Goal: Communication & Community: Answer question/provide support

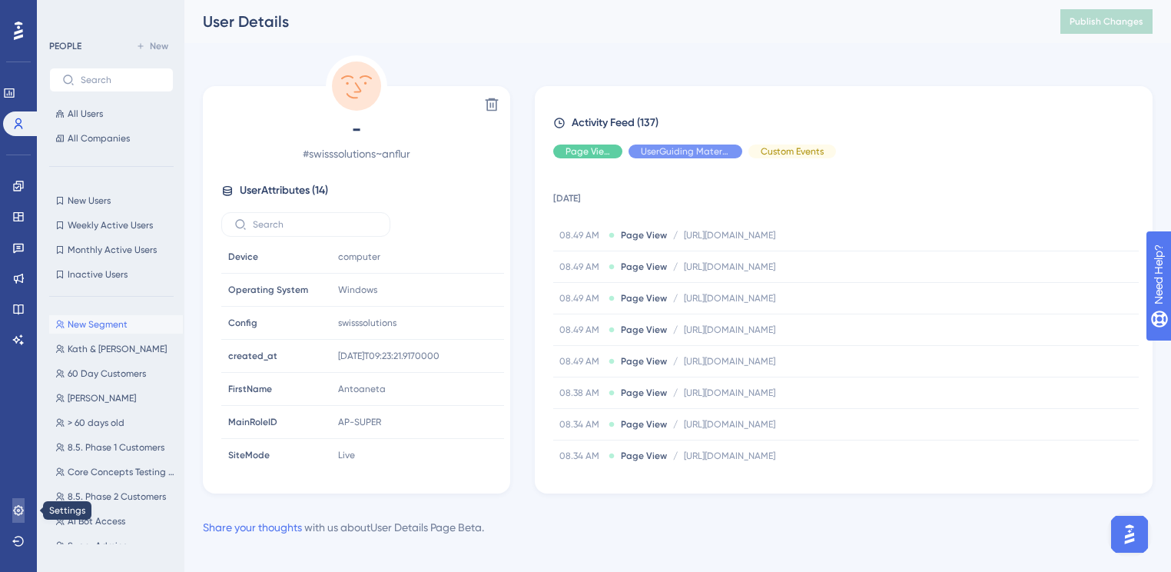
click at [16, 507] on icon at bounding box center [18, 510] width 12 height 12
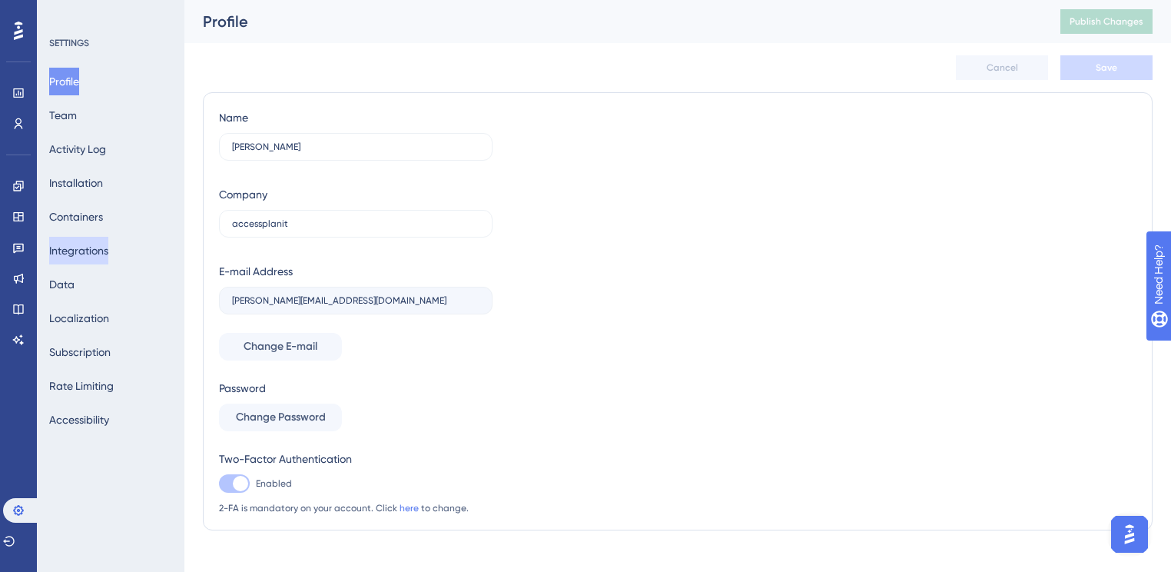
click at [86, 252] on button "Integrations" at bounding box center [78, 251] width 59 height 28
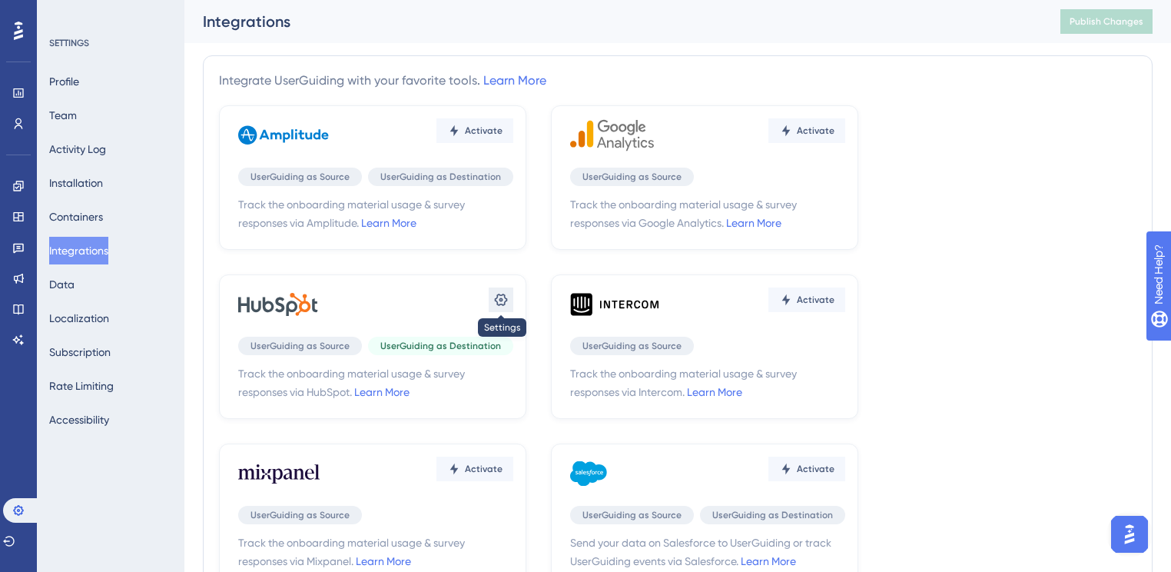
click at [504, 300] on icon at bounding box center [500, 299] width 15 height 15
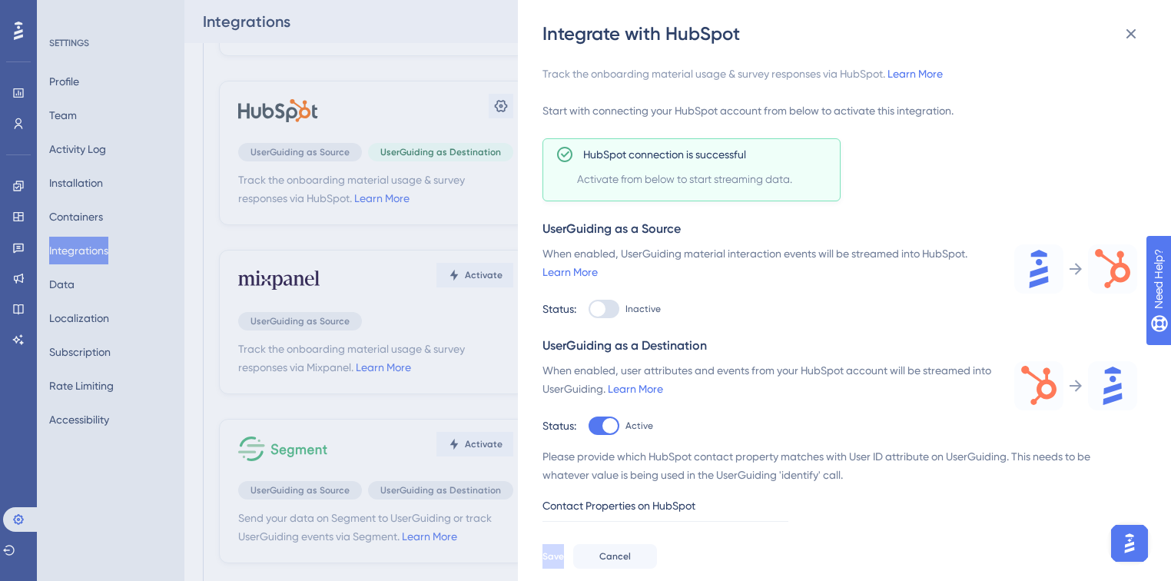
scroll to position [61, 0]
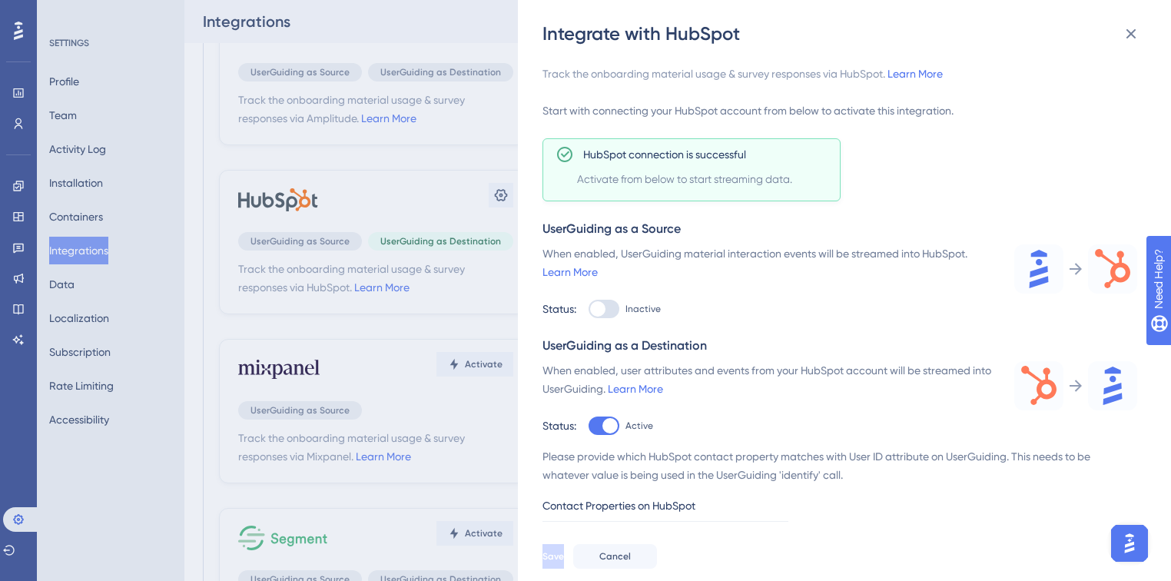
click at [599, 427] on div at bounding box center [604, 426] width 31 height 18
click at [589, 310] on input "Active" at bounding box center [588, 309] width 1 height 1
checkbox input "false"
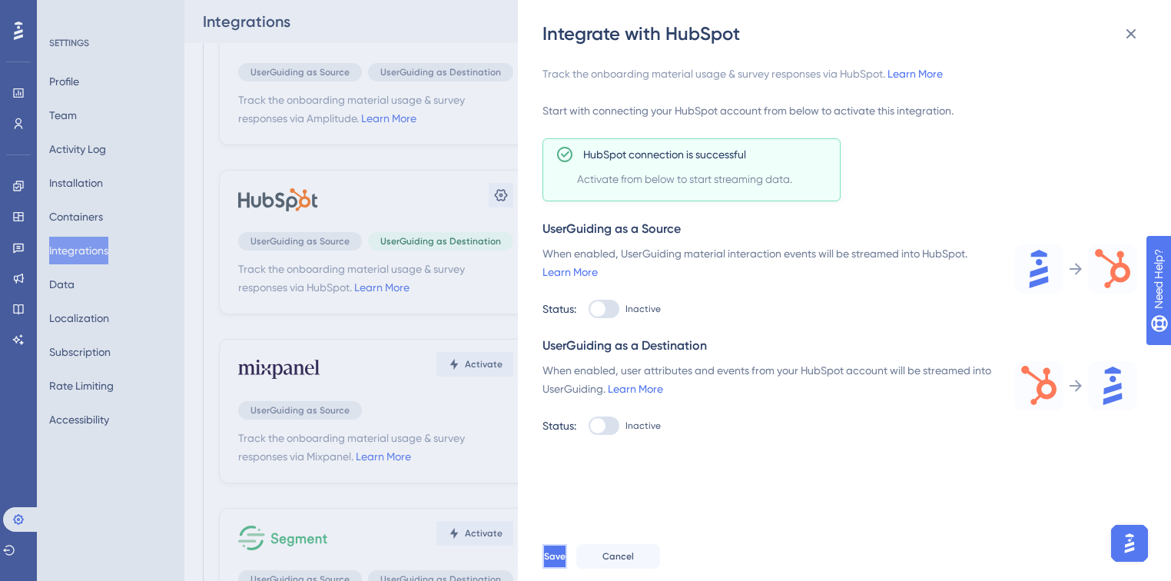
click at [566, 562] on span "Save" at bounding box center [555, 556] width 22 height 12
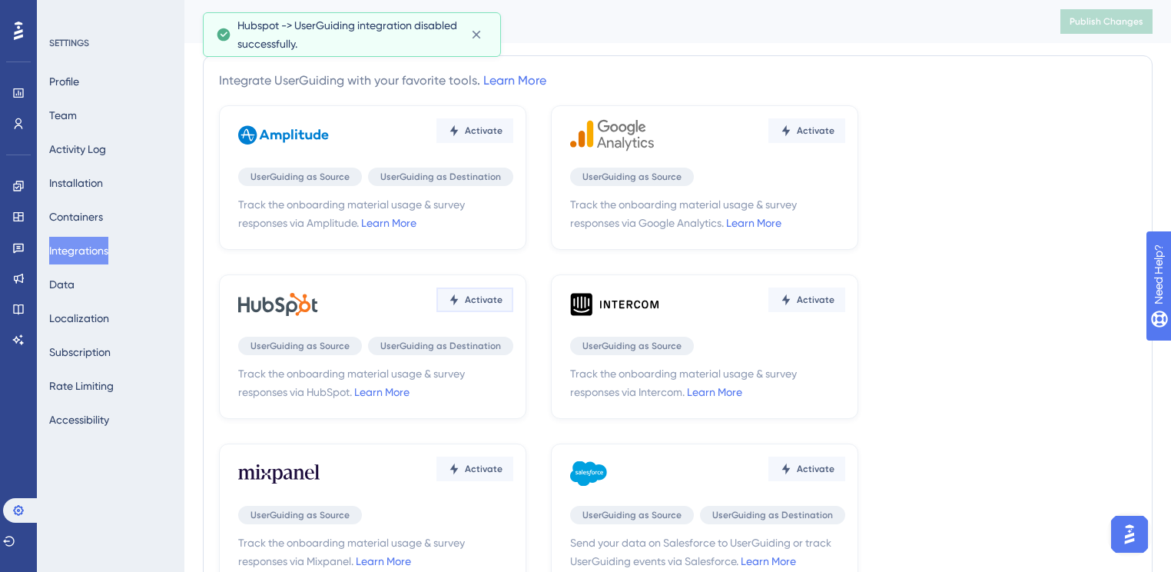
click at [461, 143] on button "Activate" at bounding box center [474, 130] width 77 height 25
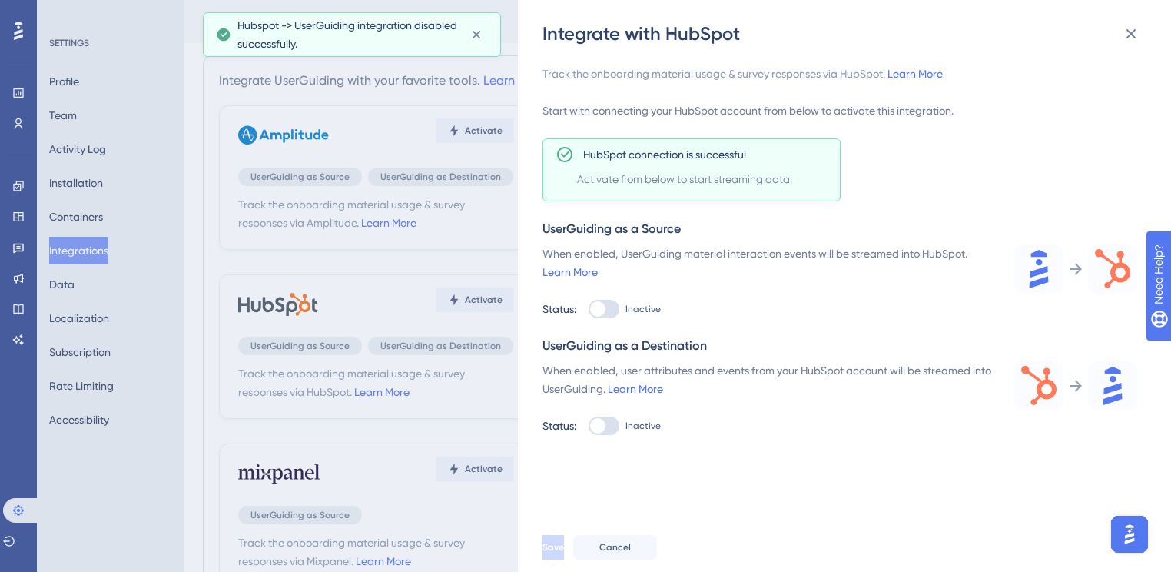
click at [642, 204] on div "Track the onboarding material usage & survey responses via HubSpot. Learn More …" at bounding box center [840, 250] width 595 height 370
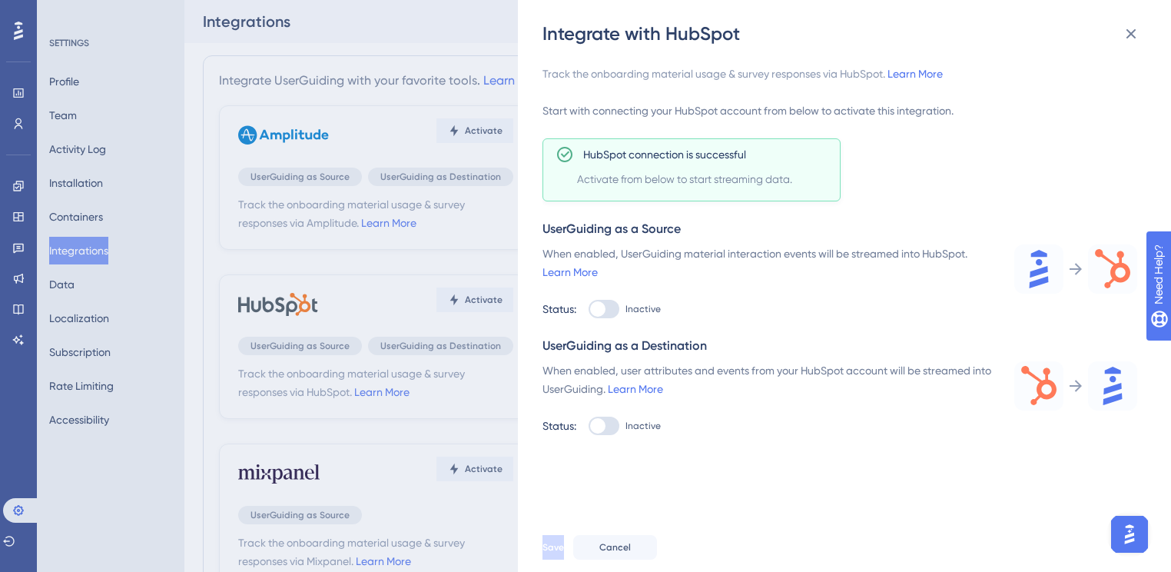
click at [1135, 536] on img "Open AI Assistant Launcher" at bounding box center [1130, 534] width 28 height 28
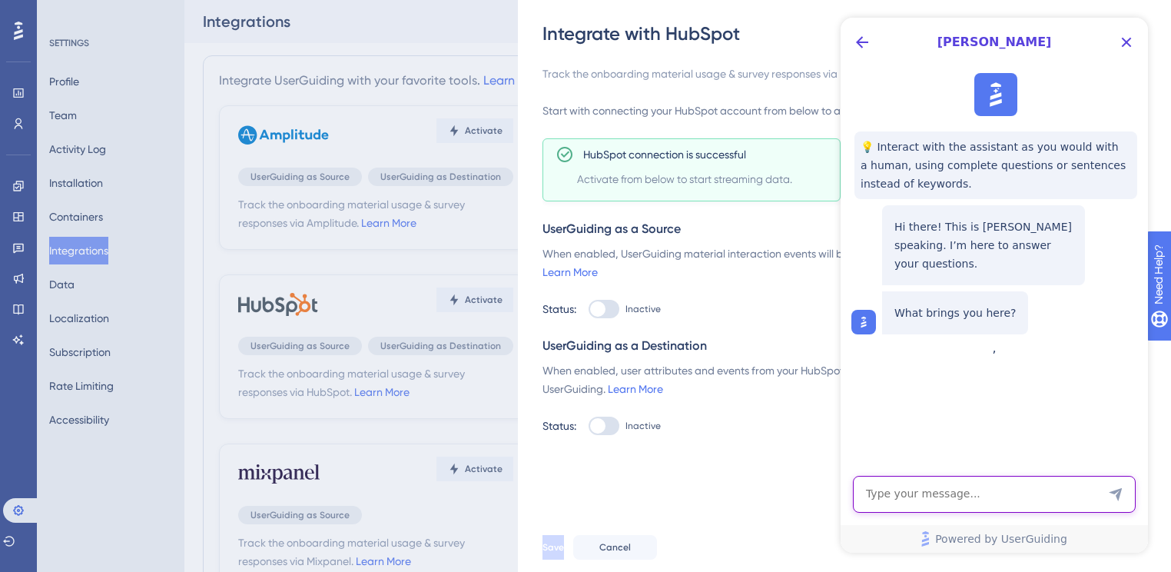
click at [983, 498] on textarea "AI Assistant Text Input" at bounding box center [994, 494] width 283 height 37
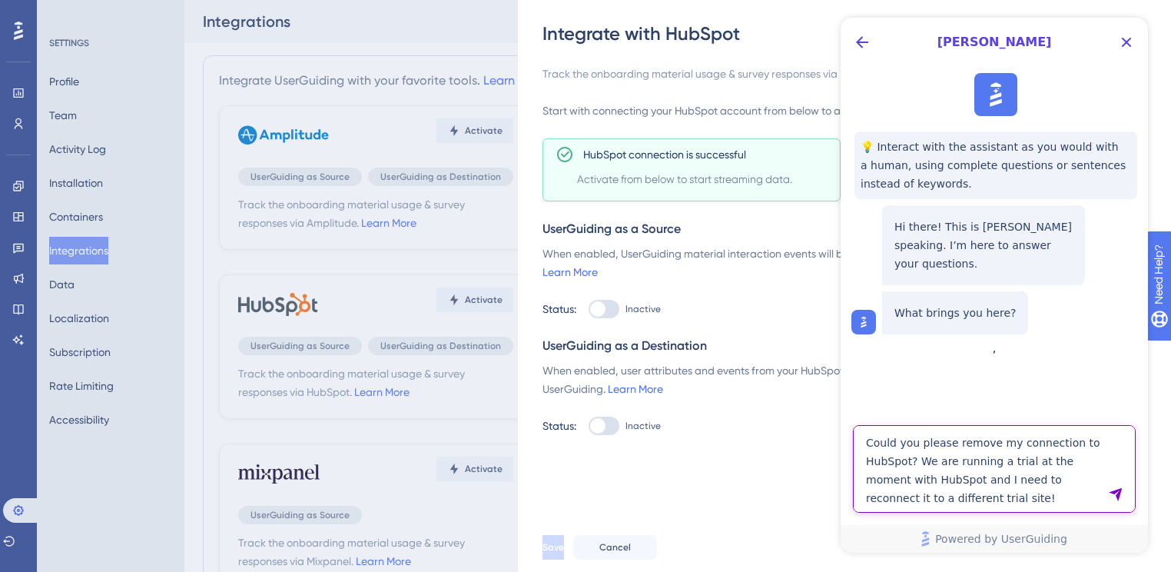
type textarea "Could you please remove my connection to HubSpot? We are running a trial at the…"
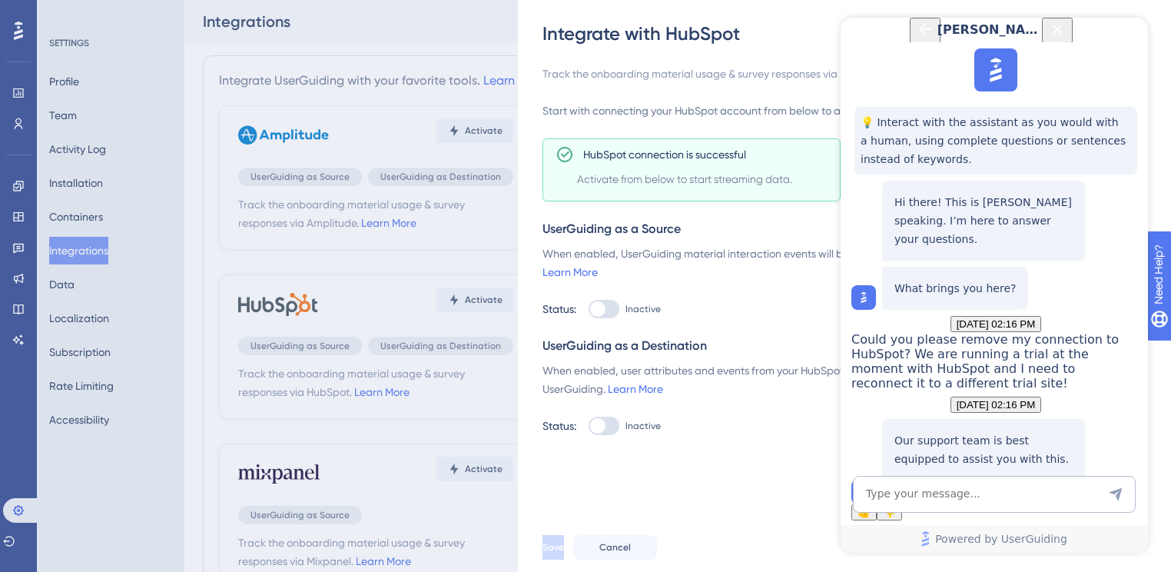
scroll to position [192, 0]
click at [1017, 478] on span "Talk to a person" at bounding box center [984, 484] width 72 height 12
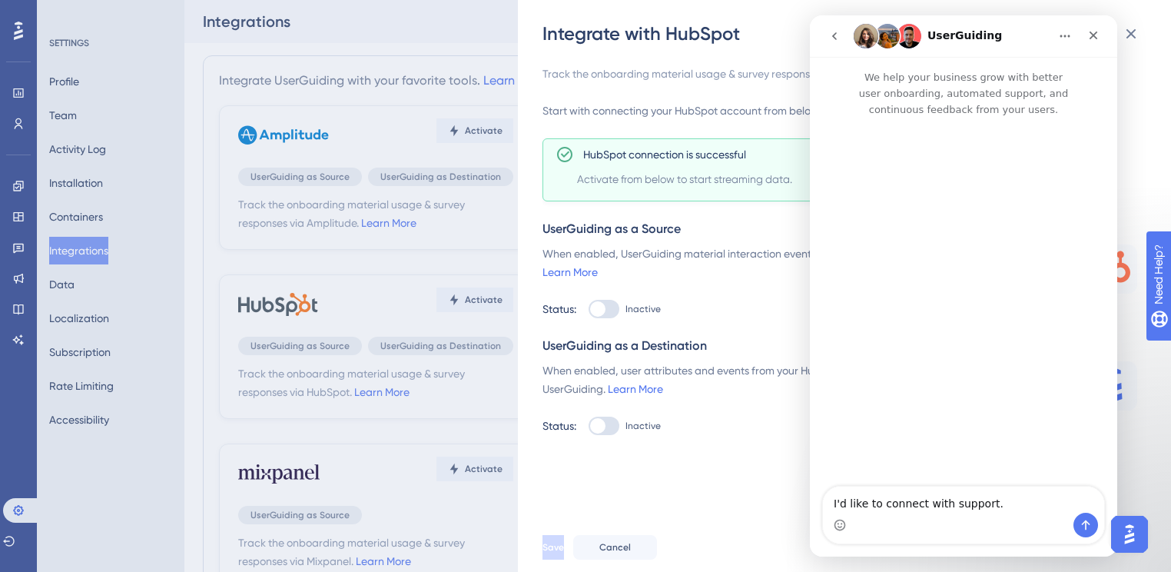
scroll to position [0, 0]
click at [835, 36] on icon "go back" at bounding box center [834, 36] width 12 height 12
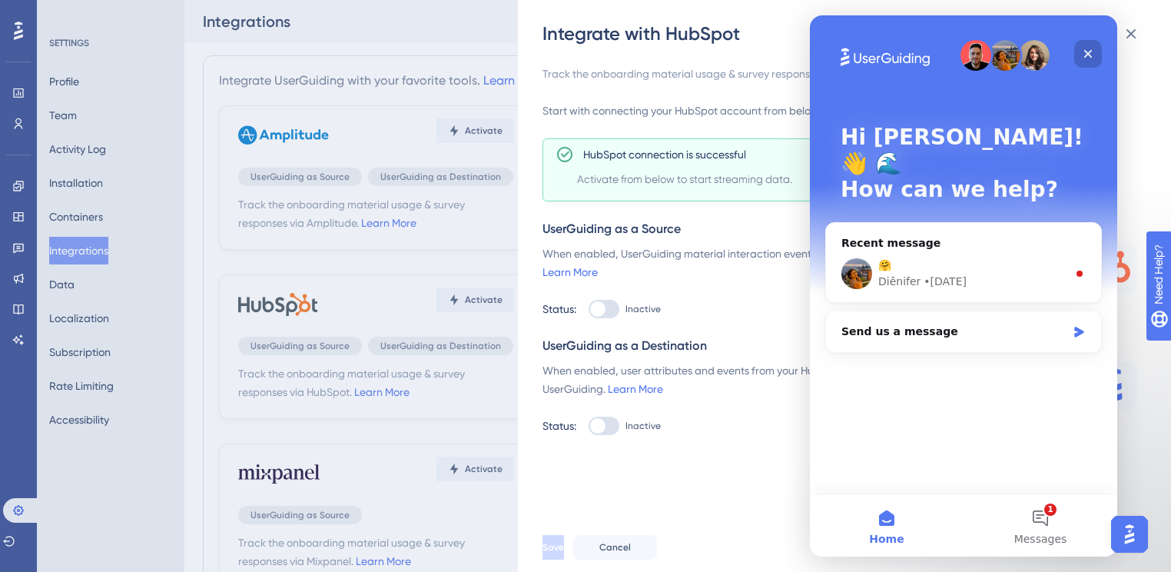
click at [1082, 52] on icon "Close" at bounding box center [1088, 54] width 12 height 12
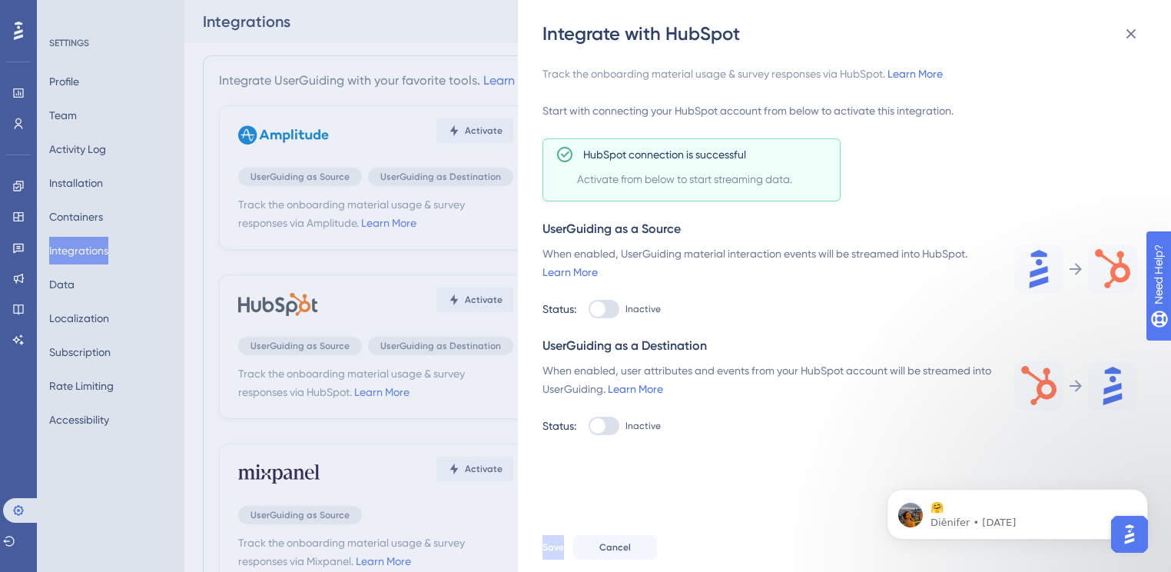
click at [1140, 532] on img "Open AI Assistant Launcher" at bounding box center [1130, 534] width 28 height 28
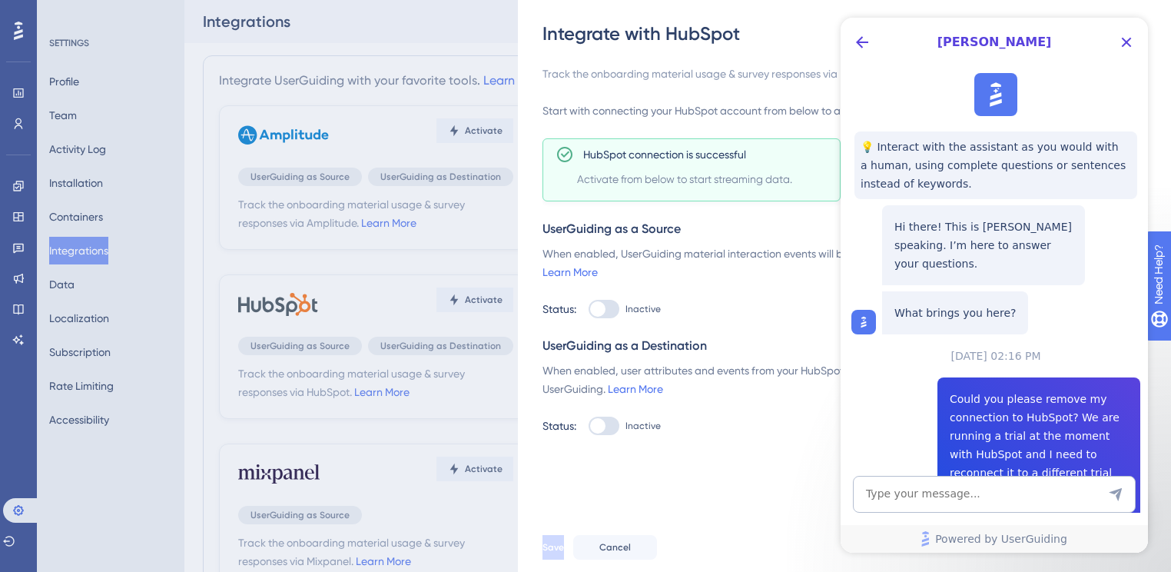
click at [974, 390] on span "Could you please remove my connection to HubSpot? We are running a trial at the…" at bounding box center [1039, 445] width 178 height 111
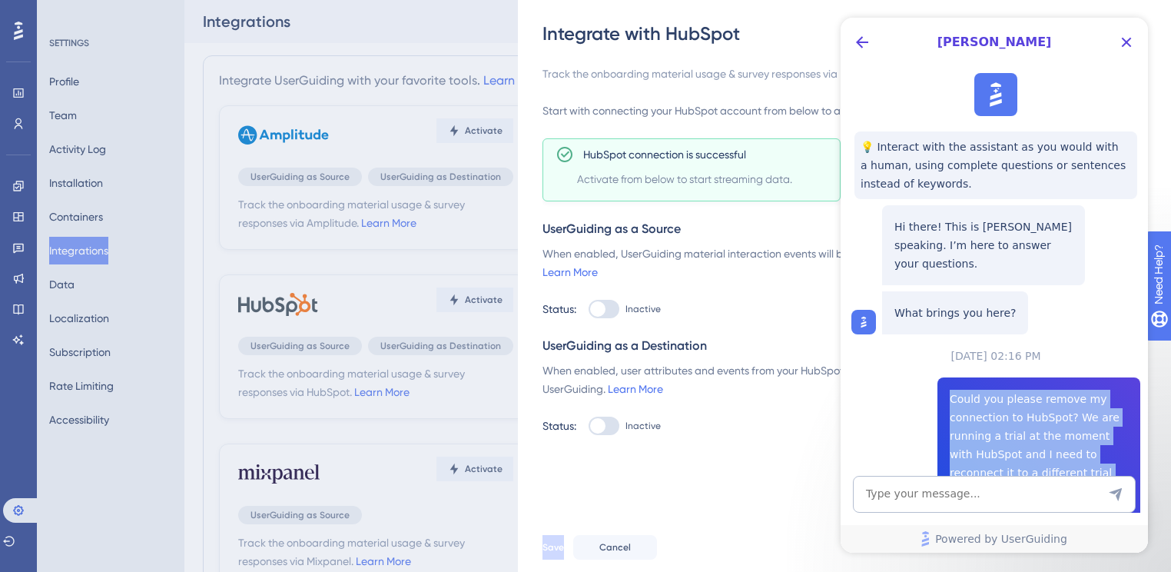
drag, startPoint x: 949, startPoint y: 378, endPoint x: 1077, endPoint y: 448, distance: 145.5
click at [1077, 448] on span "Could you please remove my connection to HubSpot? We are running a trial at the…" at bounding box center [1039, 445] width 178 height 111
copy span "Could you please remove my connection to HubSpot? We are running a trial at the…"
click at [864, 43] on icon "Back Button" at bounding box center [862, 42] width 18 height 18
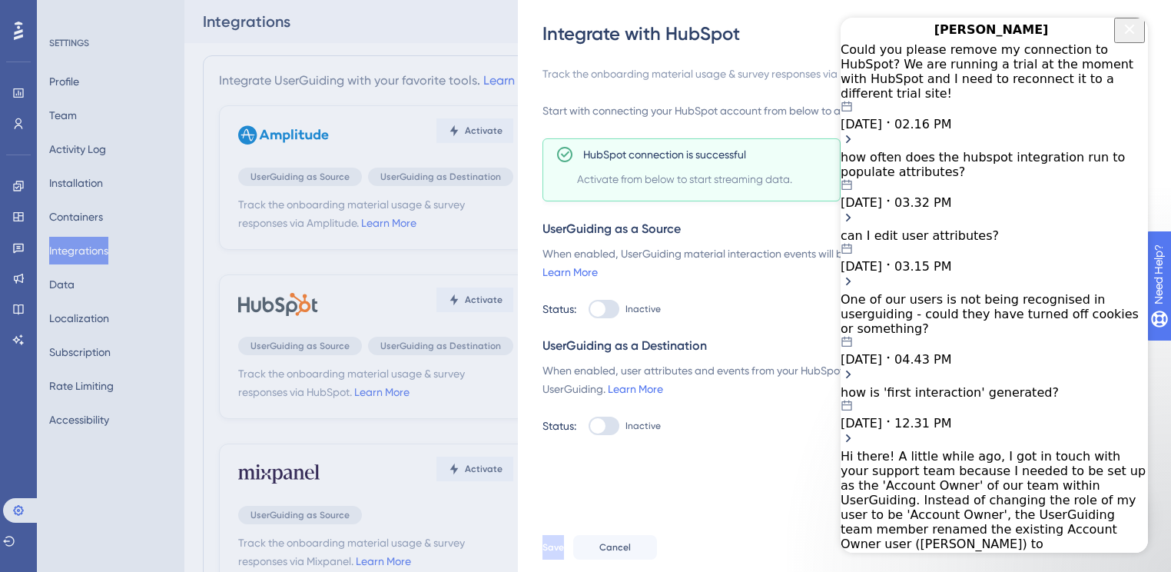
click at [963, 88] on div "Could you please remove my connection to HubSpot? We are running a trial at the…" at bounding box center [994, 71] width 307 height 58
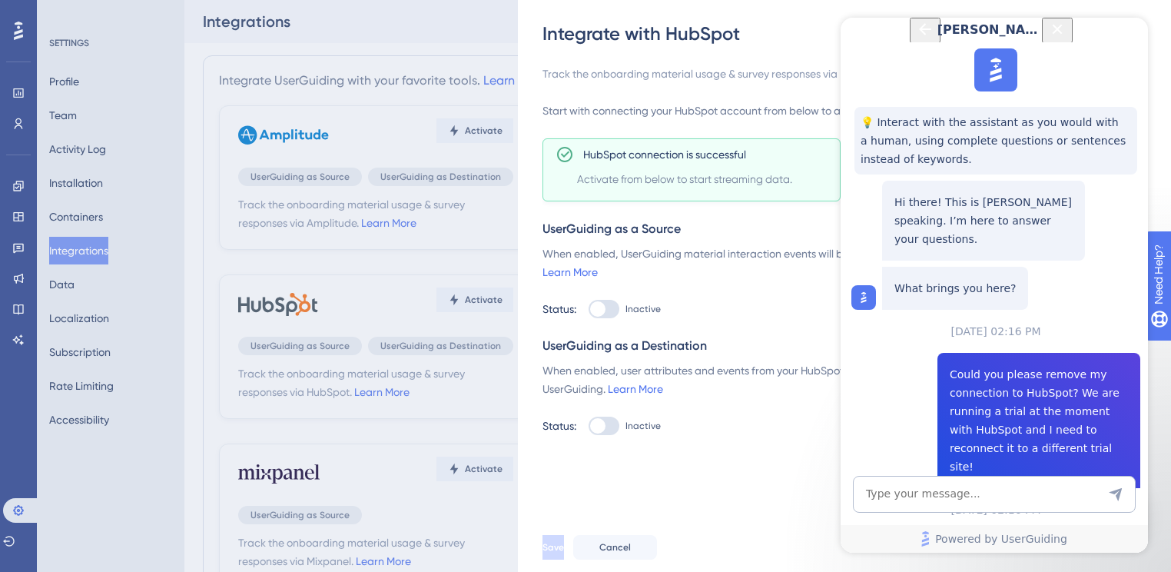
scroll to position [192, 0]
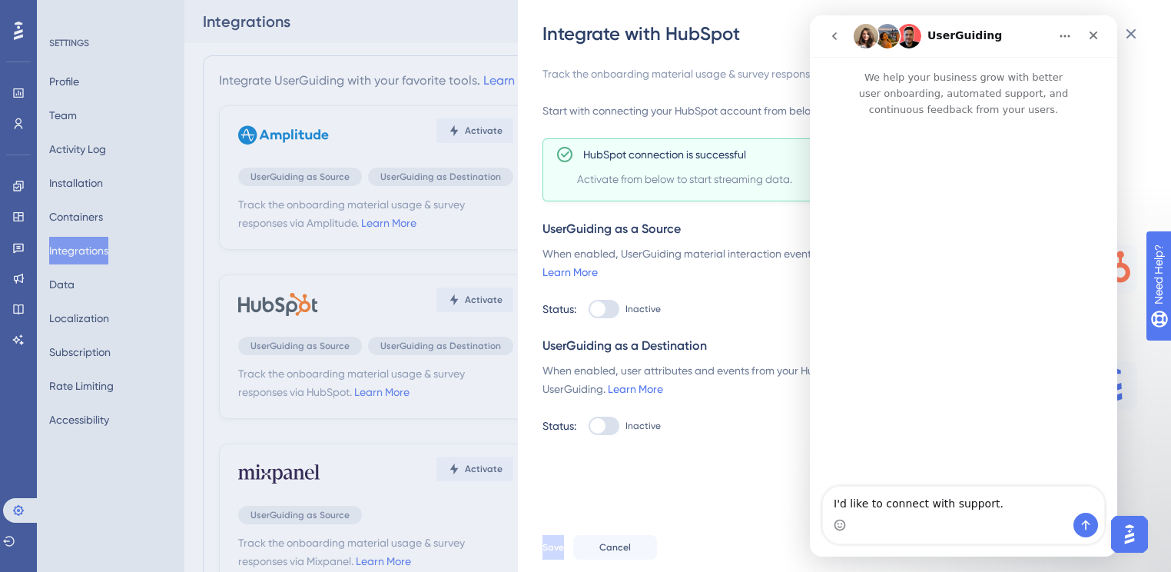
scroll to position [0, 0]
click at [949, 496] on textarea "I'd like to connect with support." at bounding box center [963, 499] width 281 height 26
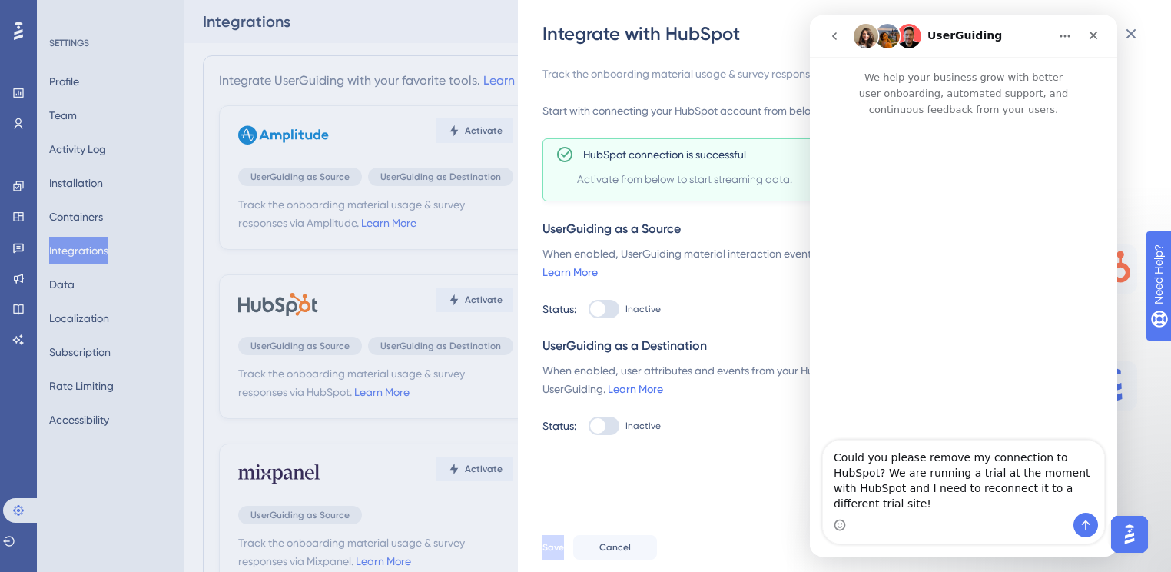
scroll to position [13, 0]
click at [875, 475] on textarea "Could you please remove my connection to HubSpot? We are running a trial at the…" at bounding box center [963, 476] width 281 height 72
click at [832, 473] on textarea "Could you please remove my connection to HubSpot? We are running a trial at the…" at bounding box center [963, 476] width 281 height 72
type textarea "Hello! Could you please remove my connection to HubSpot? We are running a trial…"
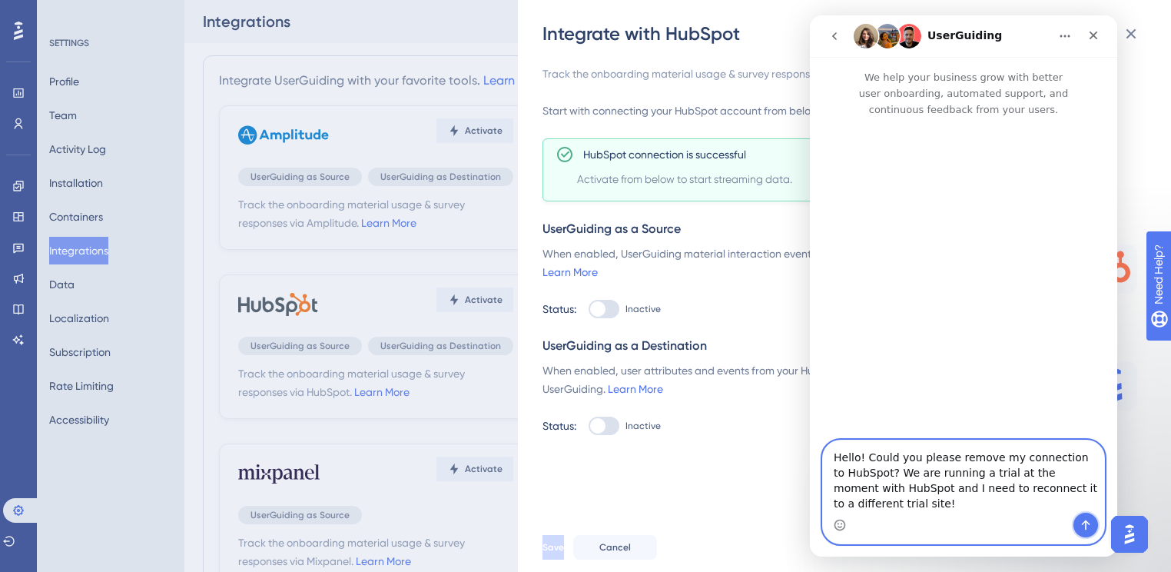
click at [1090, 524] on icon "Send a message…" at bounding box center [1086, 525] width 8 height 10
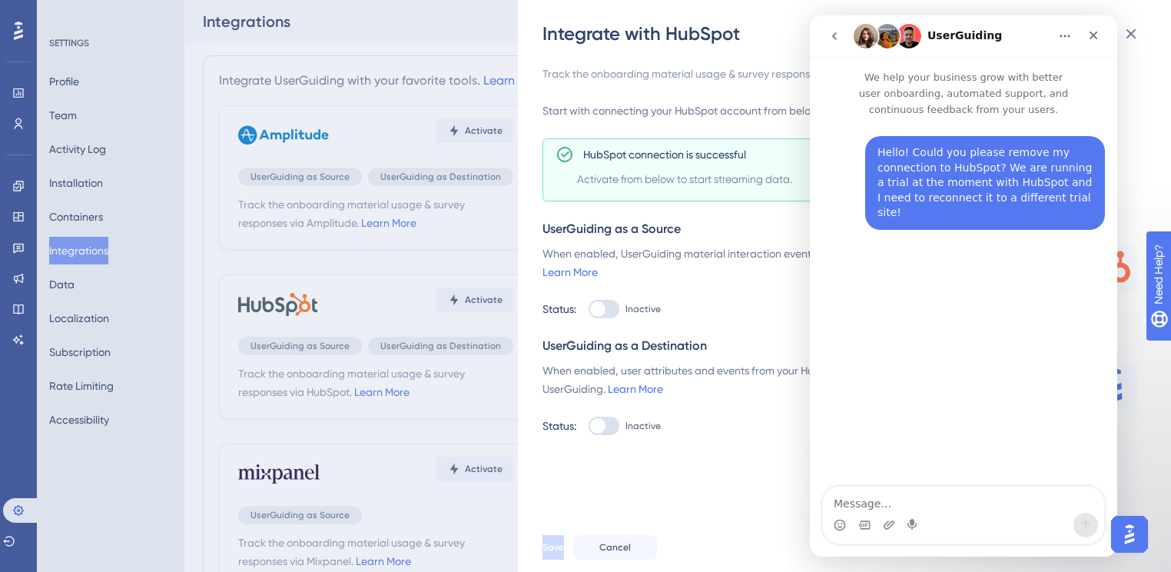
click at [732, 294] on div "When enabled, UserGuiding material interaction events will be streamed into Hub…" at bounding box center [769, 281] width 453 height 74
click at [833, 32] on icon "go back" at bounding box center [834, 36] width 12 height 12
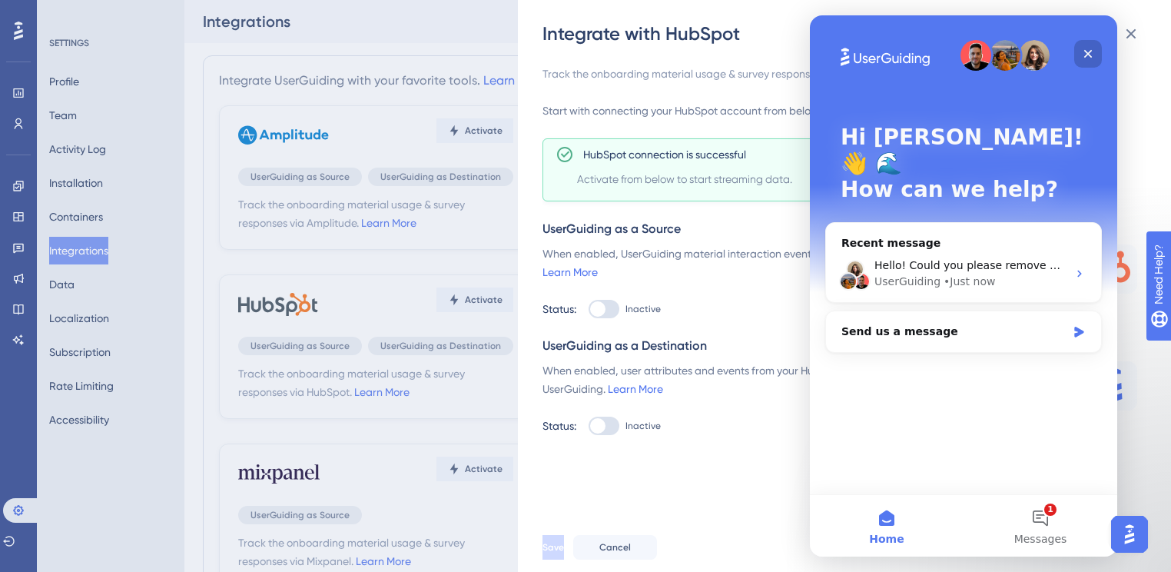
click at [1085, 51] on icon "Close" at bounding box center [1088, 54] width 8 height 8
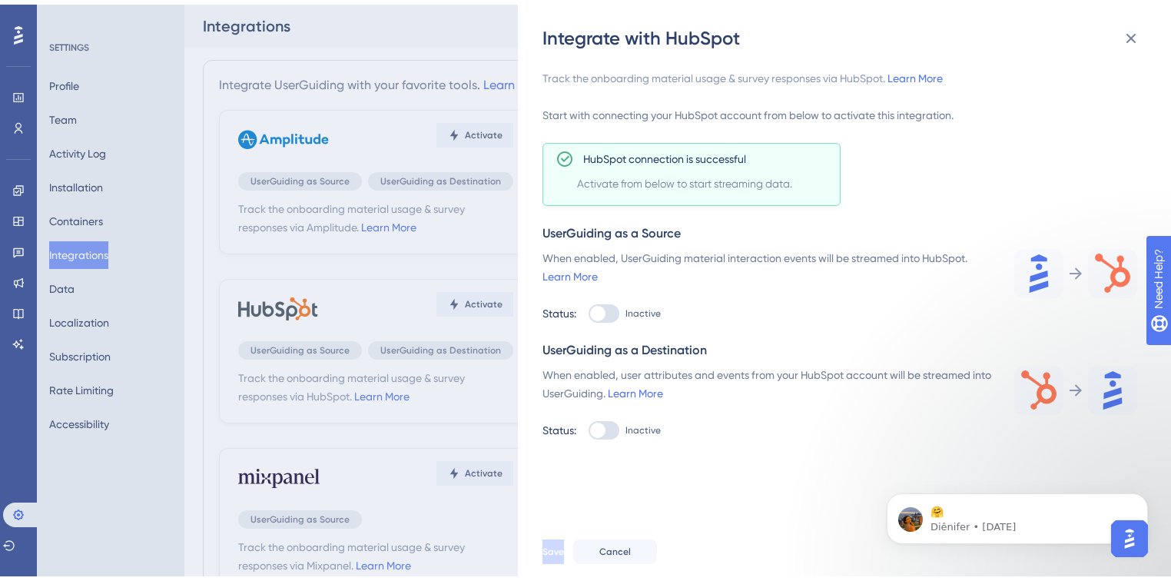
scroll to position [246, 0]
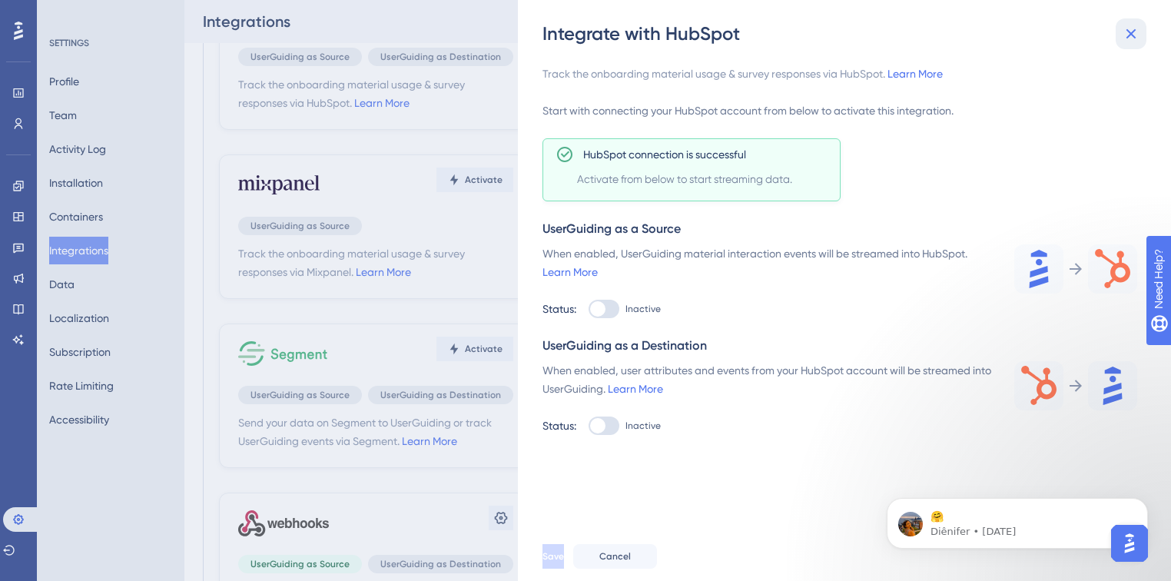
click at [1138, 34] on icon at bounding box center [1131, 34] width 18 height 18
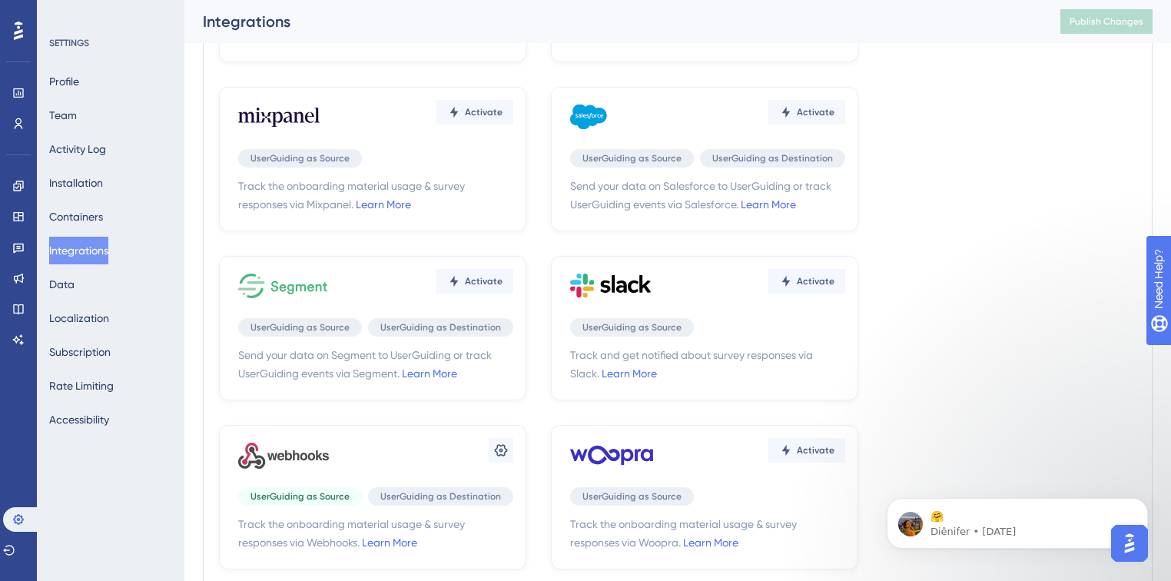
scroll to position [468, 0]
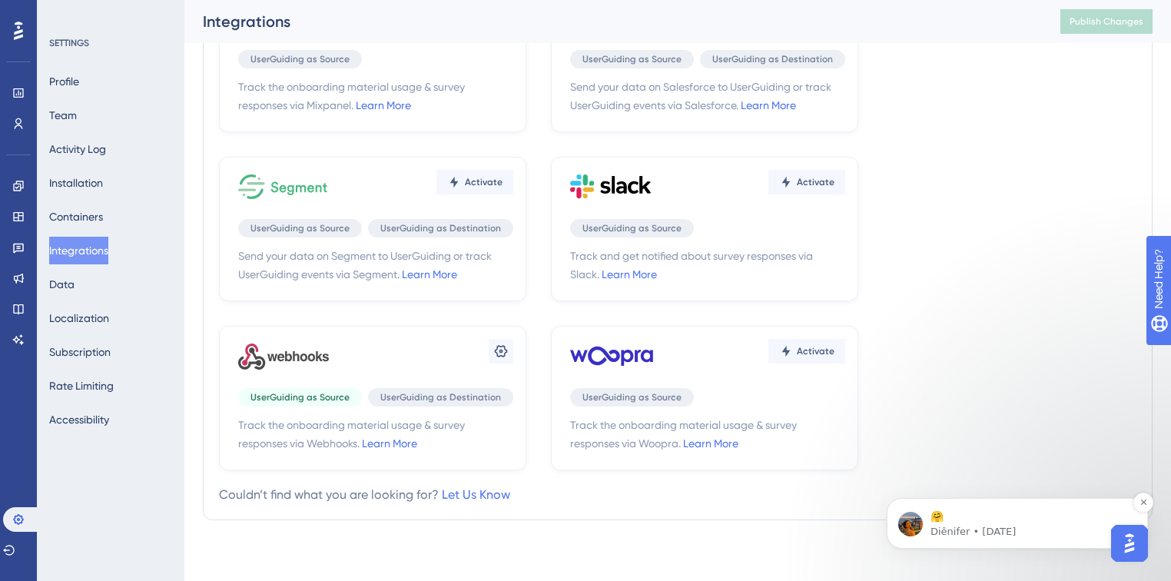
click at [1001, 523] on p "🤗" at bounding box center [1030, 517] width 198 height 15
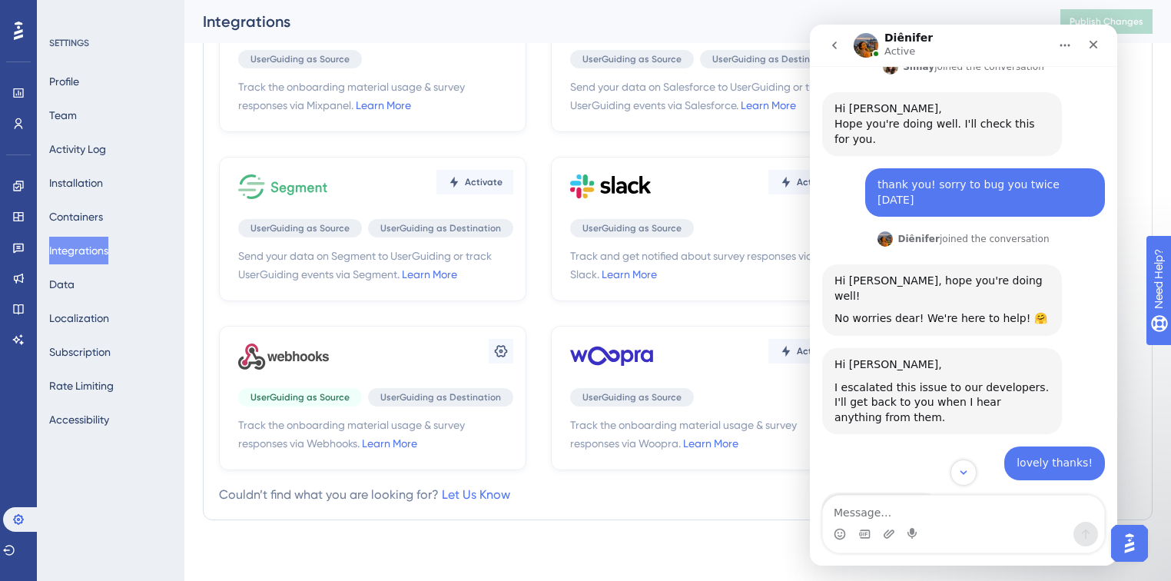
scroll to position [519, 0]
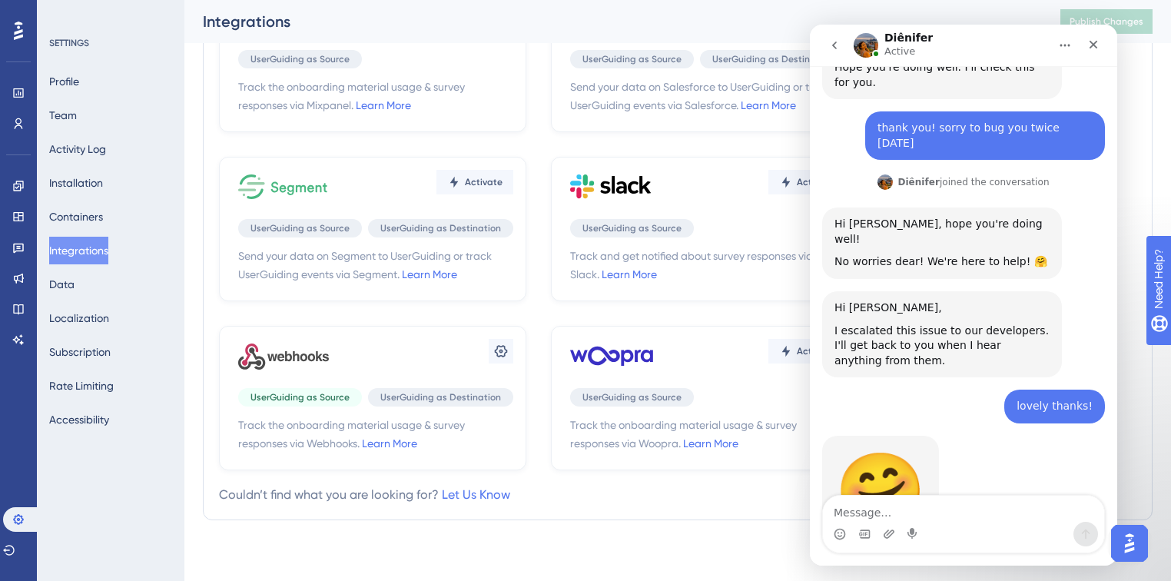
click at [836, 51] on button "go back" at bounding box center [834, 45] width 29 height 29
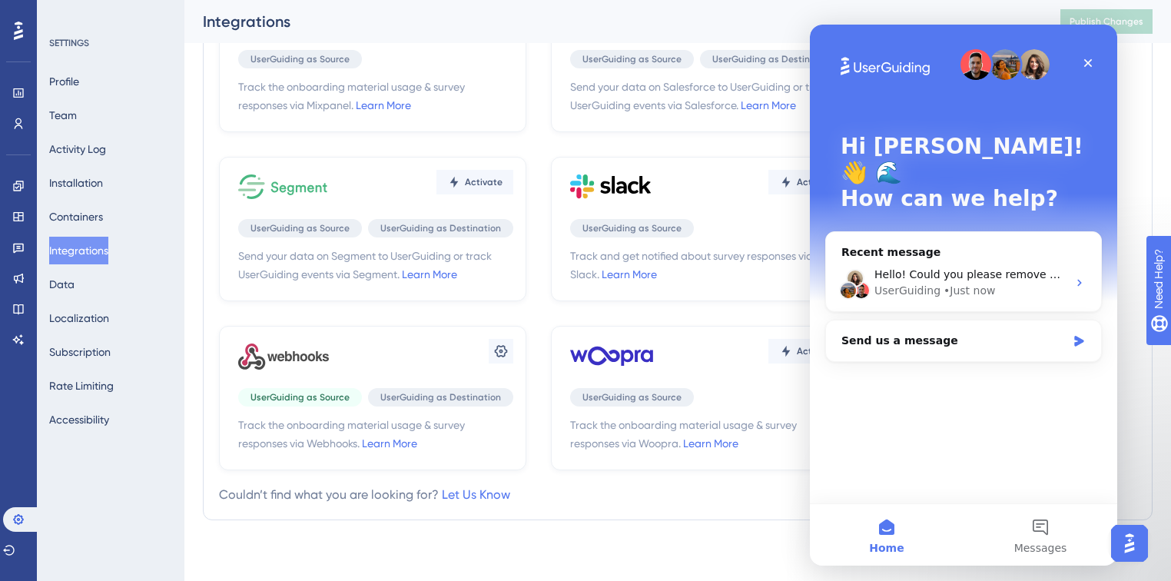
scroll to position [0, 0]
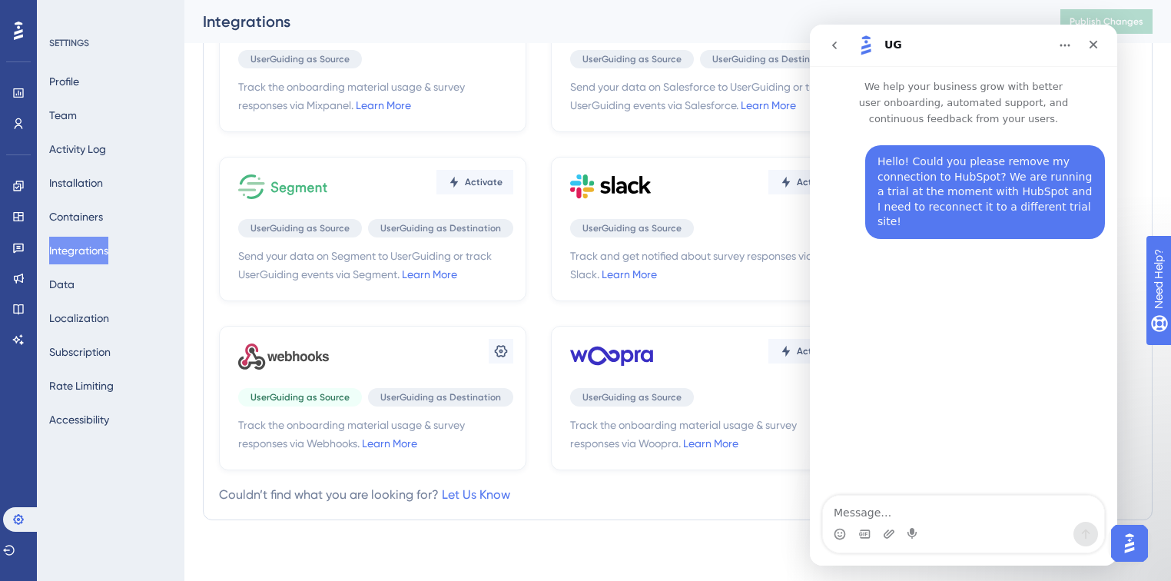
click at [641, 480] on div "Integrate UserGuiding with your favorite tools. Learn More Activate UserGuiding…" at bounding box center [678, 60] width 918 height 888
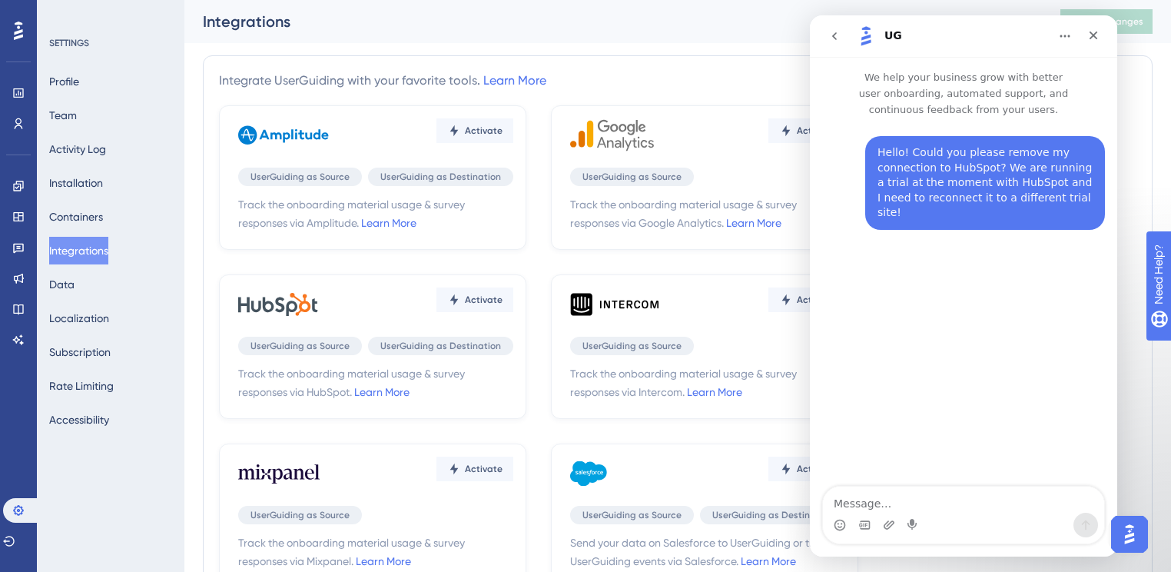
click at [286, 307] on icon at bounding box center [277, 306] width 79 height 18
click at [452, 385] on span "Track the onboarding material usage & survey responses via HubSpot. Learn More" at bounding box center [375, 382] width 275 height 37
click at [18, 123] on icon at bounding box center [18, 124] width 12 height 12
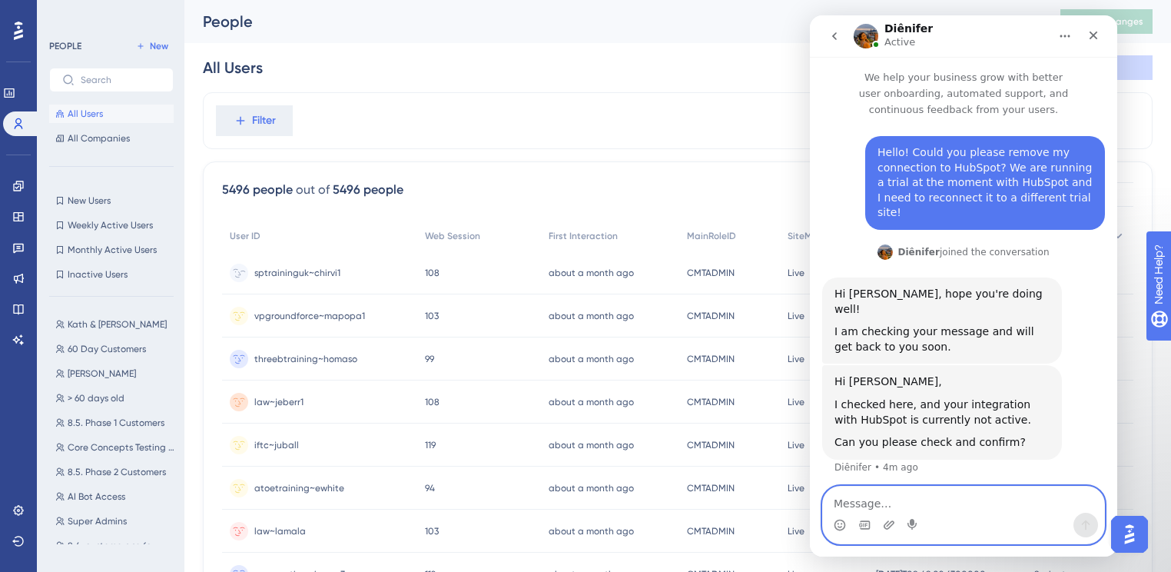
click at [979, 492] on textarea "Message…" at bounding box center [963, 499] width 281 height 26
click at [978, 492] on textarea "Message…" at bounding box center [963, 499] width 281 height 26
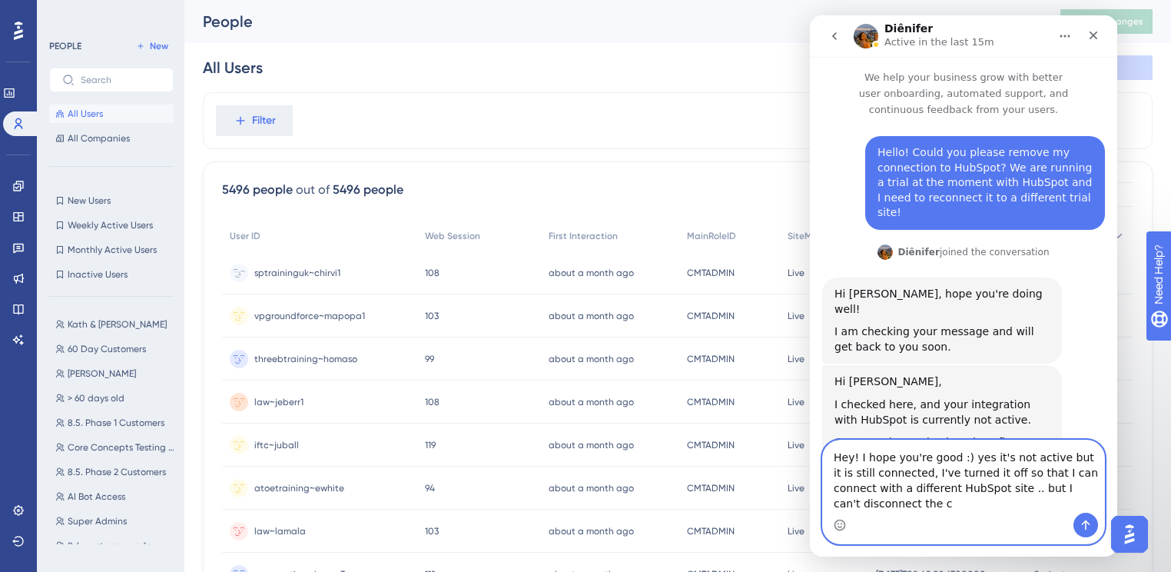
scroll to position [21, 0]
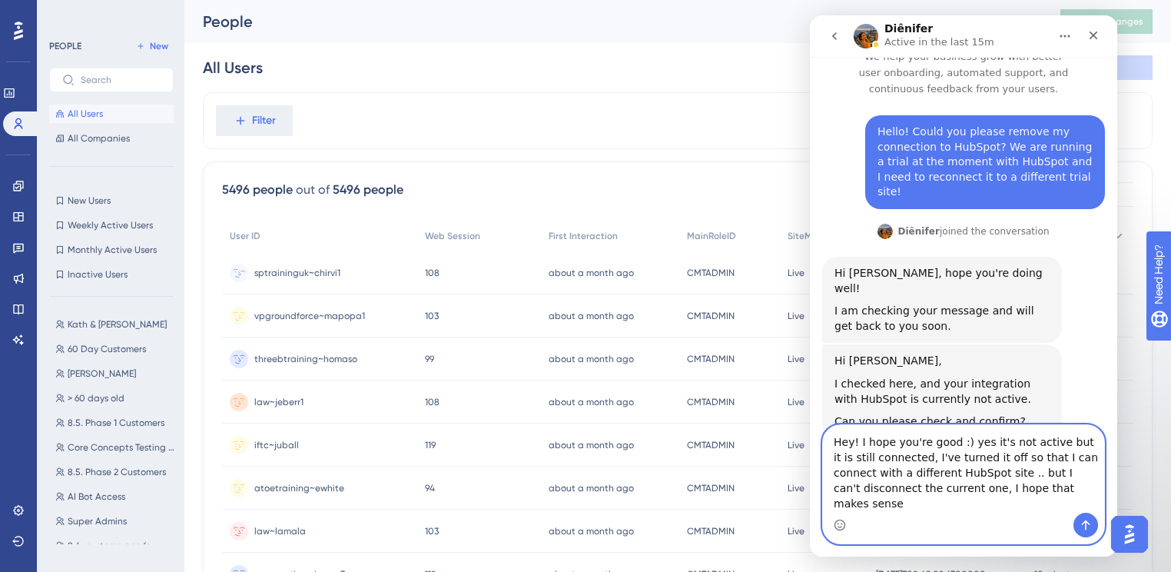
type textarea "Hey! I hope you're good :) yes it's not active but it is still connected, I've …"
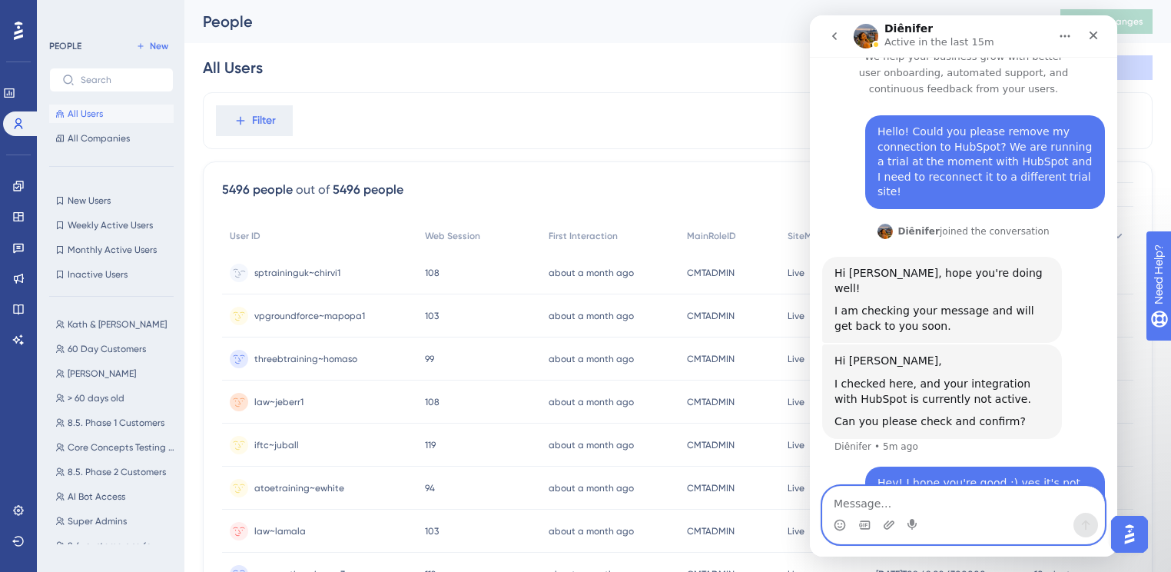
scroll to position [81, 0]
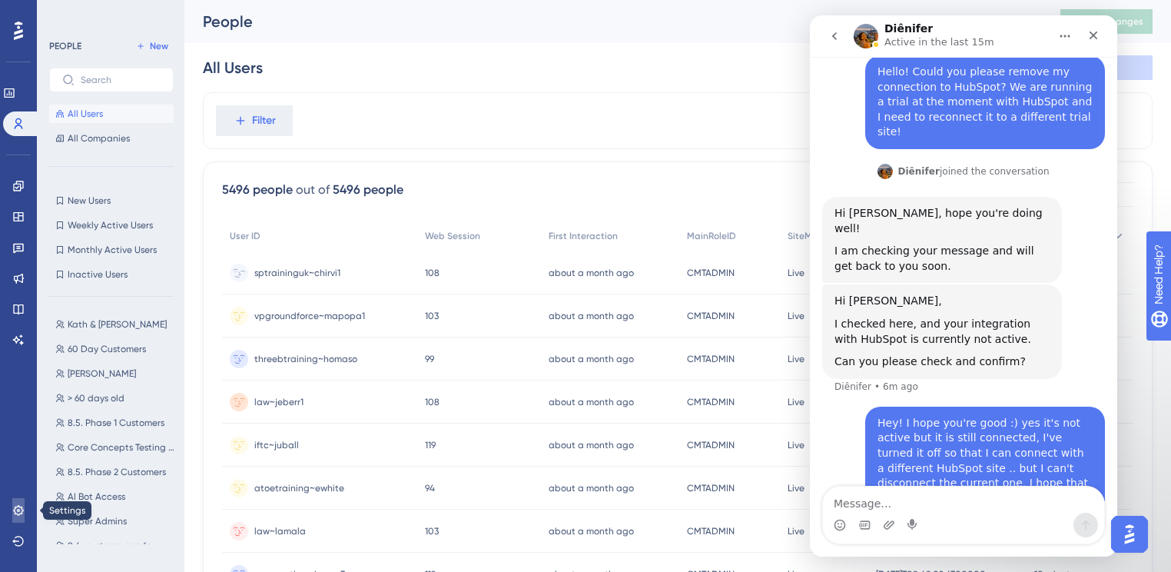
drag, startPoint x: 18, startPoint y: 510, endPoint x: 52, endPoint y: 474, distance: 49.5
click at [18, 510] on icon at bounding box center [18, 510] width 12 height 12
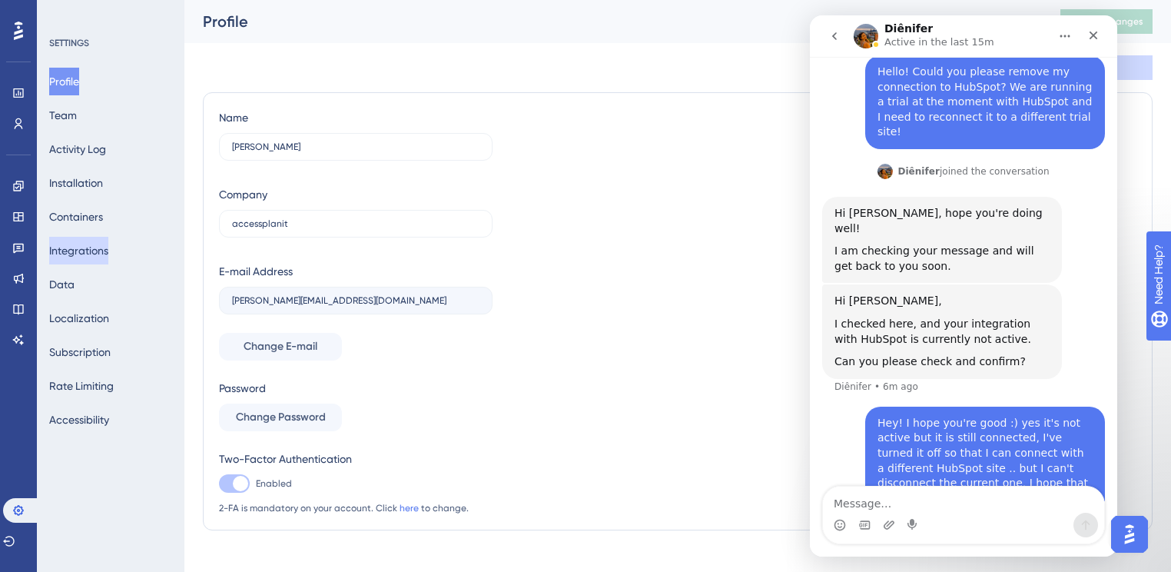
click at [81, 252] on button "Integrations" at bounding box center [78, 251] width 59 height 28
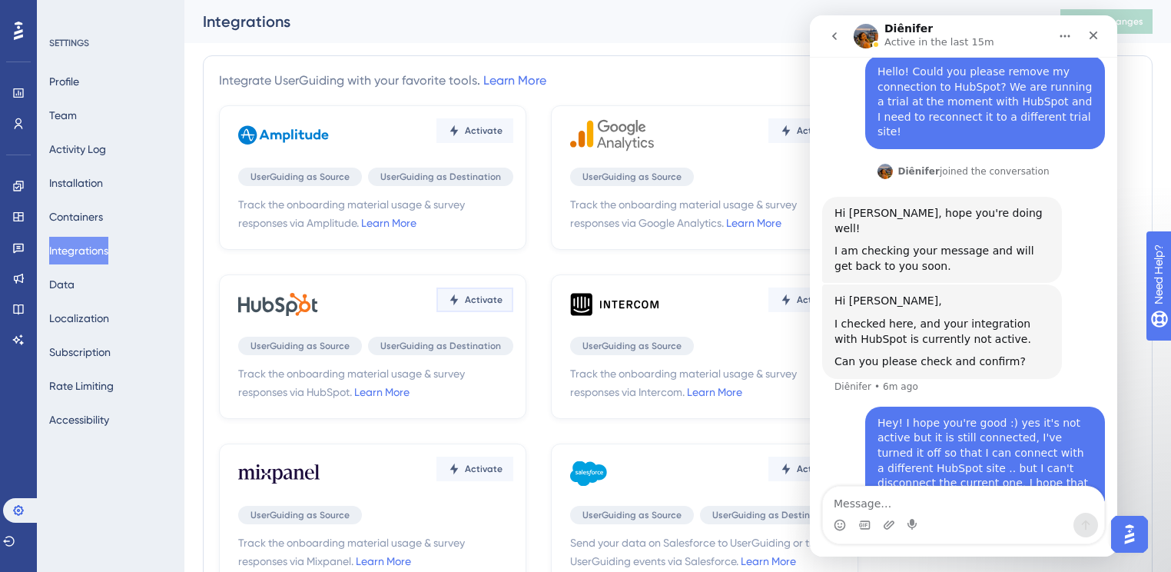
click at [501, 143] on button "Activate" at bounding box center [474, 130] width 77 height 25
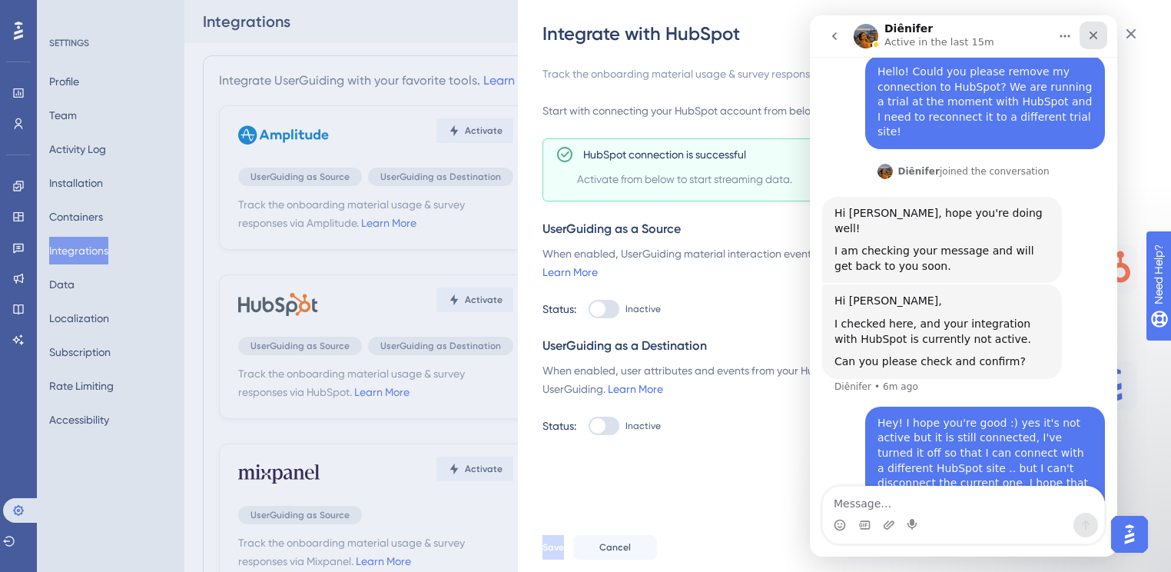
click at [1090, 44] on div "Close" at bounding box center [1094, 36] width 28 height 28
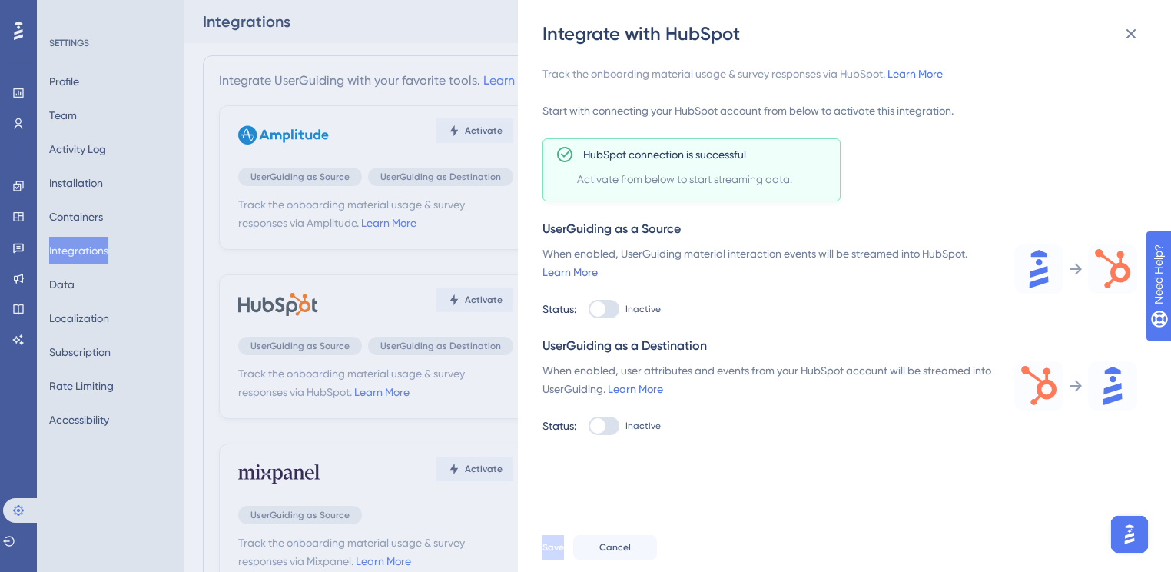
click at [1125, 518] on button "Open AI Assistant Launcher" at bounding box center [1129, 534] width 37 height 37
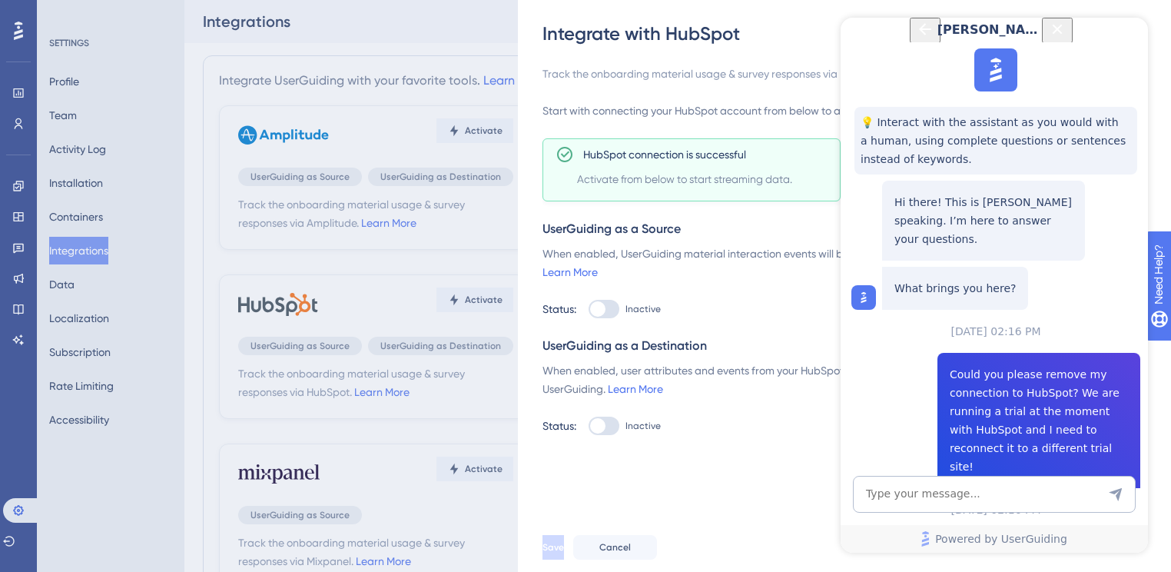
scroll to position [192, 0]
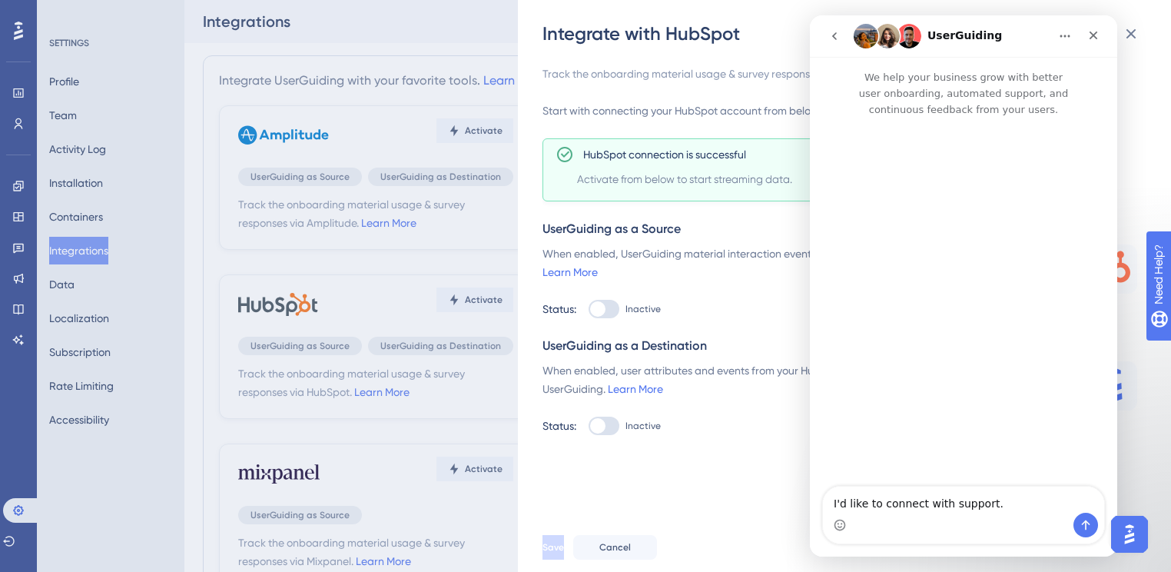
scroll to position [0, 0]
click at [835, 34] on icon "go back" at bounding box center [834, 36] width 5 height 8
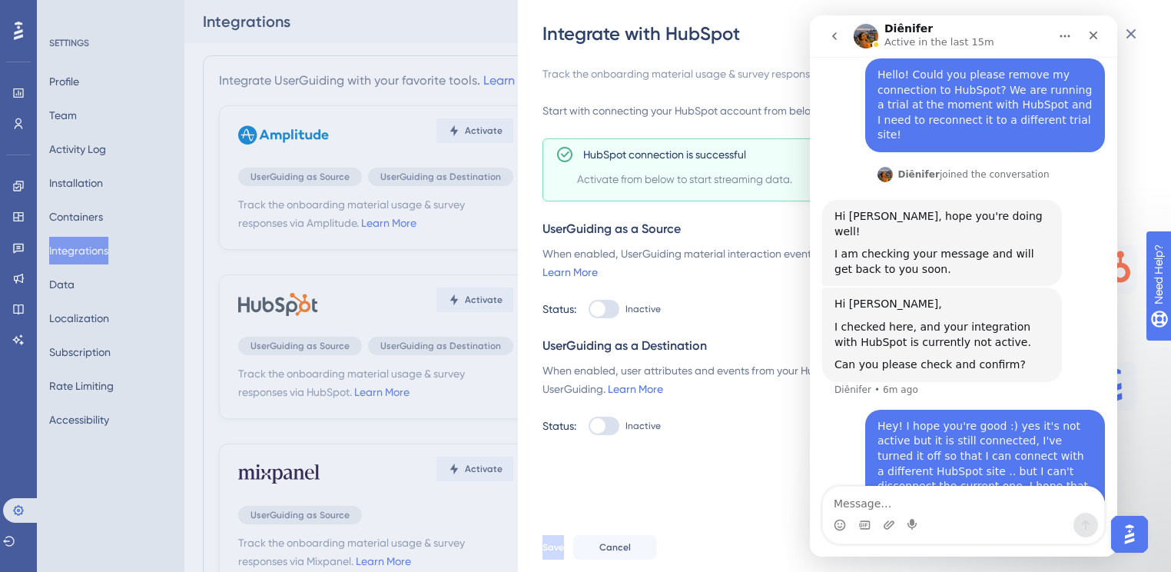
scroll to position [81, 0]
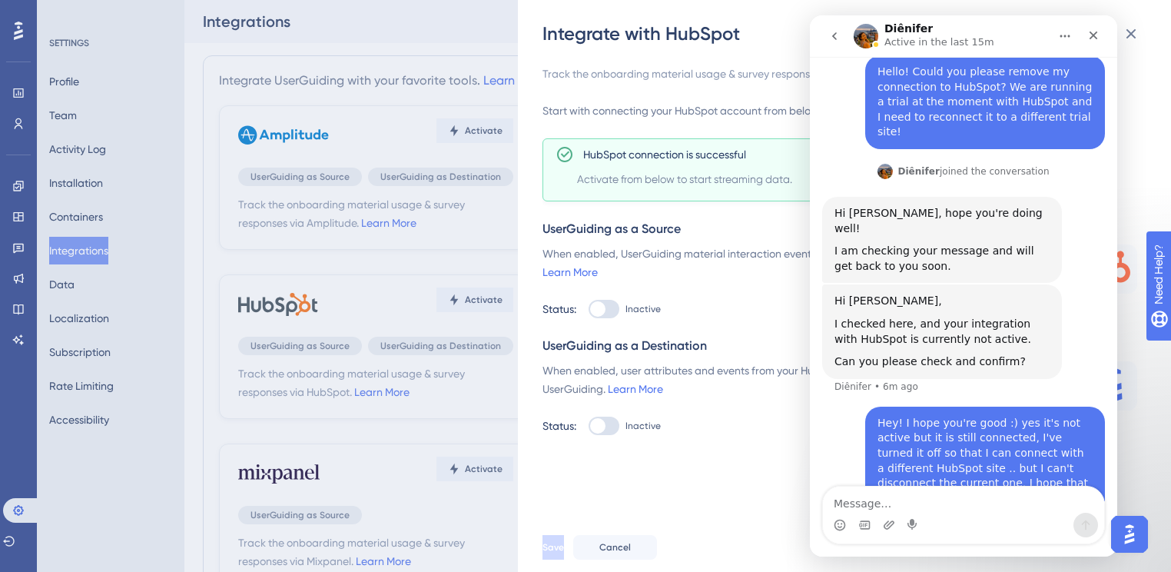
click at [938, 499] on textarea "Message…" at bounding box center [963, 499] width 281 height 26
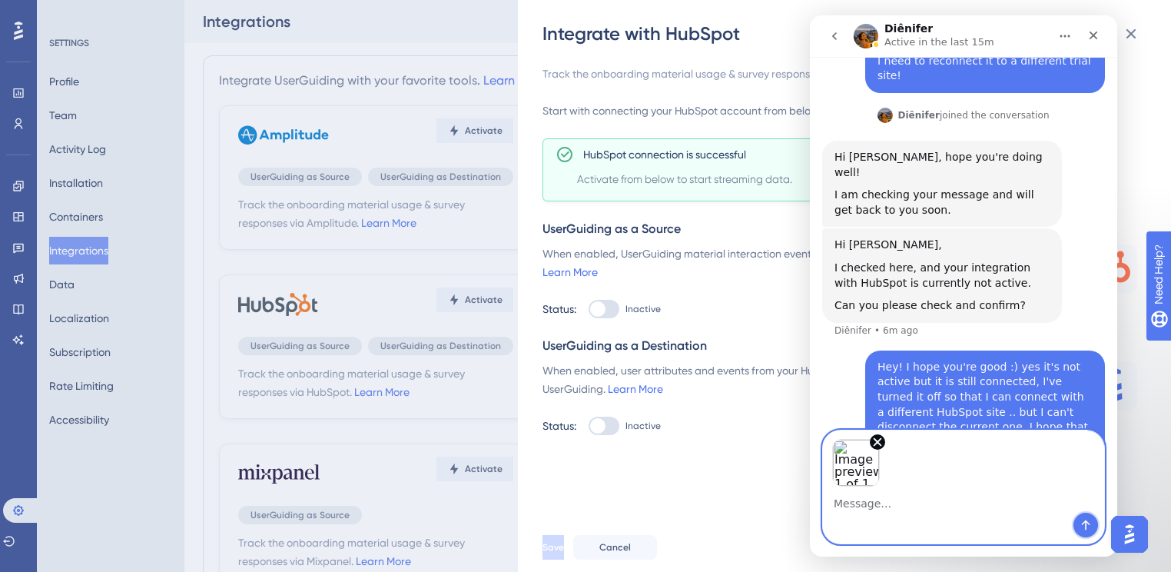
click at [1081, 524] on icon "Send a message…" at bounding box center [1086, 525] width 12 height 12
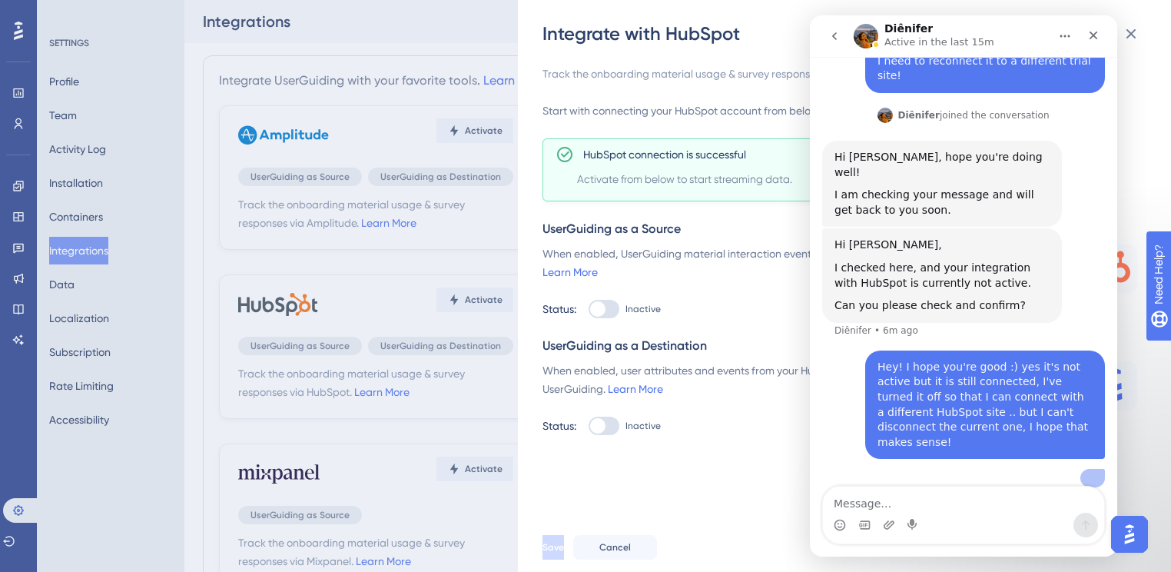
scroll to position [211, 0]
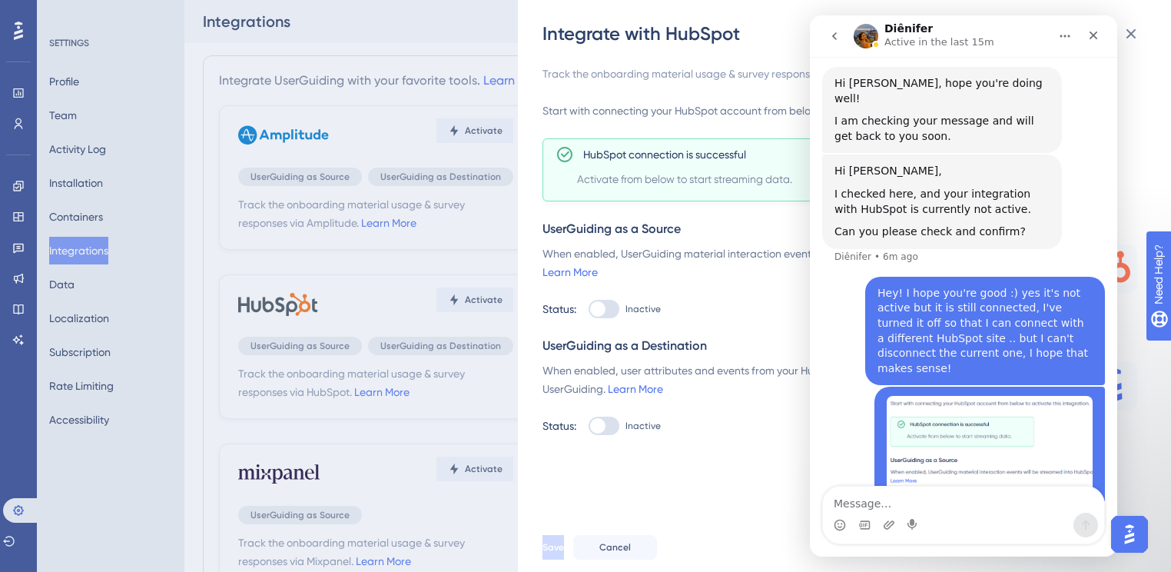
click at [867, 35] on img "Intercom messenger" at bounding box center [866, 36] width 25 height 25
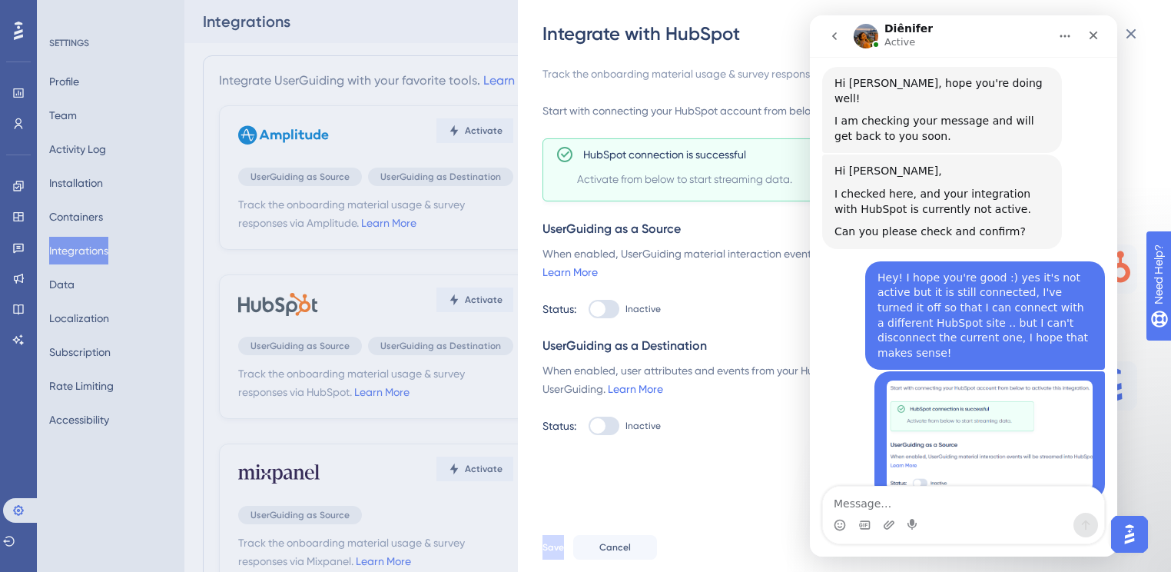
scroll to position [271, 0]
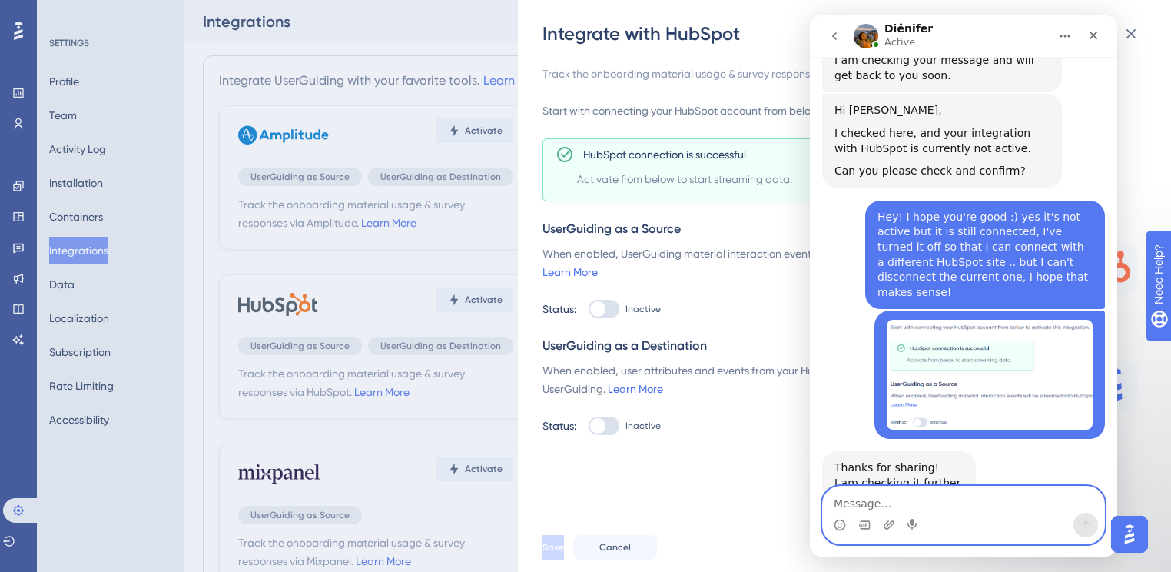
click at [909, 503] on textarea "Message…" at bounding box center [963, 499] width 281 height 26
type textarea "thanks :)"
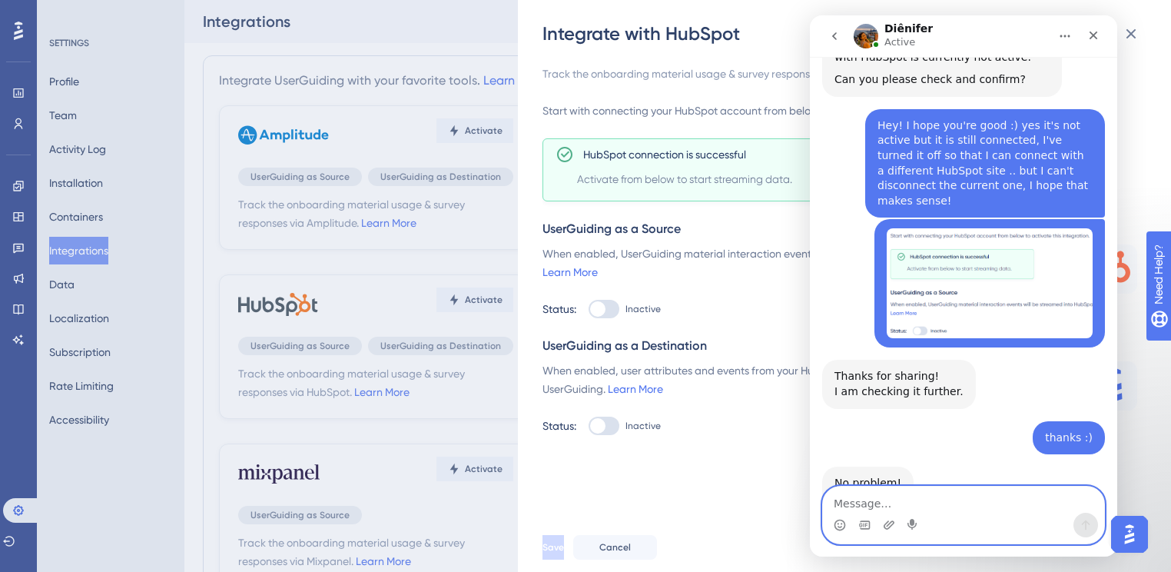
scroll to position [443, 0]
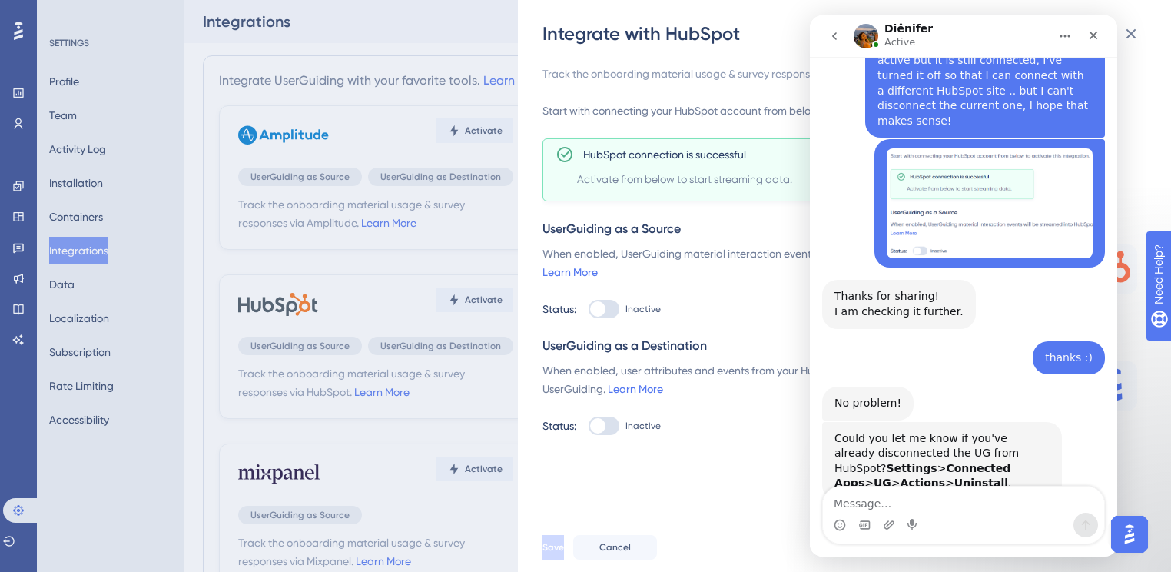
click at [0, 511] on div "Integrate with HubSpot Track the onboarding material usage & survey responses v…" at bounding box center [585, 286] width 1171 height 572
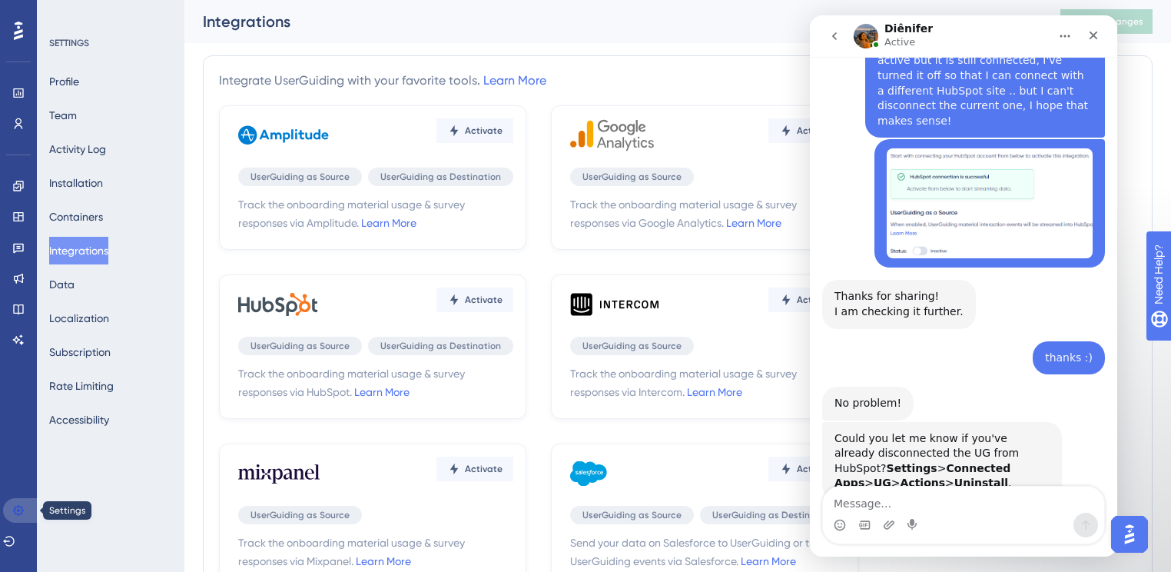
click at [12, 504] on icon at bounding box center [18, 510] width 12 height 12
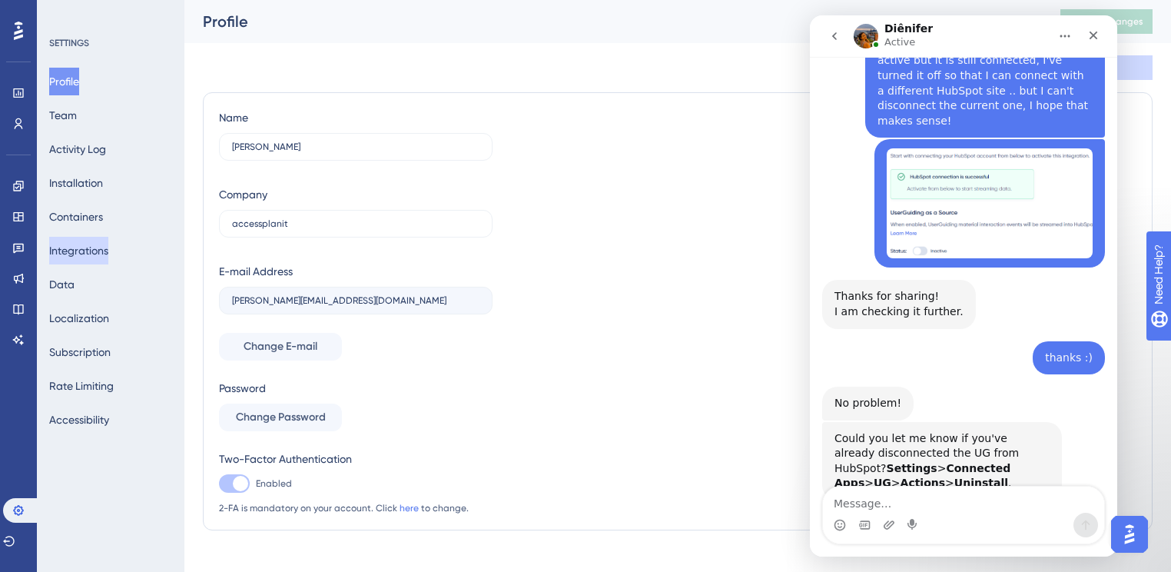
click at [84, 261] on button "Integrations" at bounding box center [78, 251] width 59 height 28
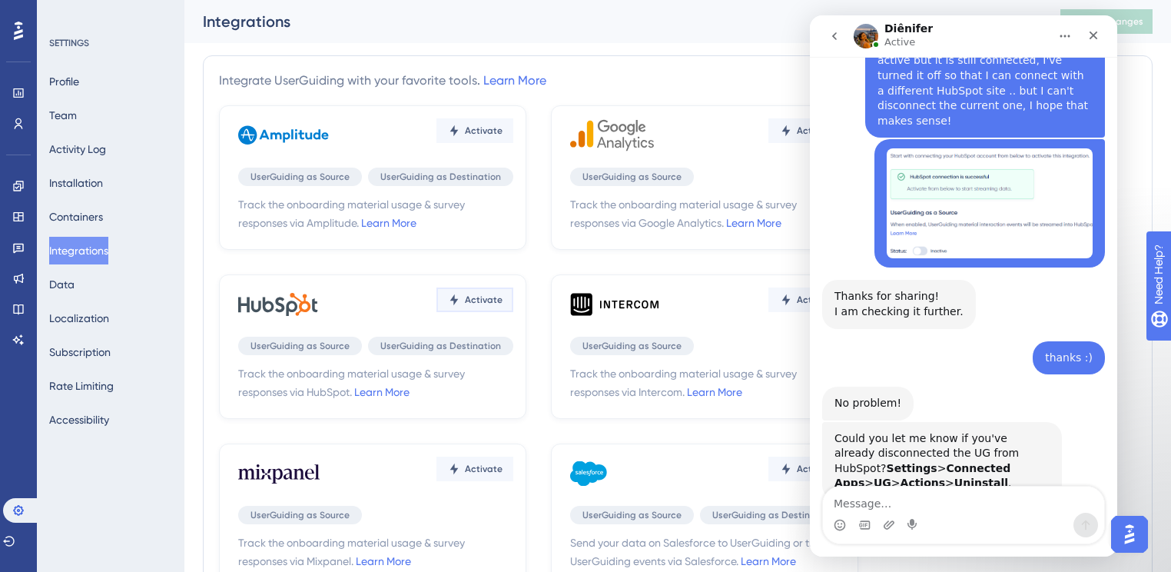
click at [487, 143] on button "Activate" at bounding box center [474, 130] width 77 height 25
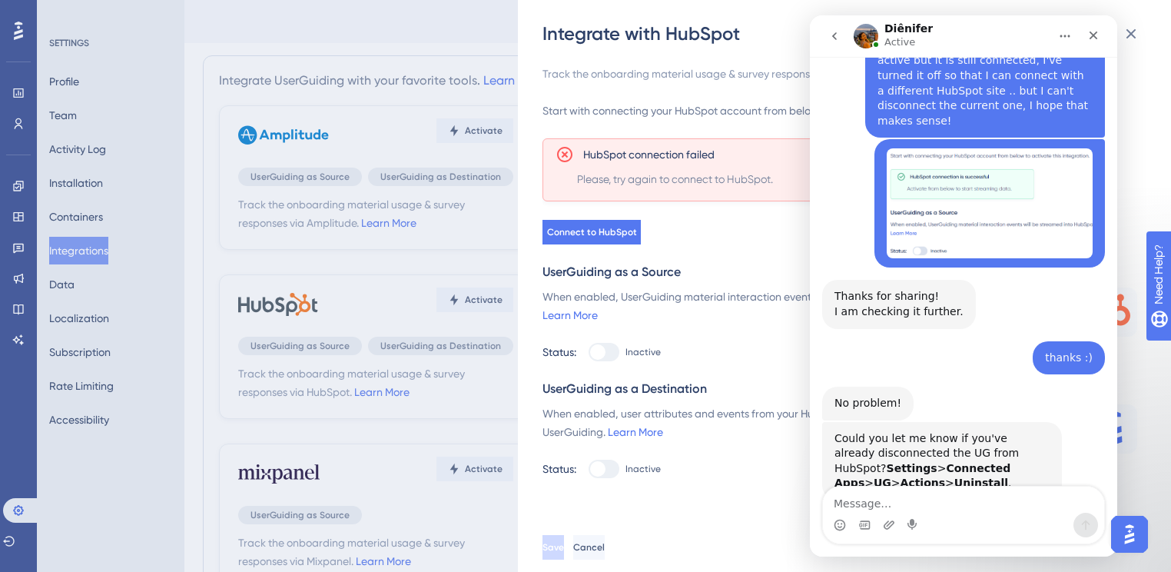
click at [964, 498] on textarea "Message…" at bounding box center [963, 499] width 281 height 26
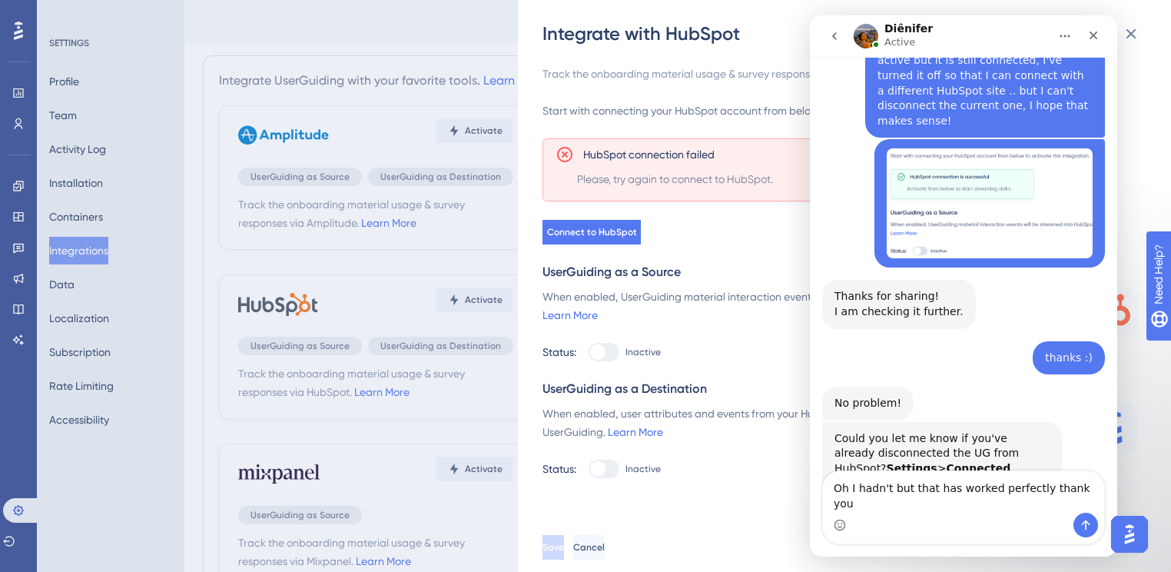
type textarea "Oh I hadn't but that has worked perfectly thank you!"
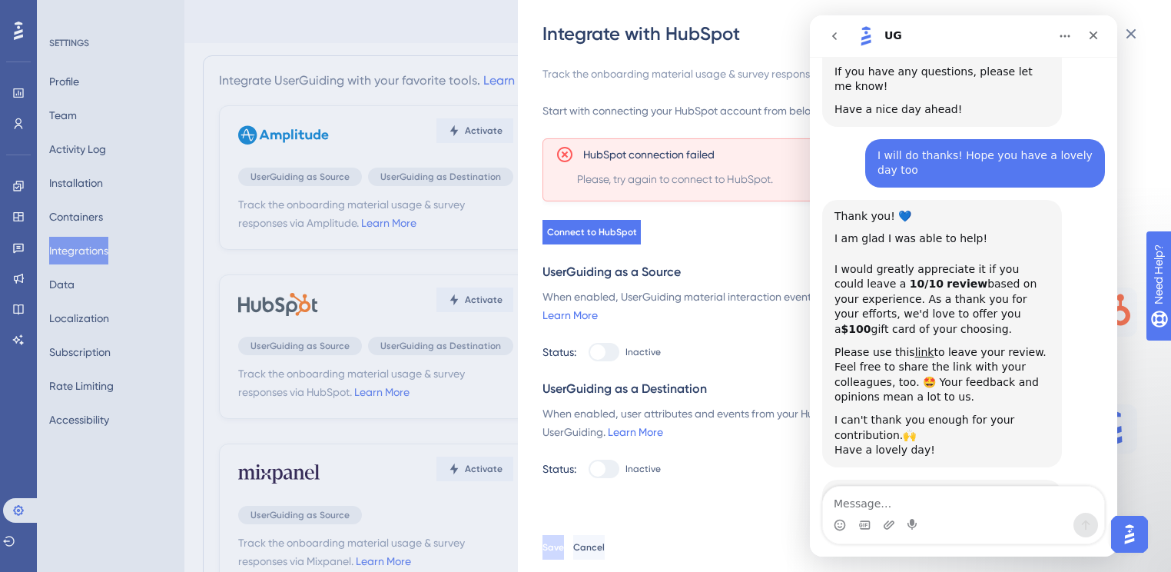
scroll to position [1134, 0]
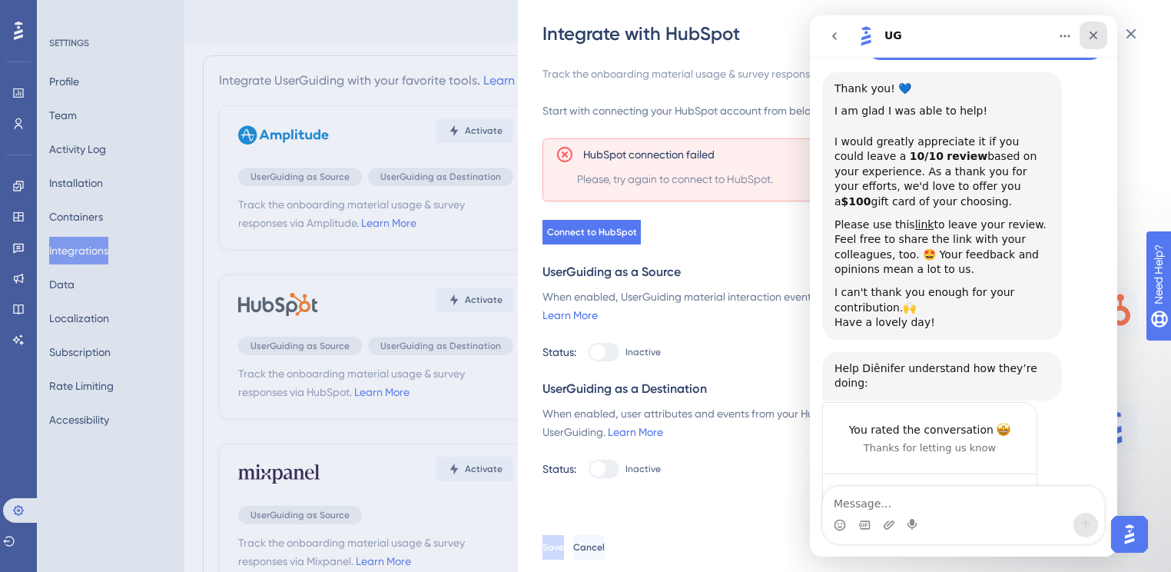
click at [1096, 31] on icon "Close" at bounding box center [1093, 35] width 12 height 12
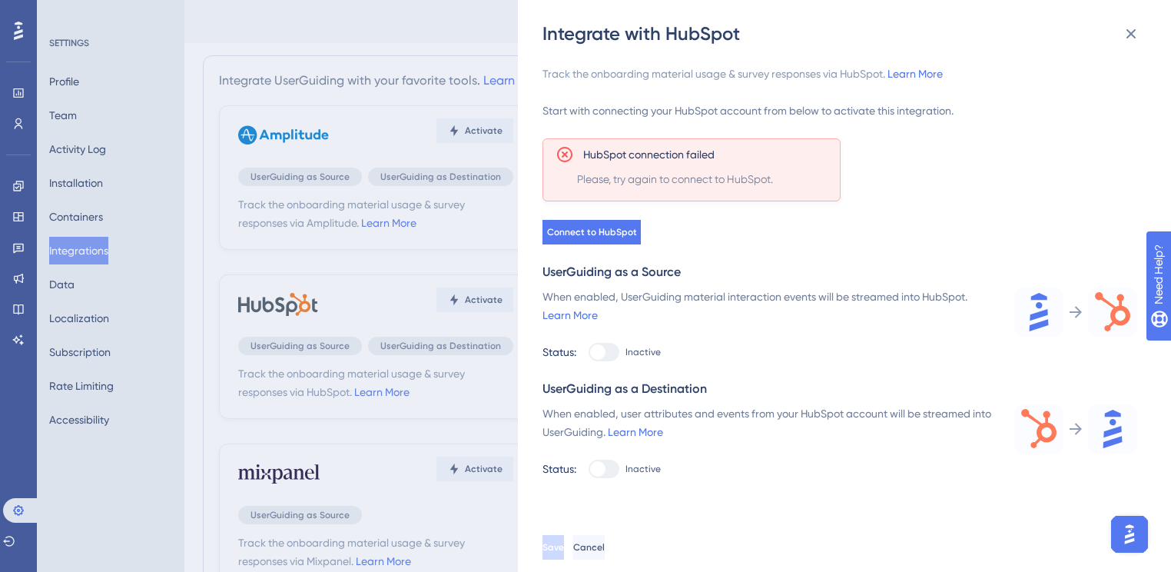
scroll to position [1109, 0]
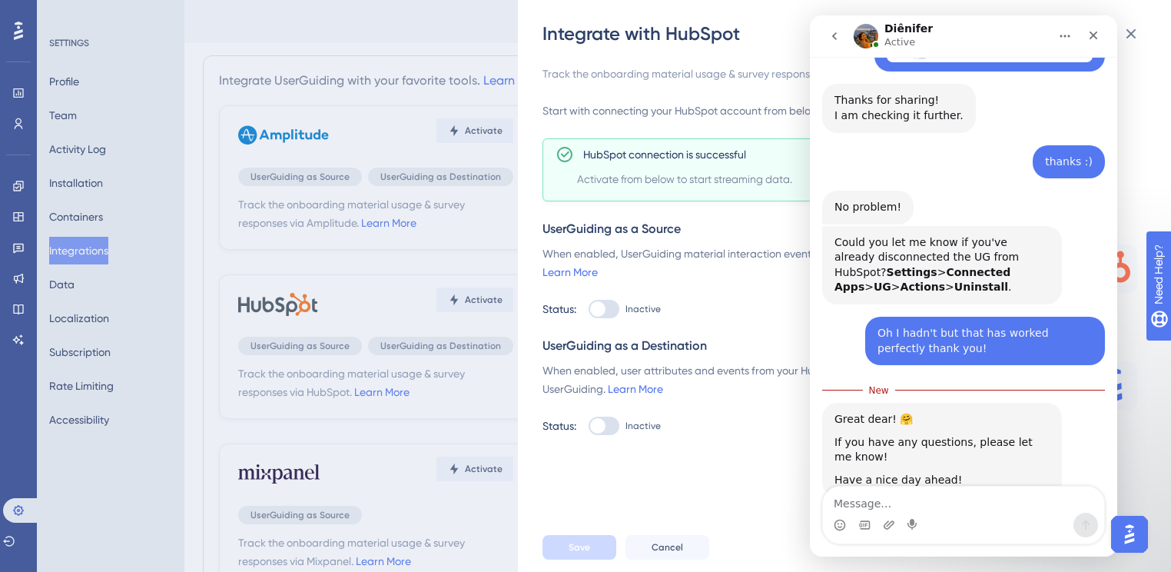
scroll to position [636, 0]
click at [968, 490] on textarea "Message…" at bounding box center [963, 499] width 281 height 26
type textarea "I will do thanks! Hope you have a lovely day too"
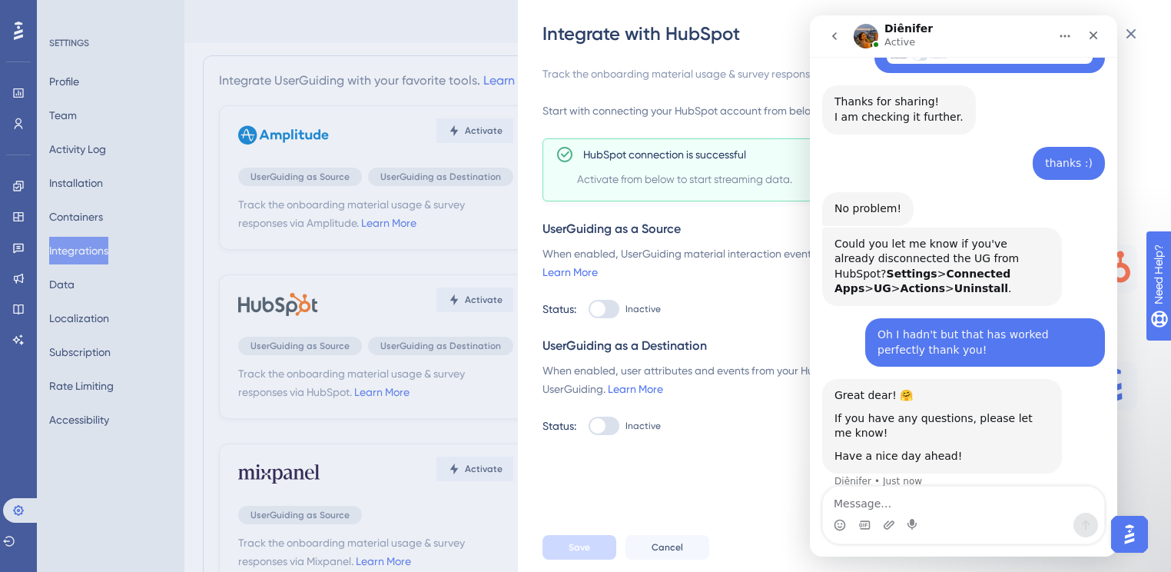
scroll to position [671, 0]
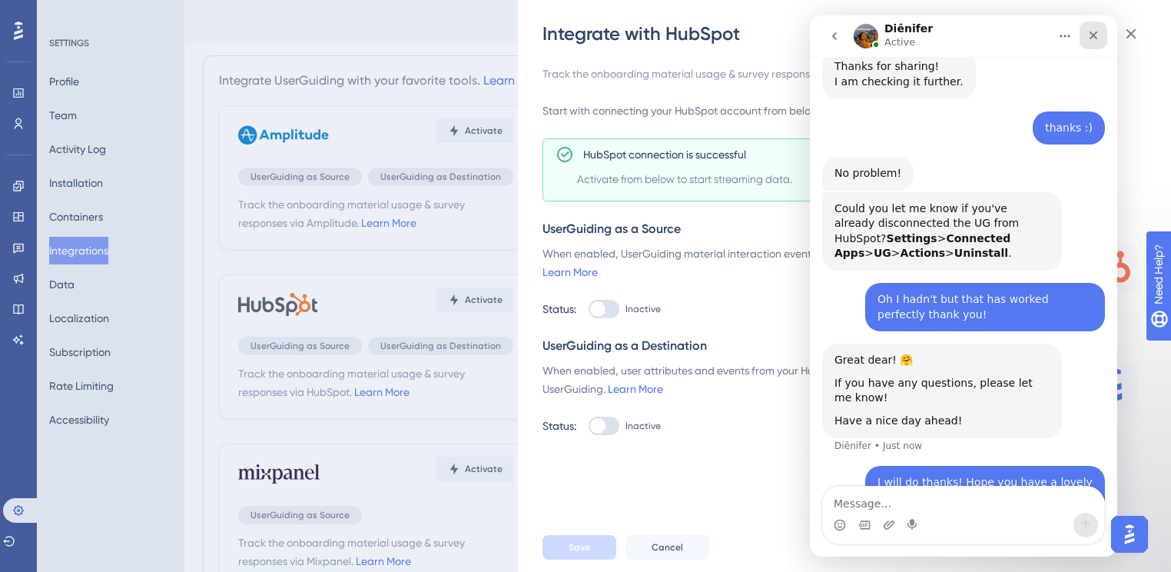
click at [1094, 40] on icon "Close" at bounding box center [1093, 35] width 12 height 12
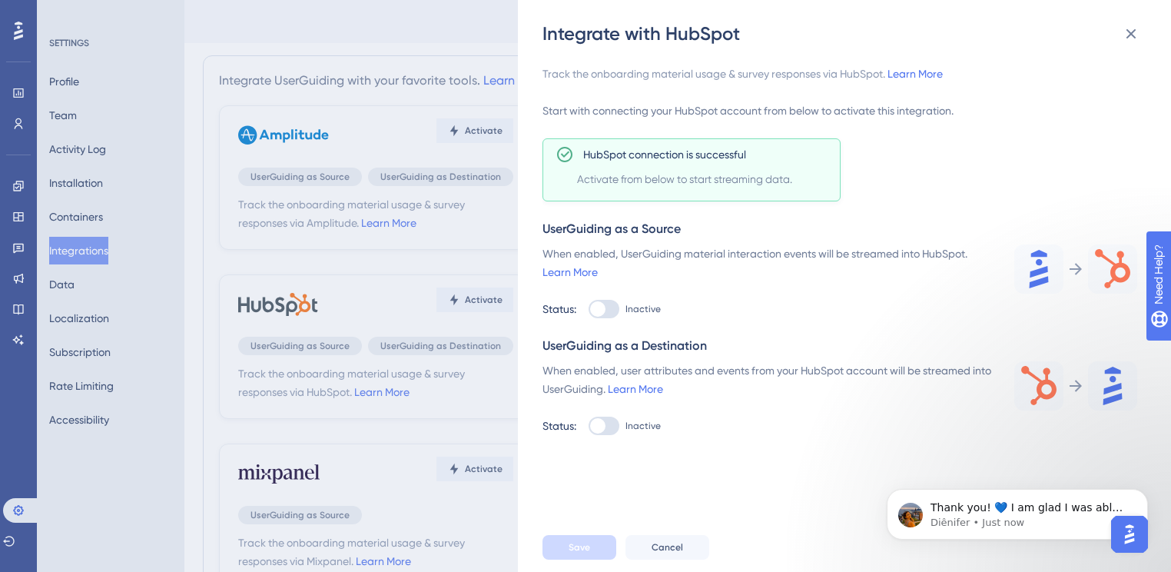
scroll to position [951, 0]
click at [1067, 514] on p "Thank you! 💙 I am glad I was able to help! ﻿​﻿ ﻿I would greatly appreciate it i…" at bounding box center [1030, 507] width 198 height 15
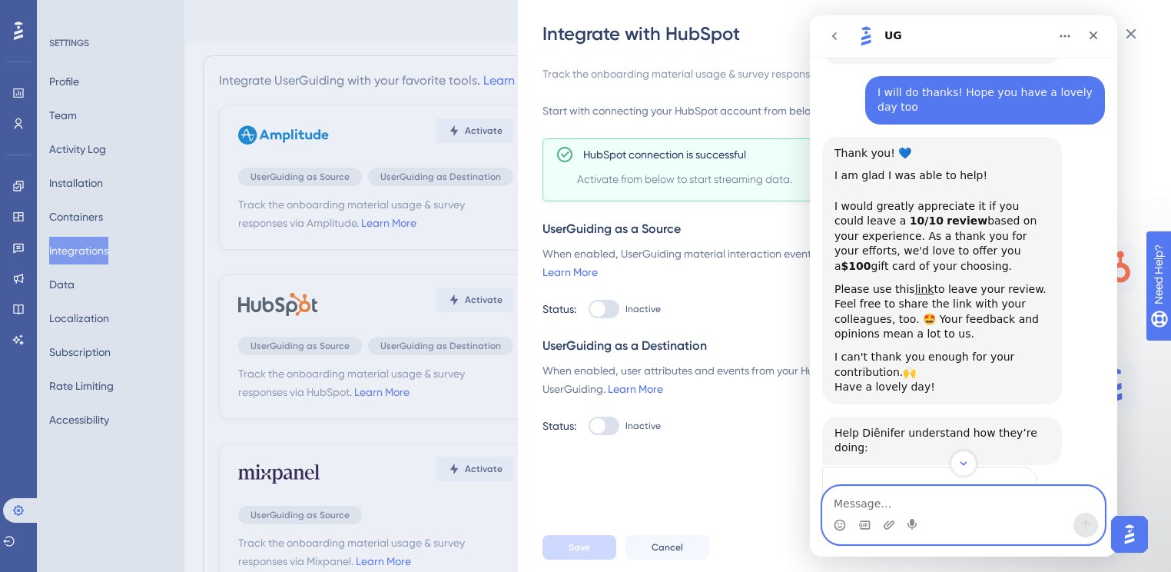
scroll to position [1073, 0]
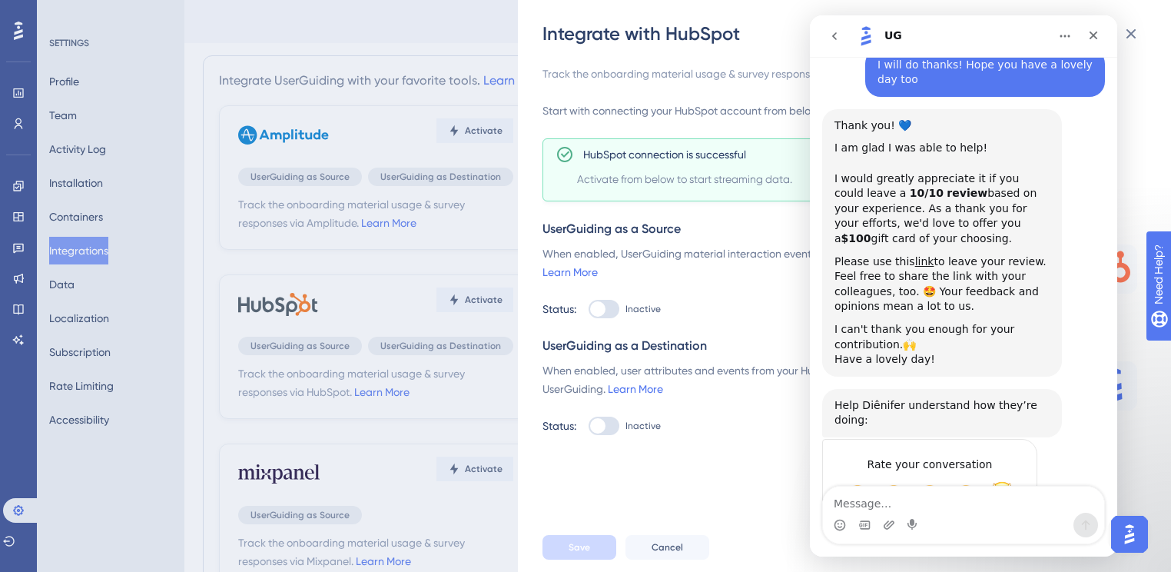
click at [1005, 481] on span "Amazing" at bounding box center [1002, 495] width 28 height 28
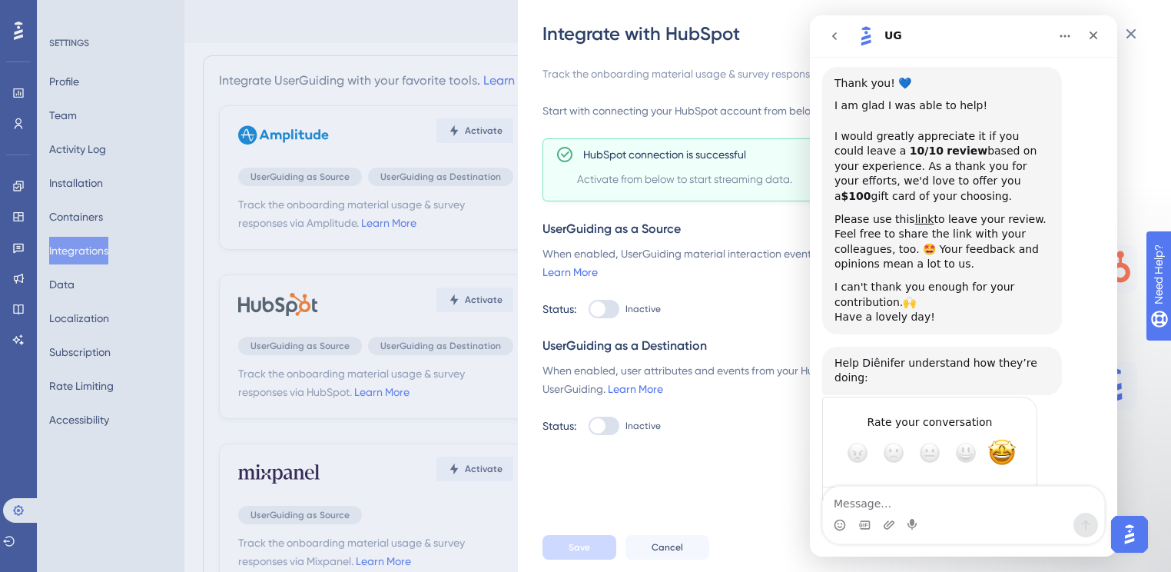
click at [934, 491] on textarea "Tell us more…" at bounding box center [915, 507] width 160 height 33
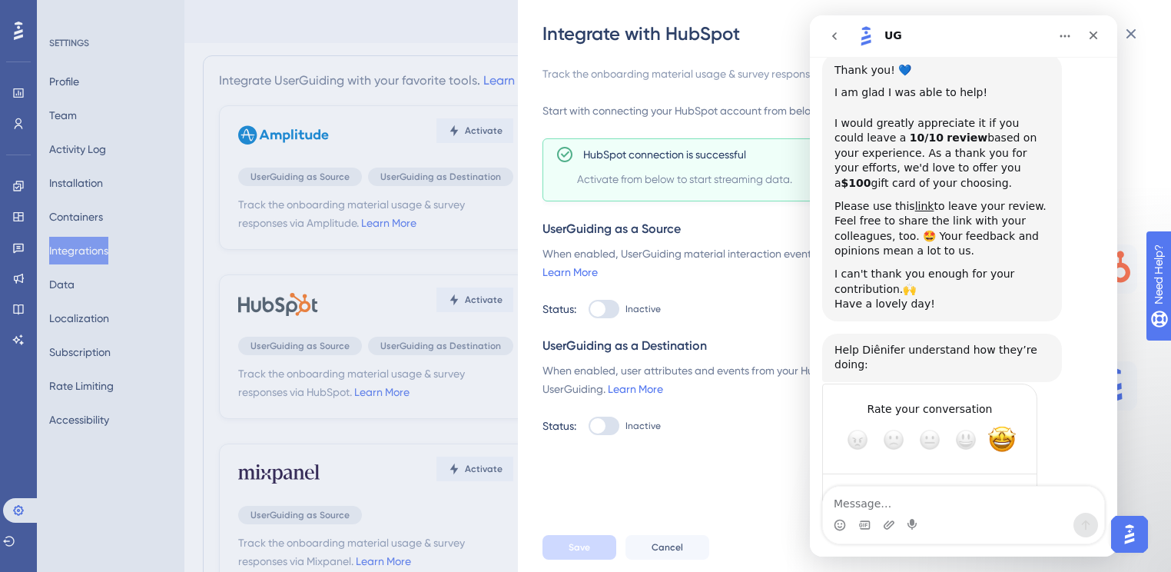
type textarea "Super lovely, quick responses that all make sense"
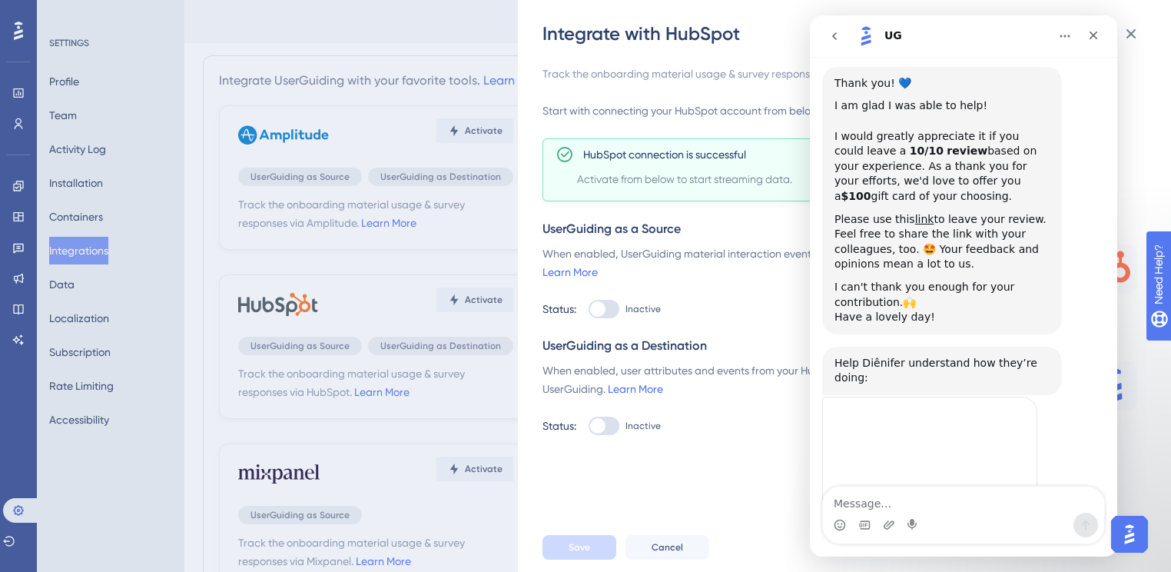
scroll to position [1110, 0]
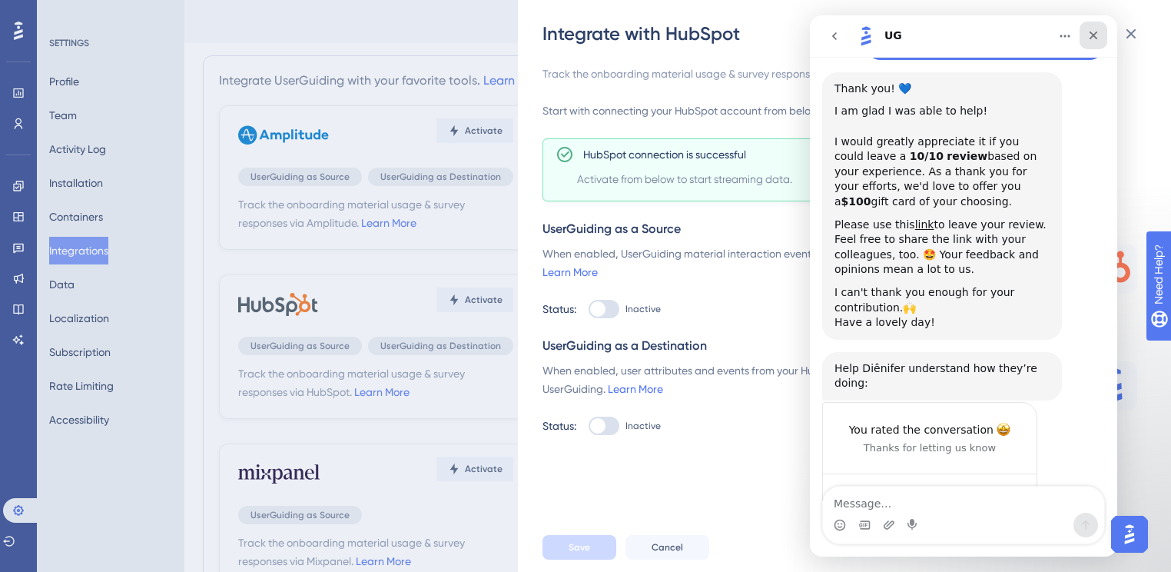
click at [1097, 35] on icon "Close" at bounding box center [1093, 35] width 12 height 12
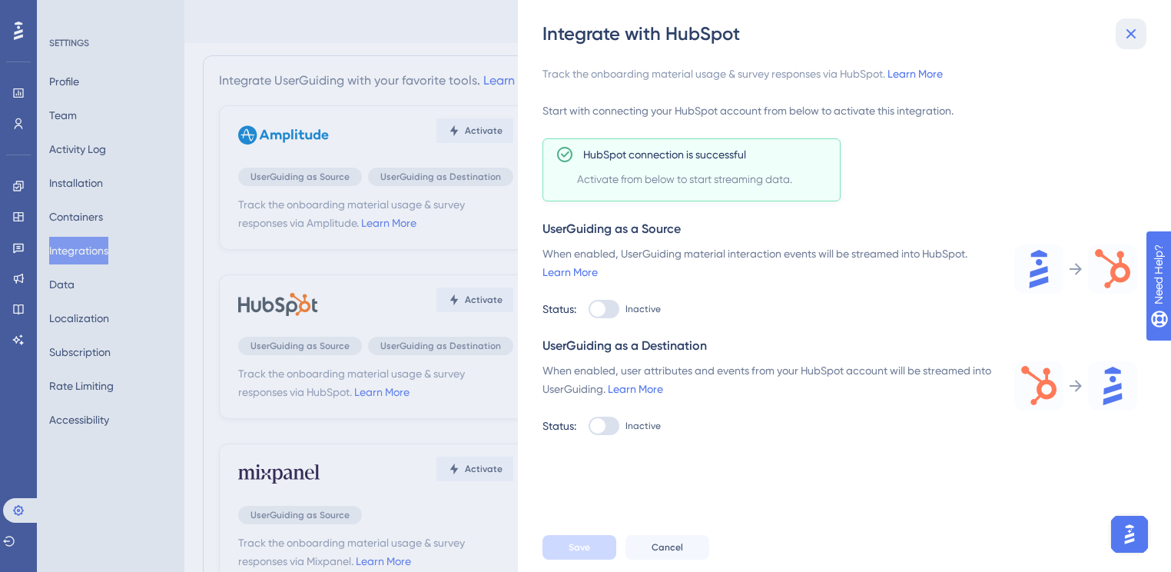
drag, startPoint x: 1127, startPoint y: 35, endPoint x: 1000, endPoint y: 107, distance: 145.6
click at [1004, 107] on div "Integrate with HubSpot Track the onboarding material usage & survey responses v…" at bounding box center [844, 286] width 653 height 572
click at [998, 107] on div "Start with connecting your HubSpot account from below to activate this integrat…" at bounding box center [840, 110] width 595 height 18
click at [614, 311] on div at bounding box center [604, 309] width 31 height 18
click at [589, 310] on input "Inactive" at bounding box center [588, 309] width 1 height 1
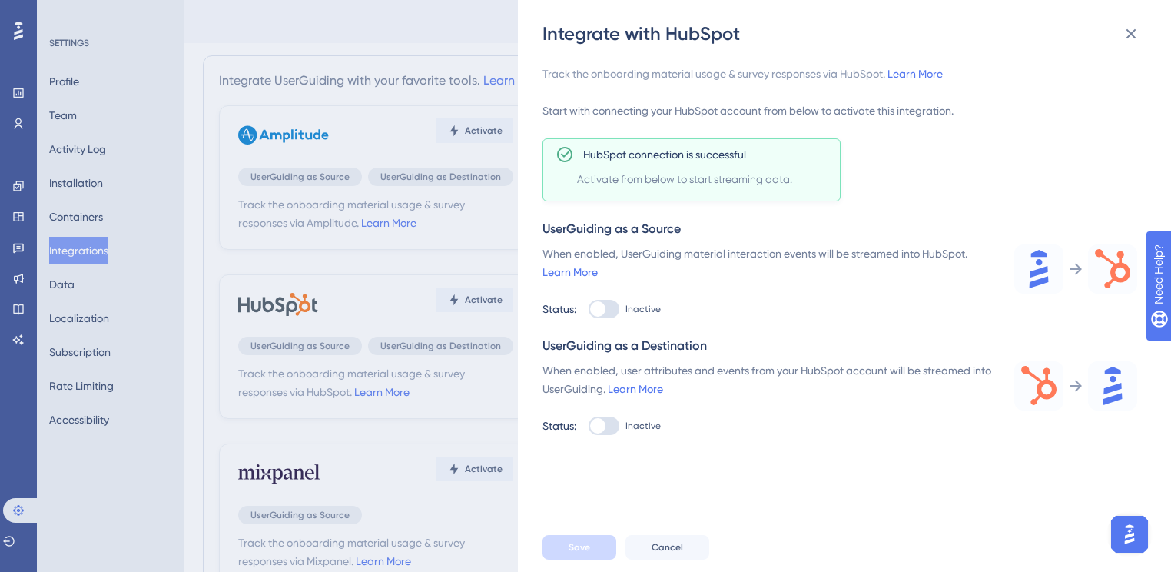
checkbox input "true"
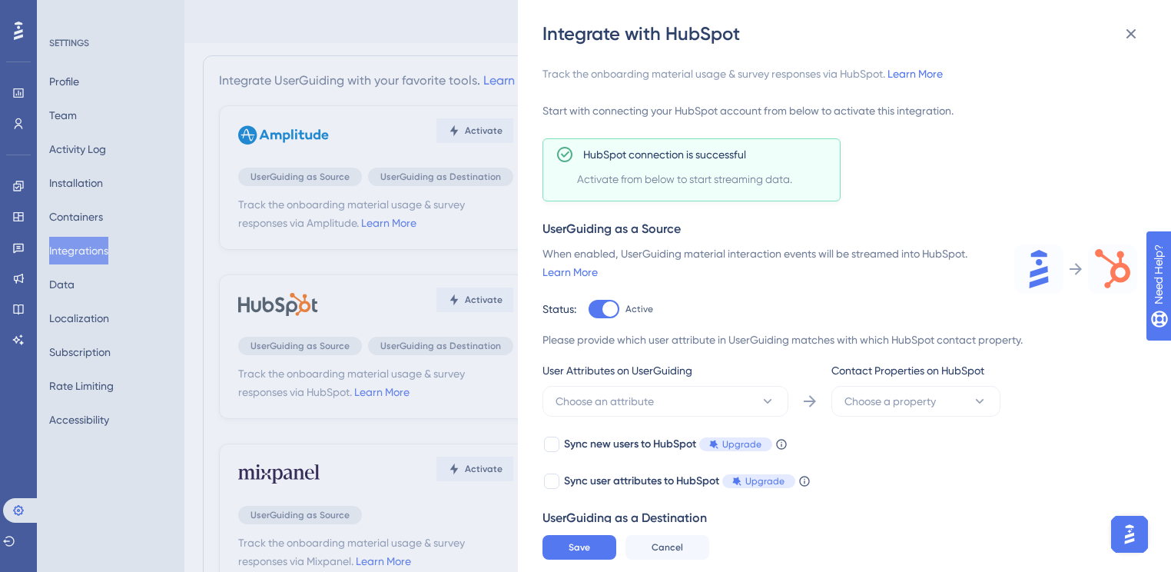
scroll to position [75, 0]
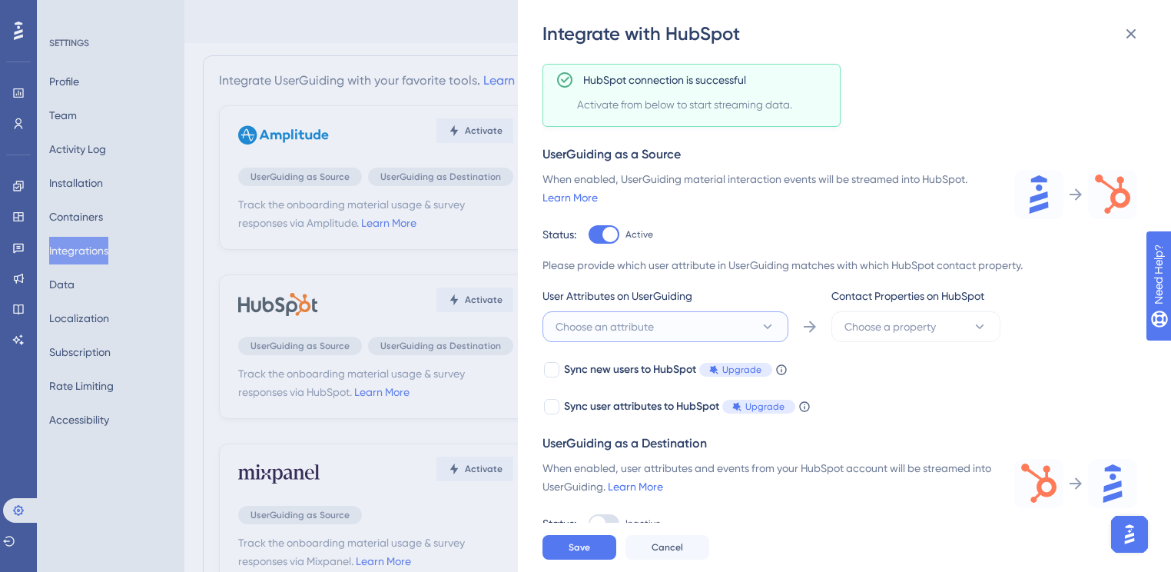
click at [629, 315] on button "Choose an attribute" at bounding box center [666, 326] width 246 height 31
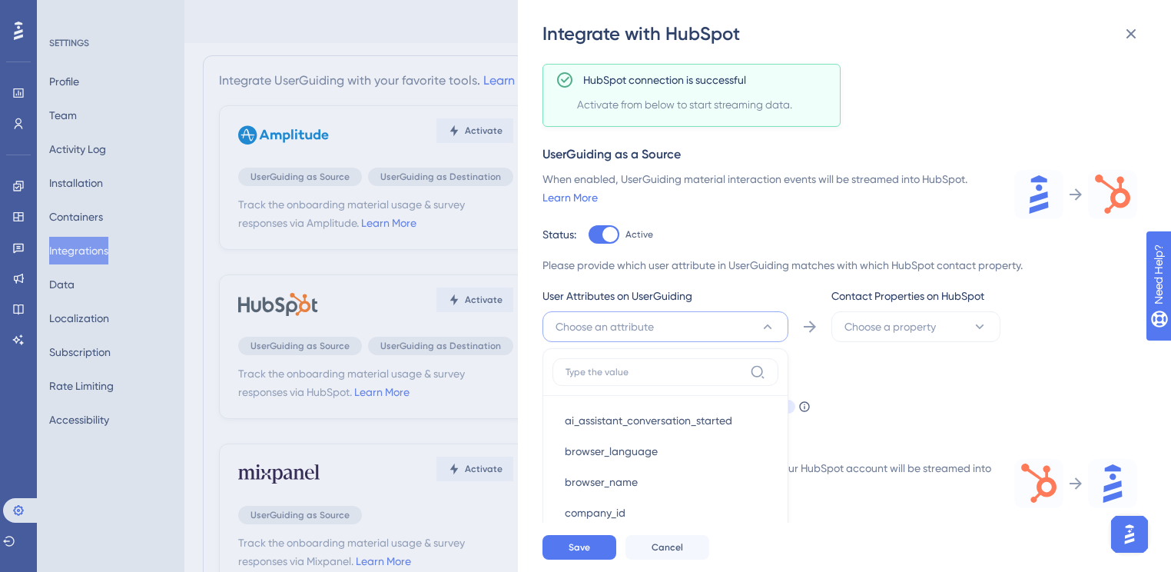
scroll to position [285, 0]
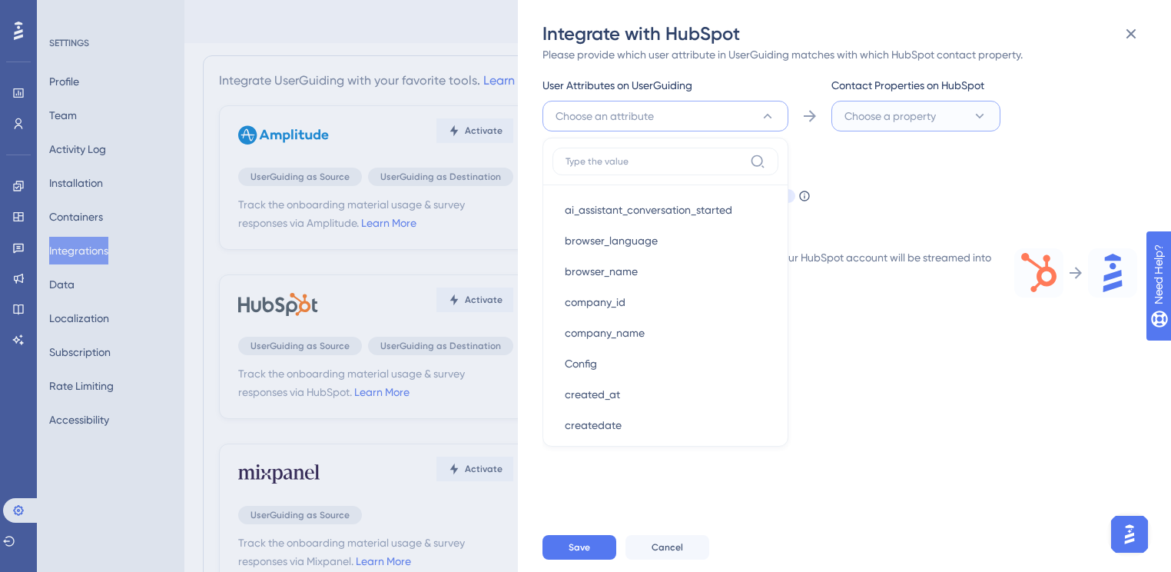
click at [925, 108] on span "Choose a property" at bounding box center [890, 116] width 91 height 18
click at [964, 381] on div "Track the onboarding material usage & survey responses via HubSpot. Learn More …" at bounding box center [852, 284] width 619 height 476
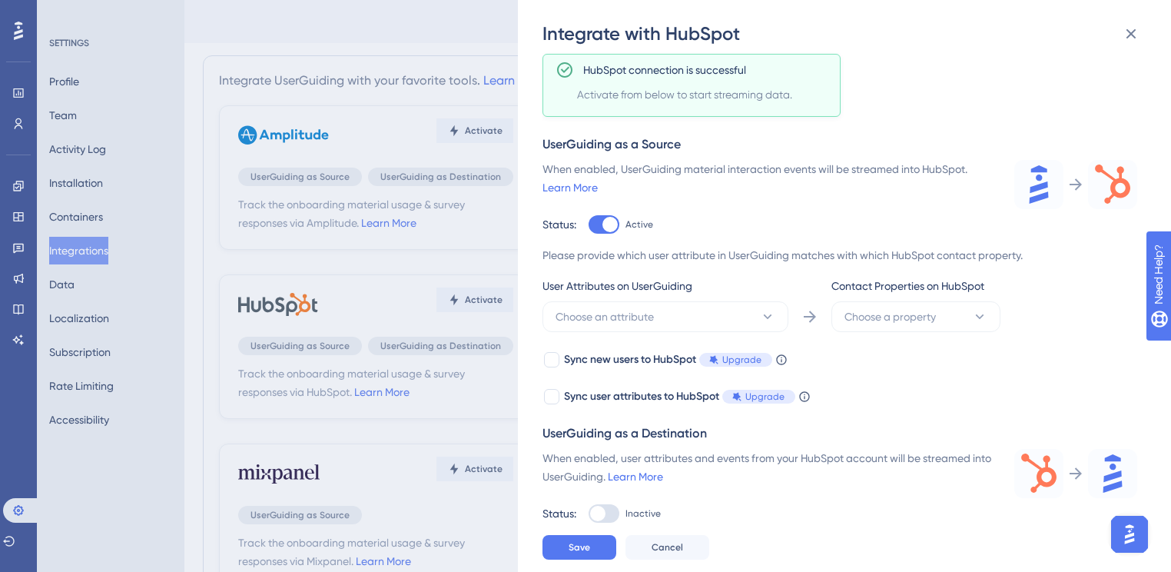
scroll to position [75, 0]
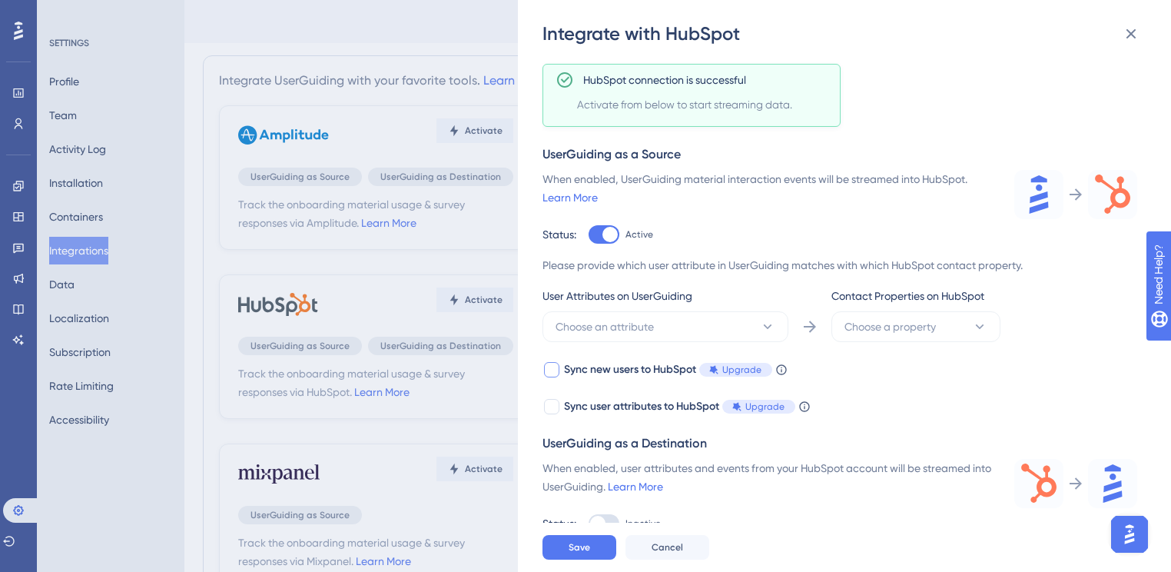
click at [729, 363] on span "Upgrade" at bounding box center [741, 369] width 39 height 12
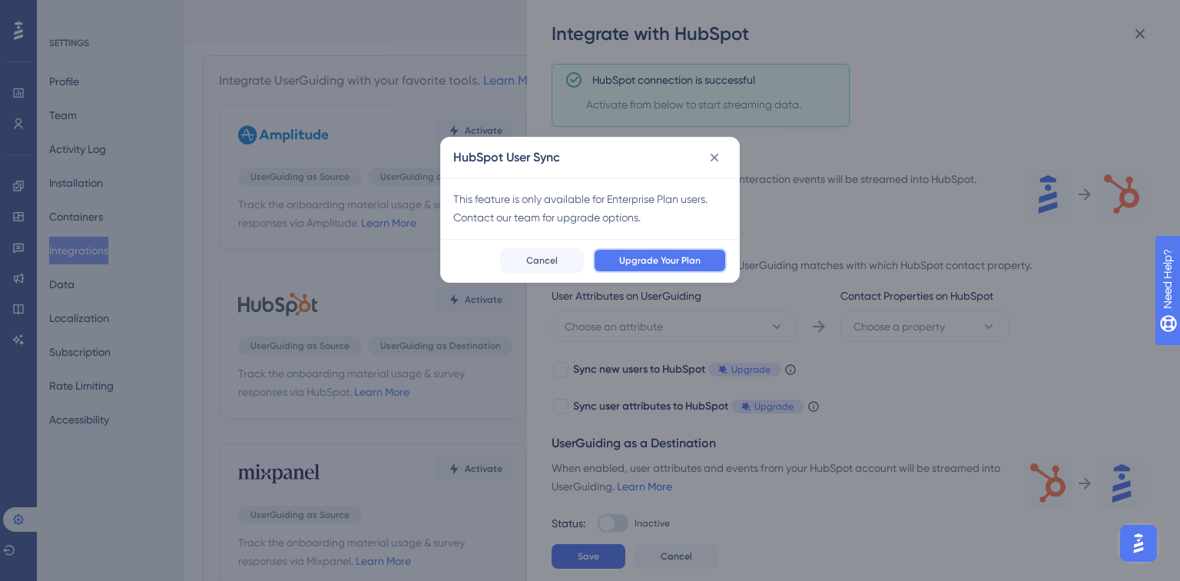
click at [689, 252] on button "Upgrade Your Plan" at bounding box center [660, 260] width 134 height 25
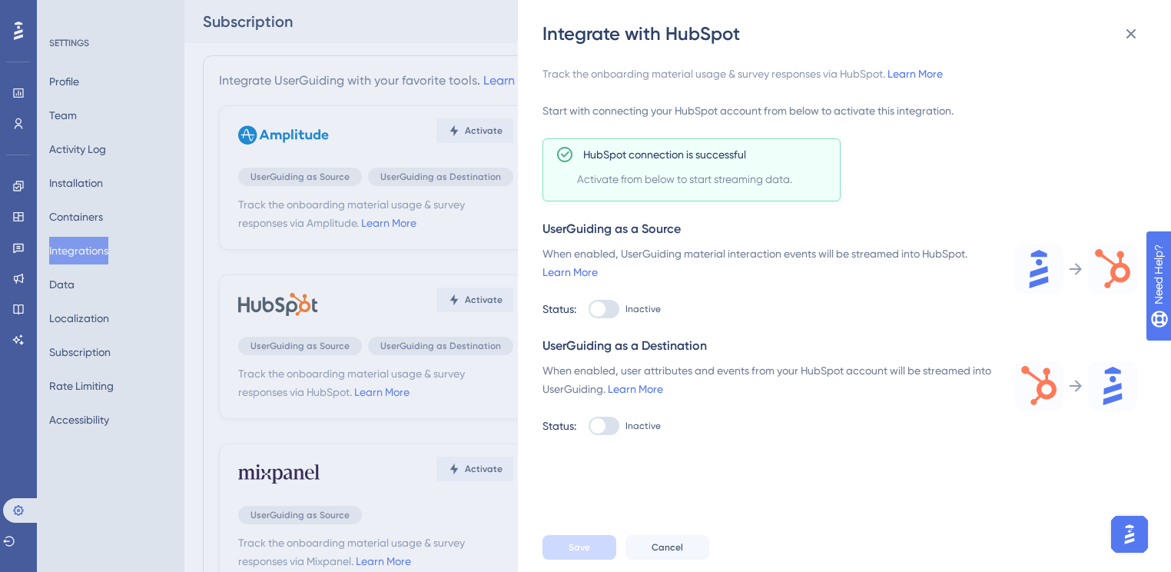
click at [605, 310] on div at bounding box center [597, 308] width 15 height 15
click at [589, 310] on input "Inactive" at bounding box center [588, 309] width 1 height 1
checkbox input "true"
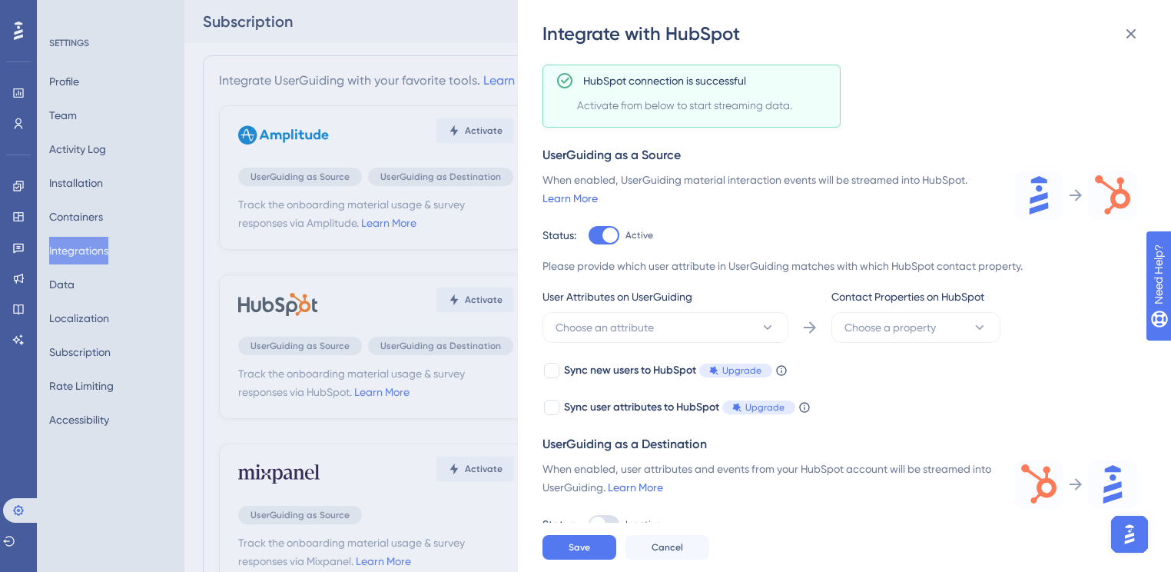
scroll to position [75, 0]
click at [802, 402] on icon at bounding box center [804, 406] width 12 height 12
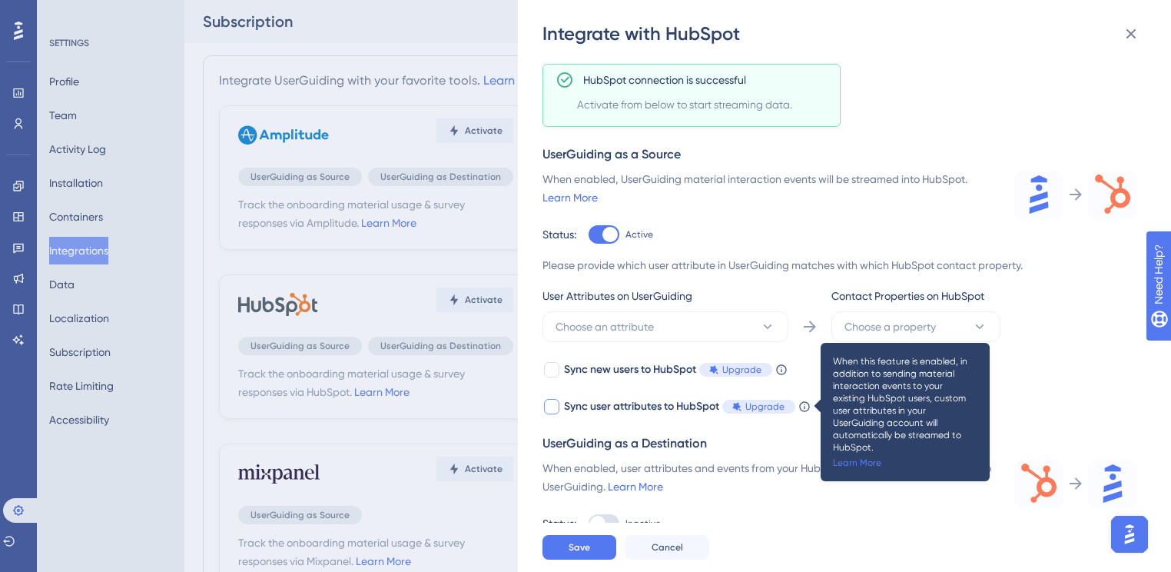
click at [802, 402] on icon at bounding box center [804, 406] width 10 height 10
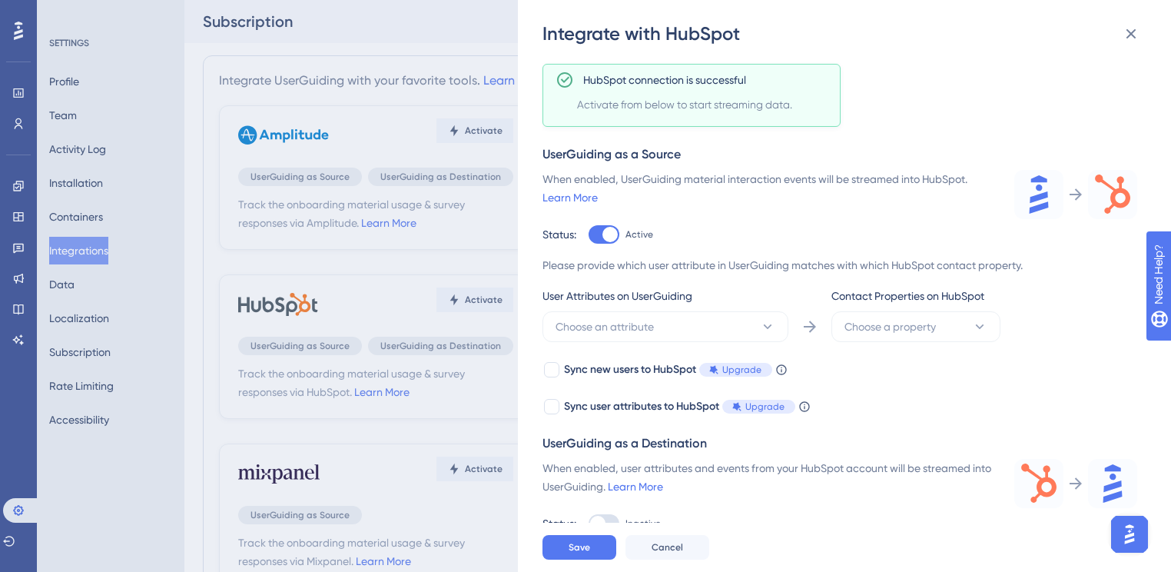
click at [986, 383] on div "Sync new users to HubSpot Upgrade When this feature is enabled, in addition to …" at bounding box center [840, 387] width 595 height 55
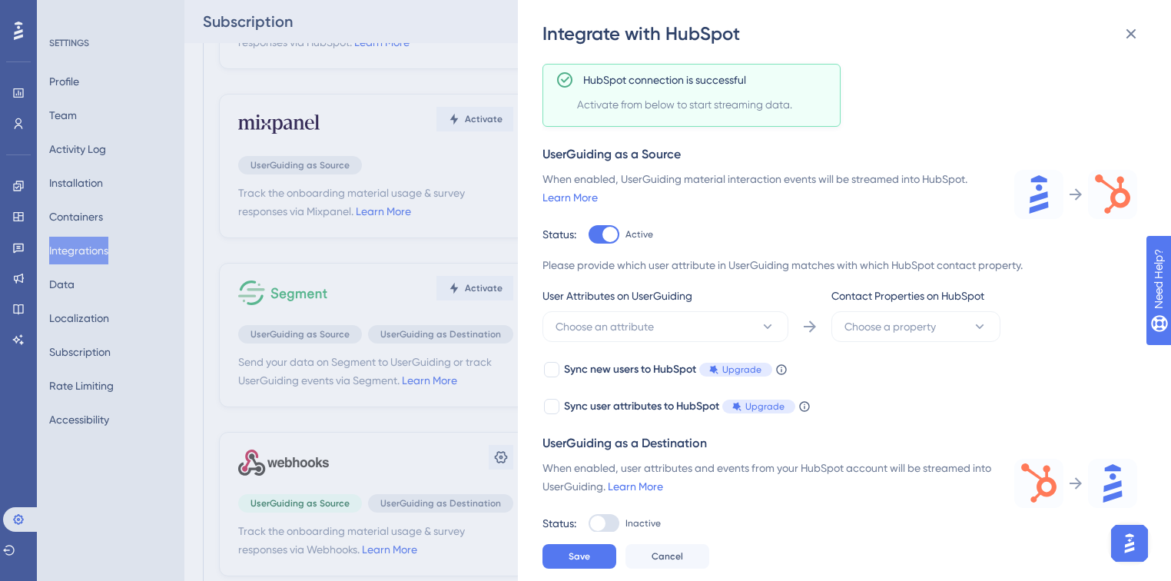
scroll to position [307, 0]
click at [599, 516] on div at bounding box center [597, 523] width 15 height 15
click at [589, 310] on input "Inactive" at bounding box center [588, 309] width 1 height 1
checkbox input "true"
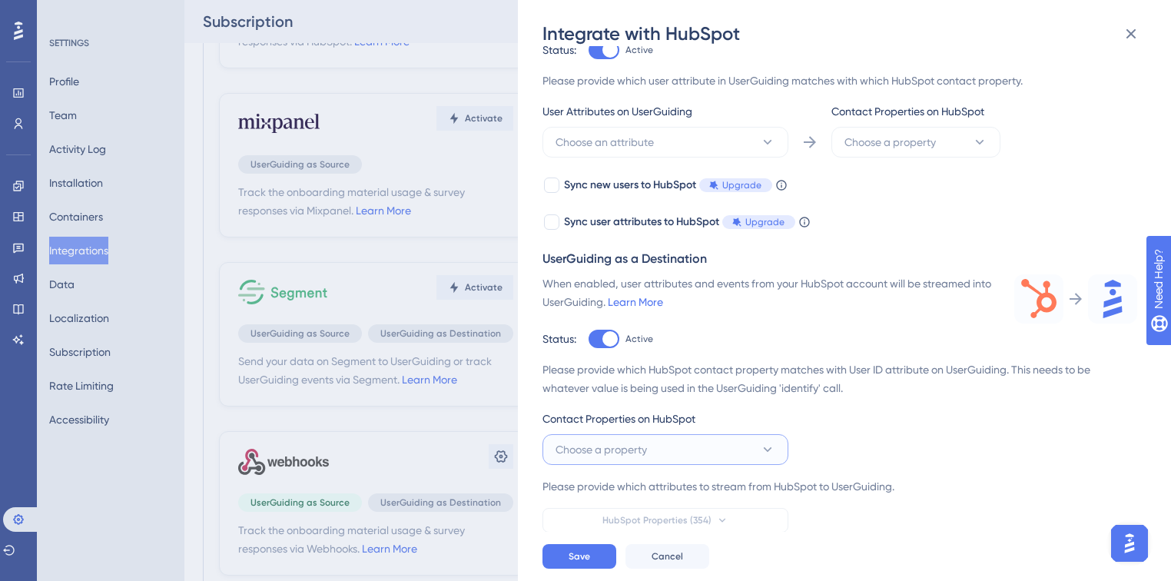
click at [675, 448] on button "Choose a property" at bounding box center [666, 449] width 246 height 31
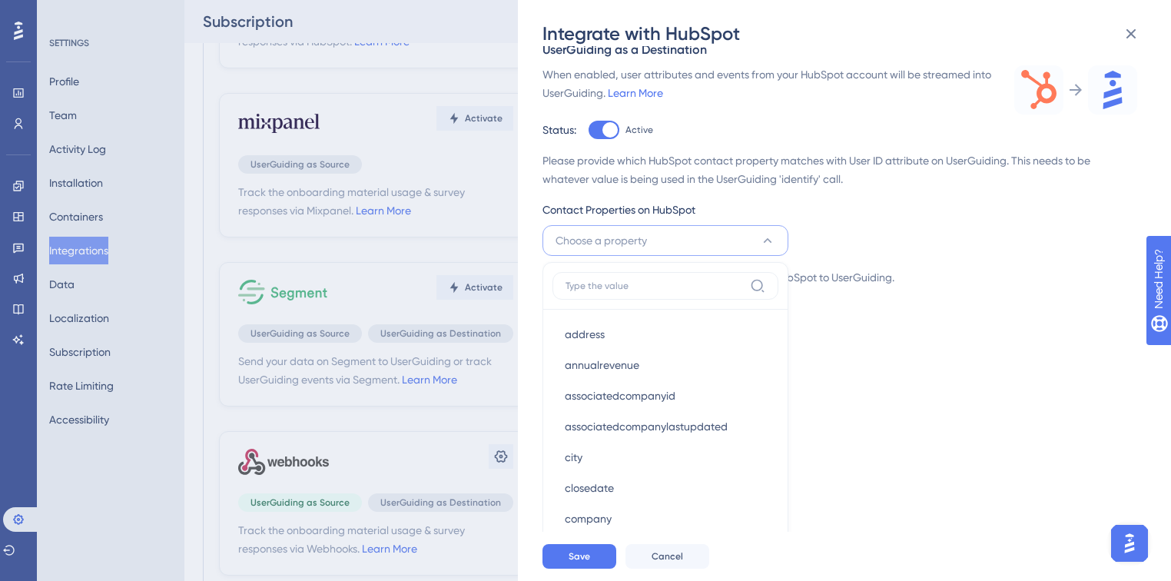
click at [664, 280] on input at bounding box center [655, 286] width 178 height 12
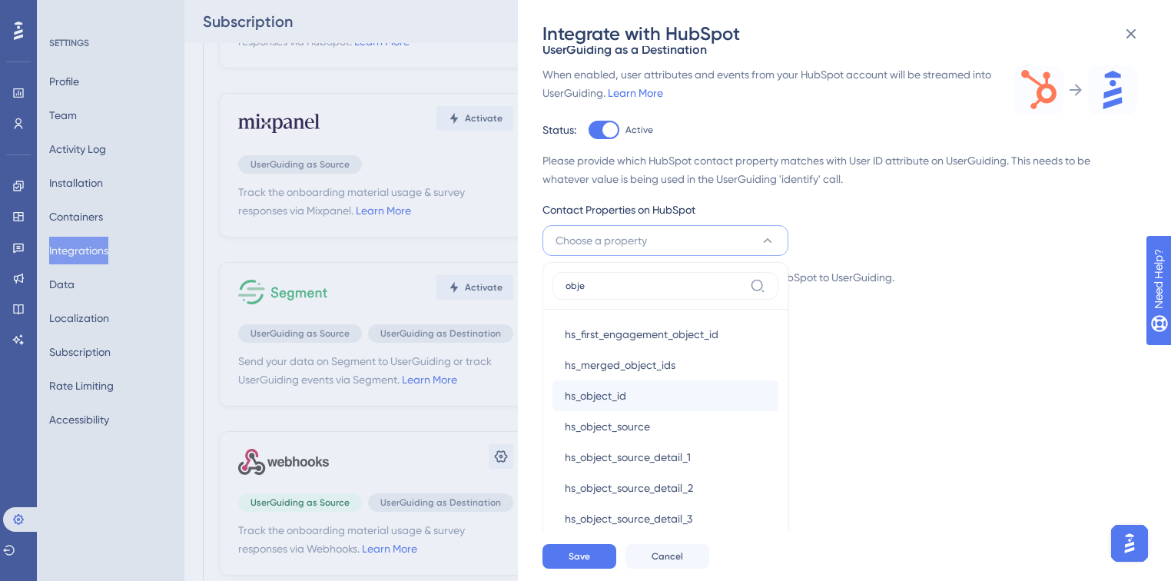
type input "obje"
click at [635, 397] on div "hs_object_id hs_object_id" at bounding box center [665, 395] width 201 height 31
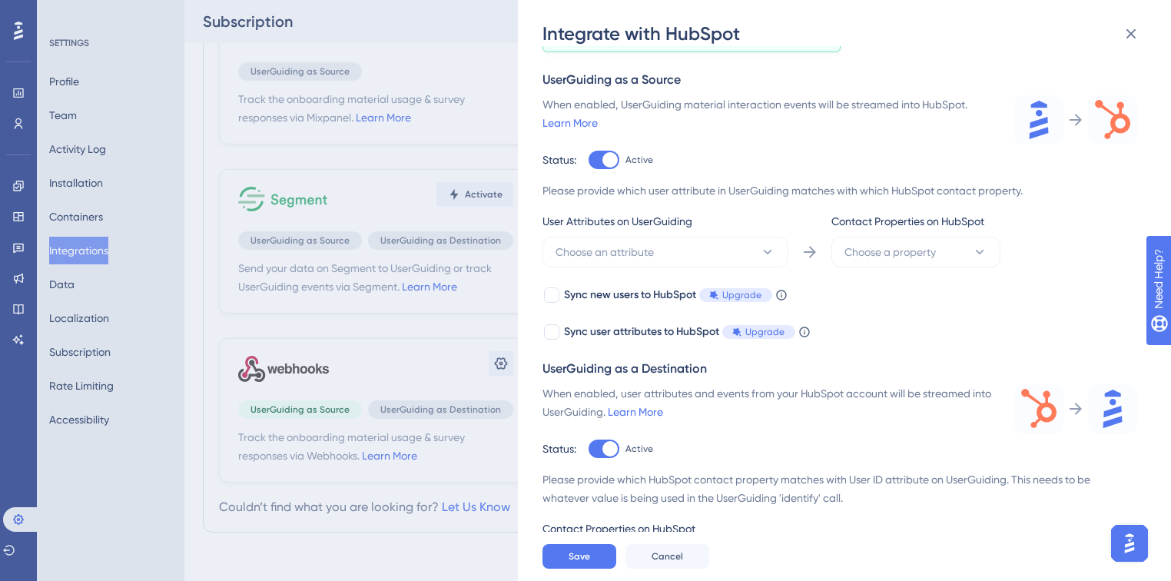
scroll to position [259, 0]
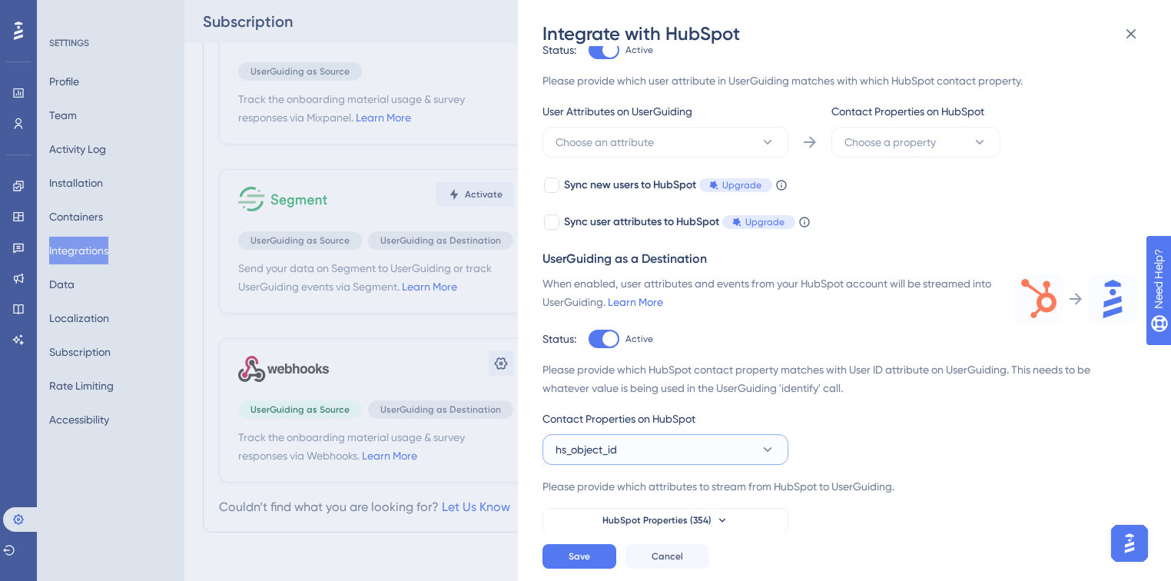
click at [665, 449] on button "hs_object_id" at bounding box center [666, 449] width 246 height 31
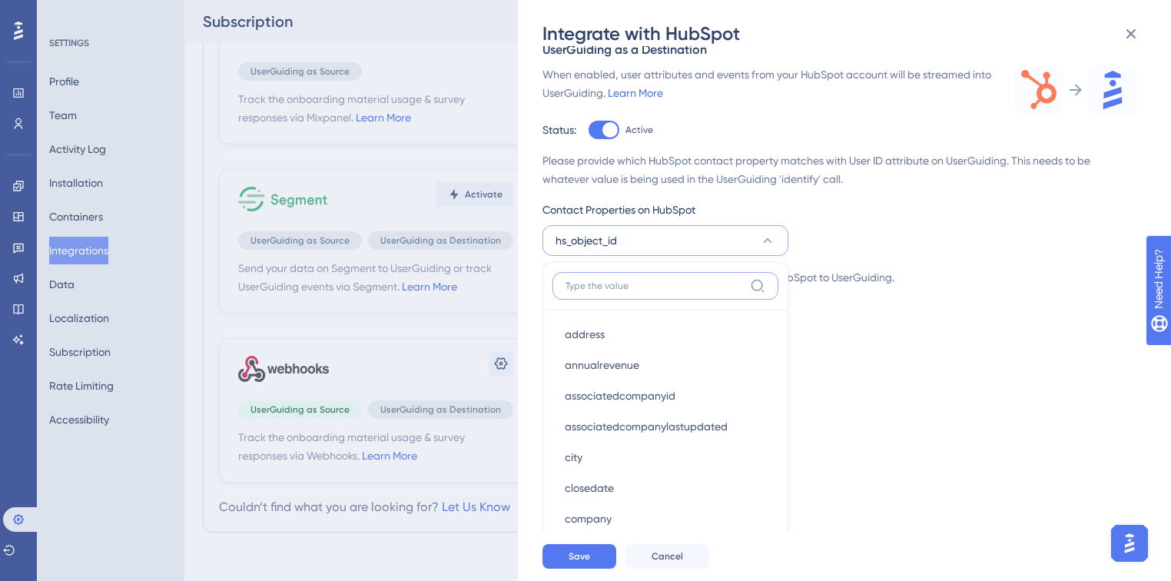
click at [630, 283] on input at bounding box center [655, 286] width 178 height 12
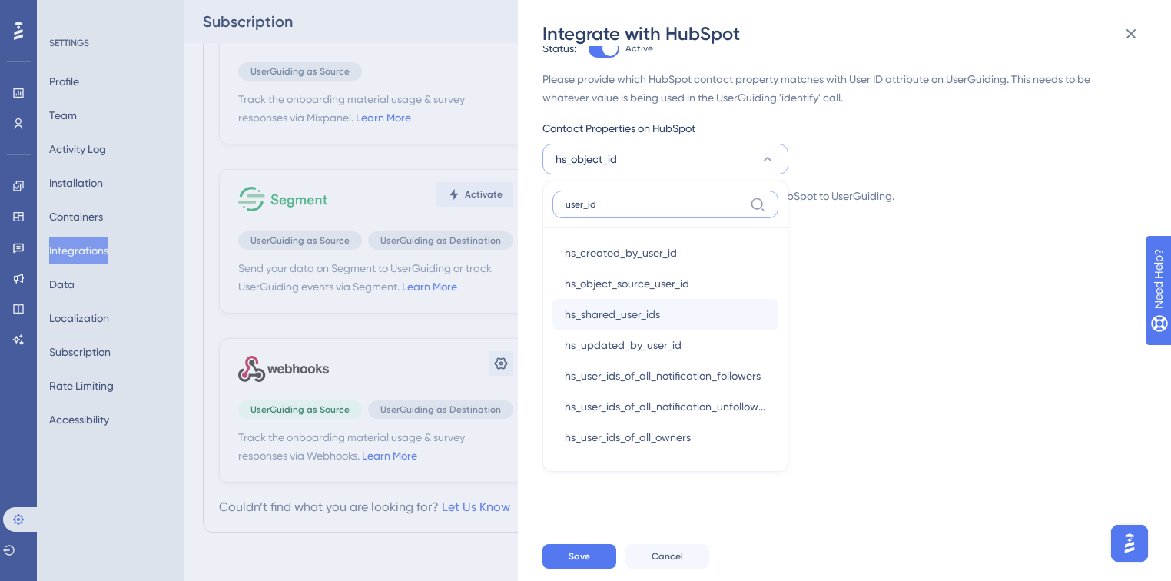
scroll to position [529, 0]
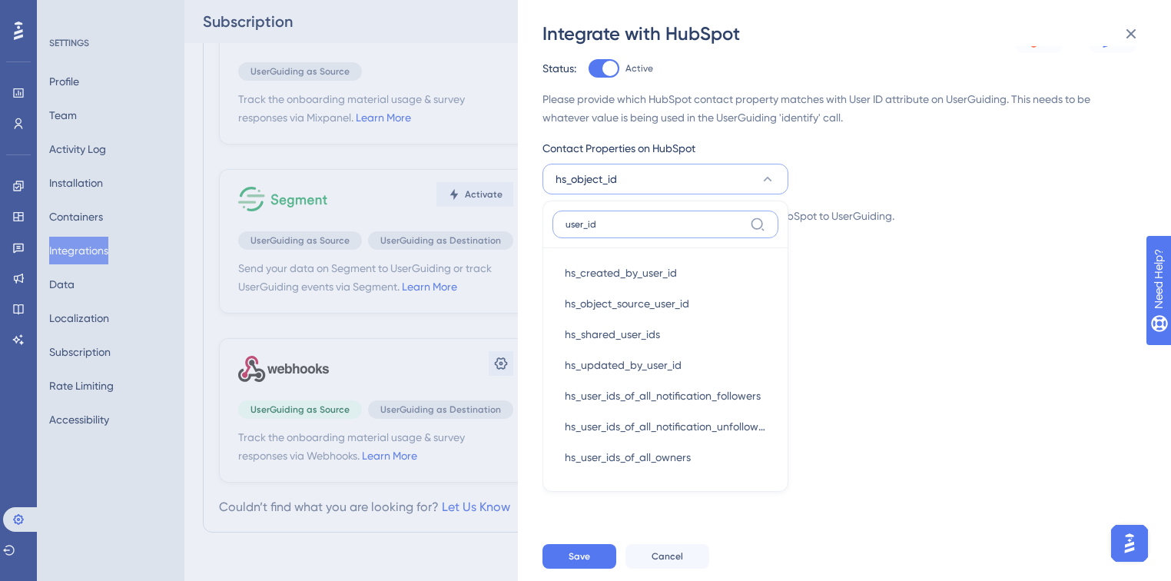
type input "user_id"
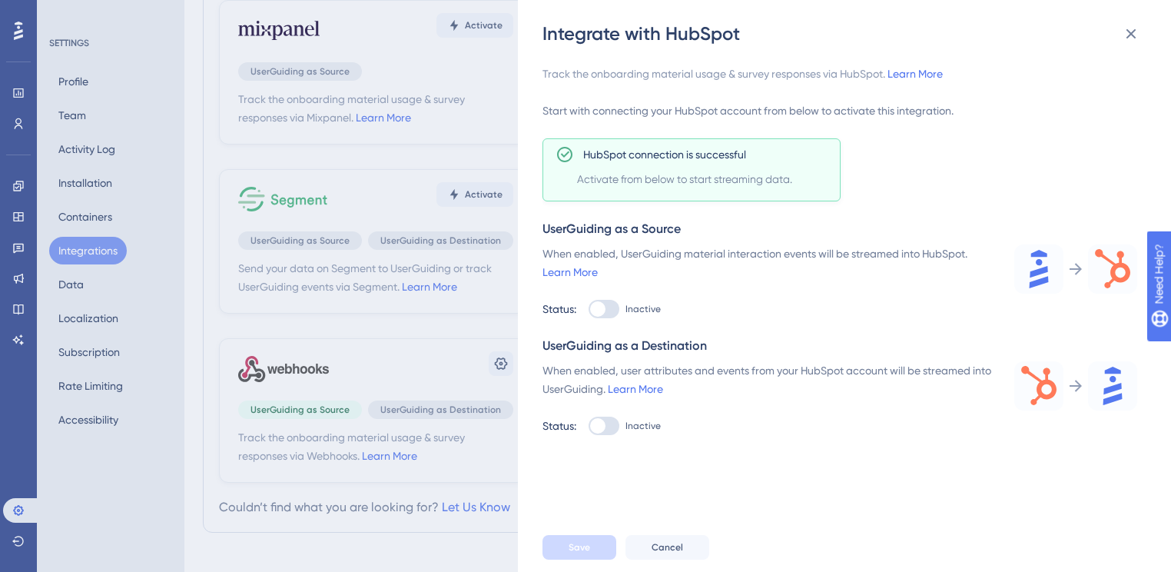
click at [607, 318] on div at bounding box center [604, 309] width 31 height 18
click at [589, 310] on input "Inactive" at bounding box center [588, 309] width 1 height 1
checkbox input "true"
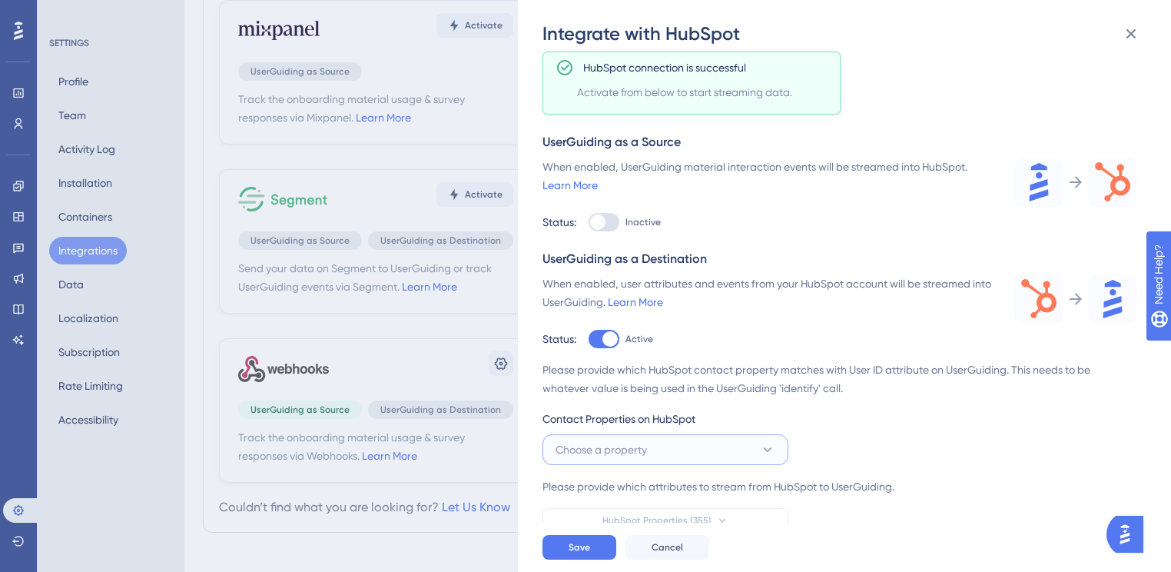
click at [650, 456] on button "Choose a property" at bounding box center [666, 449] width 246 height 31
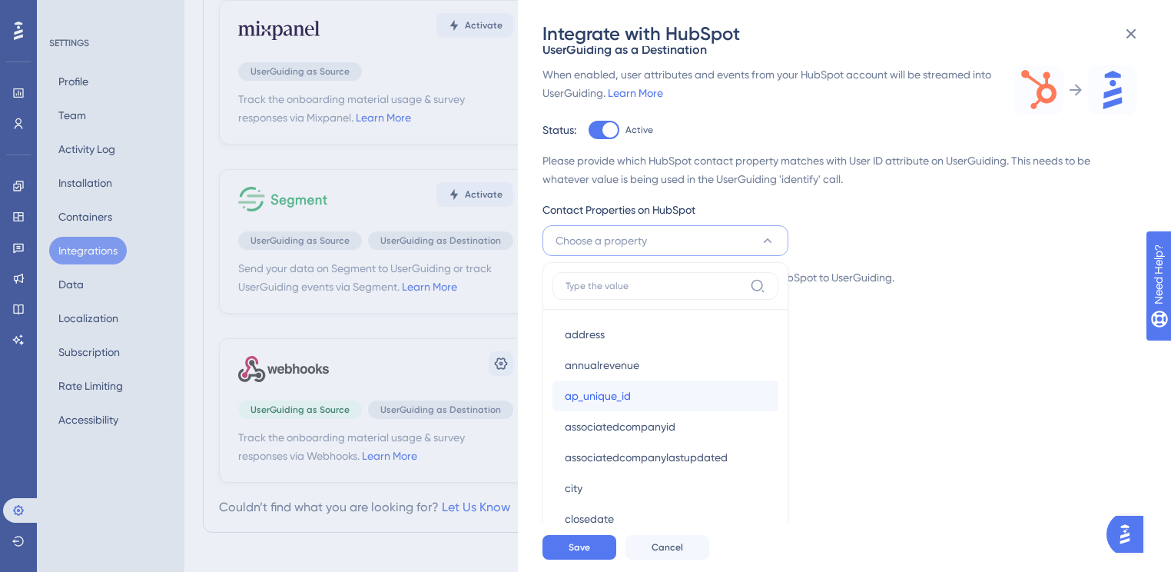
click at [627, 400] on span "ap_unique_id" at bounding box center [598, 396] width 66 height 18
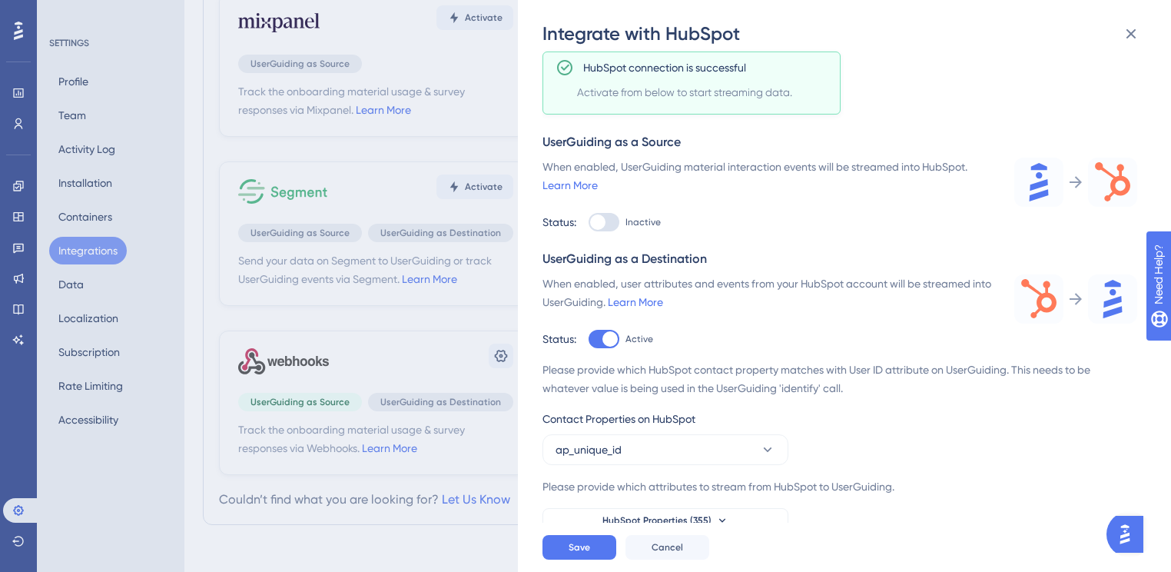
scroll to position [453, 0]
click at [720, 519] on icon at bounding box center [722, 520] width 12 height 12
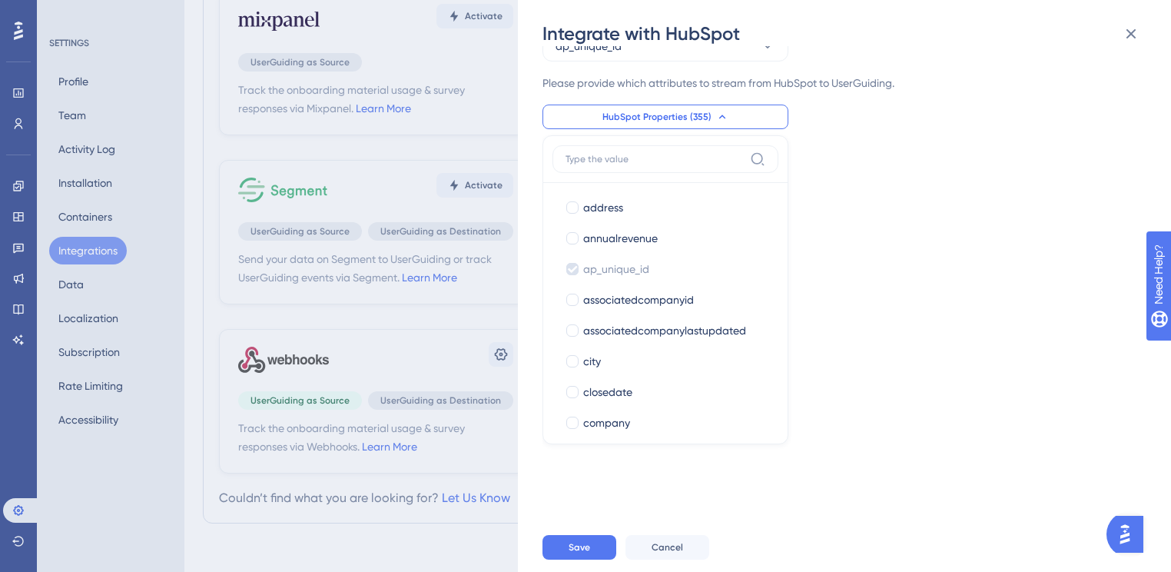
click at [684, 153] on input at bounding box center [655, 159] width 178 height 12
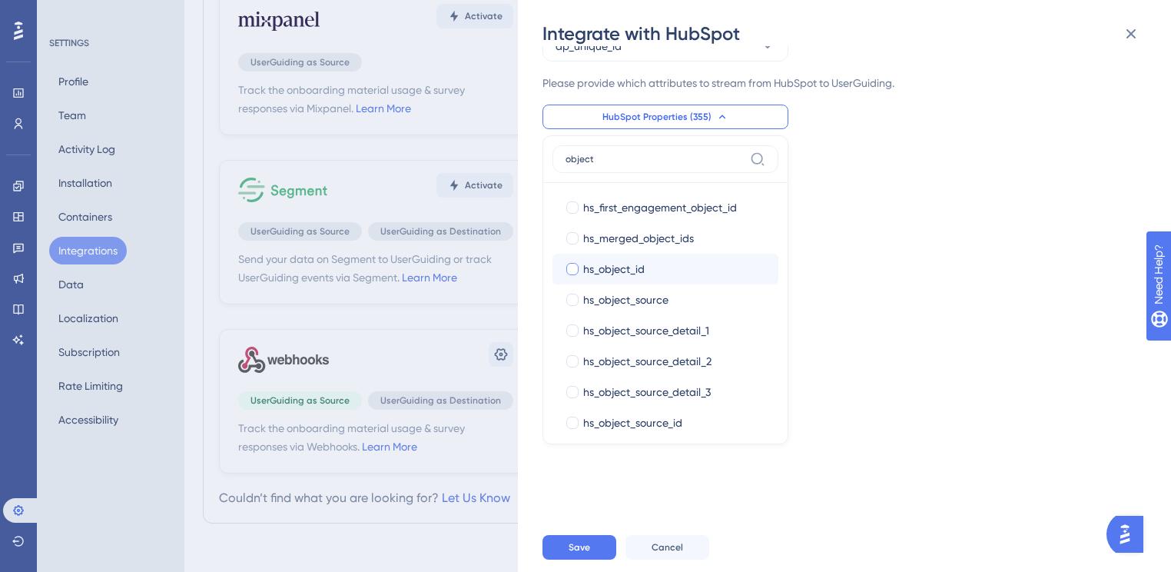
type input "object"
click at [618, 275] on span "hs_object_id" at bounding box center [613, 269] width 61 height 18
checkbox input "true"
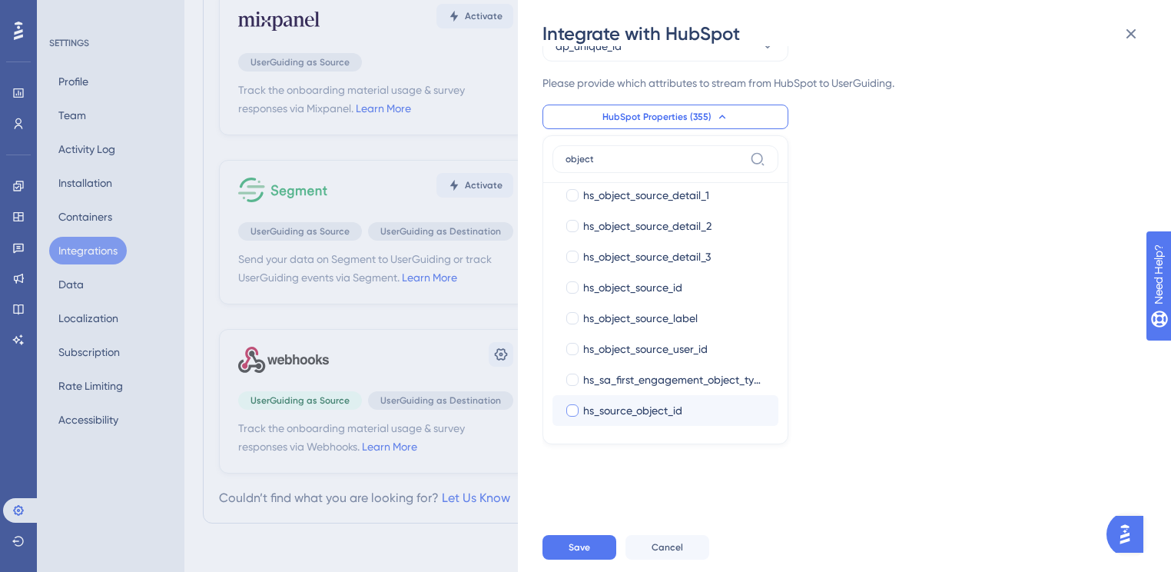
click at [662, 409] on span "hs_source_object_id" at bounding box center [632, 410] width 99 height 18
checkbox input "true"
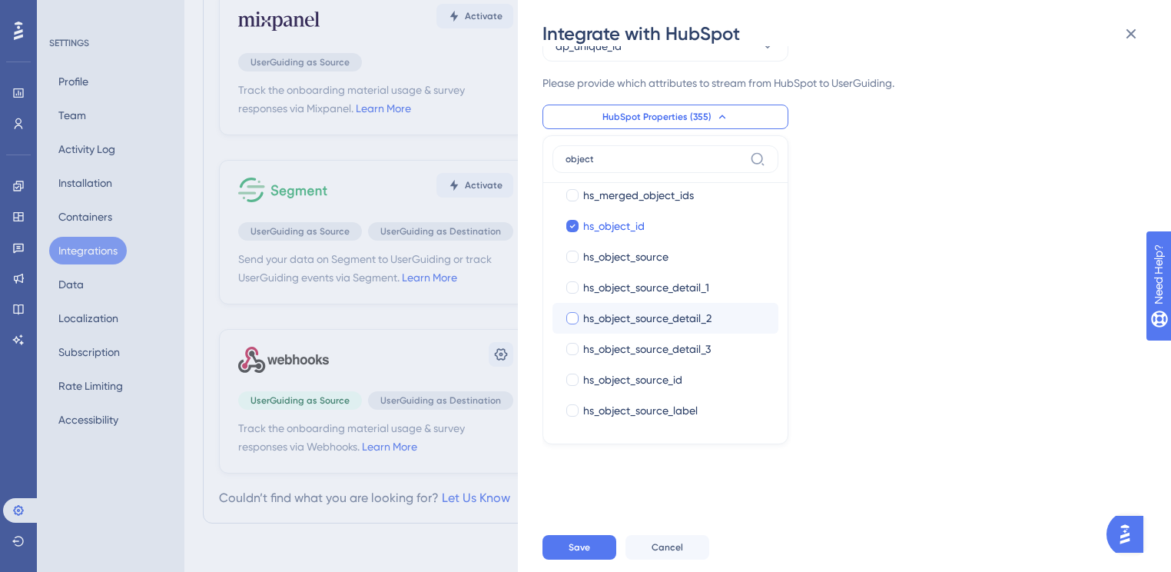
scroll to position [0, 0]
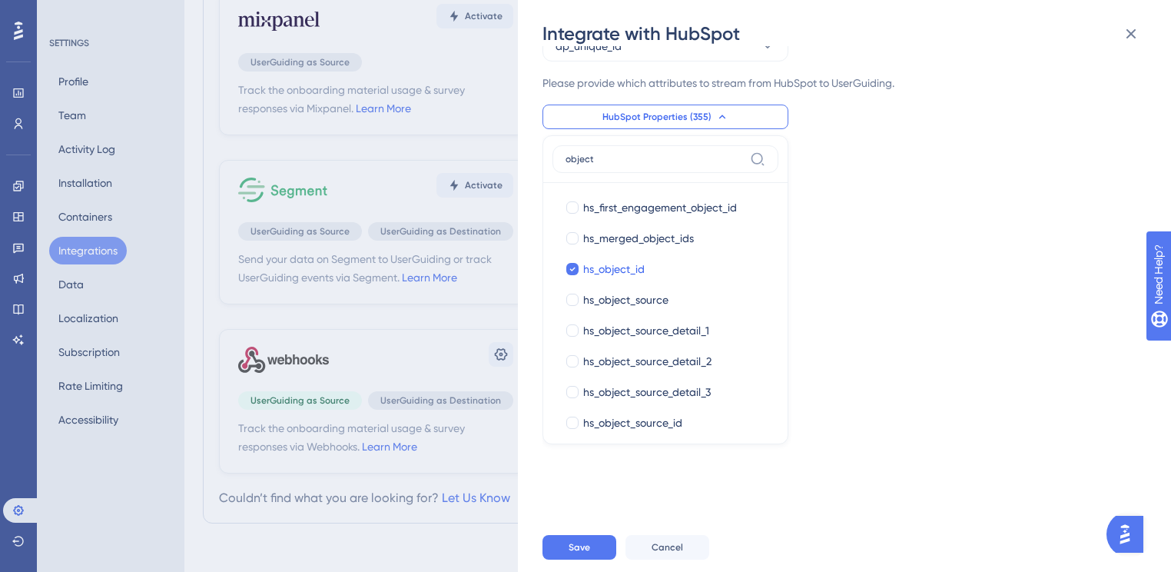
click at [928, 247] on div "Track the onboarding material usage & survey responses via HubSpot. Learn More …" at bounding box center [852, 284] width 619 height 476
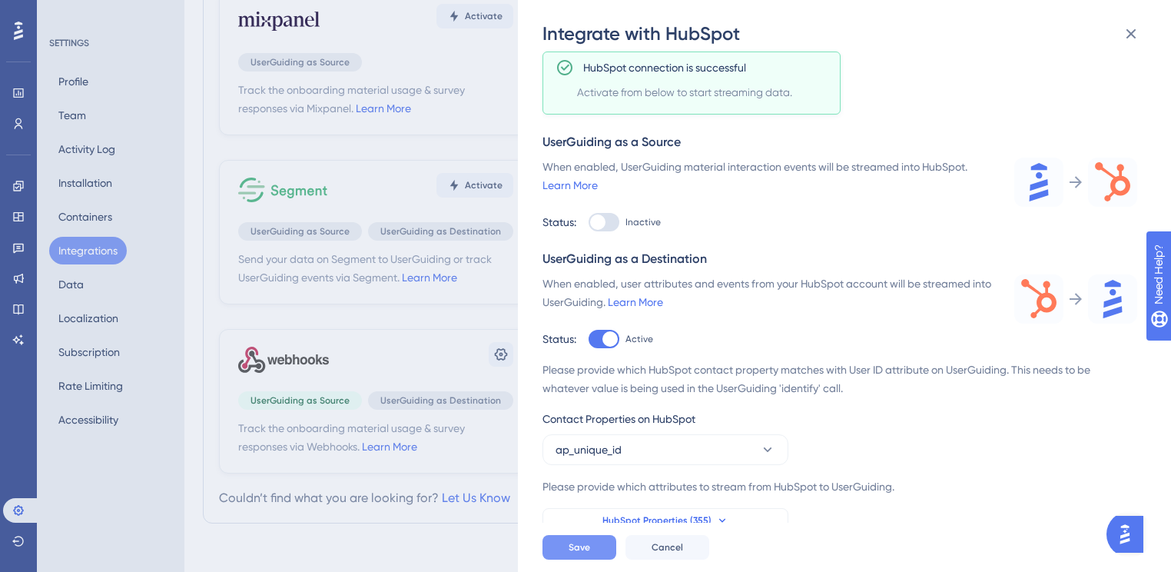
click at [587, 553] on span "Save" at bounding box center [580, 547] width 22 height 12
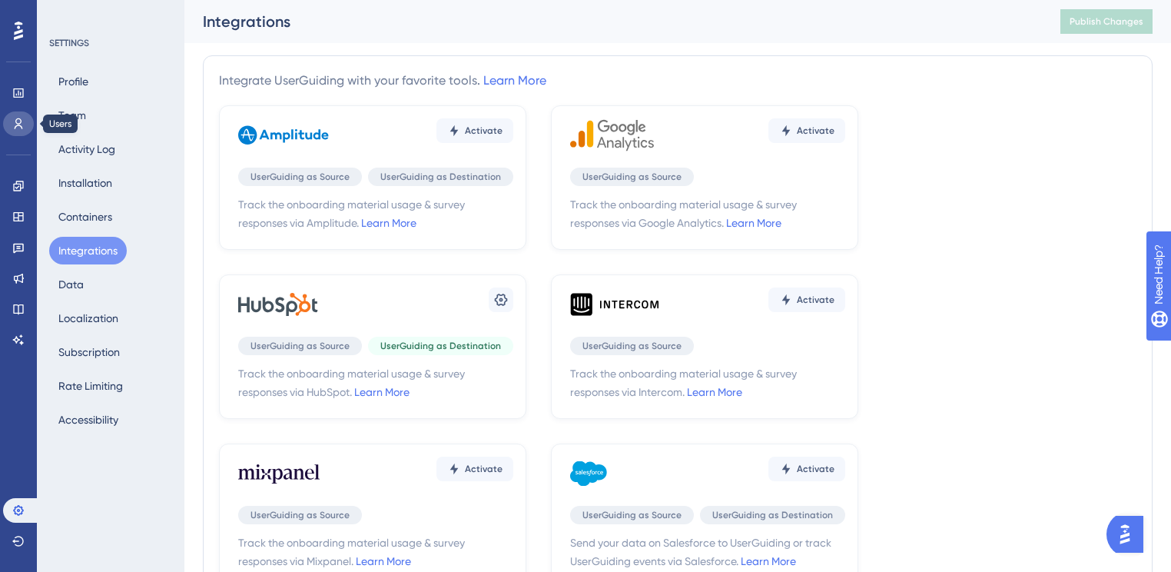
click at [12, 117] on link at bounding box center [18, 123] width 31 height 25
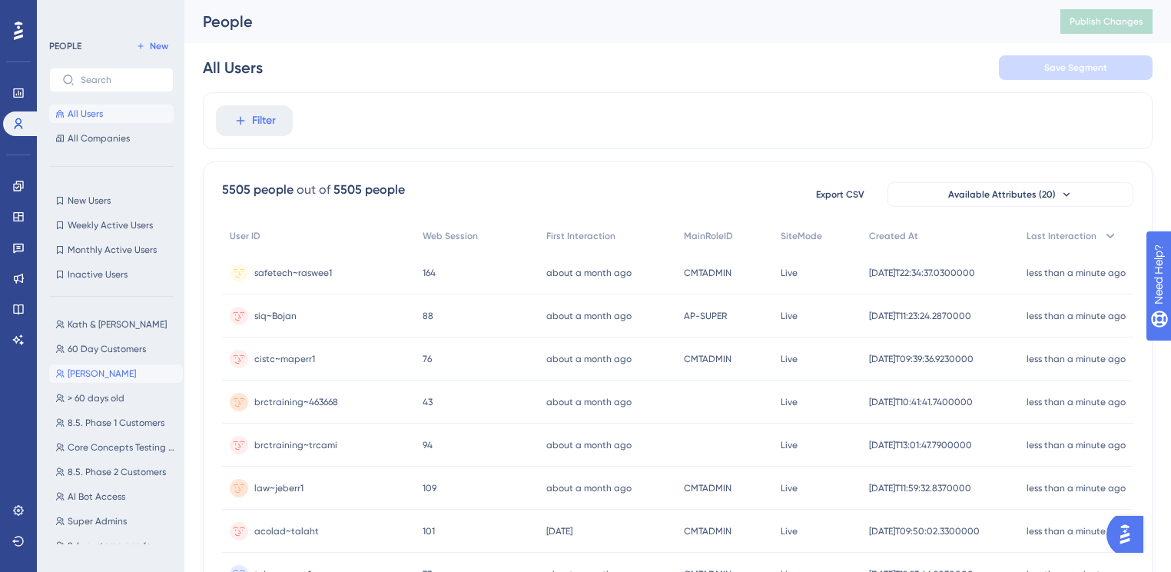
click at [99, 371] on span "[PERSON_NAME]" at bounding box center [102, 373] width 68 height 12
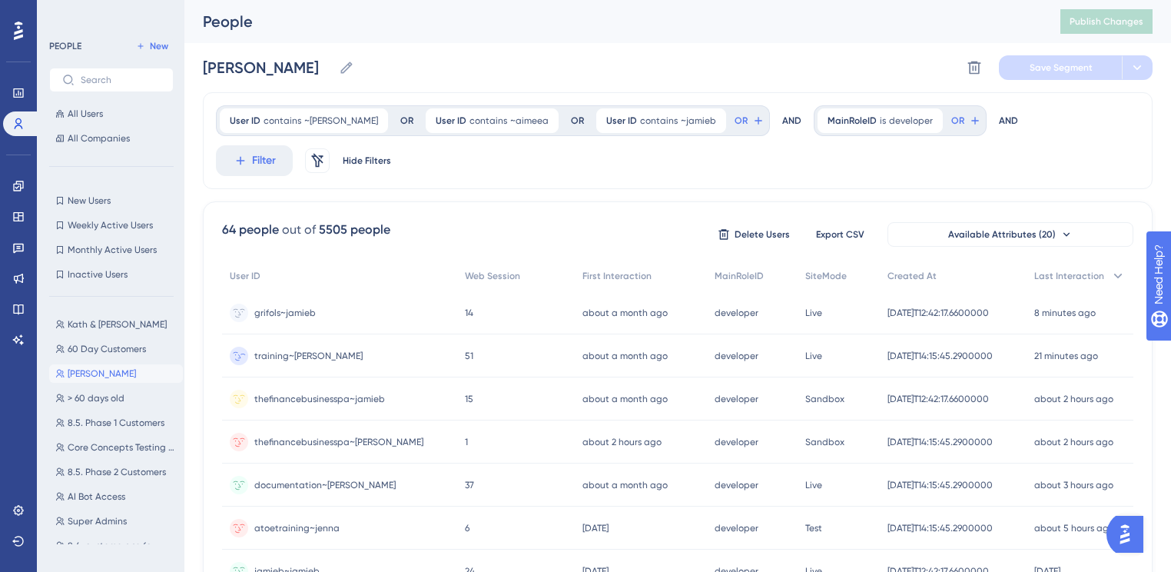
click at [286, 357] on span "training~[PERSON_NAME]" at bounding box center [308, 356] width 108 height 12
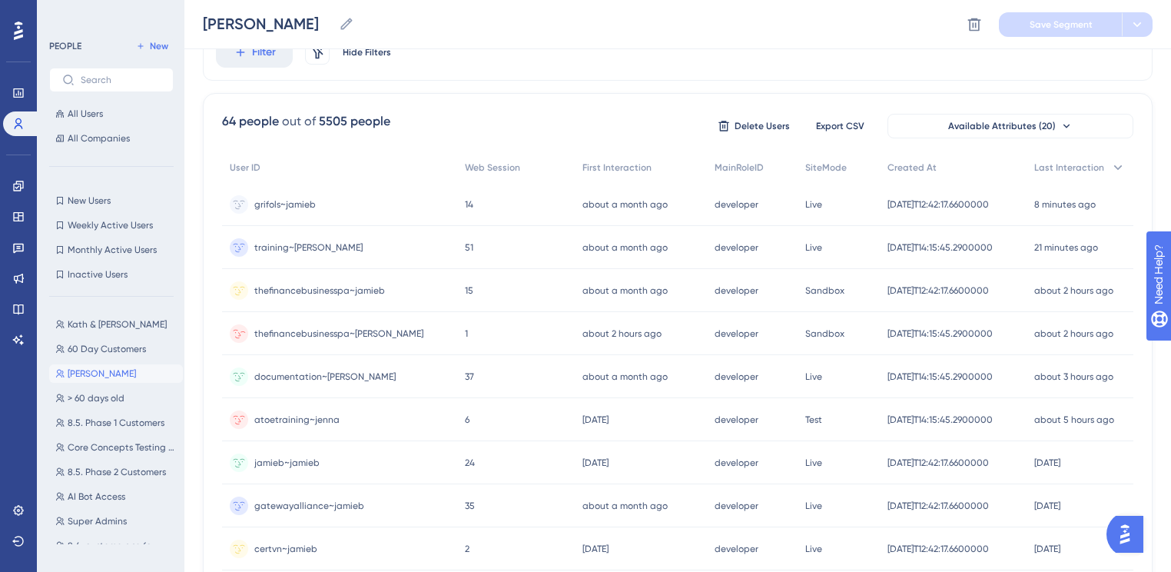
scroll to position [184, 0]
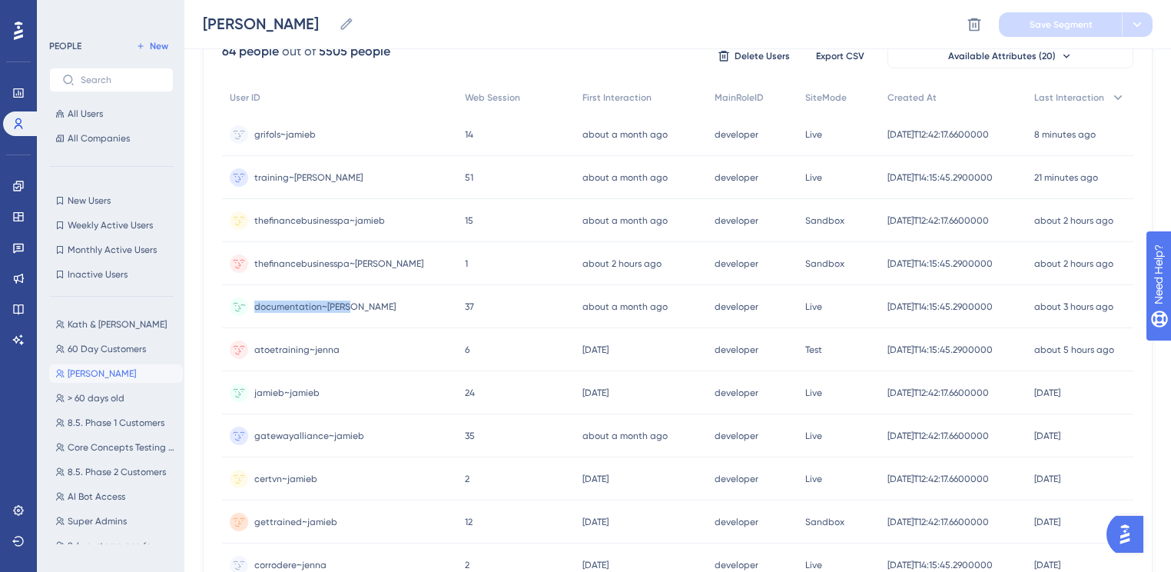
drag, startPoint x: 379, startPoint y: 297, endPoint x: 255, endPoint y: 307, distance: 124.2
click at [255, 307] on div "documentation~jenna documentation~[PERSON_NAME]" at bounding box center [339, 306] width 235 height 43
copy span "documentation~[PERSON_NAME]"
click at [324, 305] on span "documentation~[PERSON_NAME]" at bounding box center [324, 306] width 141 height 12
click at [306, 300] on span "documentation~[PERSON_NAME]" at bounding box center [324, 306] width 141 height 12
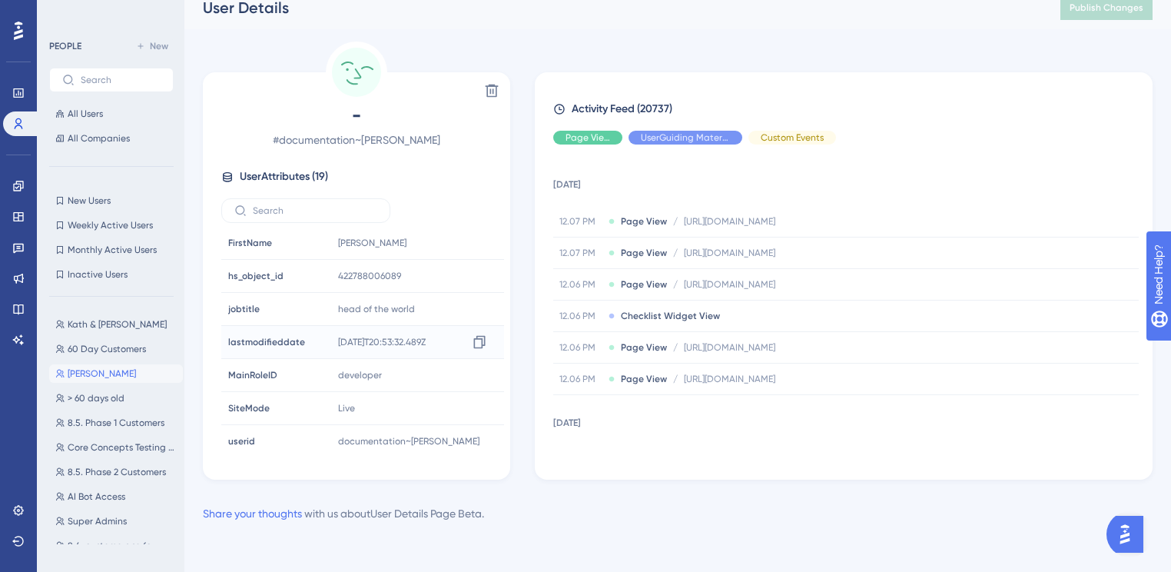
scroll to position [337, 0]
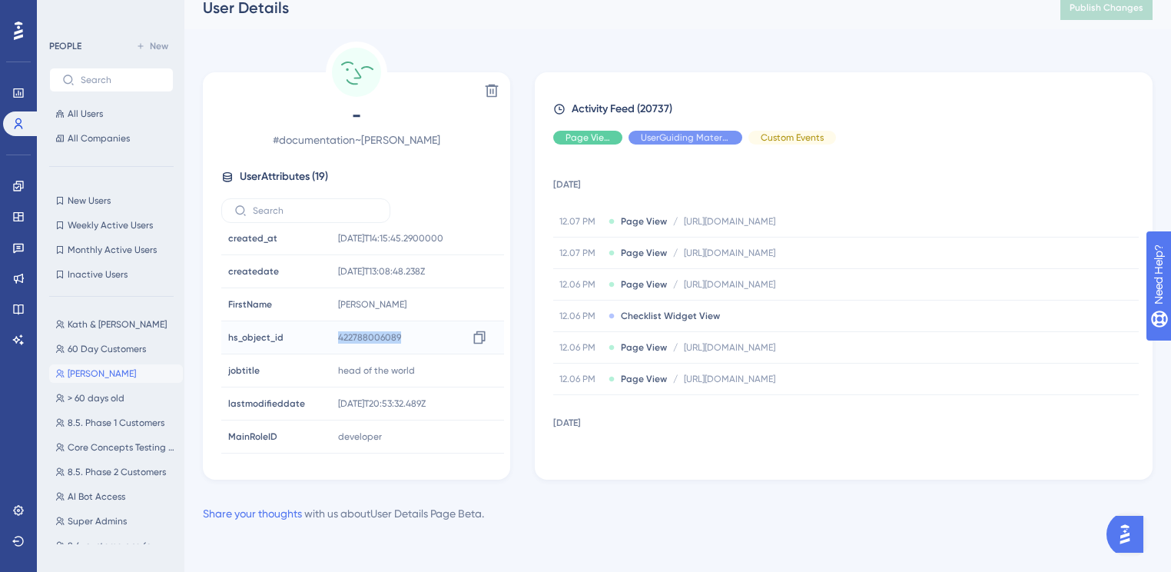
drag, startPoint x: 410, startPoint y: 342, endPoint x: 330, endPoint y: 338, distance: 80.0
click at [332, 338] on div "422788006089 Copy 422788006089" at bounding box center [415, 337] width 166 height 31
copy span "422788006089"
click at [8, 314] on link at bounding box center [18, 309] width 31 height 25
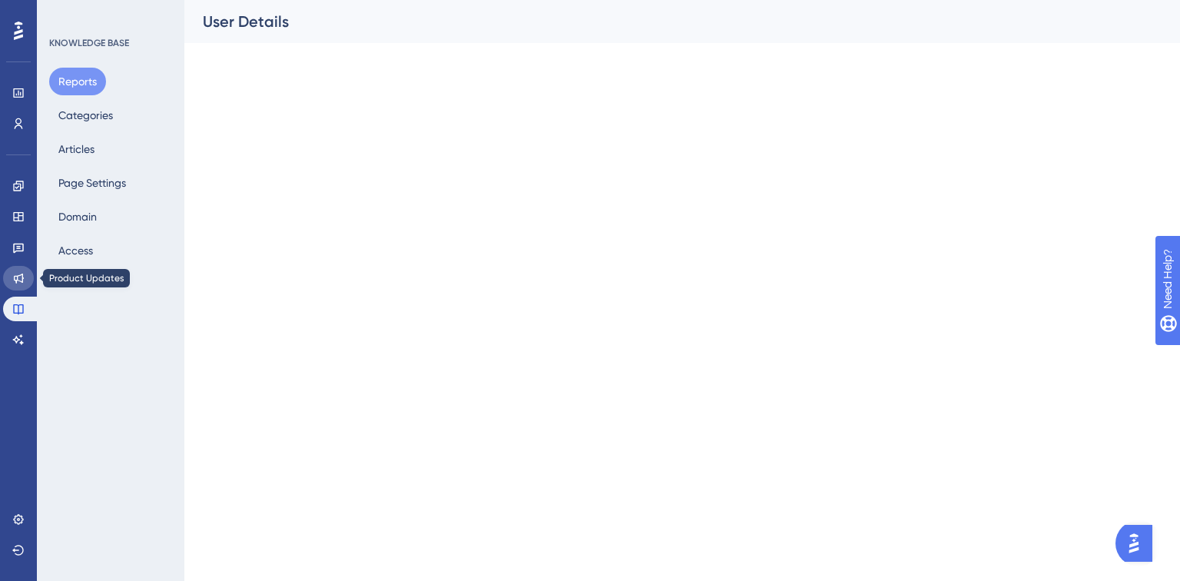
click at [15, 279] on icon at bounding box center [19, 279] width 10 height 10
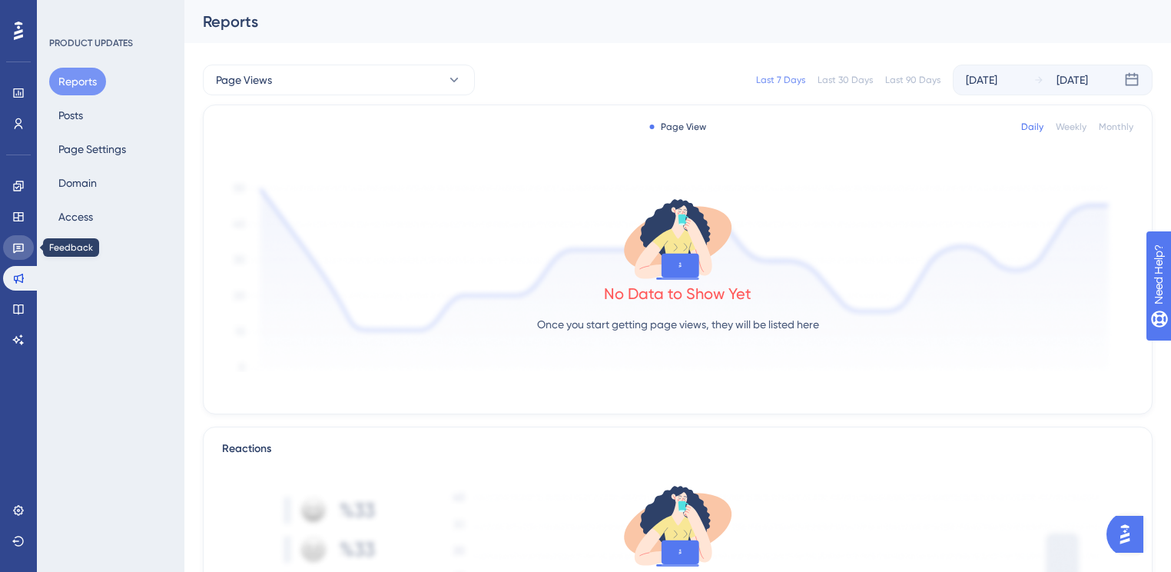
click at [15, 248] on icon at bounding box center [18, 247] width 12 height 12
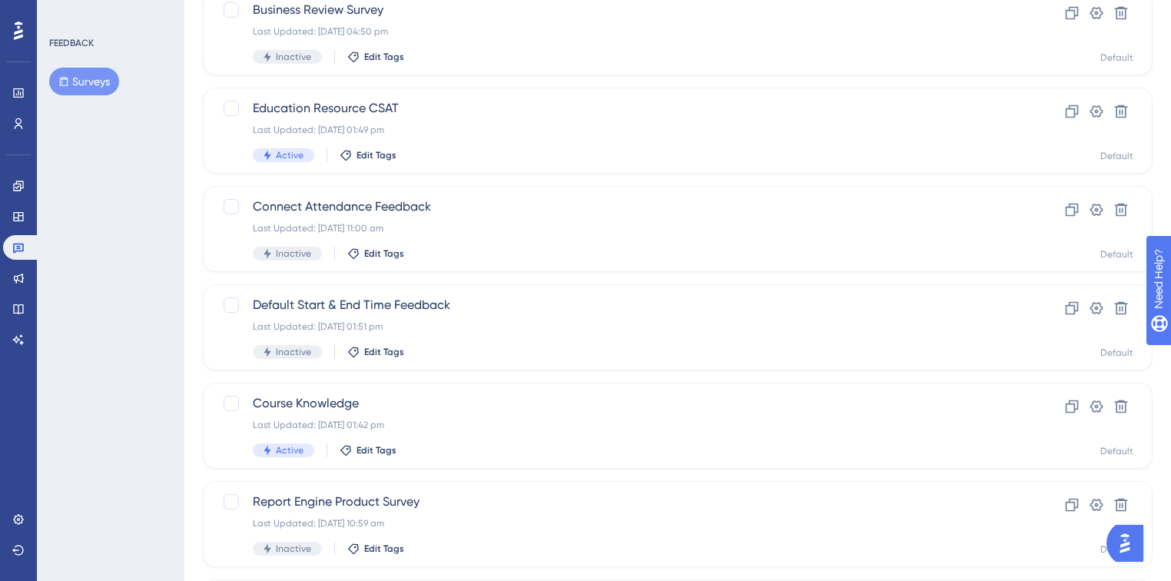
scroll to position [184, 0]
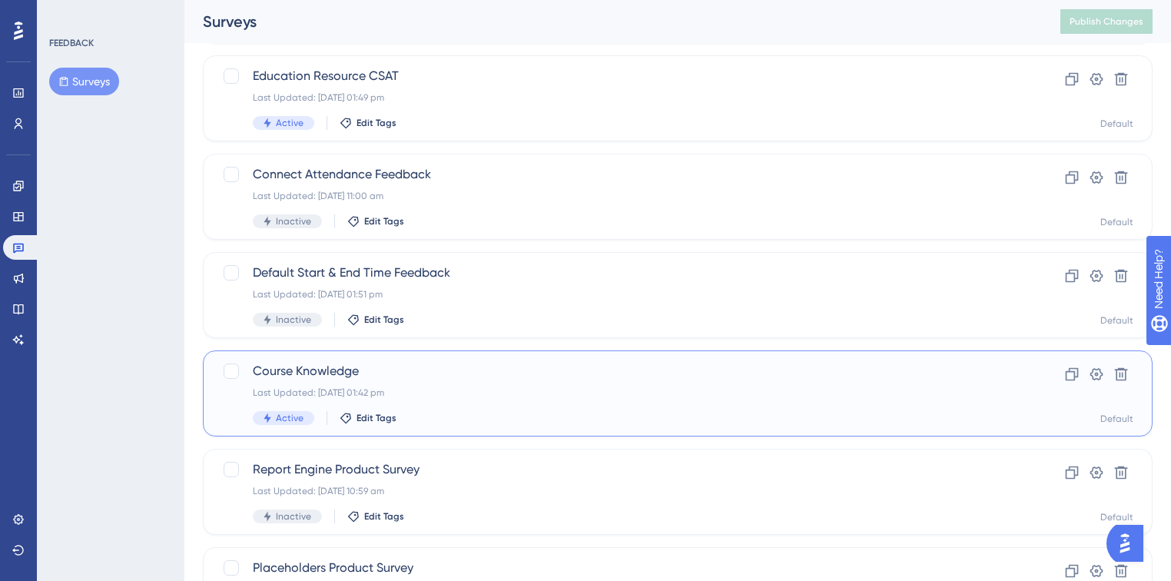
click at [464, 379] on span "Course Knowledge" at bounding box center [616, 371] width 727 height 18
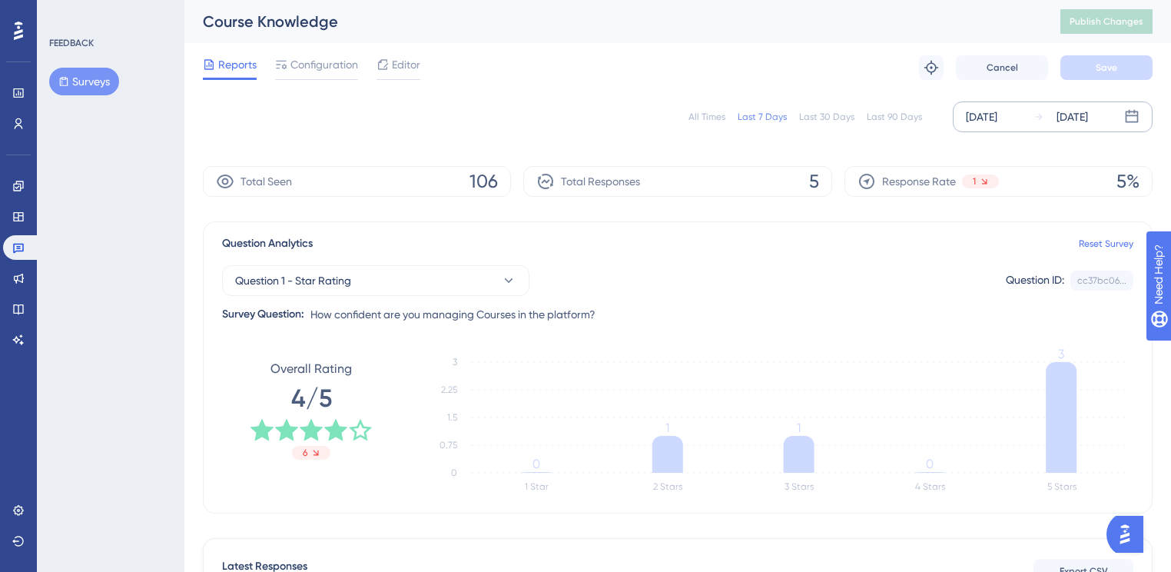
click at [997, 115] on div "Aug 26 2025" at bounding box center [982, 117] width 32 height 18
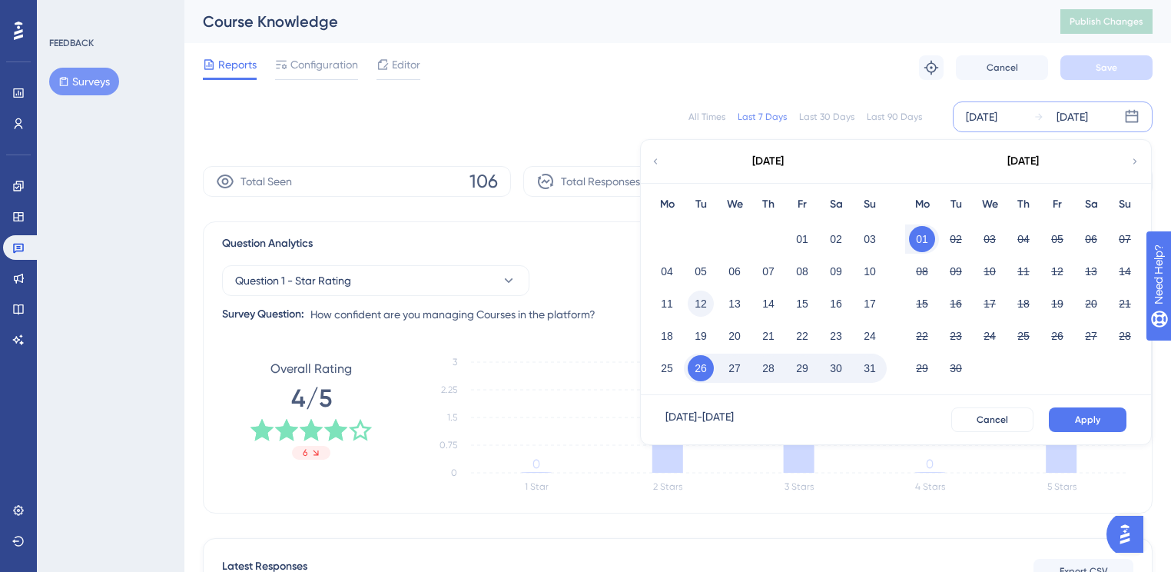
drag, startPoint x: 664, startPoint y: 301, endPoint x: 710, endPoint y: 301, distance: 46.1
click at [664, 301] on button "11" at bounding box center [667, 303] width 26 height 26
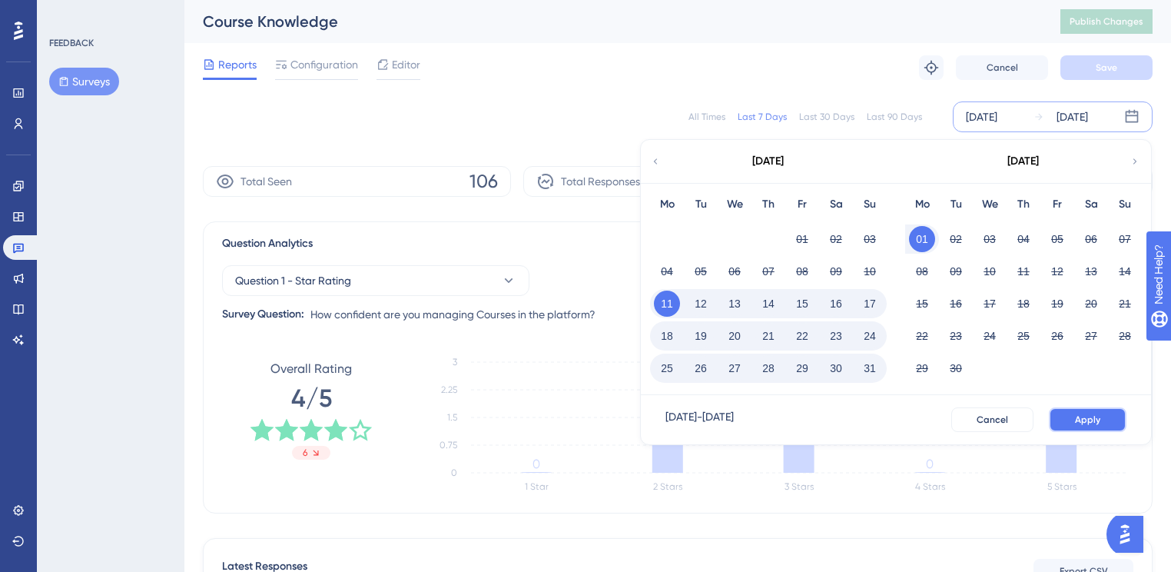
click at [1119, 409] on button "Apply" at bounding box center [1088, 419] width 78 height 25
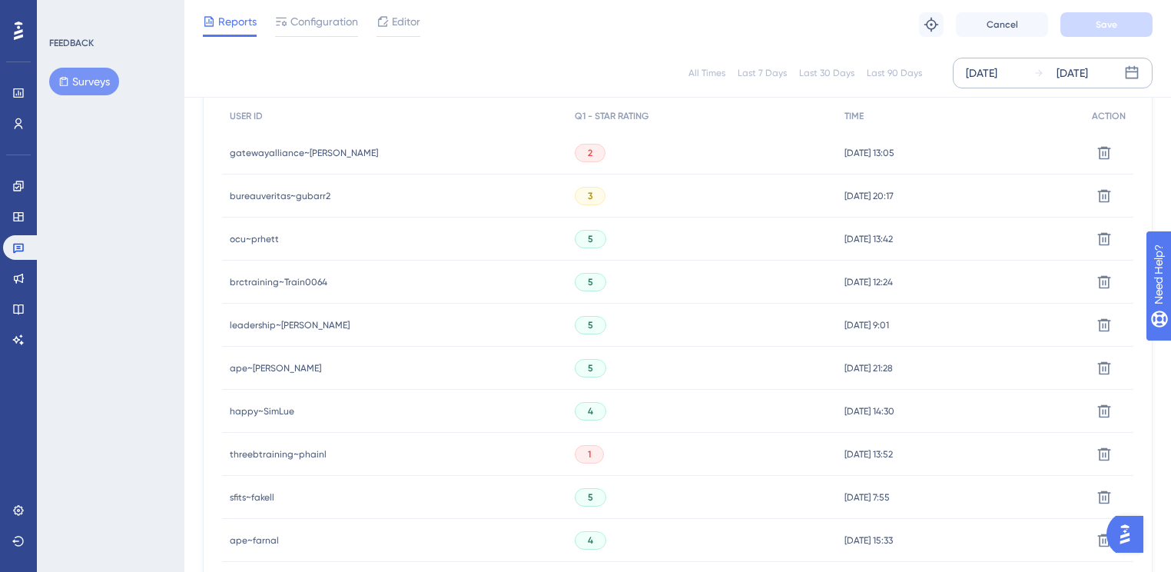
scroll to position [492, 0]
click at [283, 450] on span "threebtraining~phainl" at bounding box center [278, 452] width 97 height 12
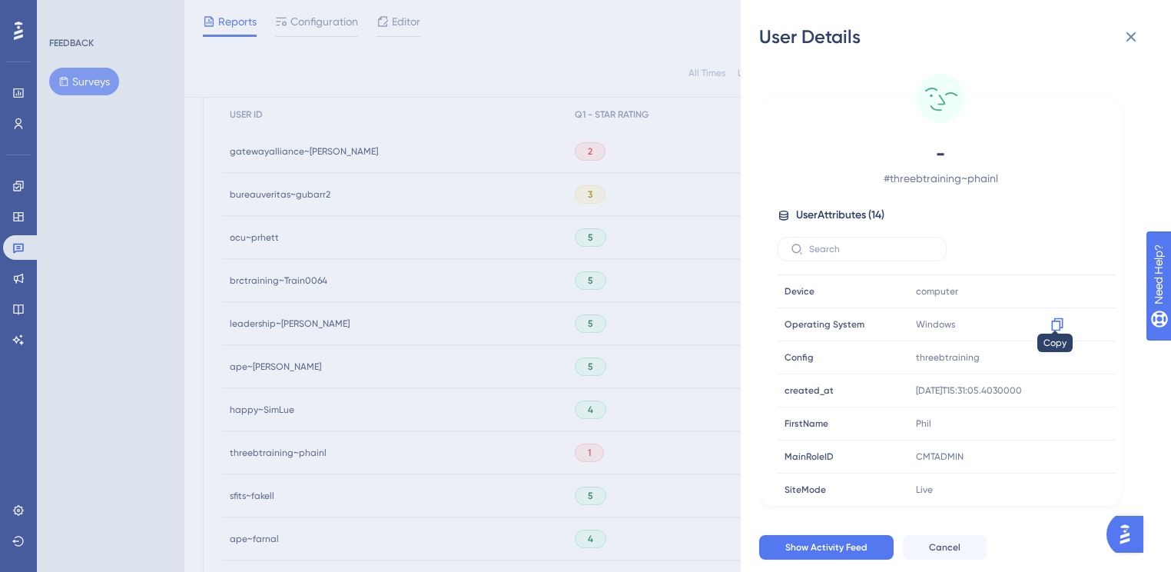
scroll to position [234, 0]
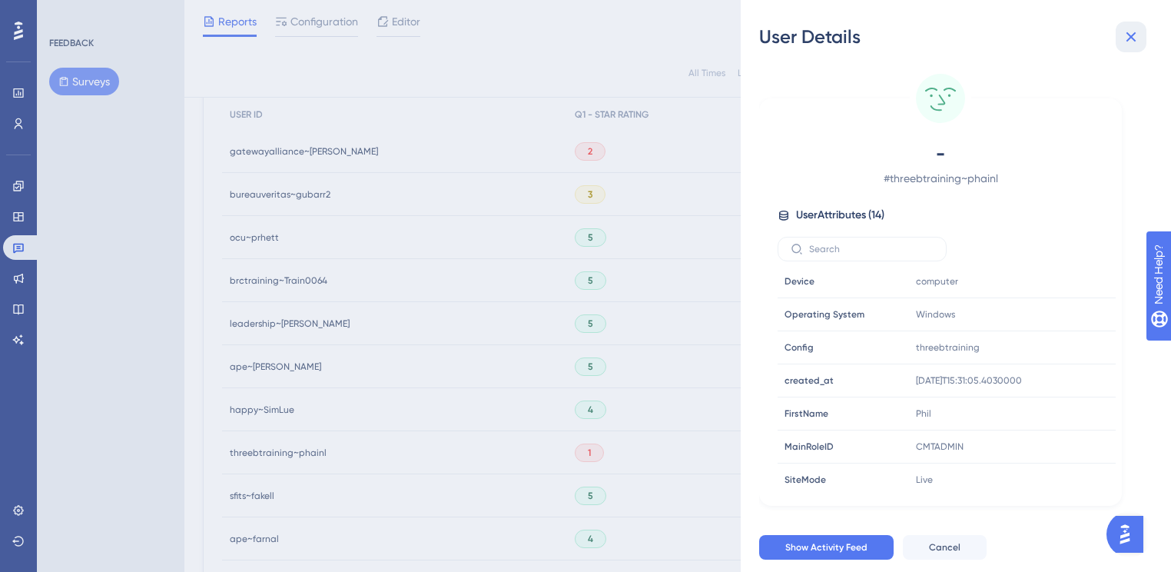
click at [1138, 41] on icon at bounding box center [1131, 37] width 18 height 18
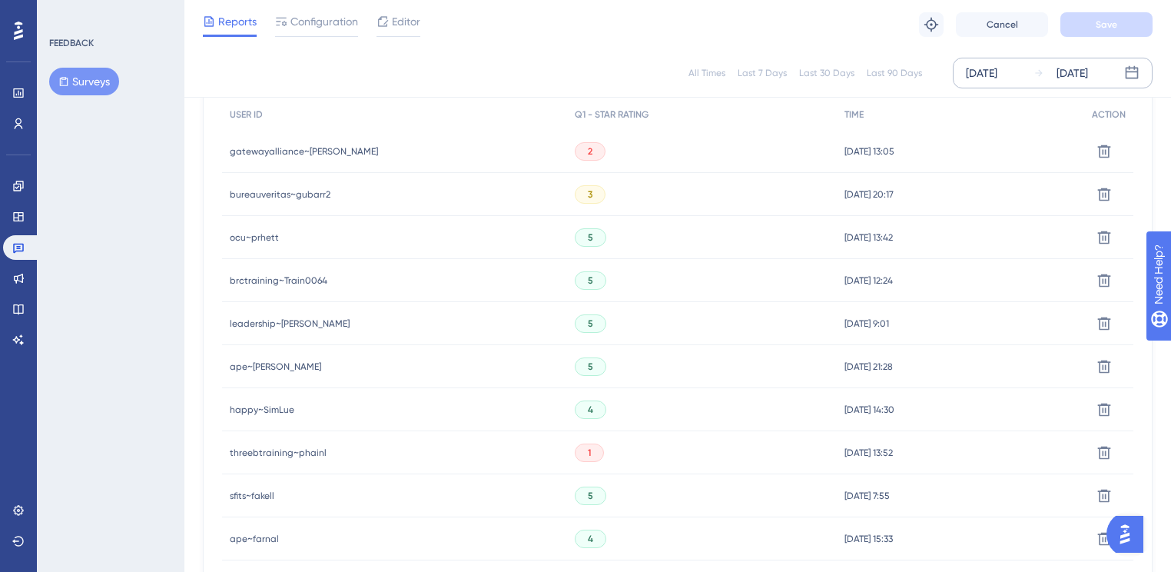
click at [313, 452] on span "threebtraining~phainl" at bounding box center [278, 452] width 97 height 12
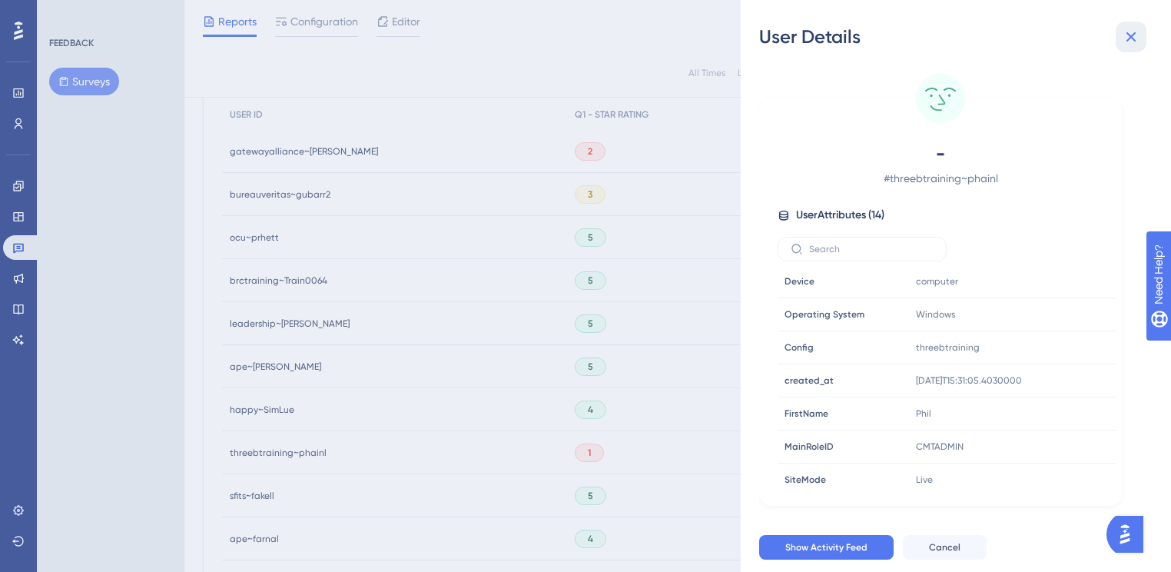
click at [1137, 34] on icon at bounding box center [1131, 37] width 18 height 18
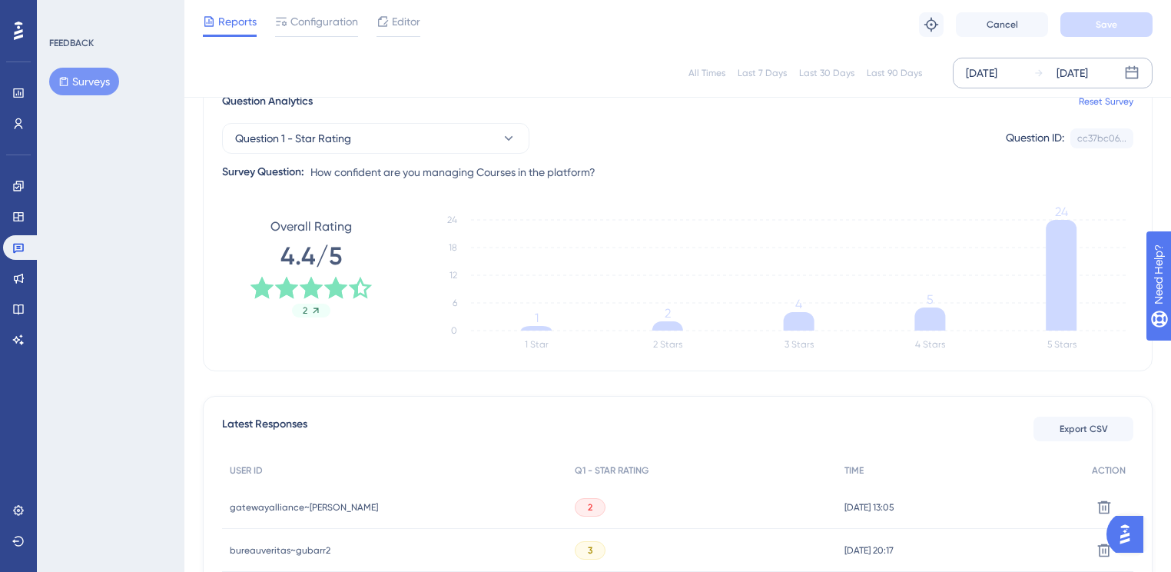
scroll to position [197, 0]
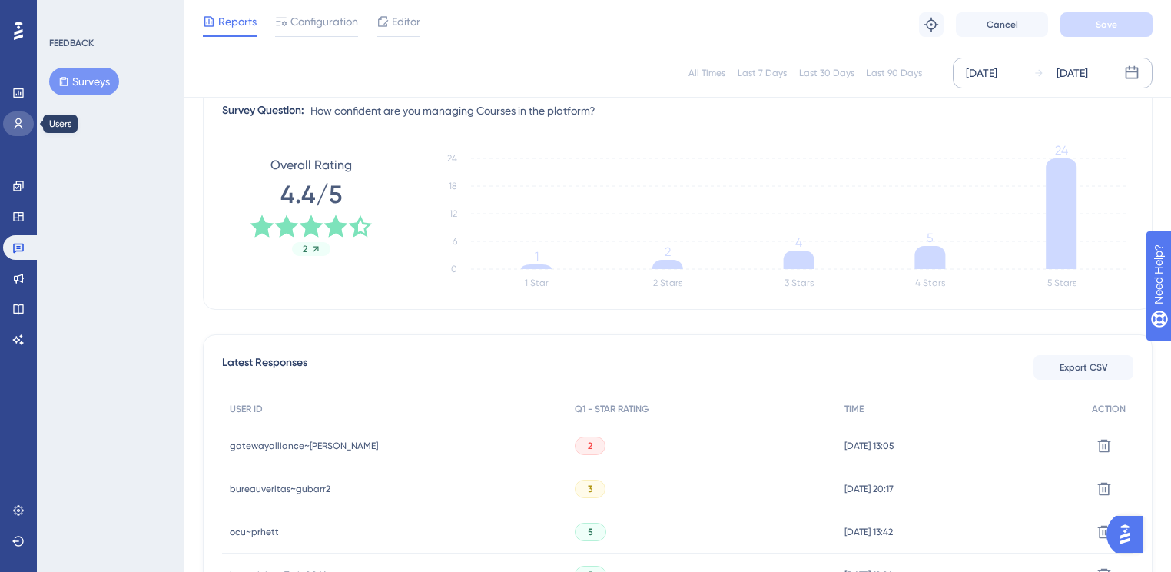
click at [21, 114] on link at bounding box center [18, 123] width 31 height 25
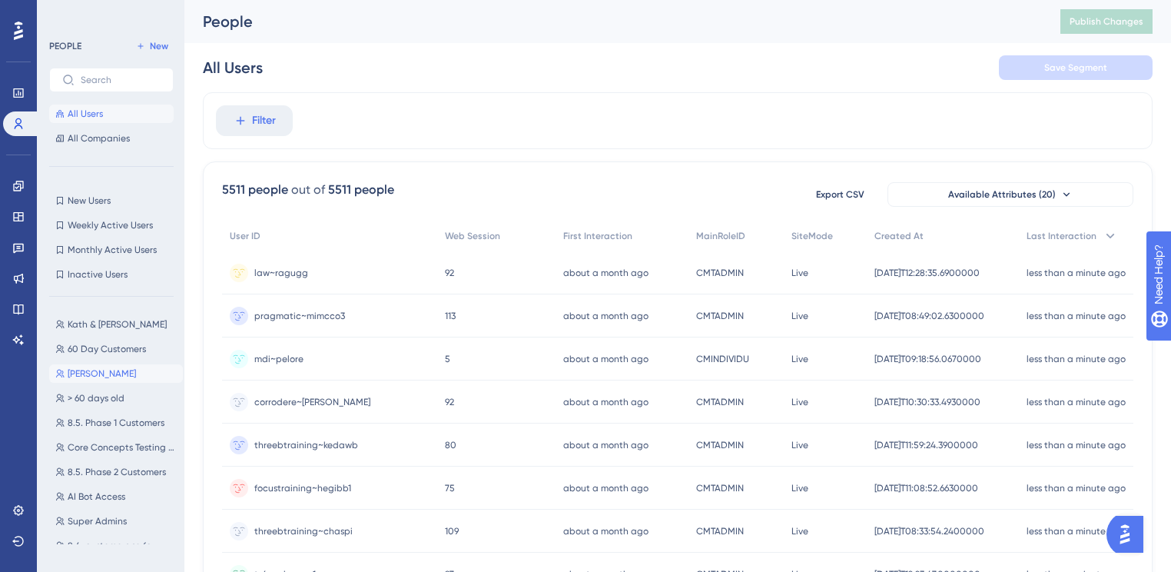
click at [103, 372] on span "[PERSON_NAME]" at bounding box center [102, 373] width 68 height 12
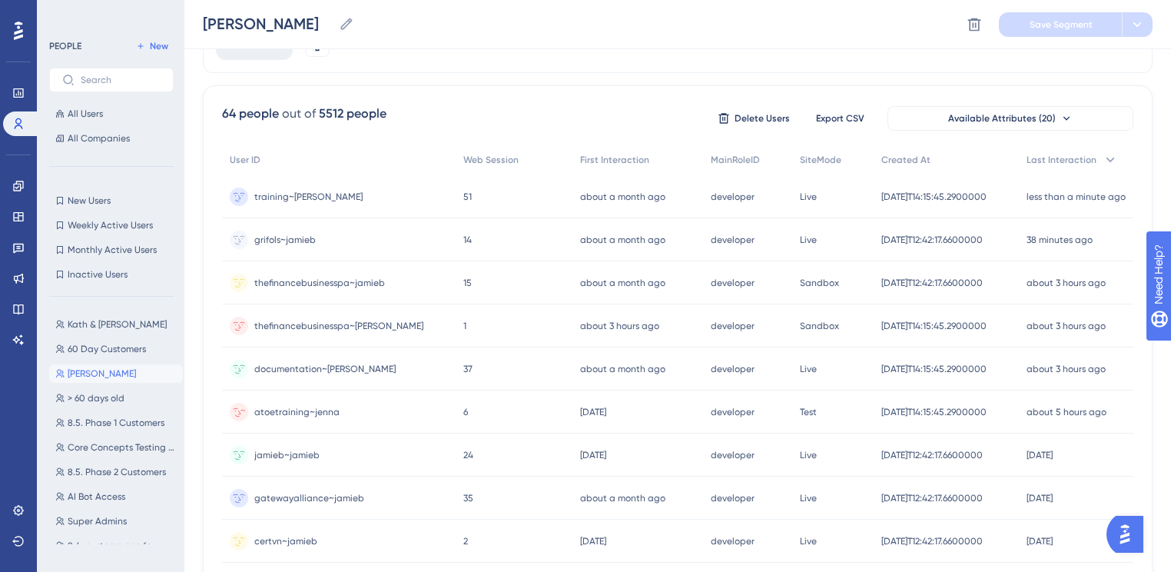
scroll to position [123, 0]
click at [289, 372] on span "documentation~[PERSON_NAME]" at bounding box center [324, 368] width 141 height 12
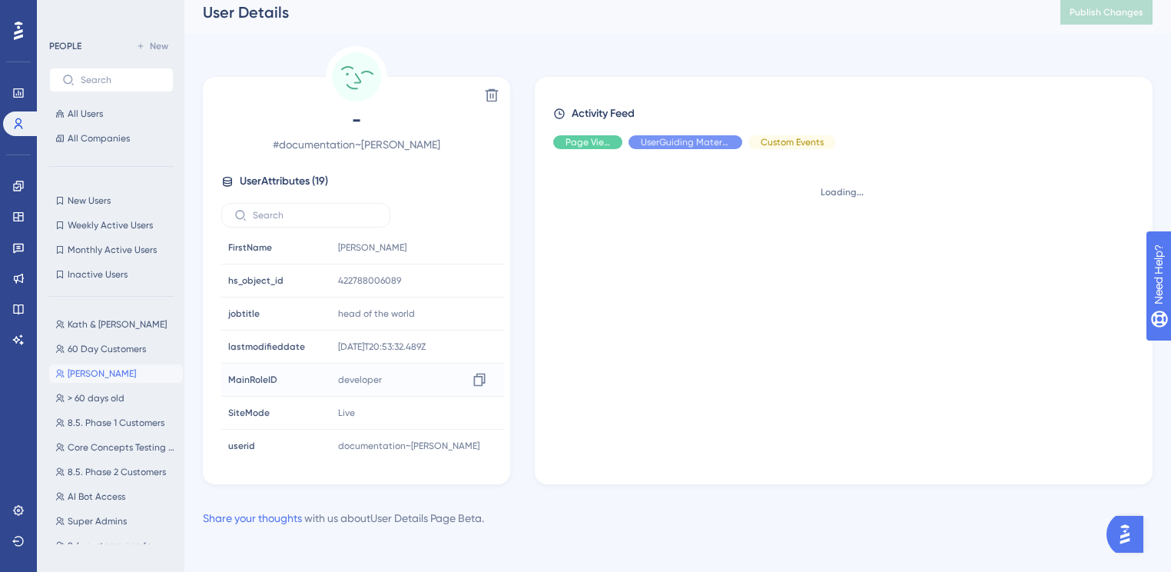
scroll to position [14, 0]
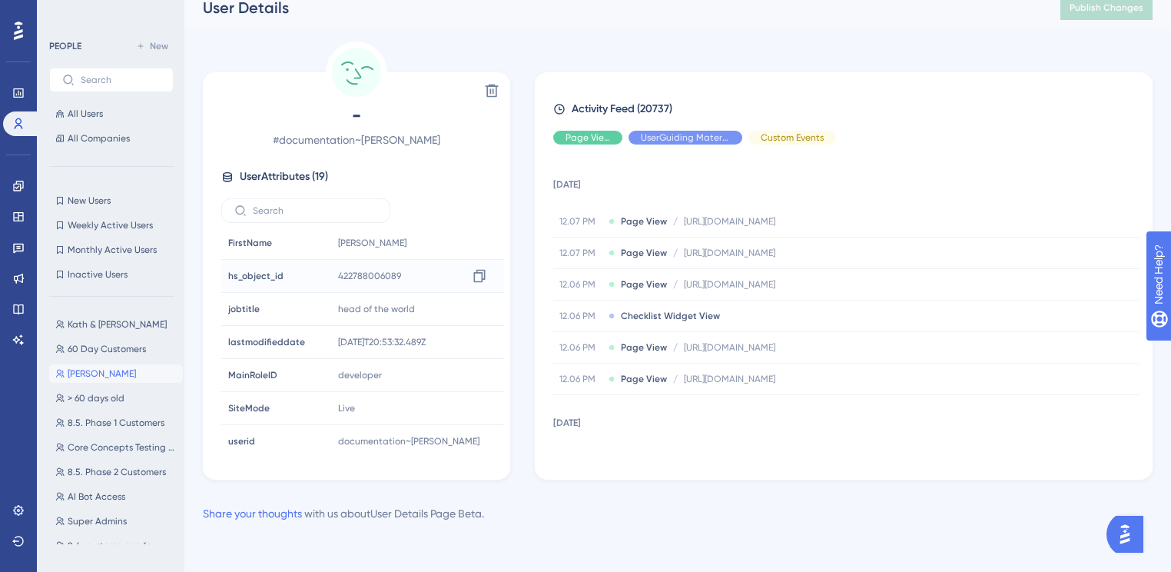
click at [346, 270] on span "422788006089" at bounding box center [369, 276] width 63 height 12
copy span "422788006089"
click at [22, 512] on icon at bounding box center [18, 510] width 10 height 10
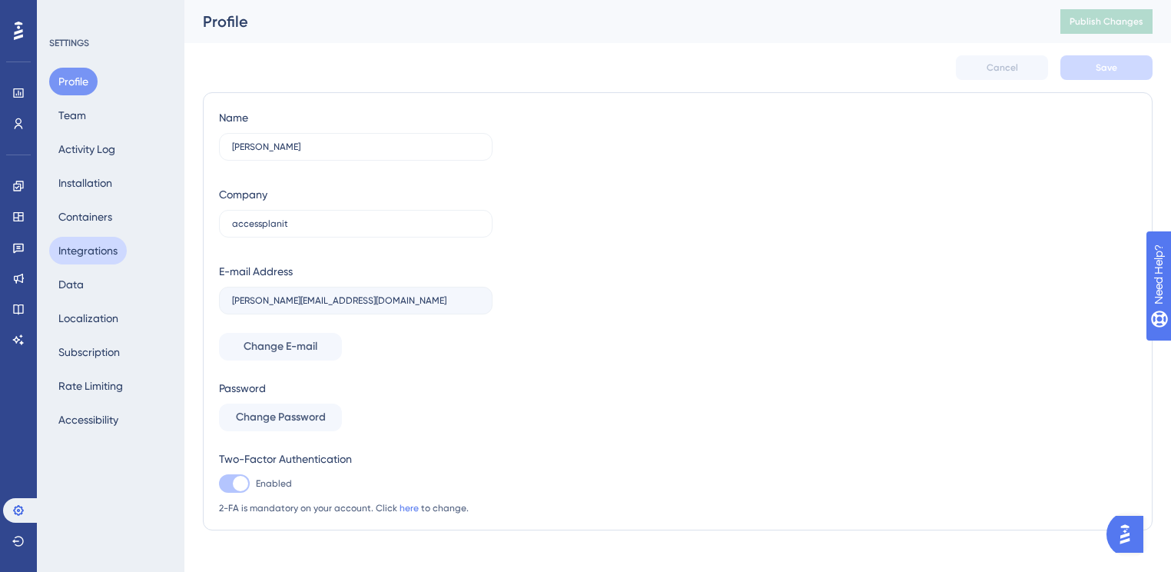
click at [91, 251] on button "Integrations" at bounding box center [88, 251] width 78 height 28
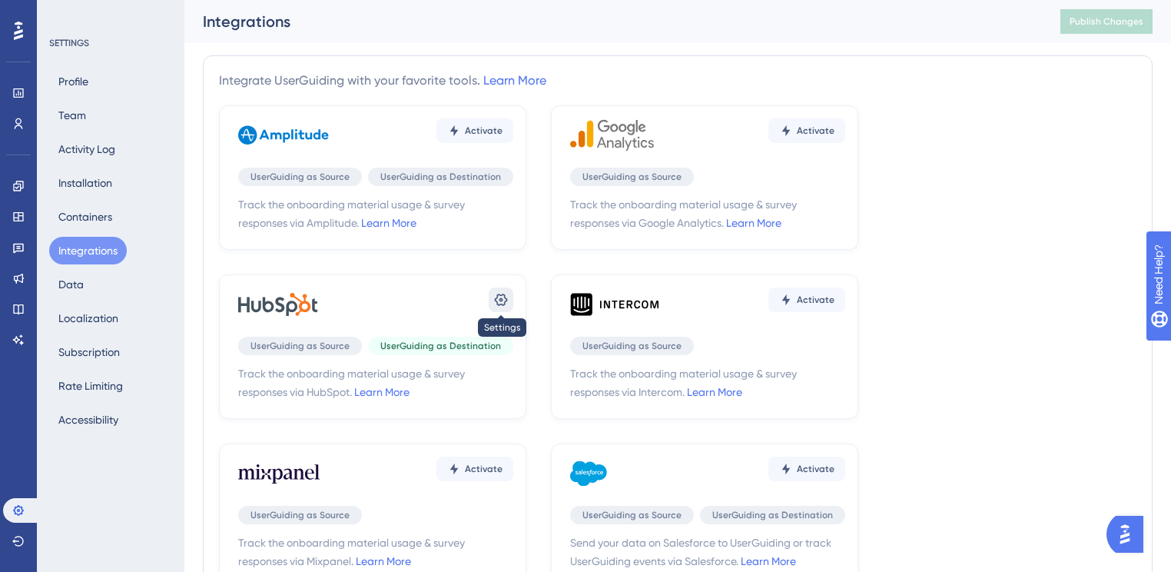
click at [502, 298] on icon at bounding box center [500, 299] width 15 height 15
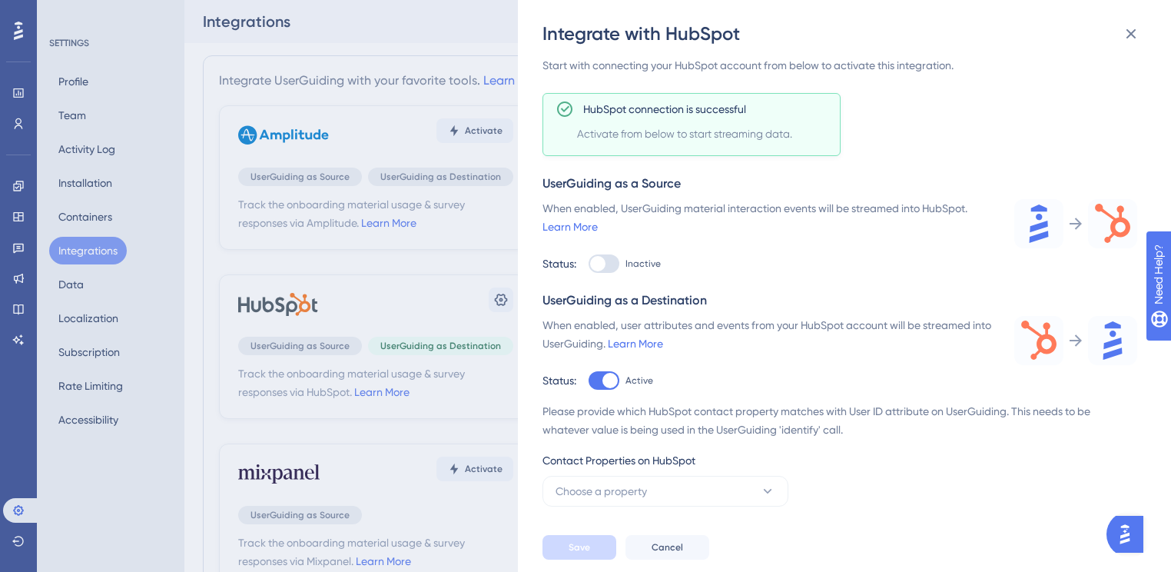
scroll to position [87, 0]
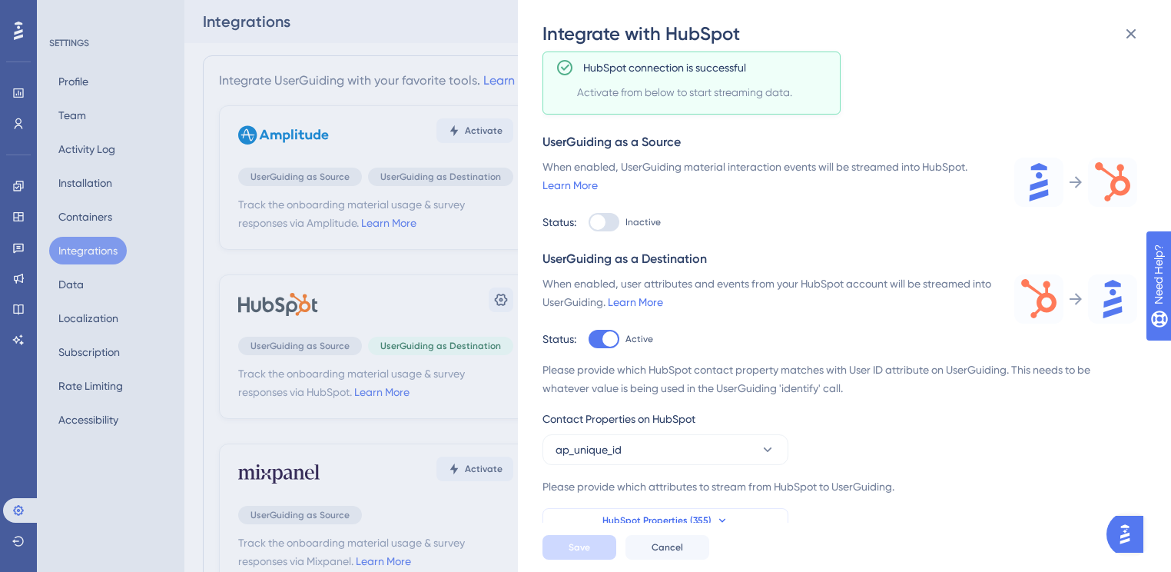
click at [676, 519] on span "HubSpot Properties (355)" at bounding box center [656, 520] width 109 height 12
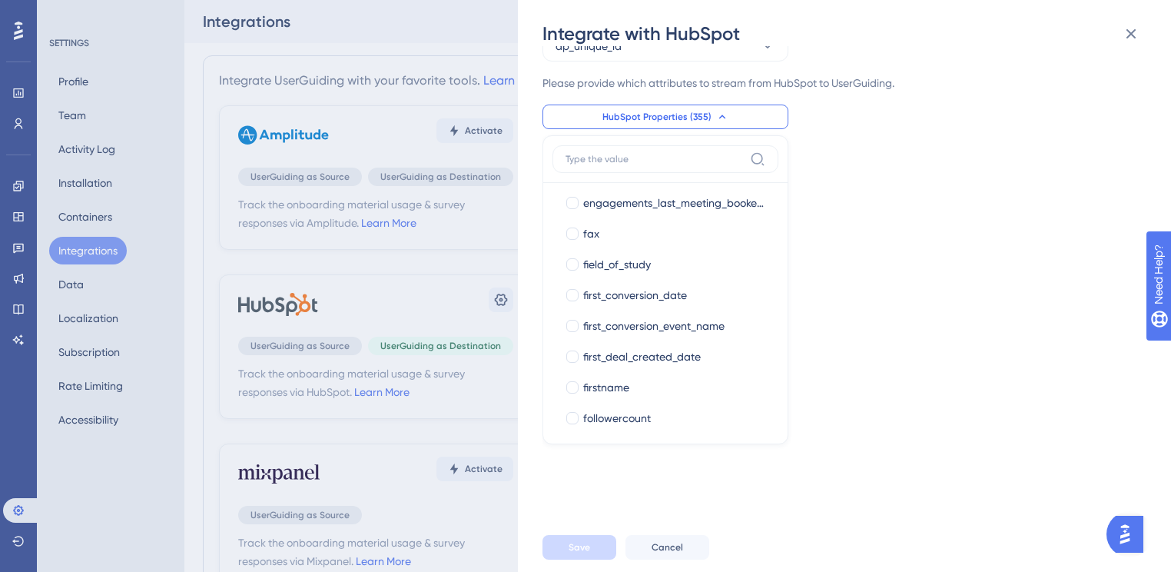
scroll to position [615, 0]
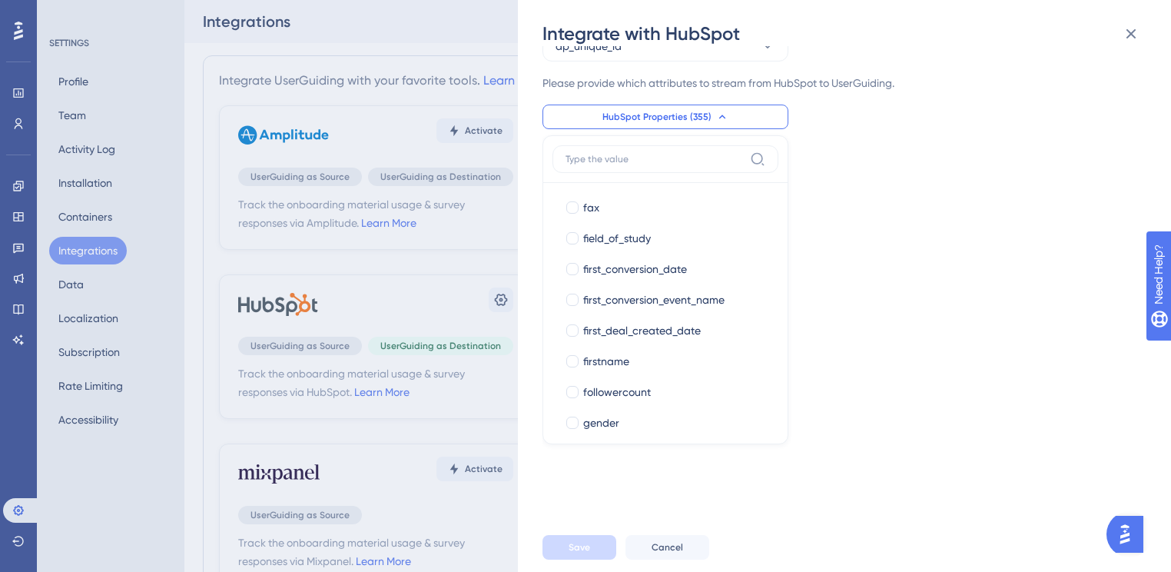
click at [957, 352] on div "Track the onboarding material usage & survey responses via HubSpot. Learn More …" at bounding box center [852, 284] width 619 height 476
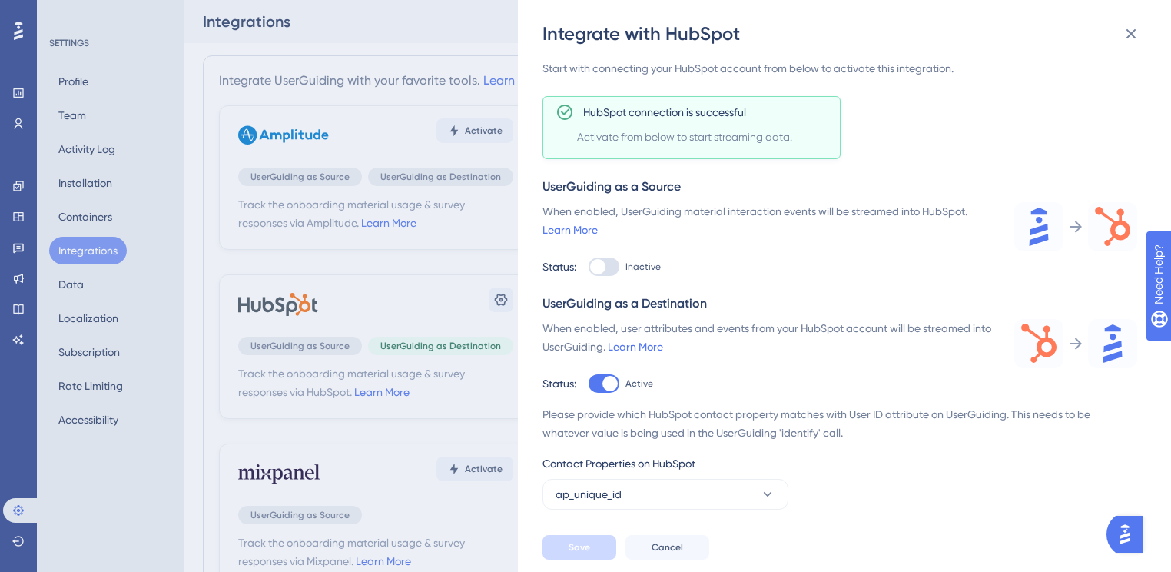
scroll to position [0, 0]
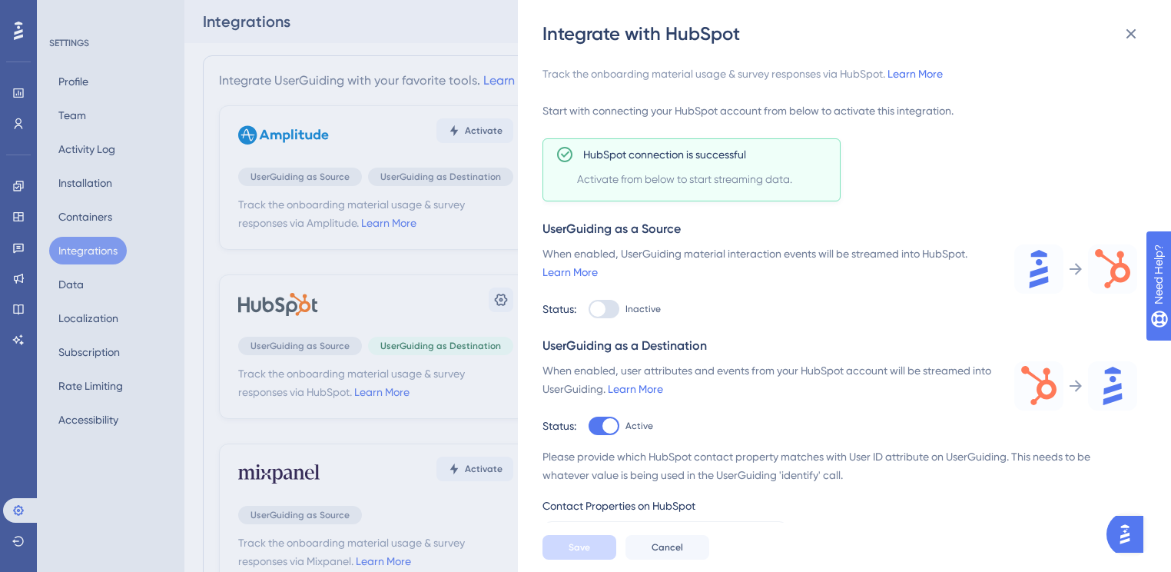
click at [612, 308] on div at bounding box center [604, 309] width 31 height 18
click at [589, 309] on input "Inactive" at bounding box center [588, 309] width 1 height 1
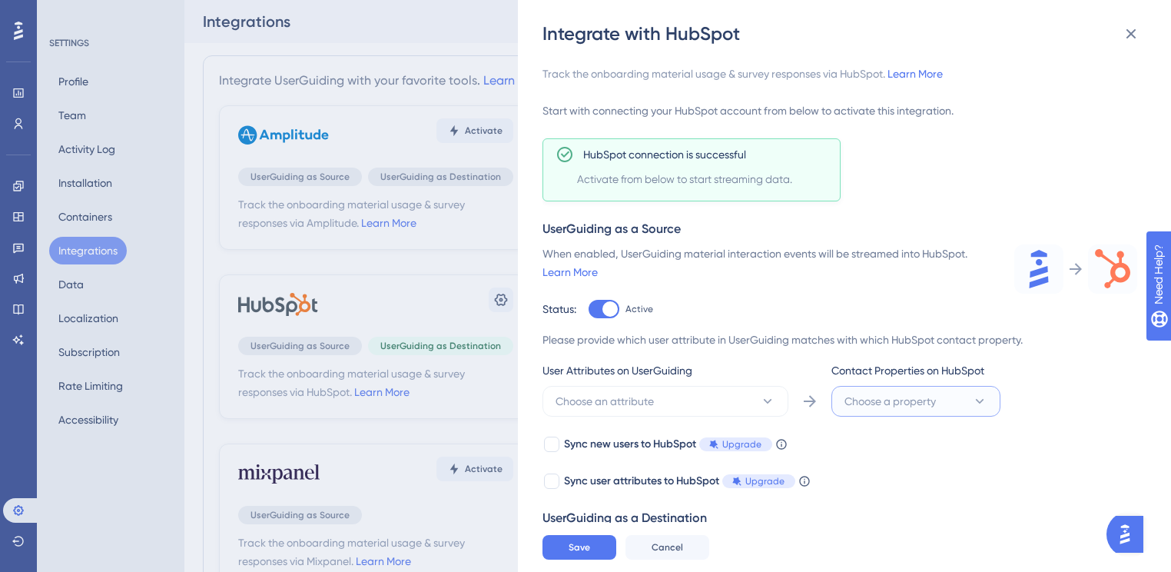
click at [936, 394] on span "Choose a property" at bounding box center [890, 401] width 91 height 18
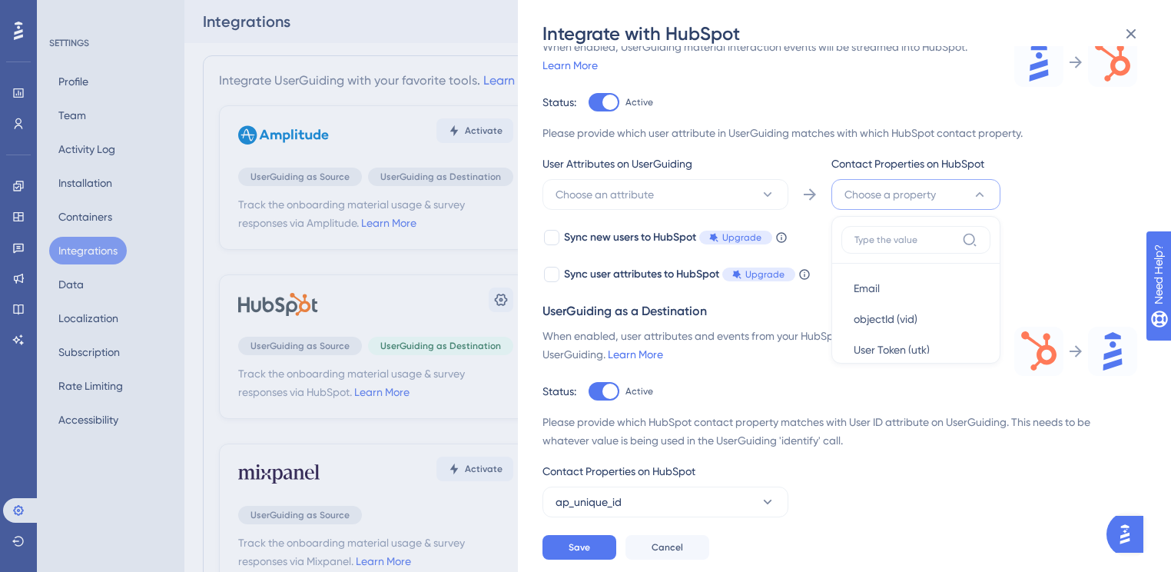
click at [928, 429] on div "Please provide which HubSpot contact property matches with User ID attribute on…" at bounding box center [840, 431] width 595 height 37
click at [604, 101] on div at bounding box center [609, 102] width 15 height 15
click at [589, 309] on input "Active" at bounding box center [588, 309] width 1 height 1
checkbox input "false"
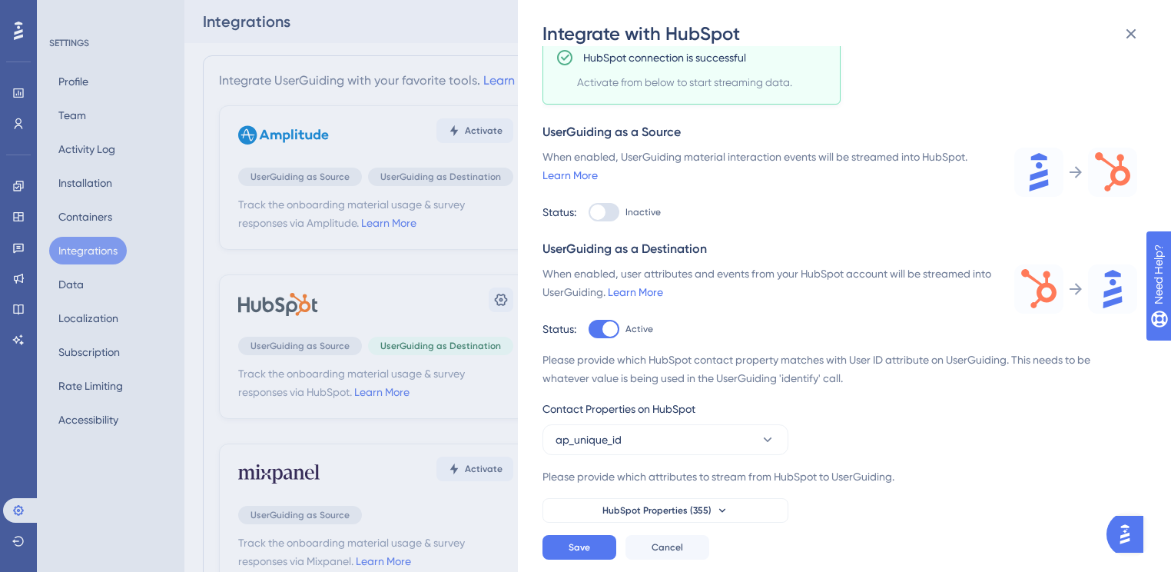
scroll to position [87, 0]
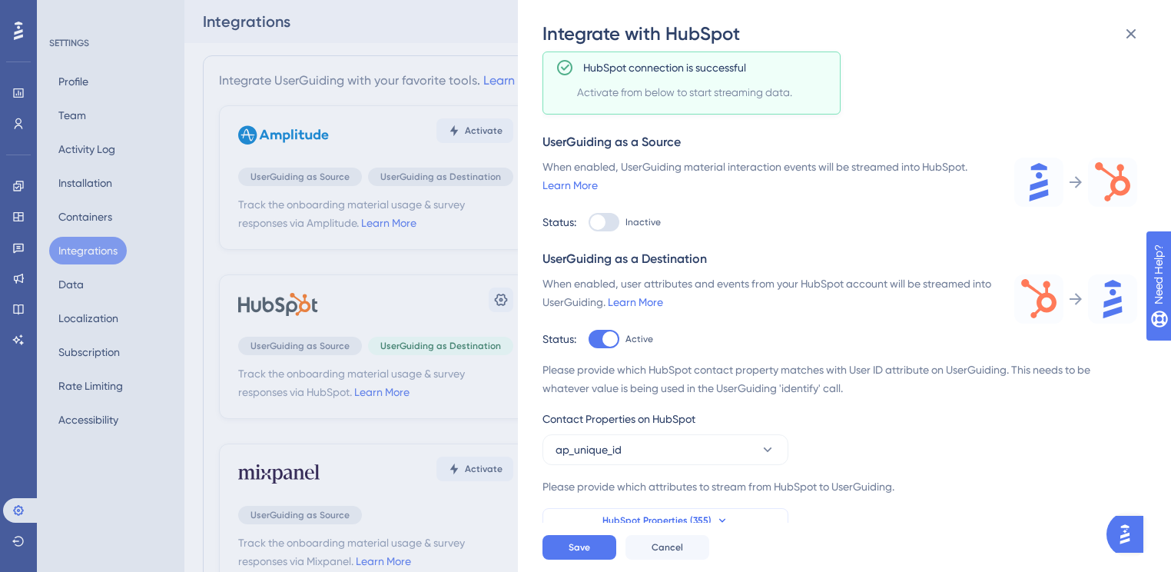
click at [650, 516] on span "HubSpot Properties (355)" at bounding box center [656, 520] width 109 height 12
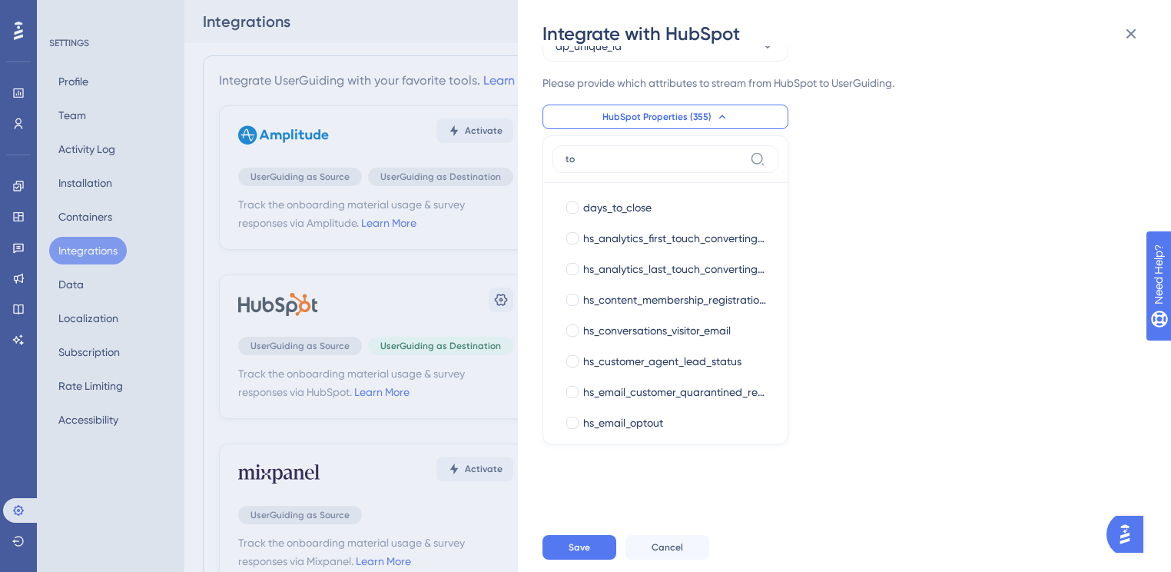
type input "t"
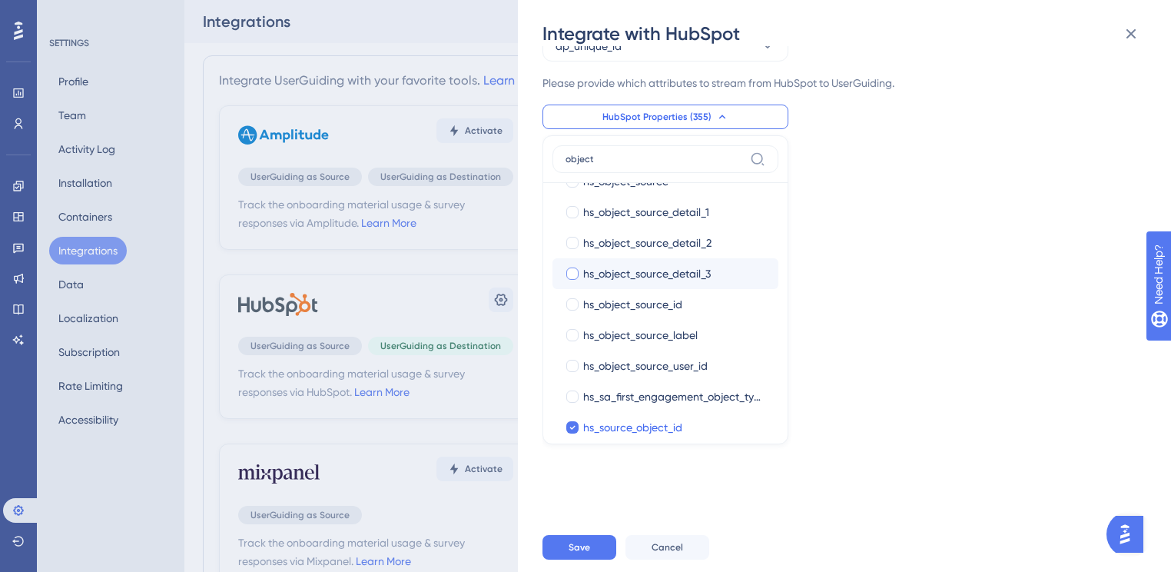
scroll to position [135, 0]
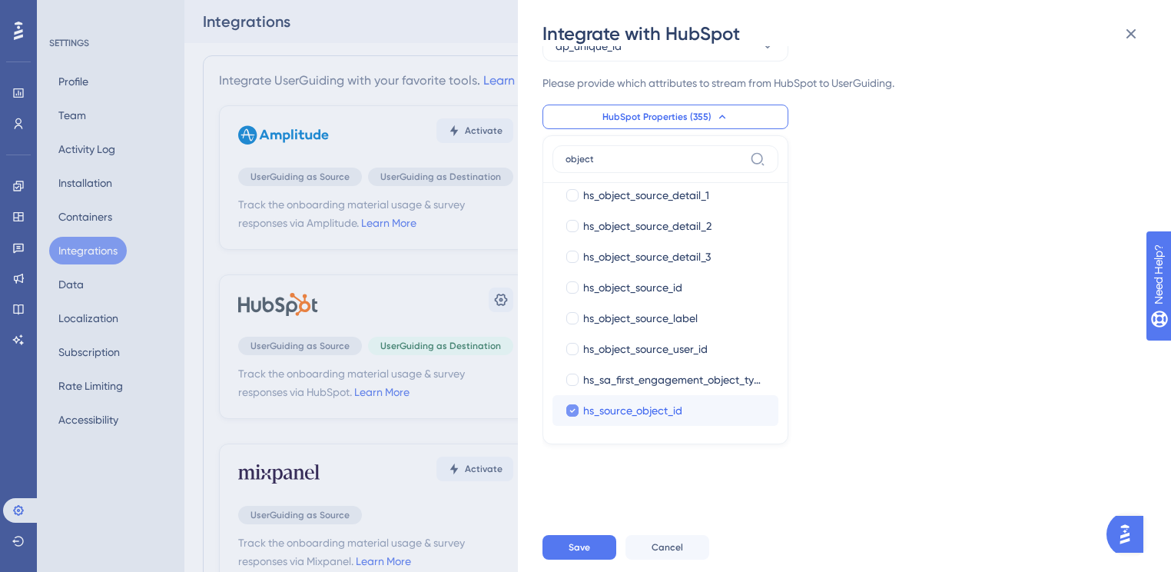
type input "object"
click at [571, 412] on icon at bounding box center [572, 410] width 6 height 11
checkbox input "false"
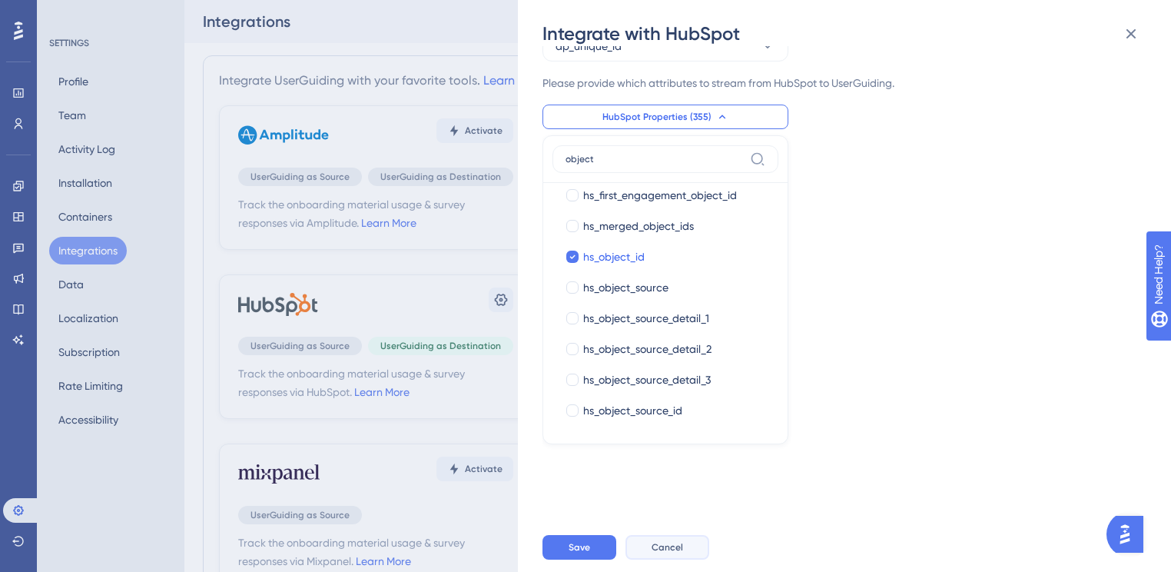
click at [679, 553] on span "Cancel" at bounding box center [668, 547] width 32 height 12
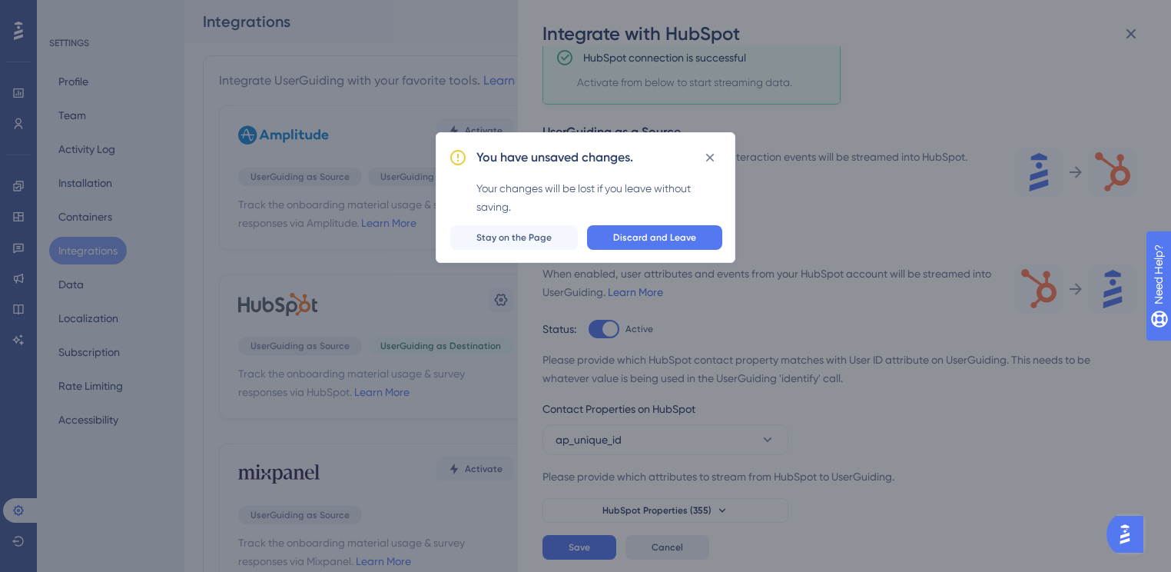
scroll to position [87, 0]
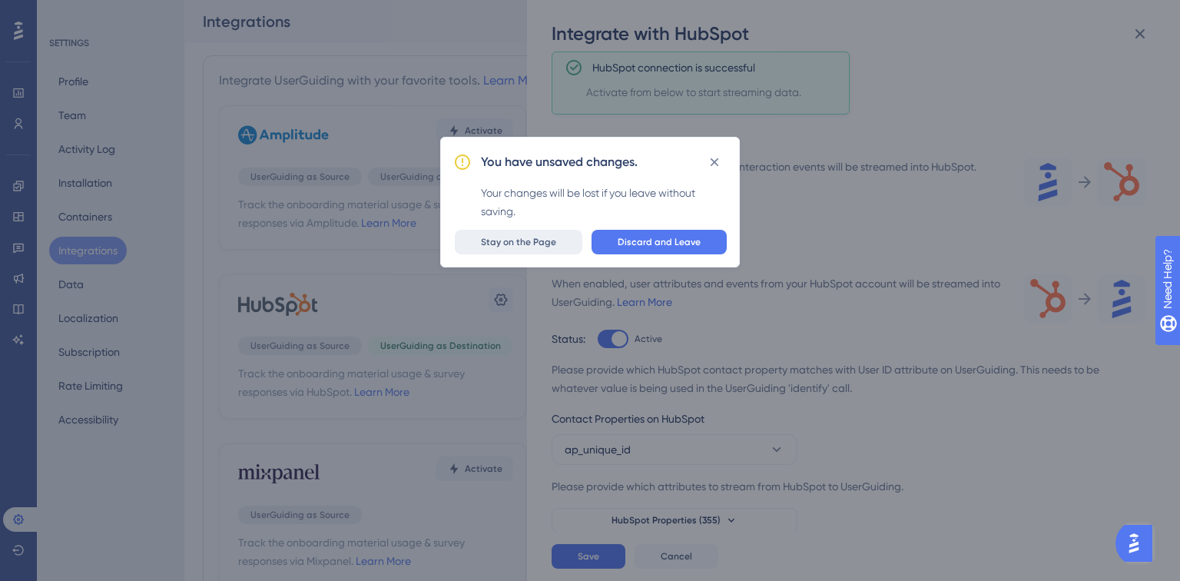
click at [526, 240] on span "Stay on the Page" at bounding box center [518, 242] width 75 height 12
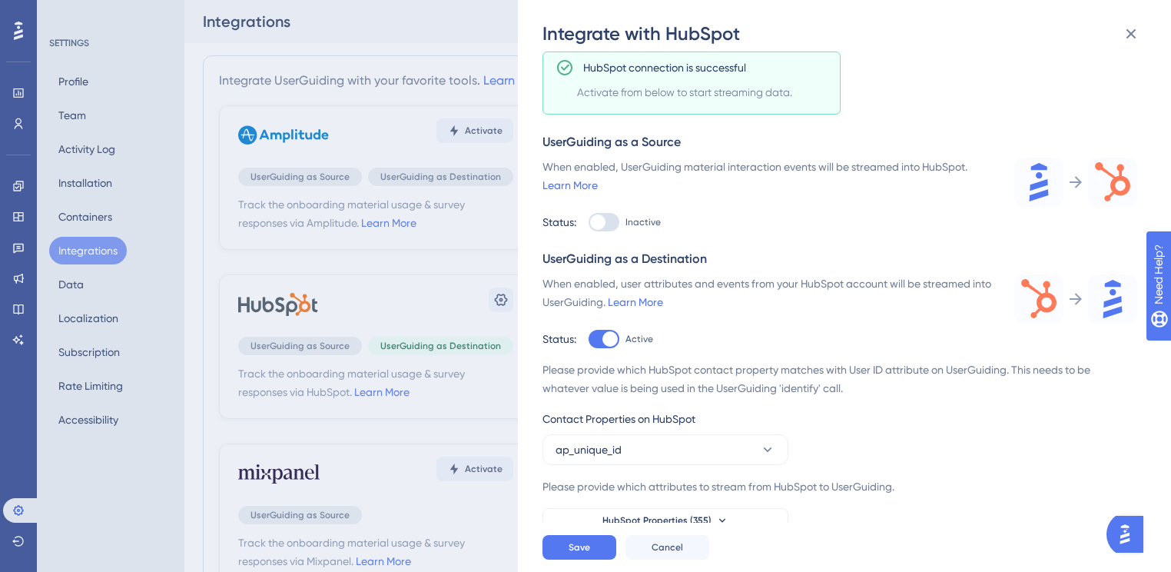
click at [679, 539] on div "Save Cancel" at bounding box center [869, 547] width 653 height 49
click at [680, 552] on span "Cancel" at bounding box center [668, 547] width 32 height 12
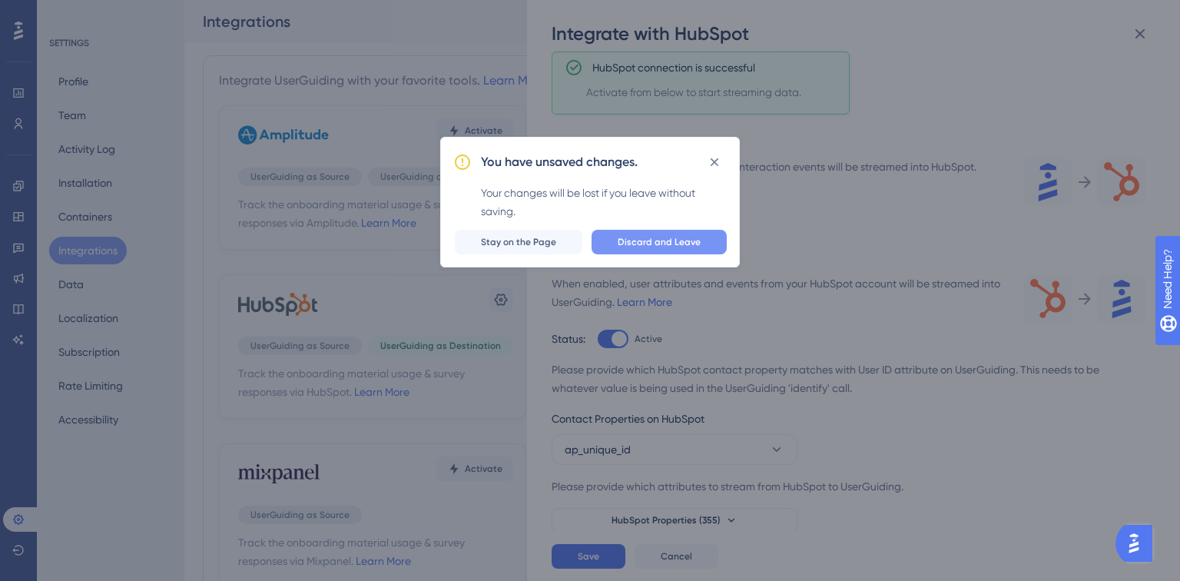
click at [667, 237] on span "Discard and Leave" at bounding box center [659, 242] width 83 height 12
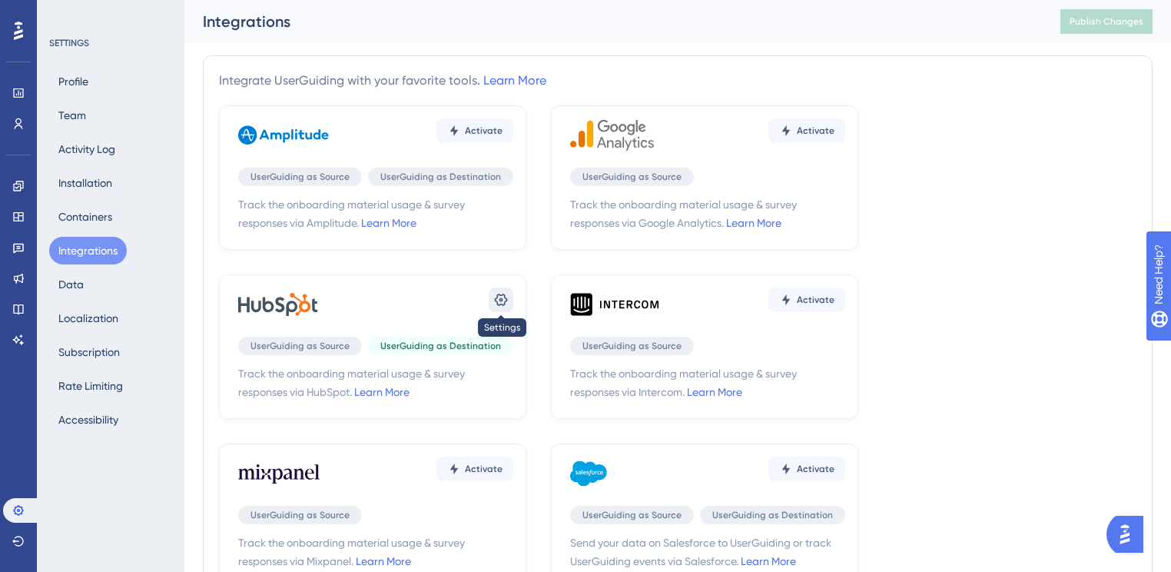
click at [500, 290] on button at bounding box center [501, 299] width 25 height 25
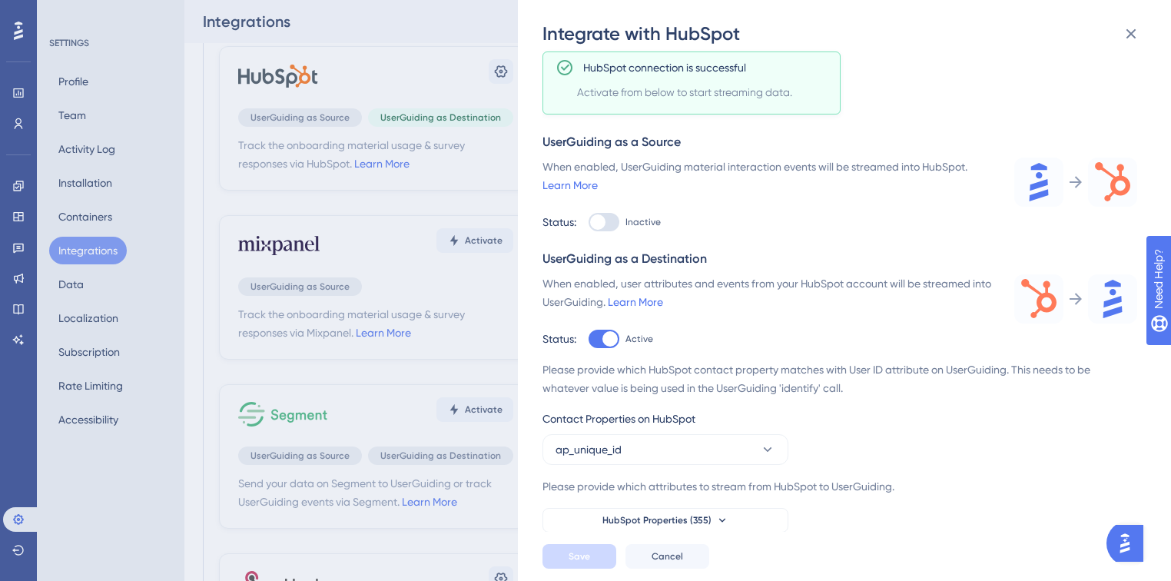
scroll to position [369, 0]
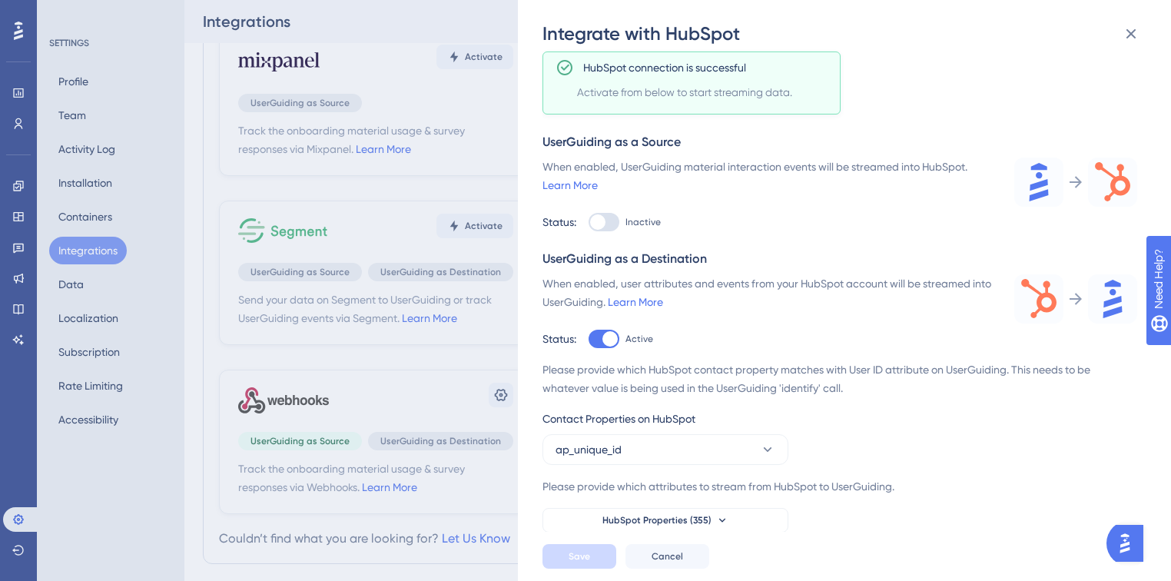
click at [614, 217] on div at bounding box center [604, 222] width 31 height 18
click at [589, 309] on input "Inactive" at bounding box center [588, 309] width 1 height 1
checkbox input "true"
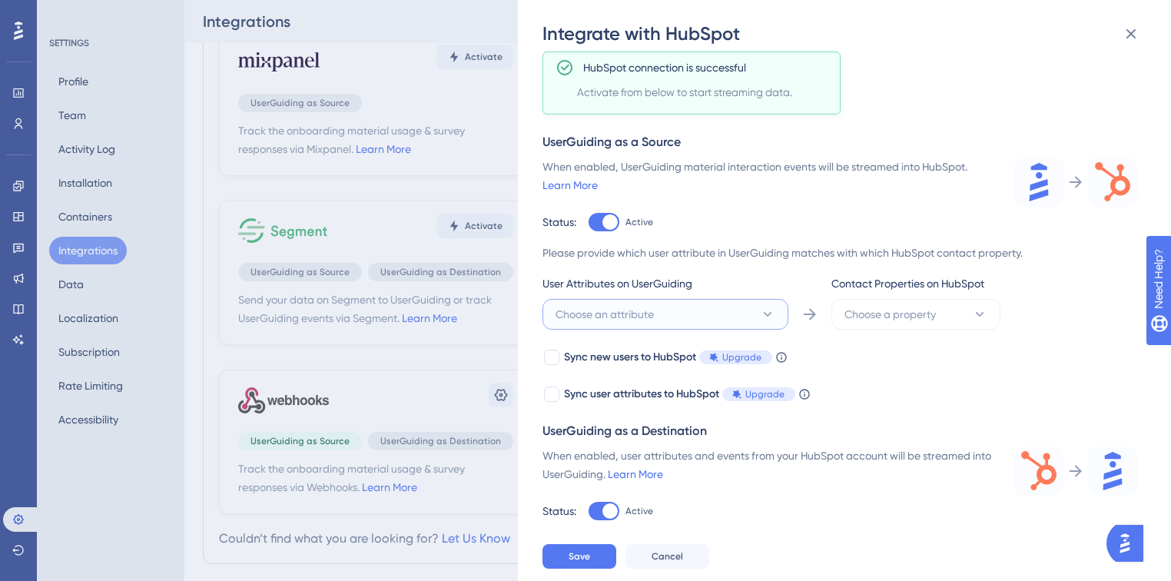
click at [650, 308] on span "Choose an attribute" at bounding box center [605, 314] width 98 height 18
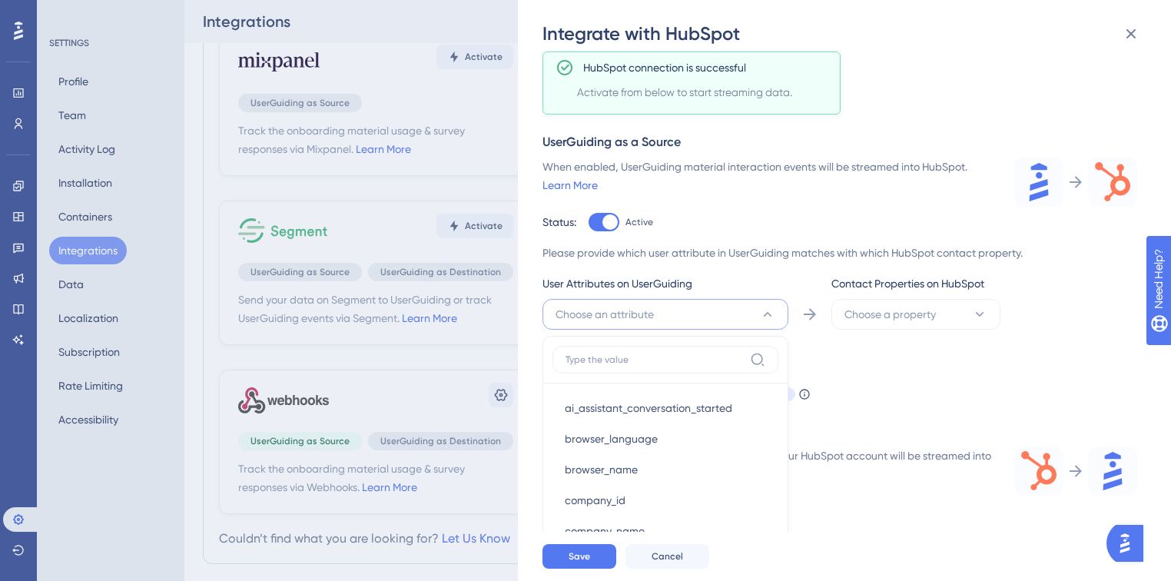
scroll to position [257, 0]
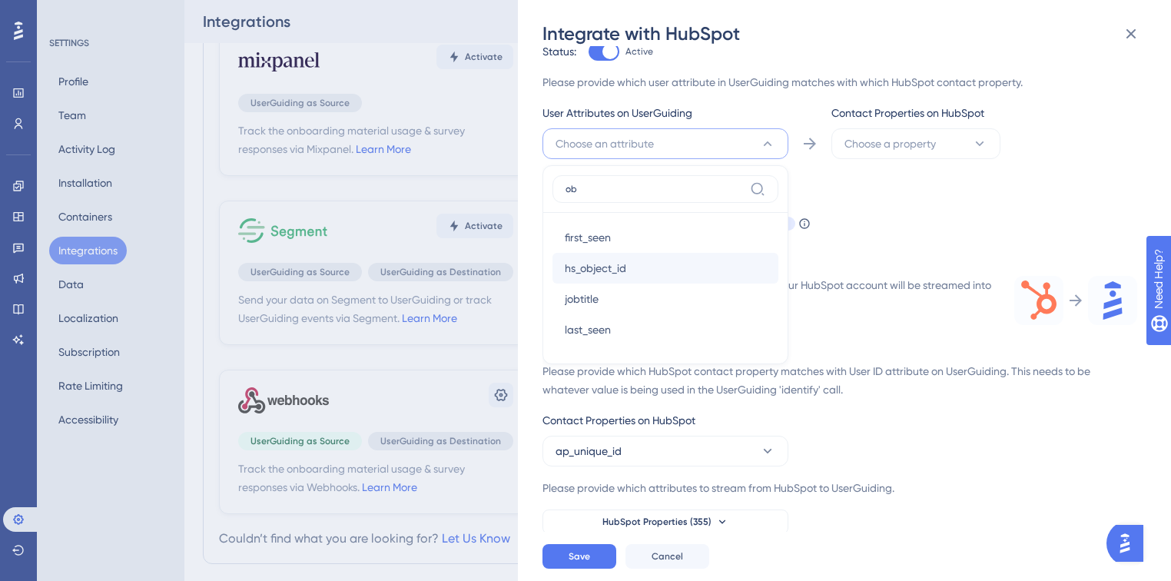
type input "ob"
click at [635, 258] on div "hs_object_id hs_object_id" at bounding box center [665, 268] width 201 height 31
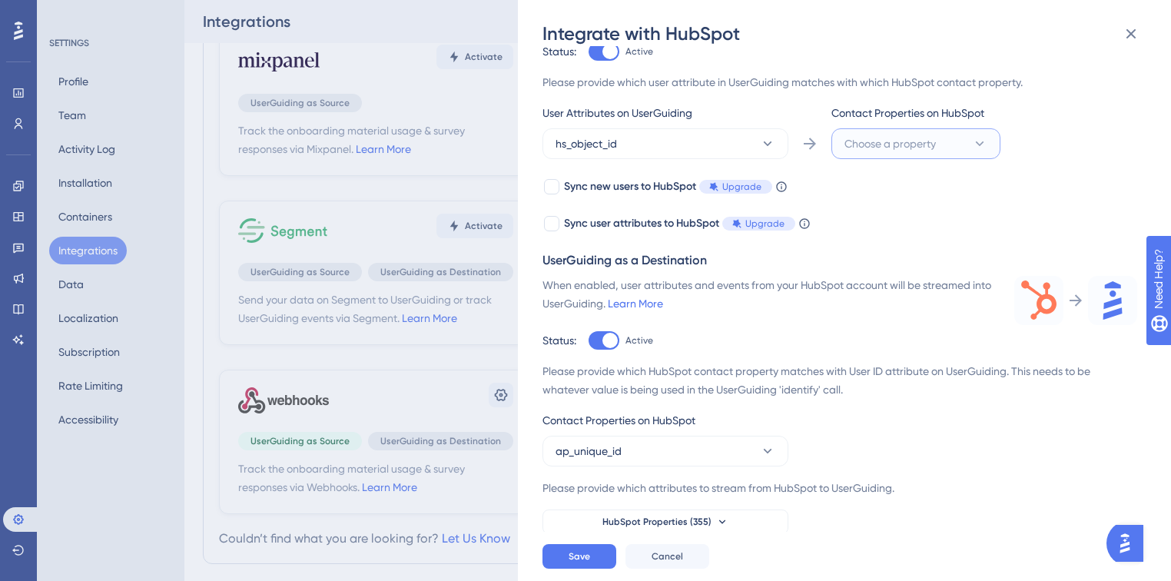
click at [939, 141] on button "Choose a property" at bounding box center [915, 143] width 169 height 31
click at [911, 266] on span "objectId (vid)" at bounding box center [886, 268] width 64 height 18
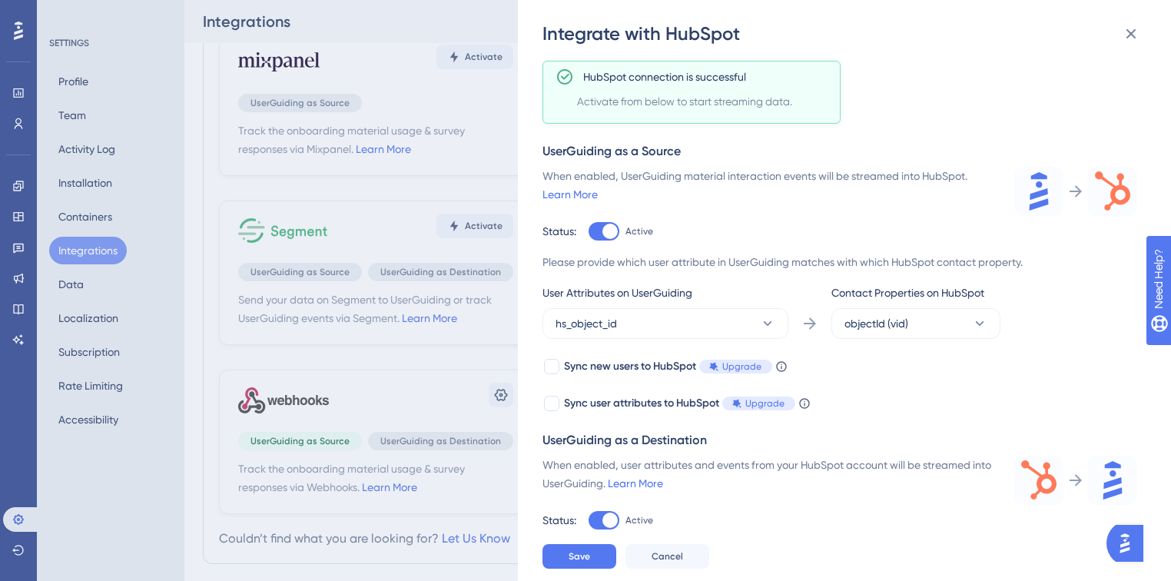
scroll to position [73, 0]
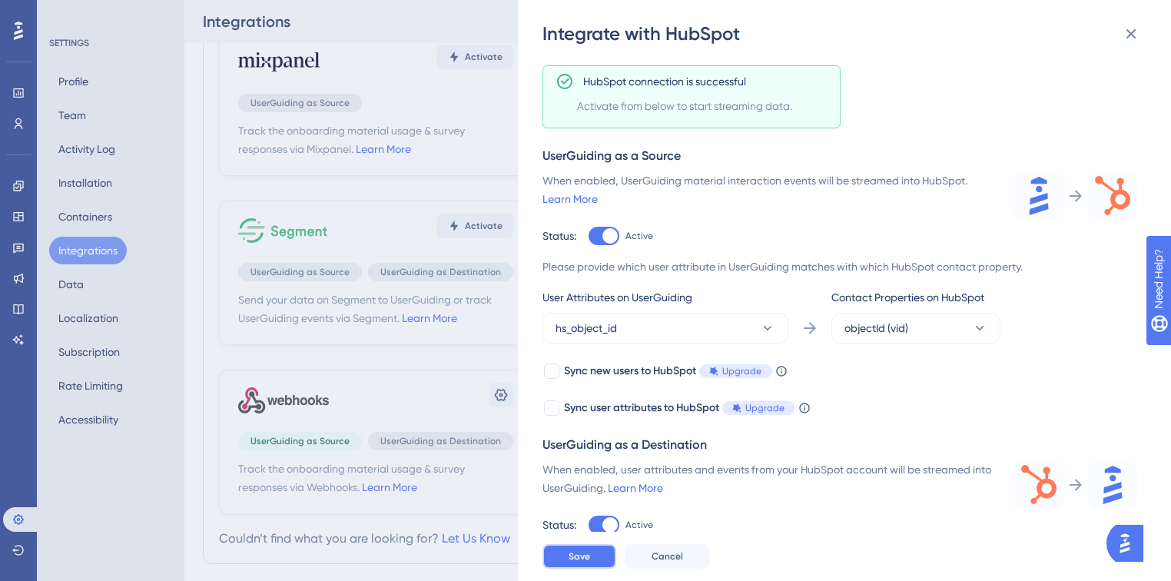
click at [595, 553] on button "Save" at bounding box center [580, 556] width 74 height 25
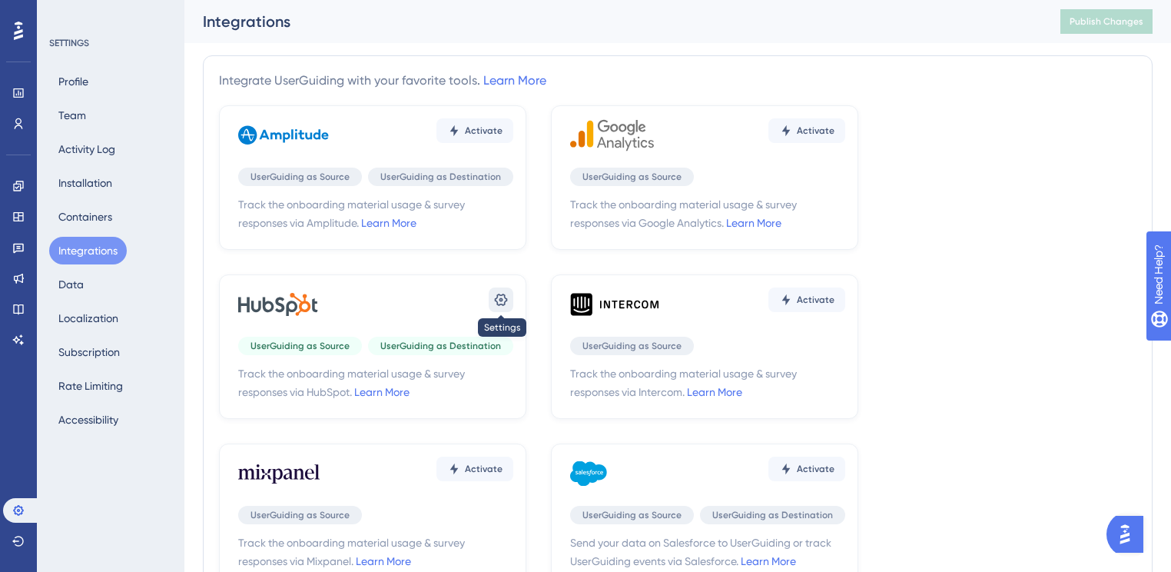
click at [493, 303] on icon at bounding box center [500, 299] width 15 height 15
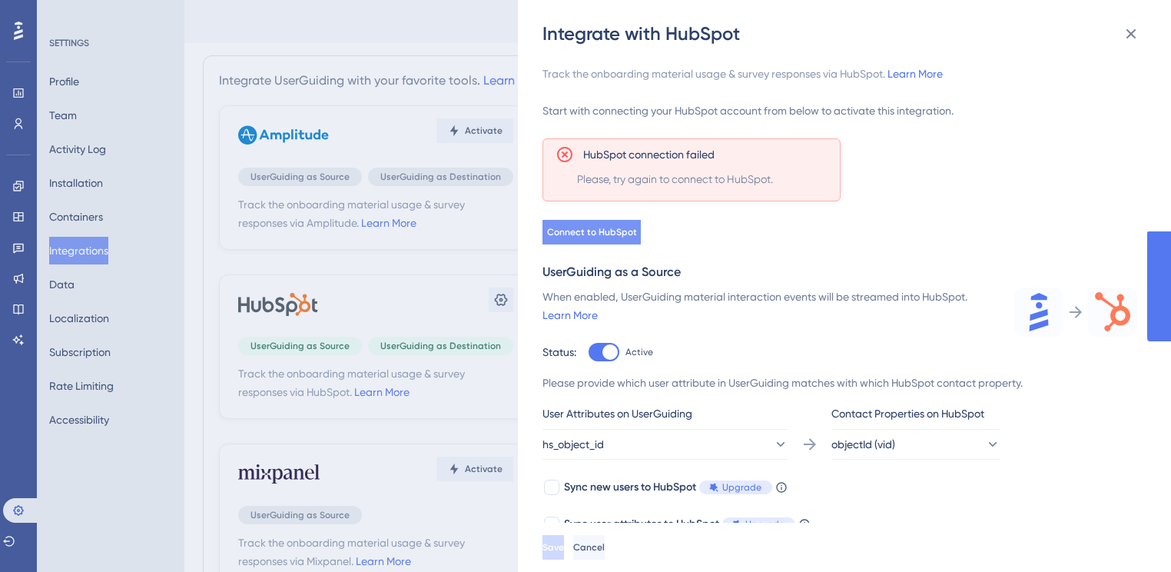
click at [574, 224] on button "Connect to HubSpot" at bounding box center [592, 232] width 98 height 25
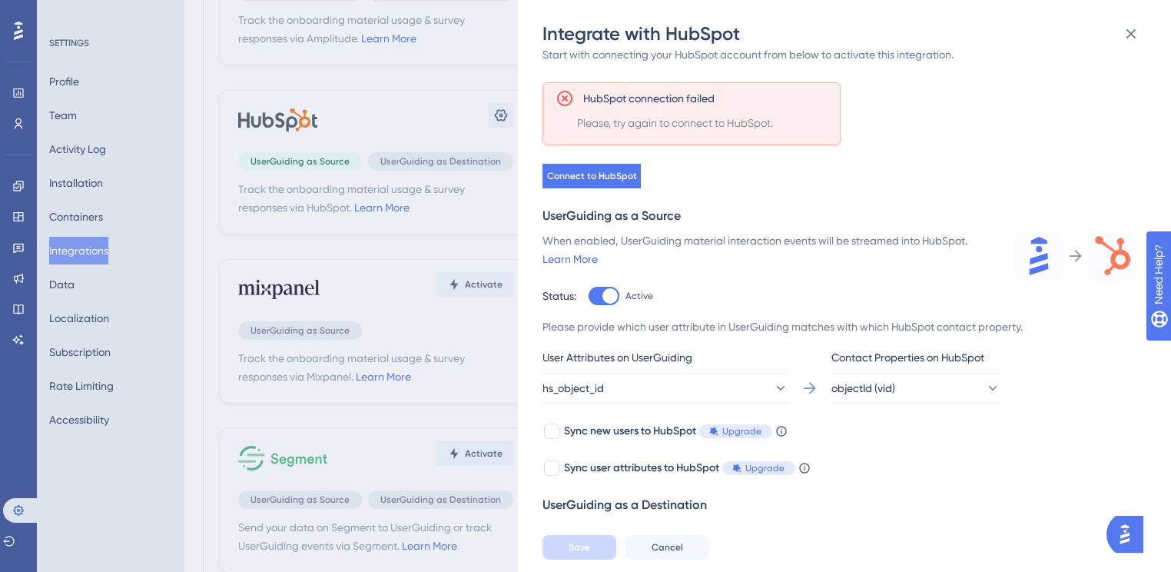
scroll to position [118, 0]
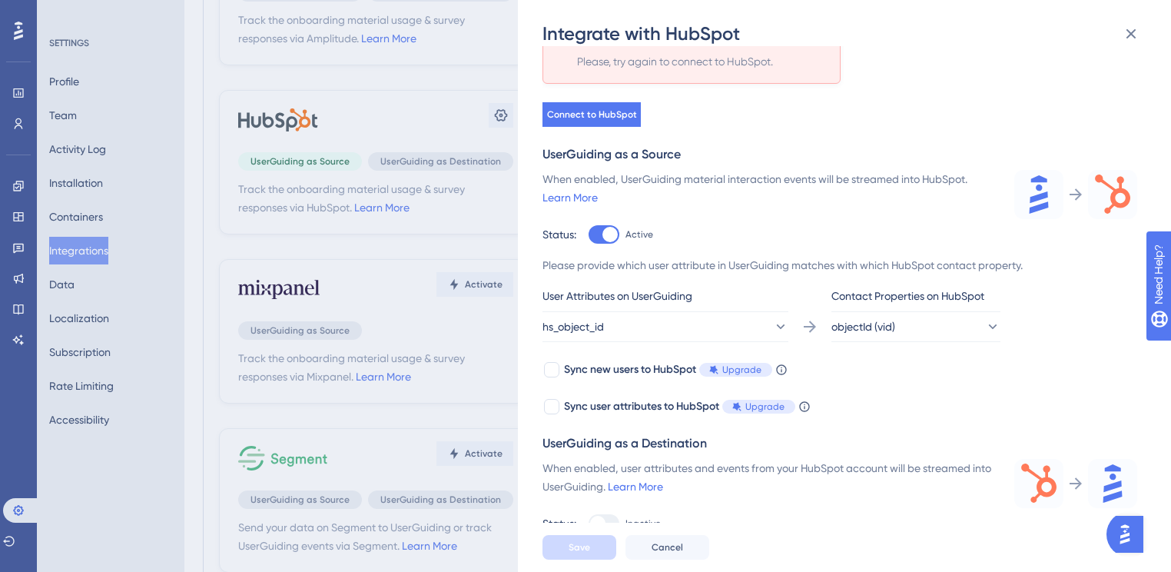
click at [609, 523] on div at bounding box center [604, 523] width 31 height 18
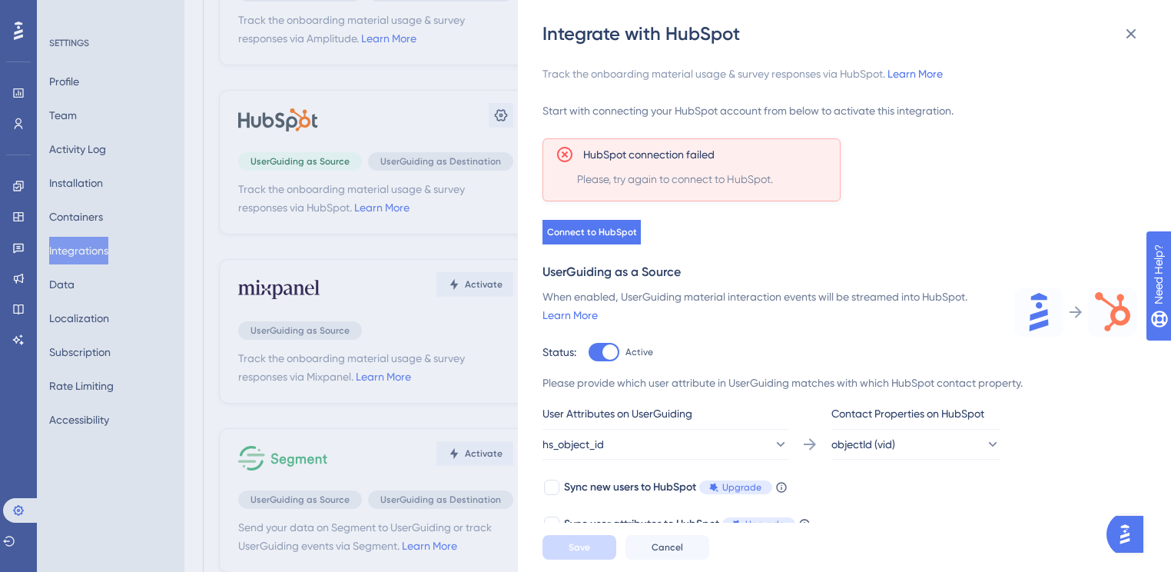
click at [606, 340] on div "When enabled, UserGuiding material interaction events will be streamed into Hub…" at bounding box center [769, 324] width 453 height 74
click at [603, 355] on div at bounding box center [609, 351] width 15 height 15
click at [589, 353] on input "Active" at bounding box center [588, 352] width 1 height 1
checkbox input "false"
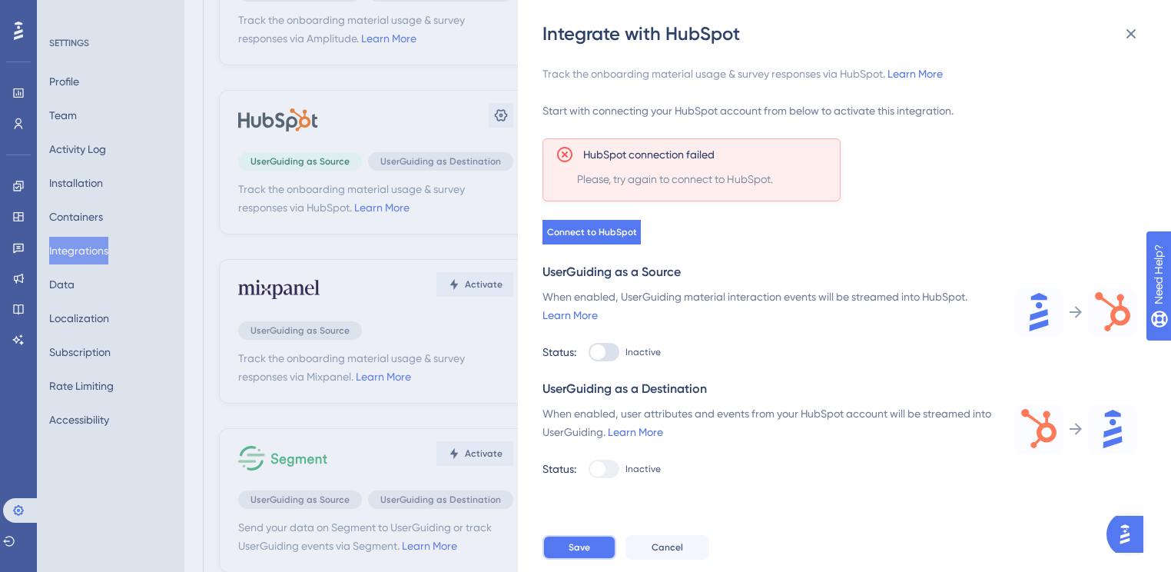
click at [593, 550] on button "Save" at bounding box center [580, 547] width 74 height 25
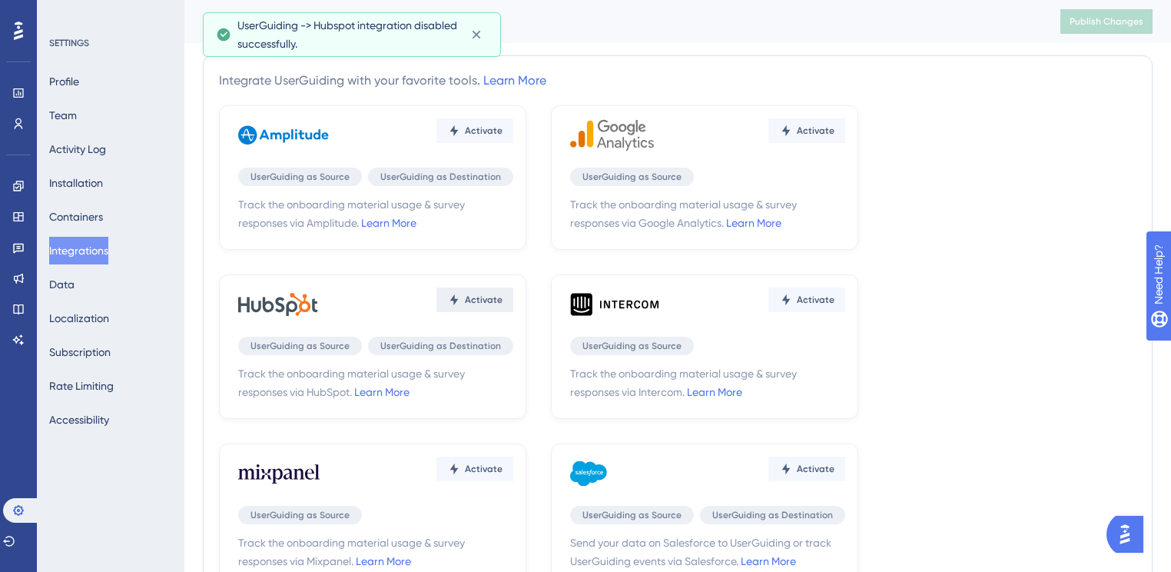
click at [489, 137] on span "Activate" at bounding box center [484, 130] width 38 height 12
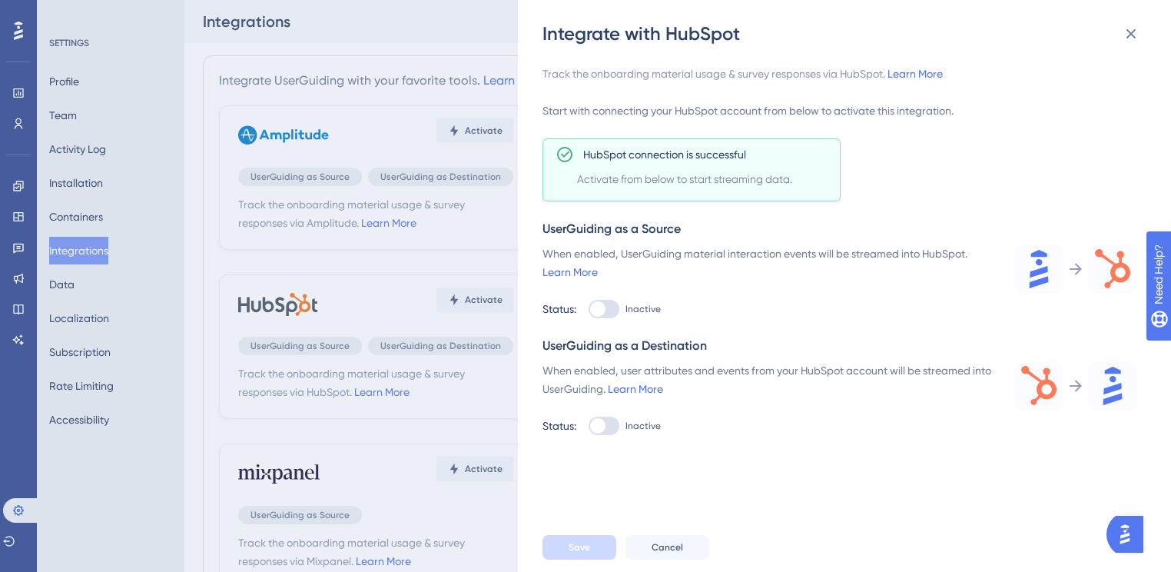
click at [613, 304] on div at bounding box center [604, 309] width 31 height 18
click at [589, 309] on input "Inactive" at bounding box center [588, 309] width 1 height 1
checkbox input "true"
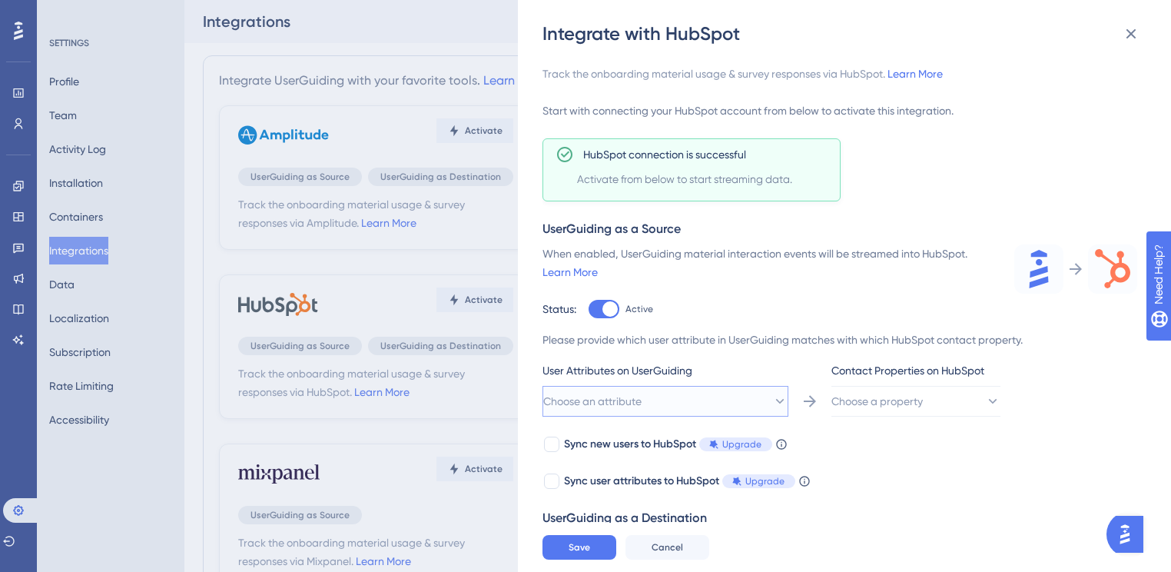
click at [642, 403] on span "Choose an attribute" at bounding box center [592, 401] width 98 height 18
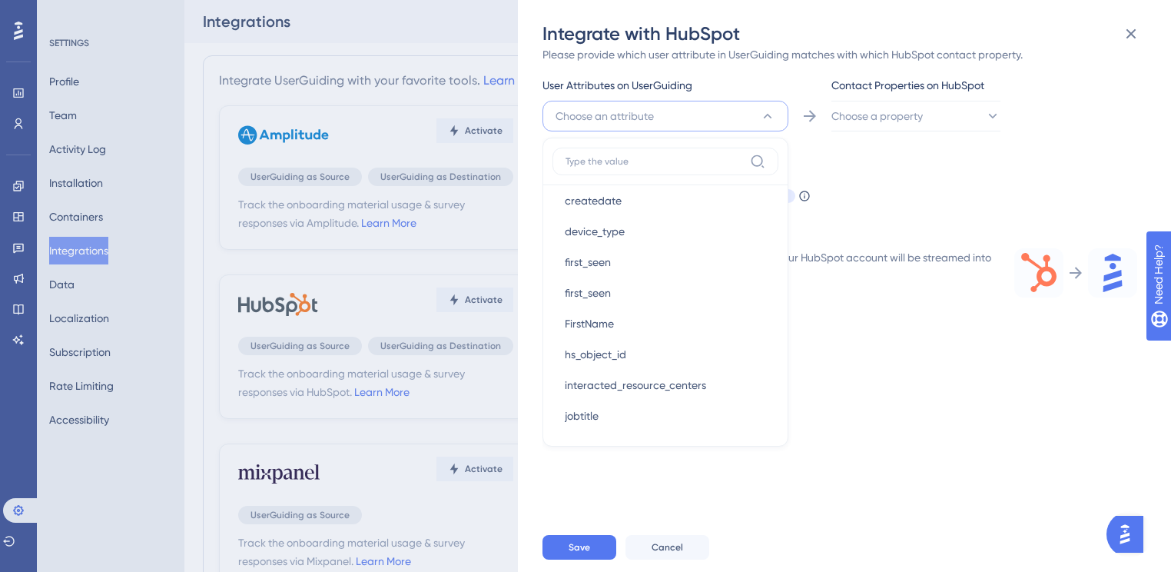
scroll to position [246, 0]
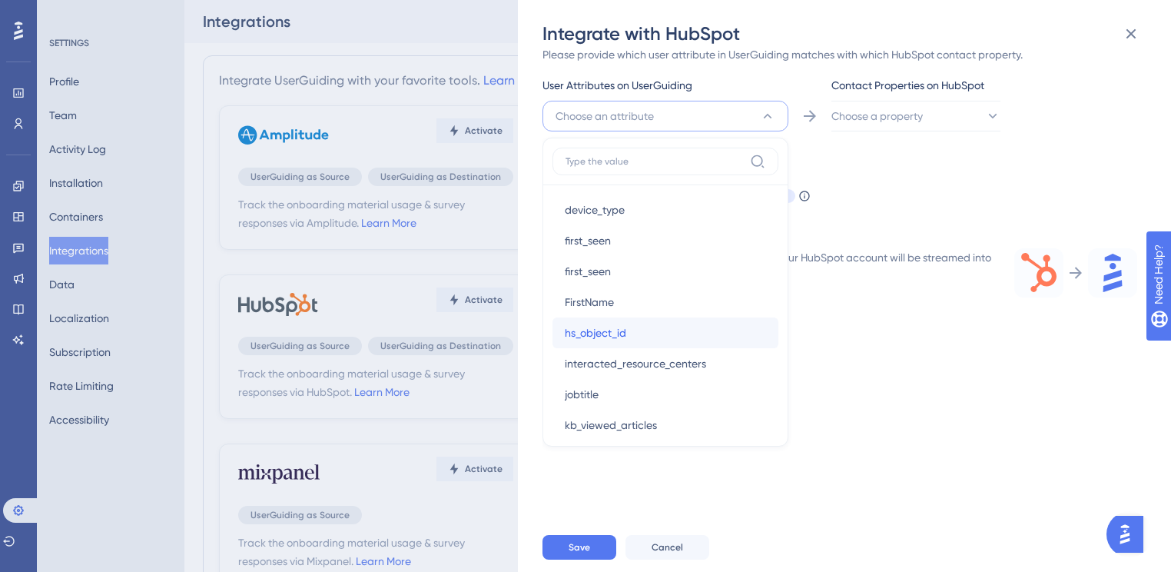
click at [649, 334] on div "hs_object_id hs_object_id" at bounding box center [665, 332] width 201 height 31
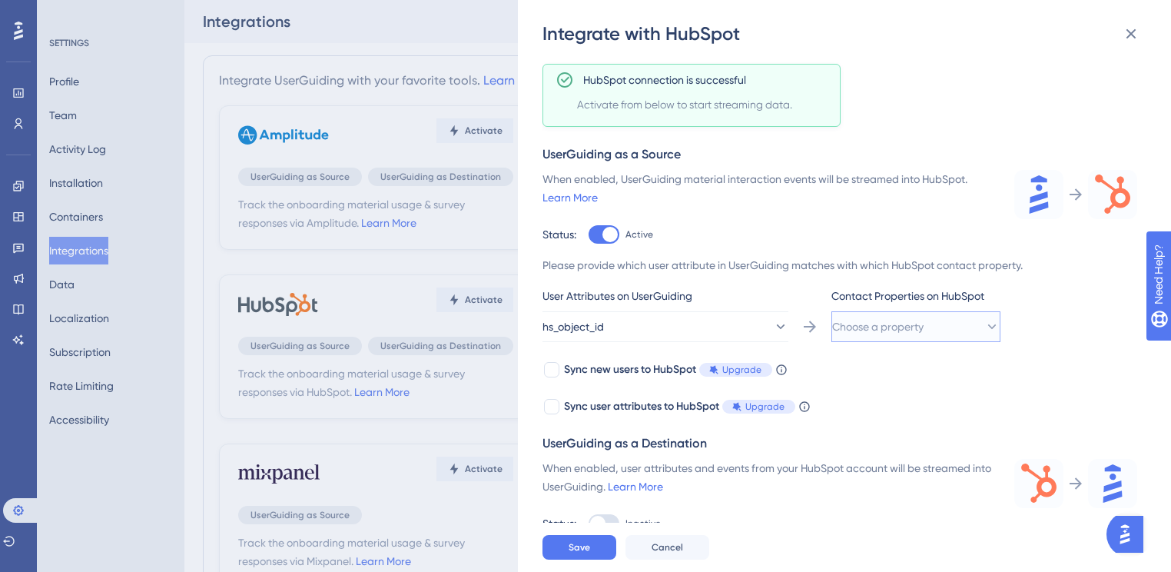
click at [923, 326] on span "Choose a property" at bounding box center [877, 326] width 91 height 18
click at [936, 447] on div "objectId (vid) objectId (vid)" at bounding box center [916, 451] width 124 height 31
click at [606, 553] on button "Save" at bounding box center [580, 547] width 74 height 25
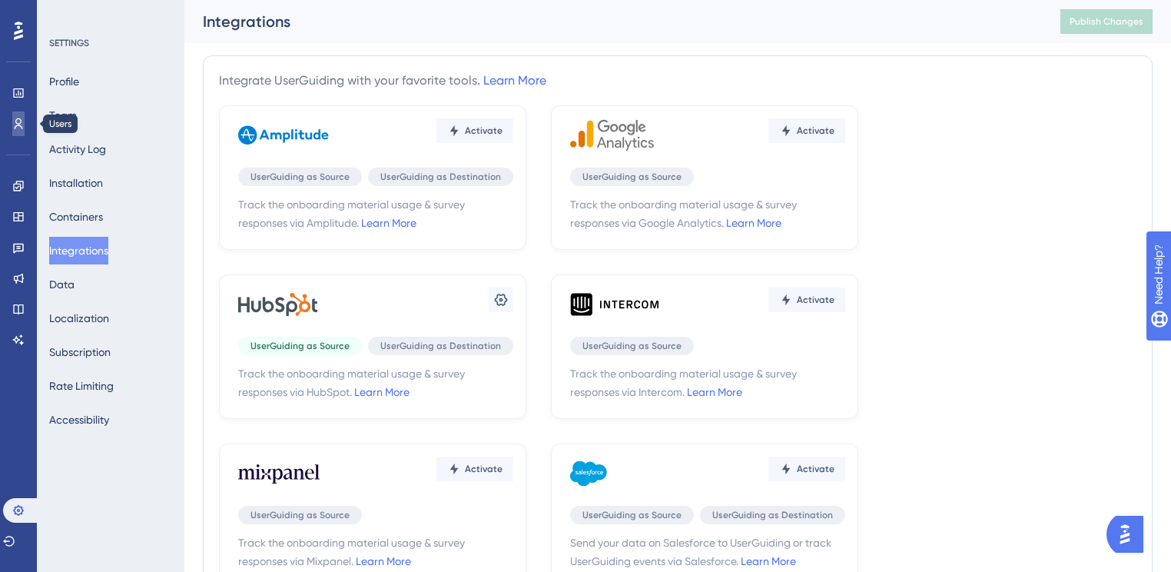
click at [21, 123] on icon at bounding box center [18, 124] width 12 height 12
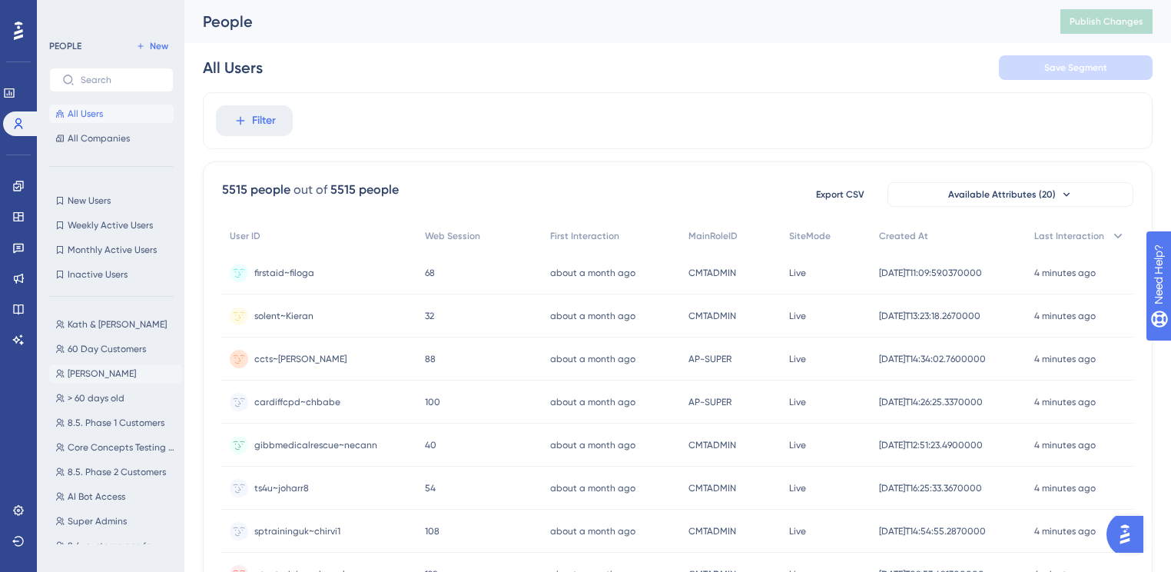
click at [110, 381] on button "[PERSON_NAME] Testing [PERSON_NAME]" at bounding box center [116, 373] width 134 height 18
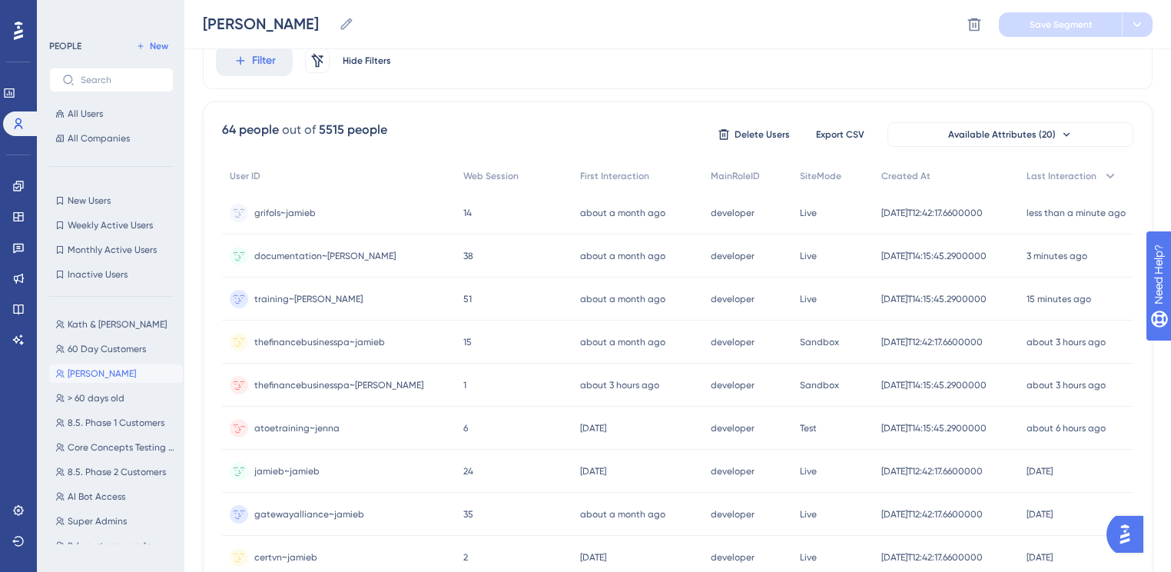
scroll to position [123, 0]
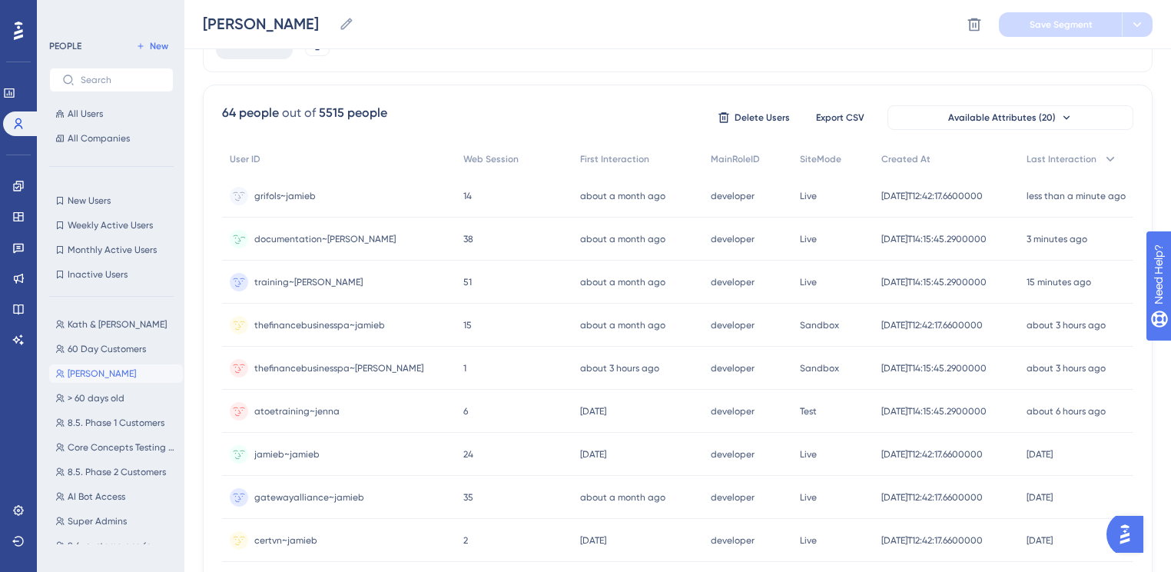
click at [314, 234] on span "documentation~[PERSON_NAME]" at bounding box center [324, 239] width 141 height 12
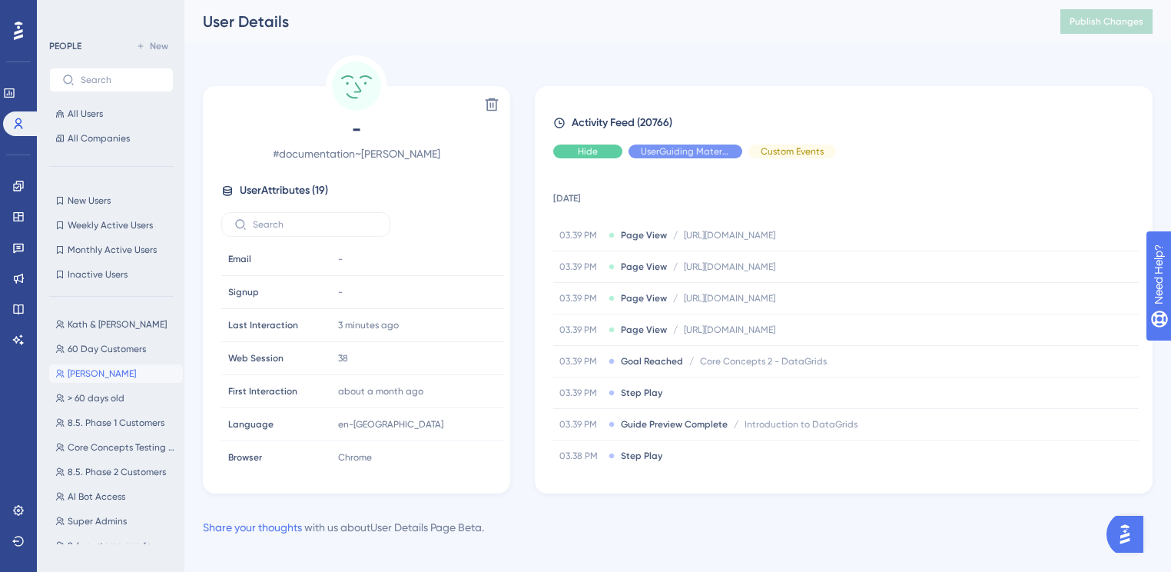
click at [597, 151] on span "Hide" at bounding box center [588, 151] width 20 height 12
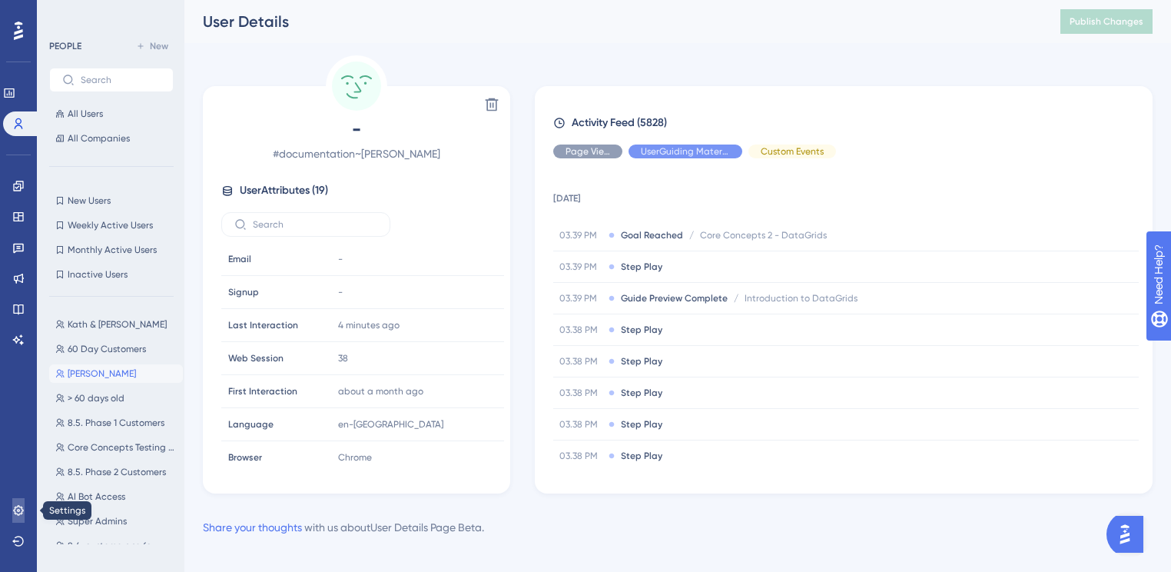
click at [18, 512] on icon at bounding box center [18, 510] width 12 height 12
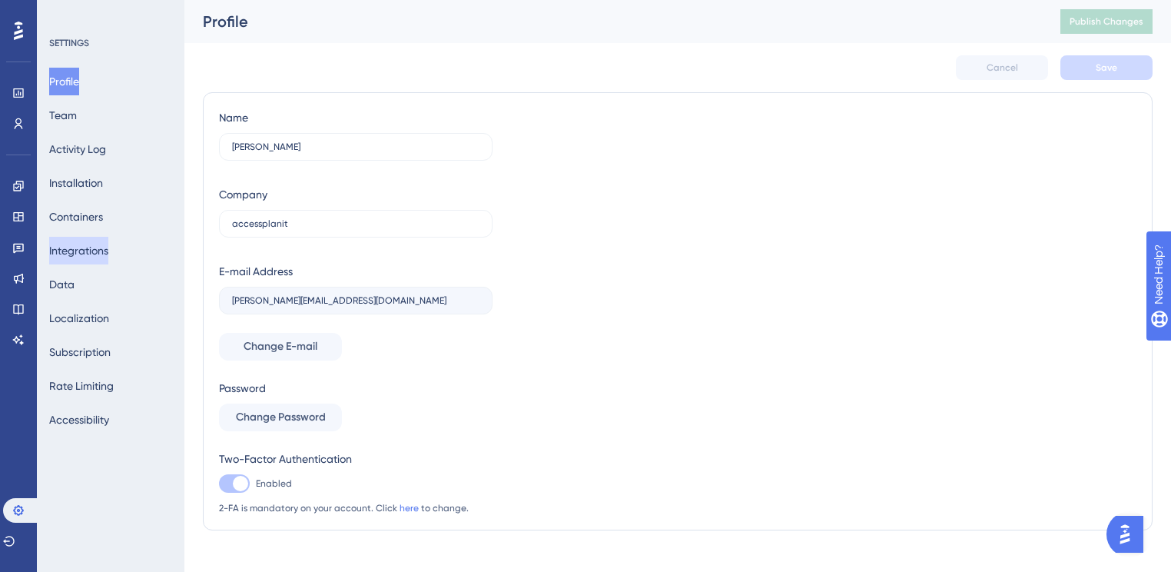
click at [89, 256] on button "Integrations" at bounding box center [78, 251] width 59 height 28
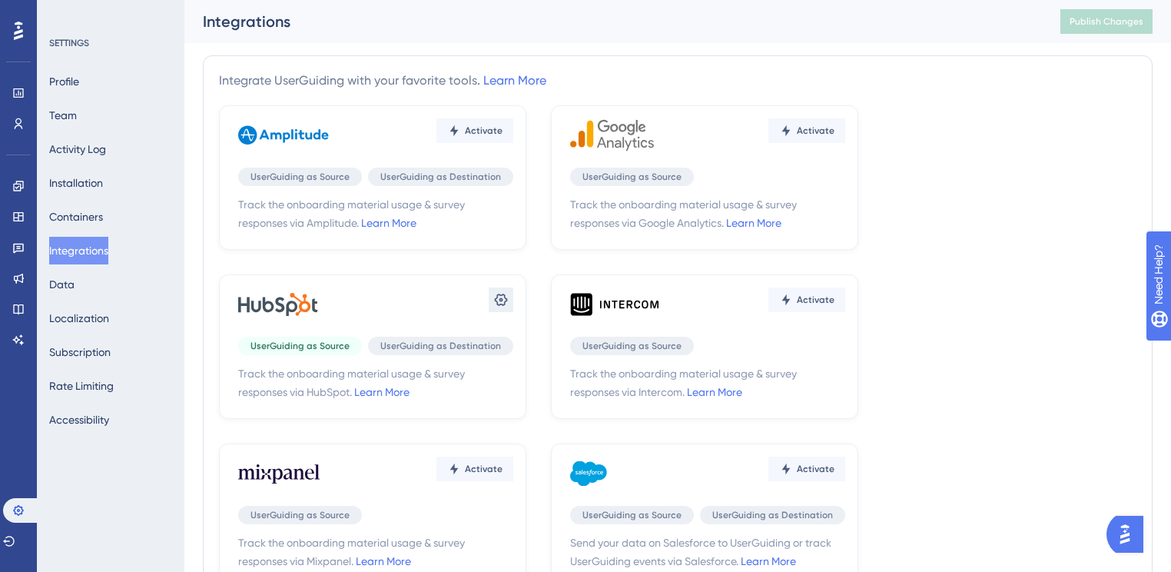
click at [503, 300] on icon at bounding box center [500, 299] width 15 height 15
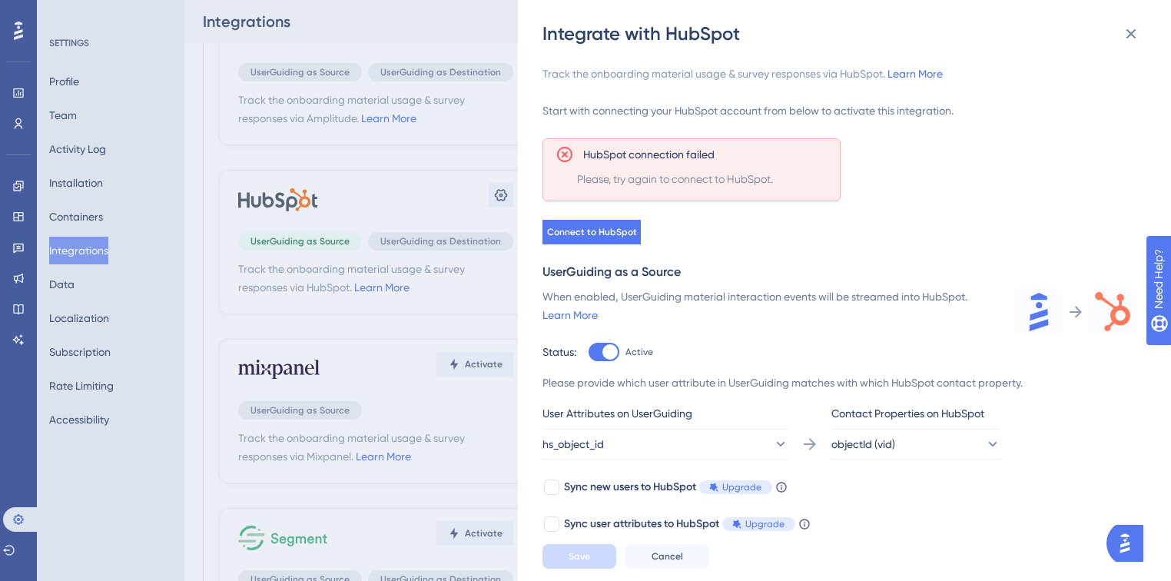
click at [600, 352] on div at bounding box center [604, 352] width 31 height 18
click at [589, 352] on input "Active" at bounding box center [588, 352] width 1 height 1
checkbox input "false"
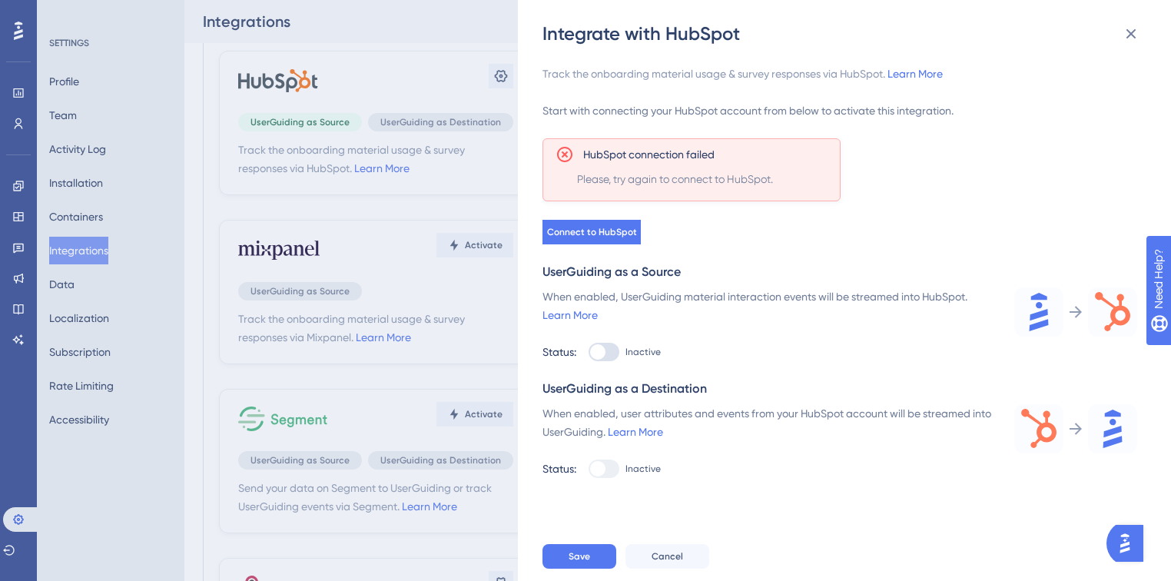
scroll to position [184, 0]
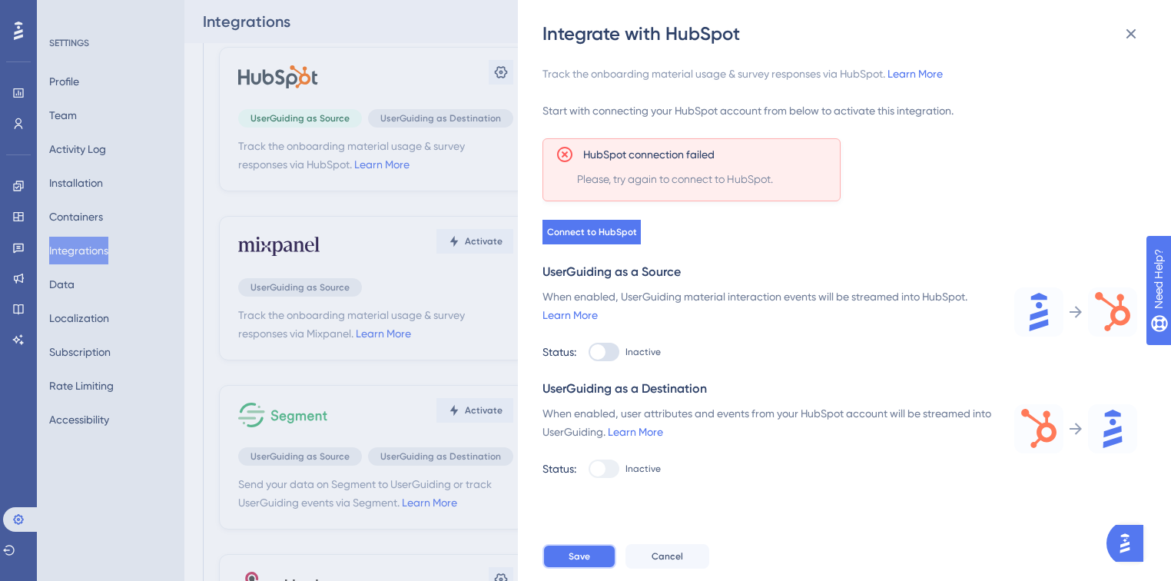
click at [584, 558] on span "Save" at bounding box center [580, 556] width 22 height 12
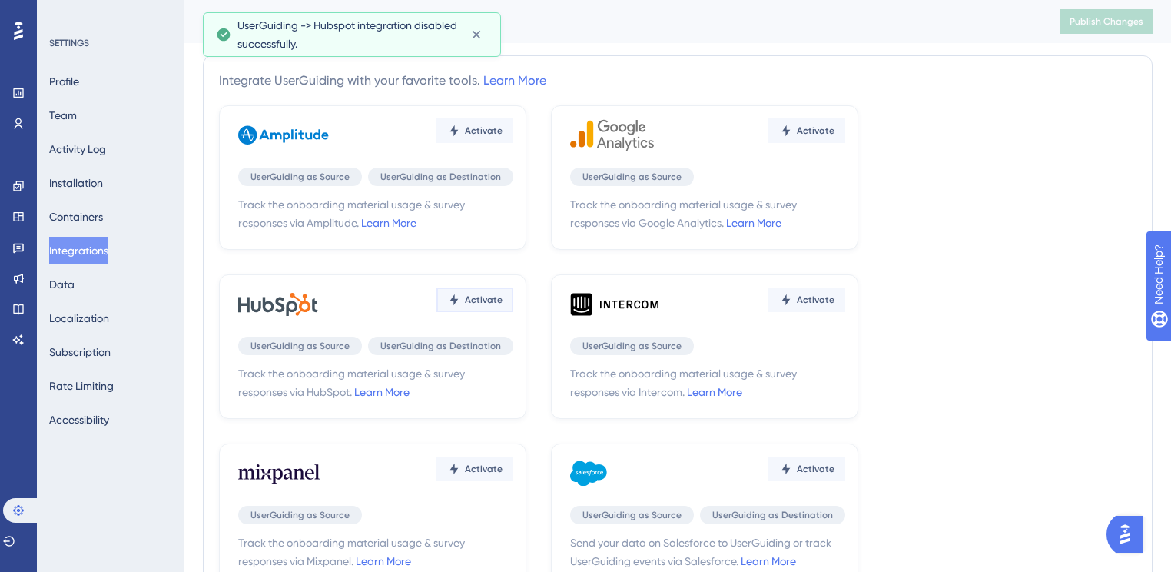
click at [452, 137] on icon at bounding box center [454, 131] width 8 height 12
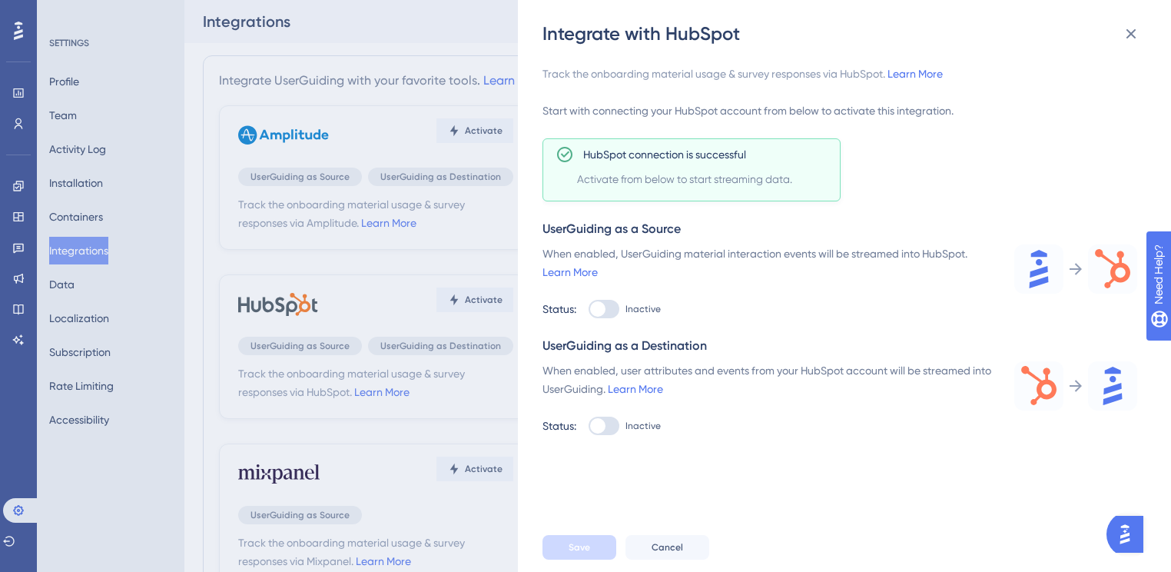
click at [612, 415] on div "When enabled, user attributes and events from your HubSpot account will be stre…" at bounding box center [769, 398] width 453 height 74
click at [614, 318] on div at bounding box center [604, 309] width 31 height 18
click at [589, 310] on input "Inactive" at bounding box center [588, 309] width 1 height 1
checkbox input "true"
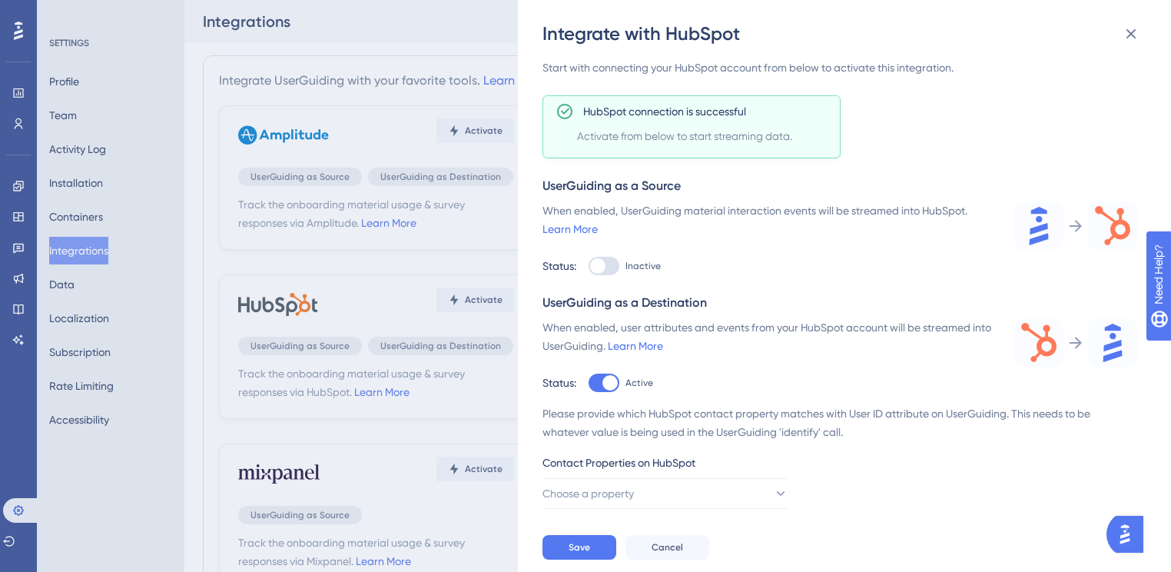
scroll to position [87, 0]
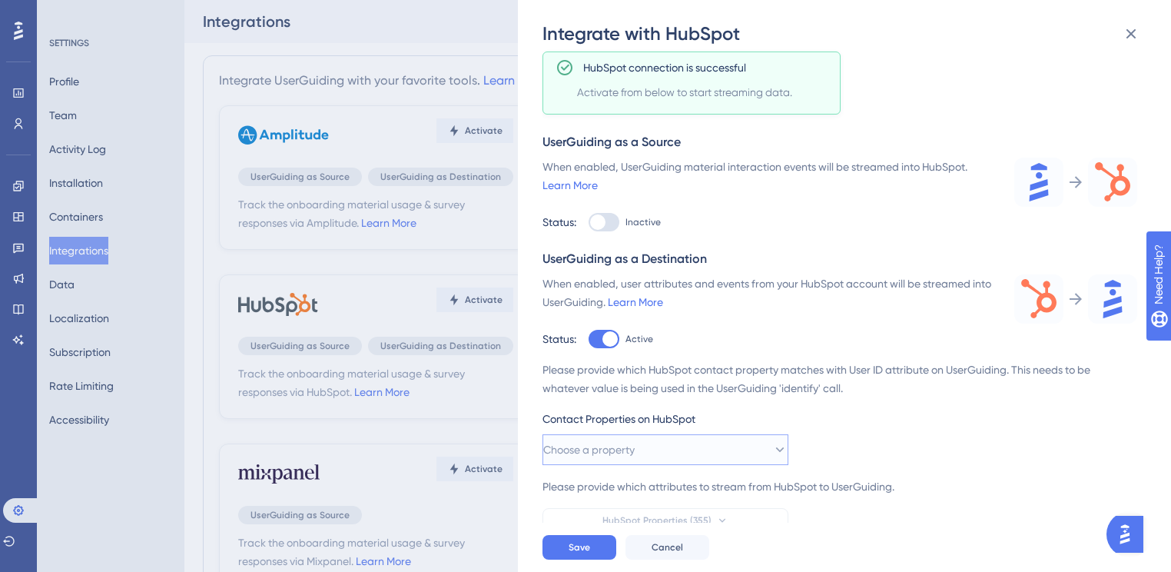
click at [752, 456] on button "Choose a property" at bounding box center [666, 449] width 246 height 31
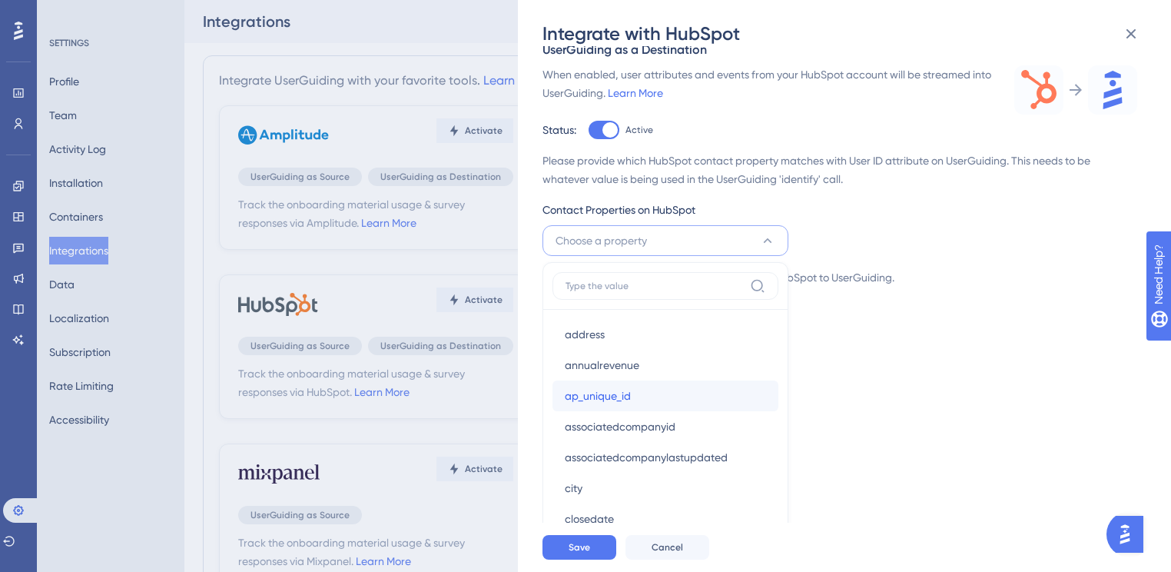
click at [651, 387] on div "ap_unique_id ap_unique_id" at bounding box center [665, 395] width 201 height 31
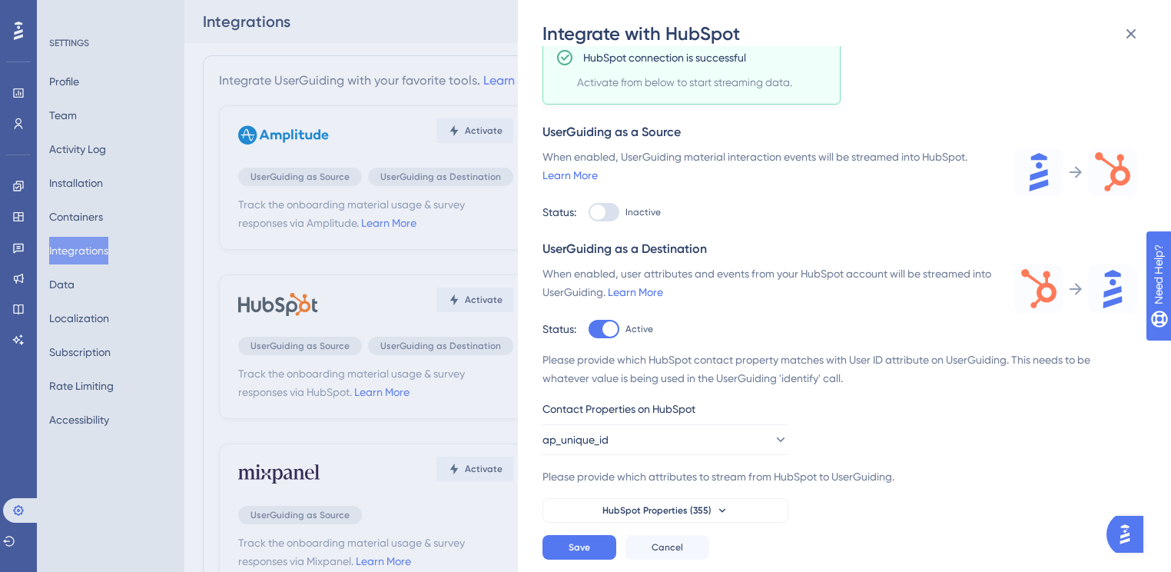
scroll to position [87, 0]
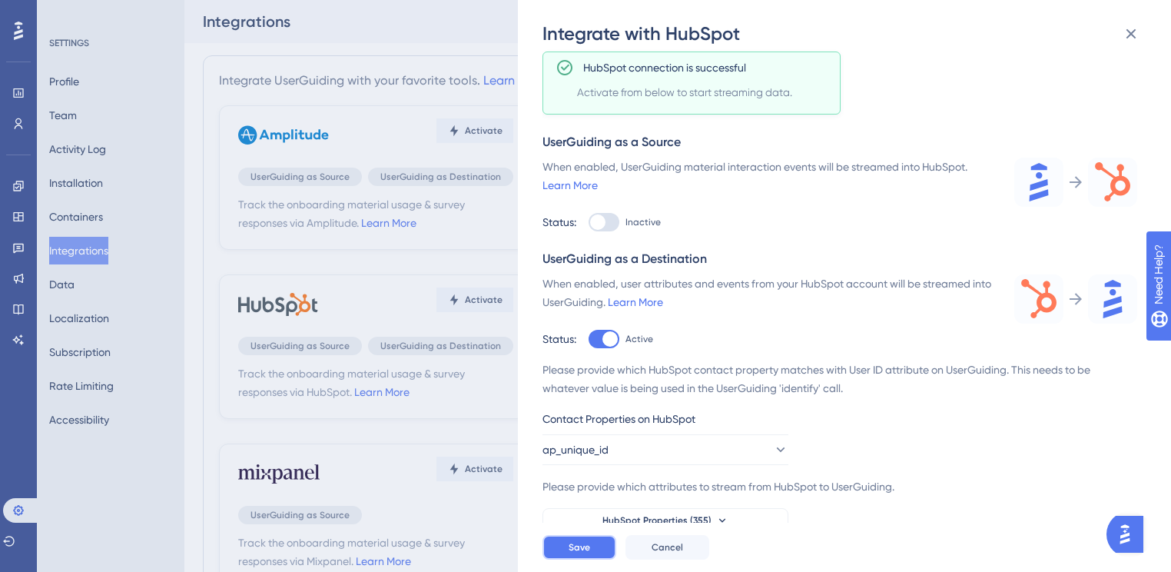
click at [587, 553] on span "Save" at bounding box center [580, 547] width 22 height 12
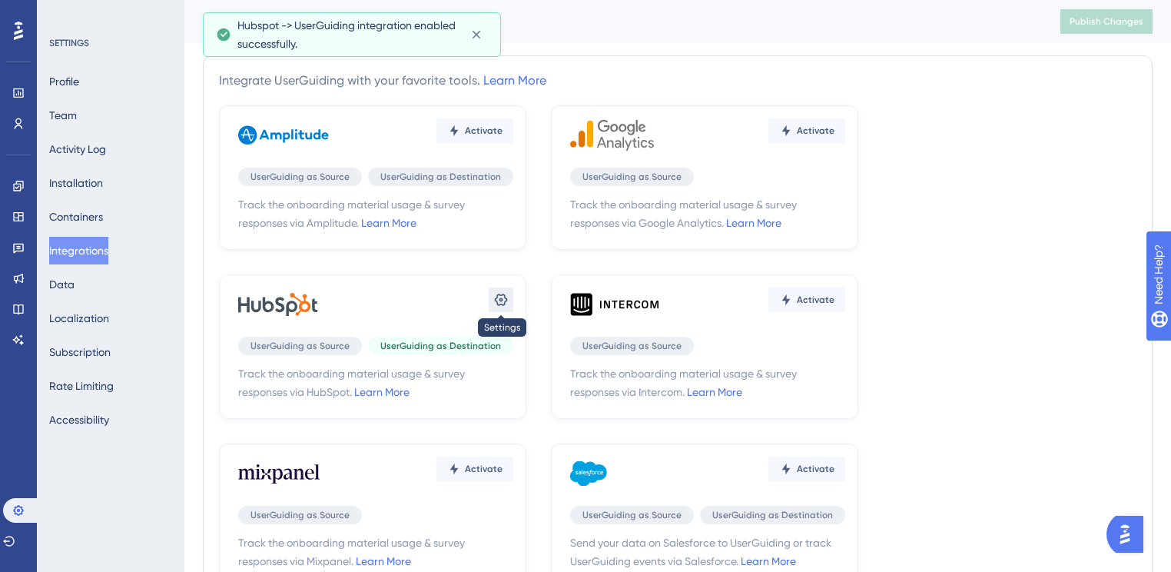
click at [503, 298] on icon at bounding box center [500, 299] width 15 height 15
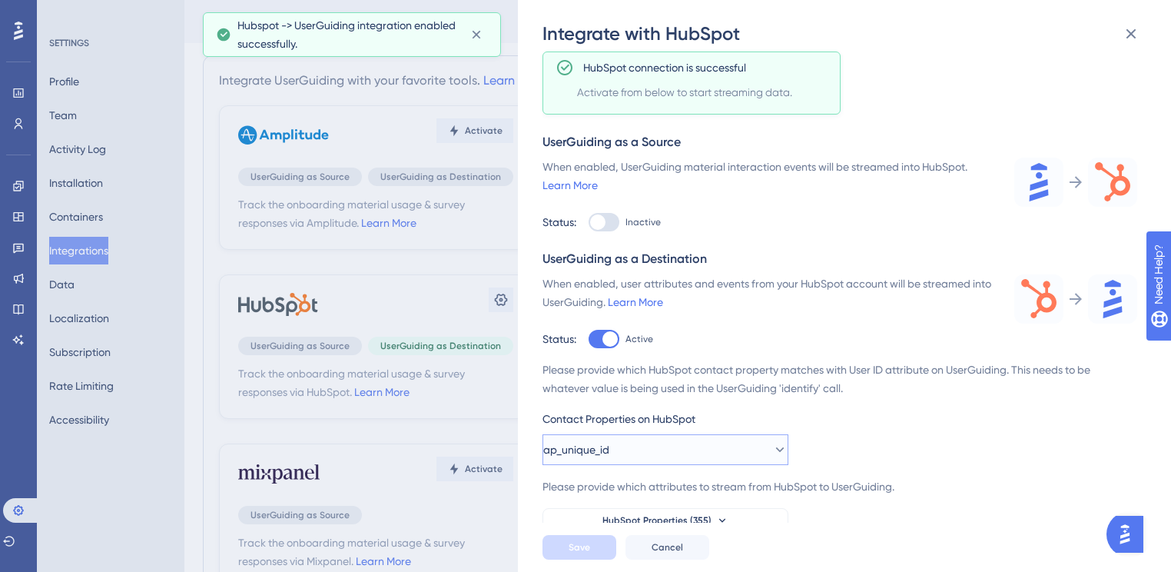
click at [673, 452] on button "ap_unique_id" at bounding box center [666, 449] width 246 height 31
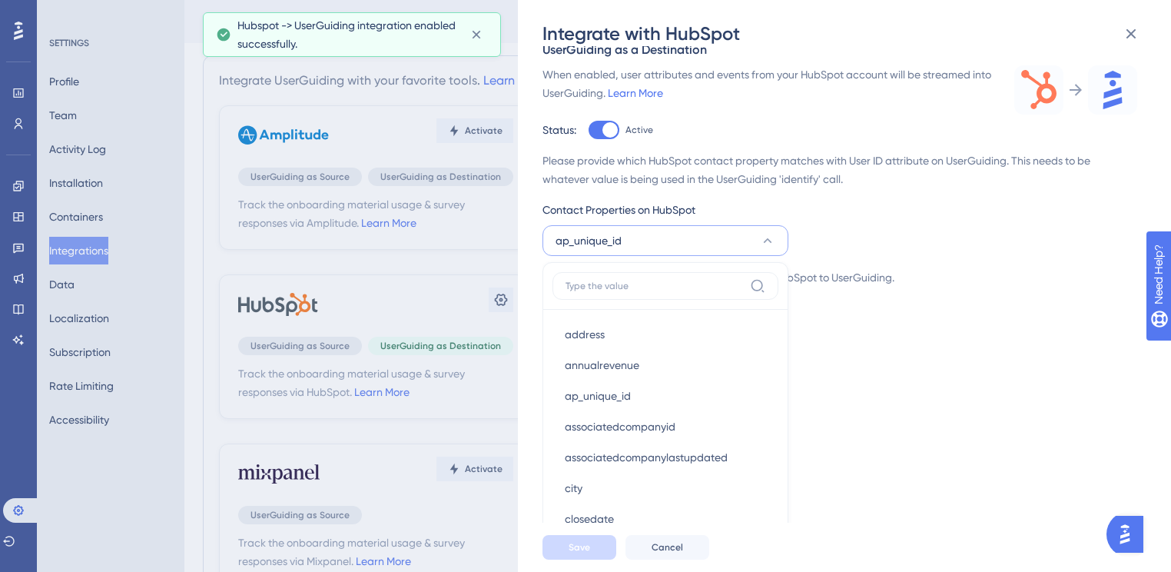
click at [1010, 410] on div "Track the onboarding material usage & survey responses via HubSpot. Learn More …" at bounding box center [852, 284] width 619 height 476
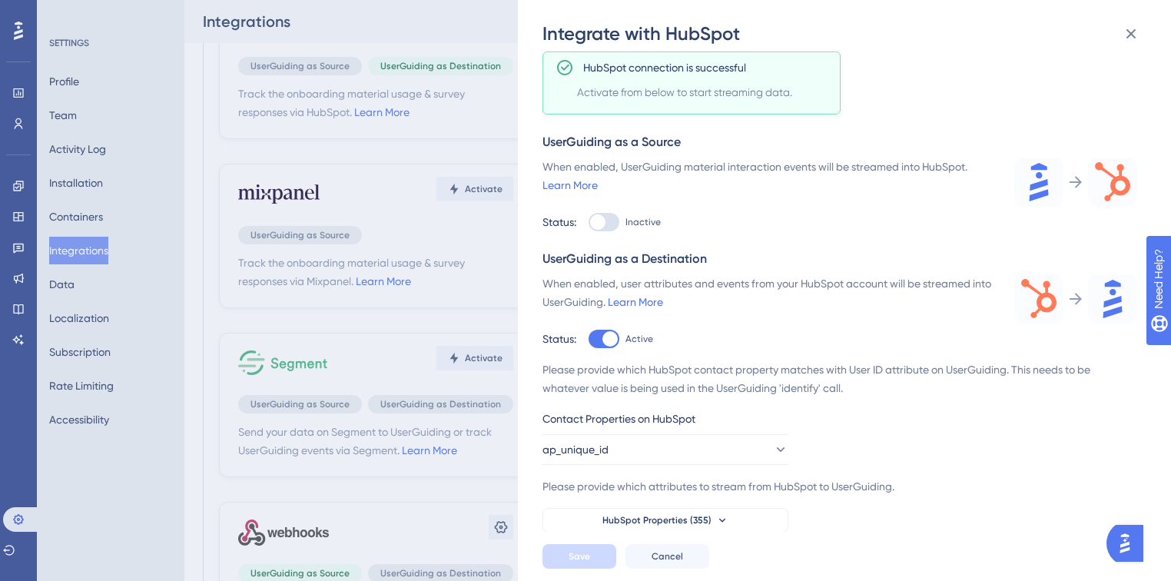
scroll to position [246, 0]
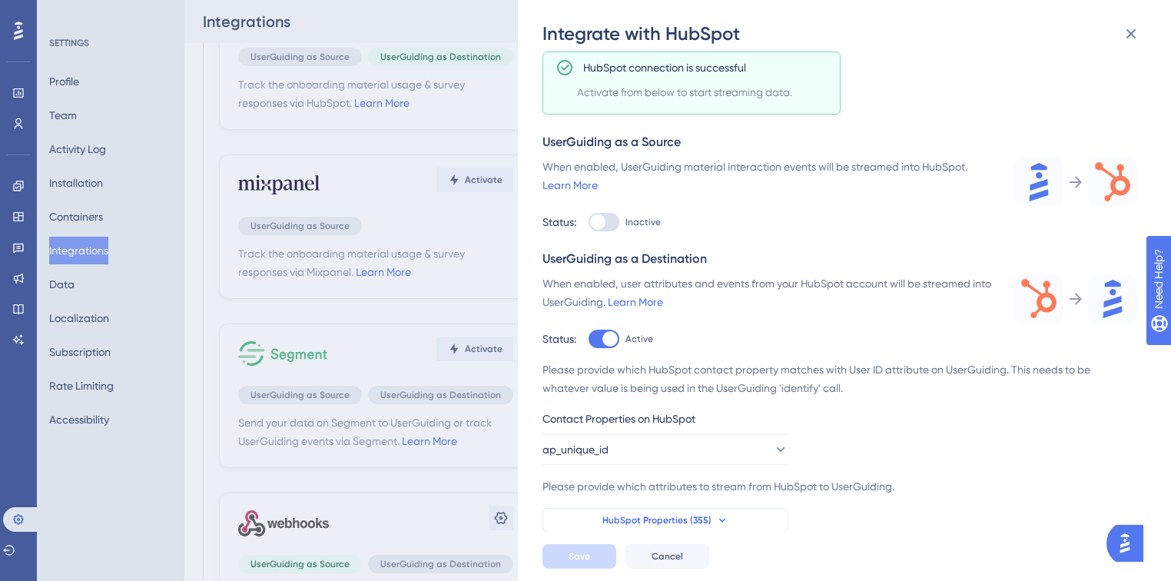
click at [735, 522] on button "HubSpot Properties (355)" at bounding box center [666, 520] width 246 height 25
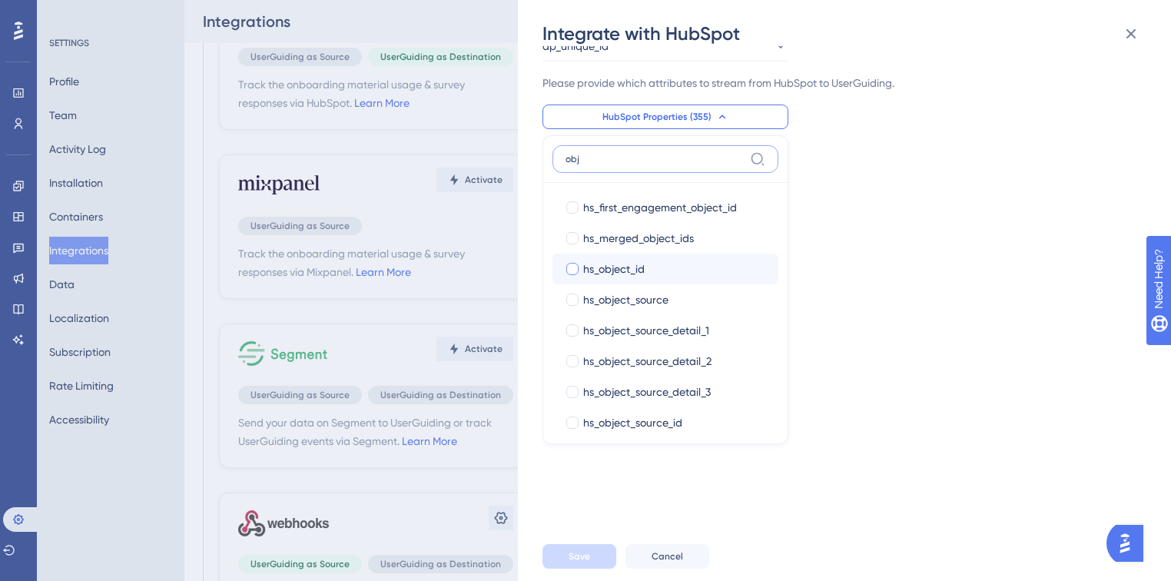
type input "obj"
click at [574, 271] on div at bounding box center [572, 269] width 12 height 12
checkbox input "true"
click at [582, 556] on span "Save" at bounding box center [580, 556] width 22 height 12
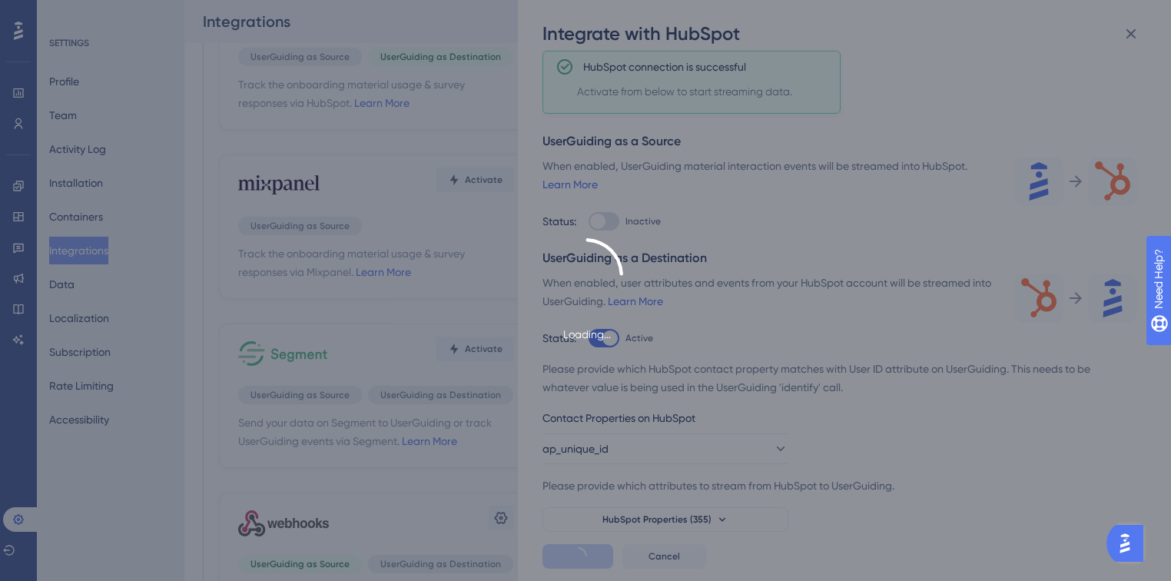
scroll to position [87, 0]
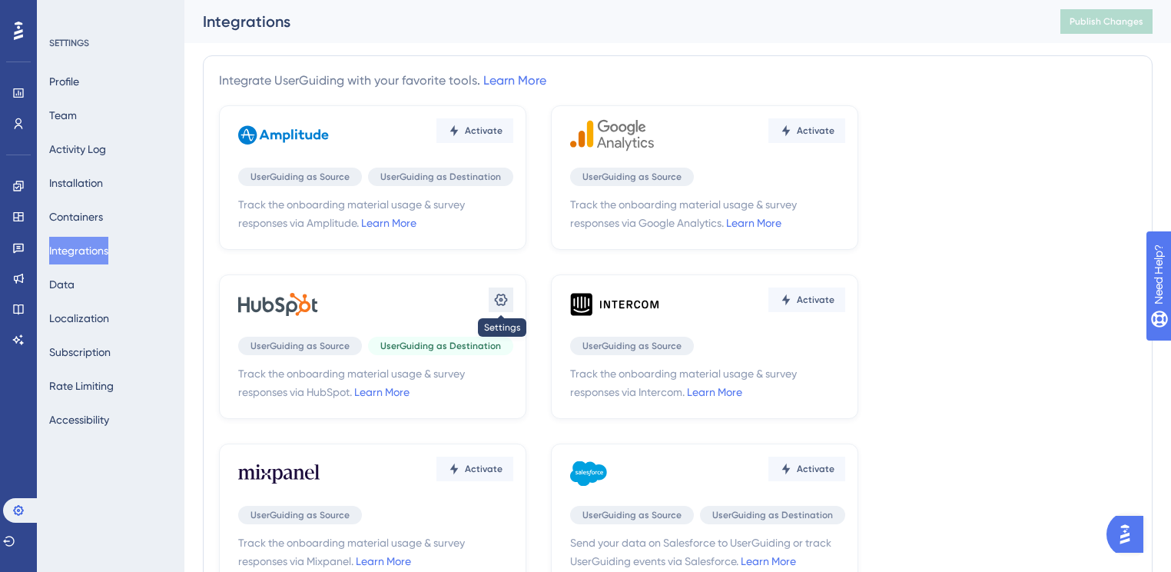
click at [504, 295] on icon at bounding box center [501, 300] width 13 height 12
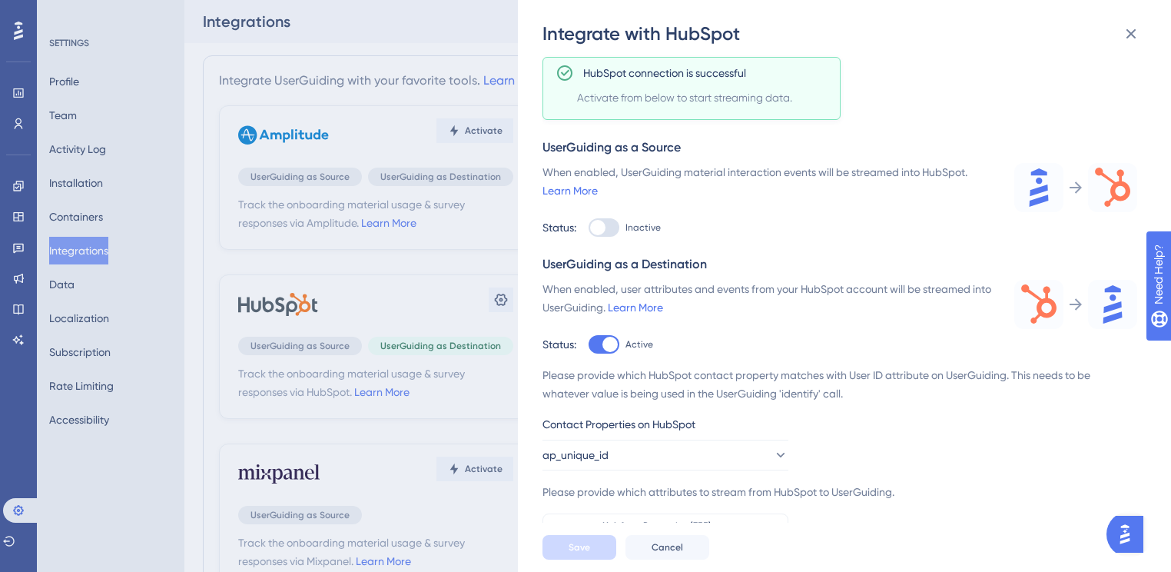
scroll to position [87, 0]
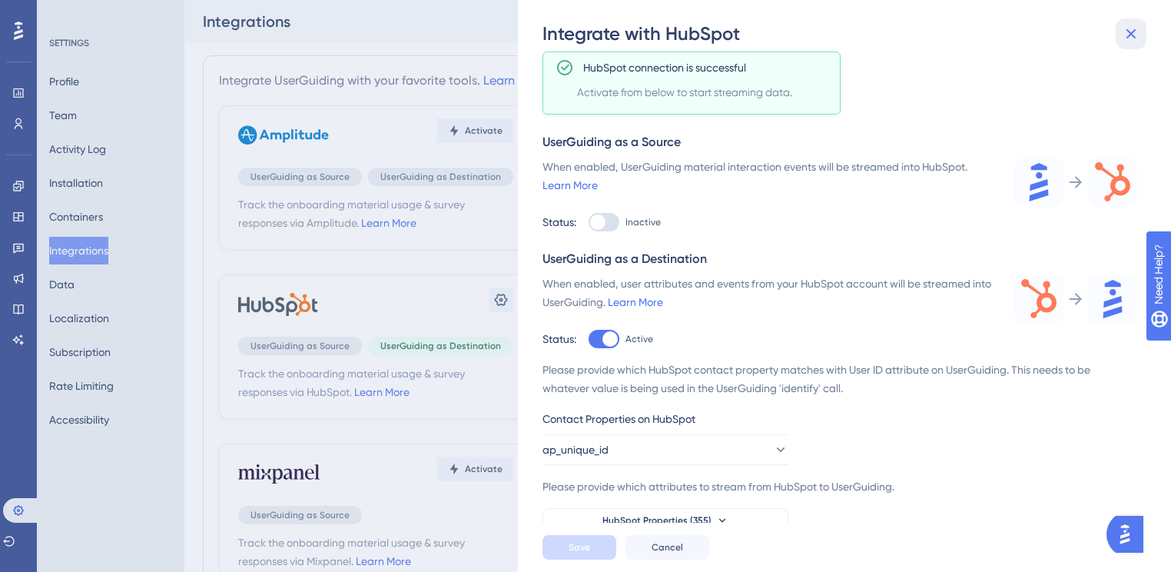
click at [1138, 37] on icon at bounding box center [1131, 34] width 18 height 18
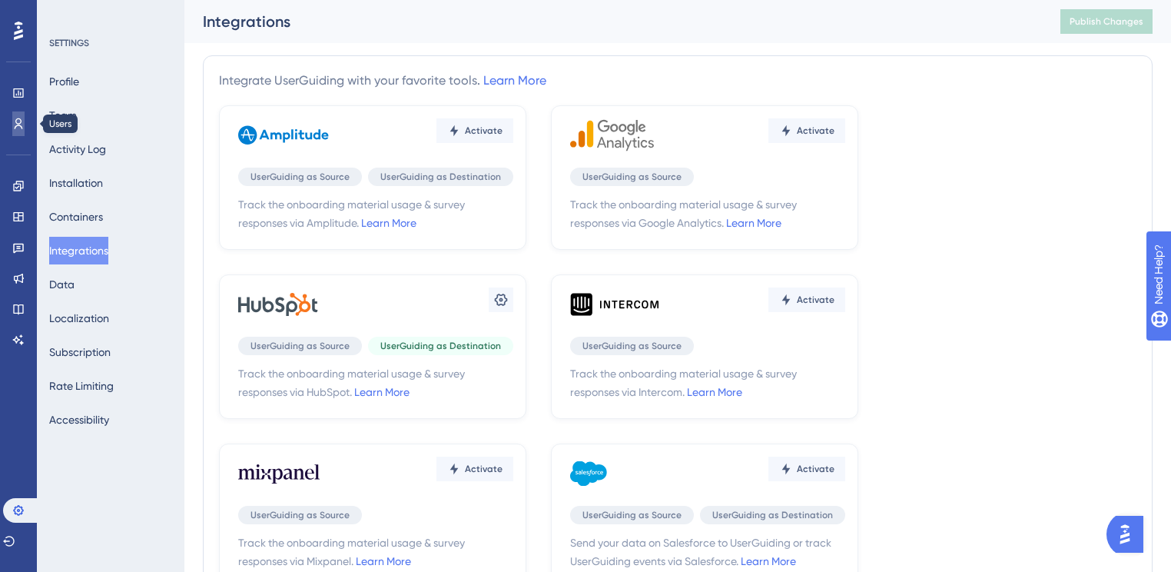
click at [14, 118] on icon at bounding box center [18, 124] width 12 height 12
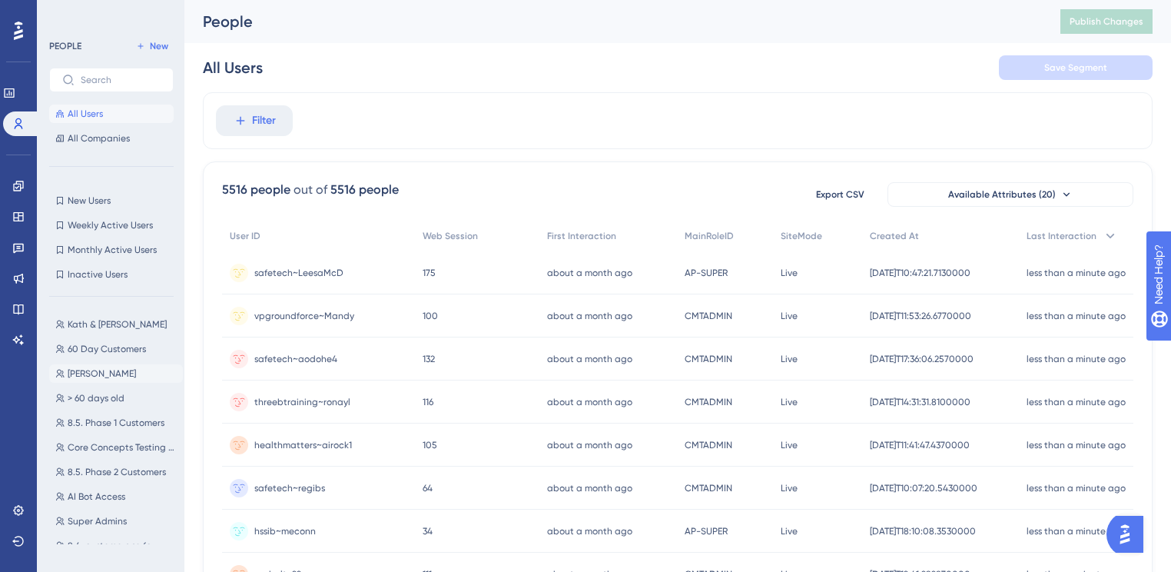
click at [118, 375] on span "[PERSON_NAME]" at bounding box center [102, 373] width 68 height 12
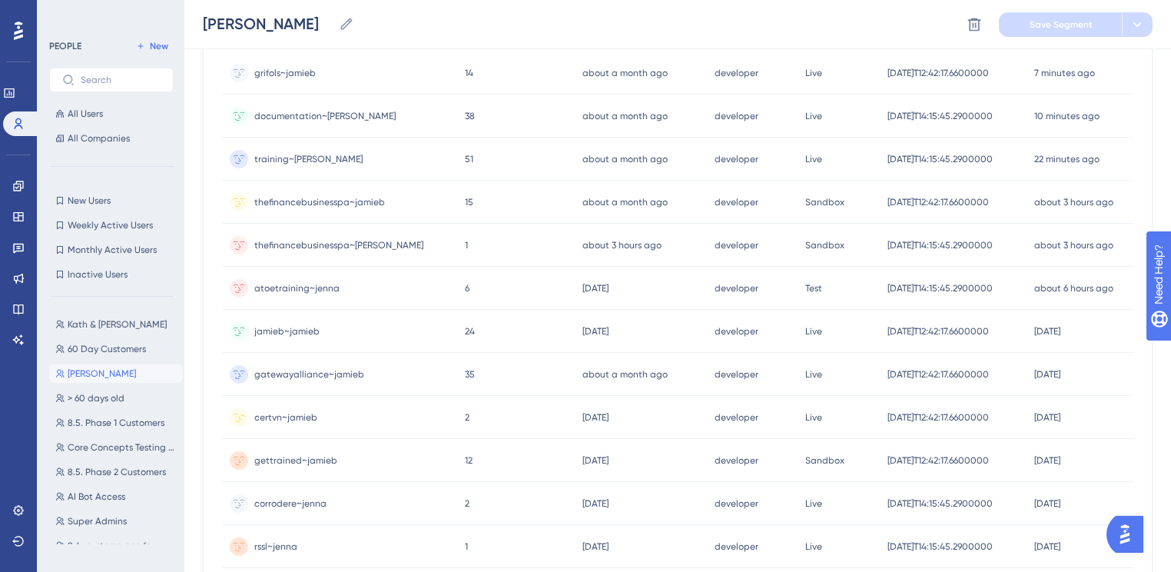
scroll to position [123, 0]
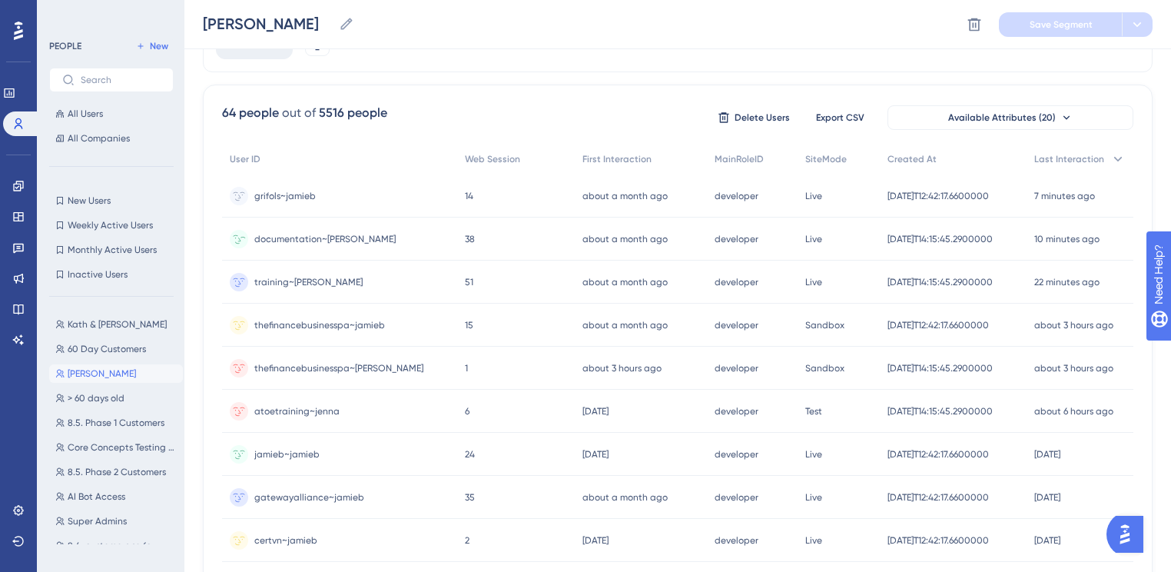
click at [290, 242] on span "documentation~[PERSON_NAME]" at bounding box center [324, 239] width 141 height 12
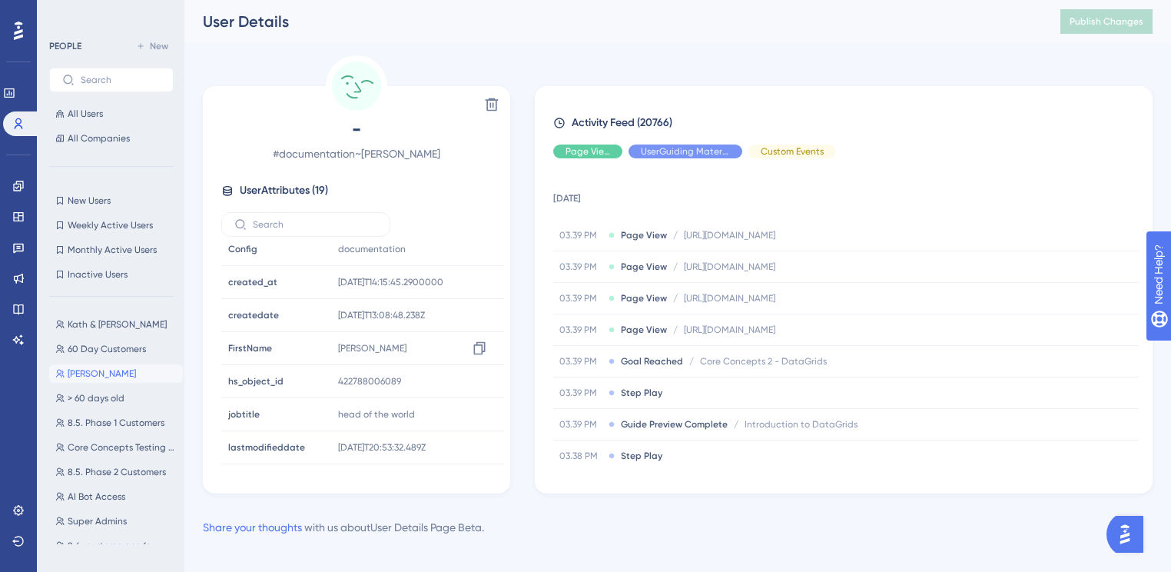
scroll to position [369, 0]
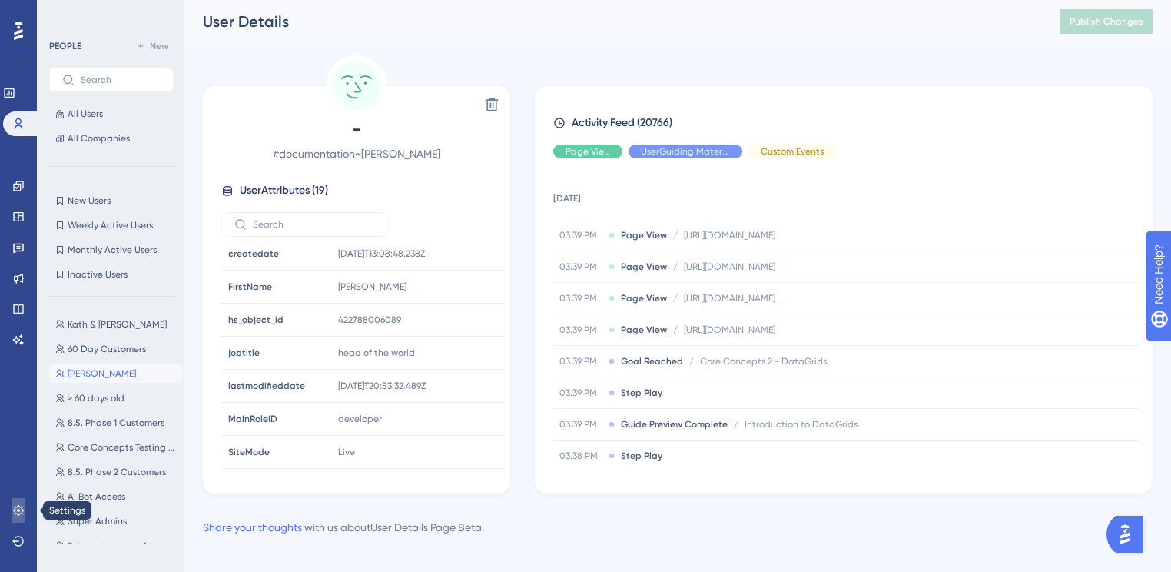
click at [12, 510] on link at bounding box center [18, 510] width 12 height 25
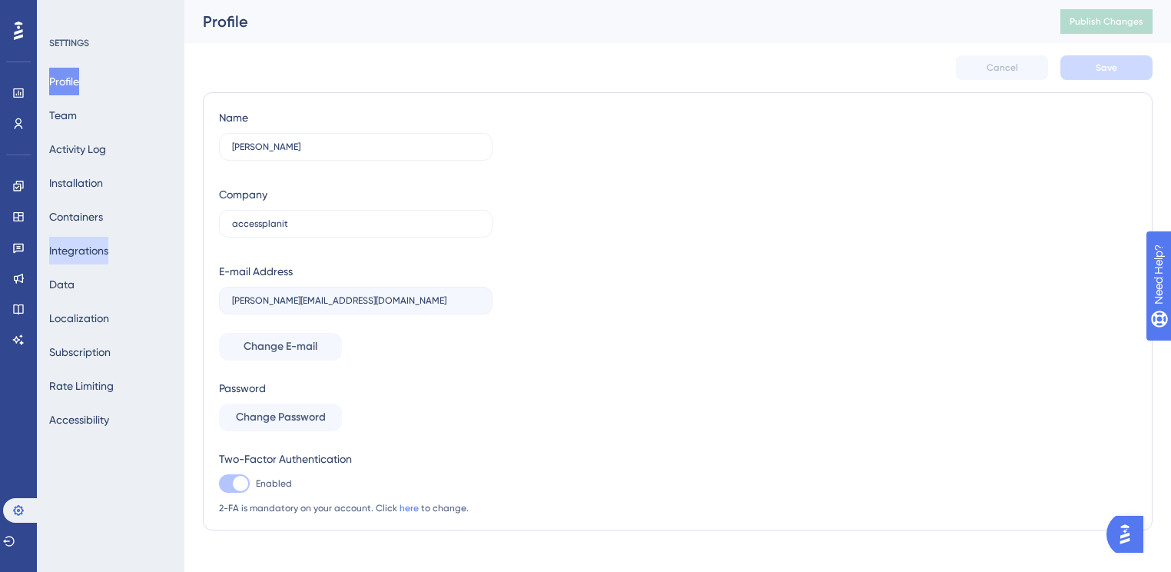
click at [108, 247] on button "Integrations" at bounding box center [78, 251] width 59 height 28
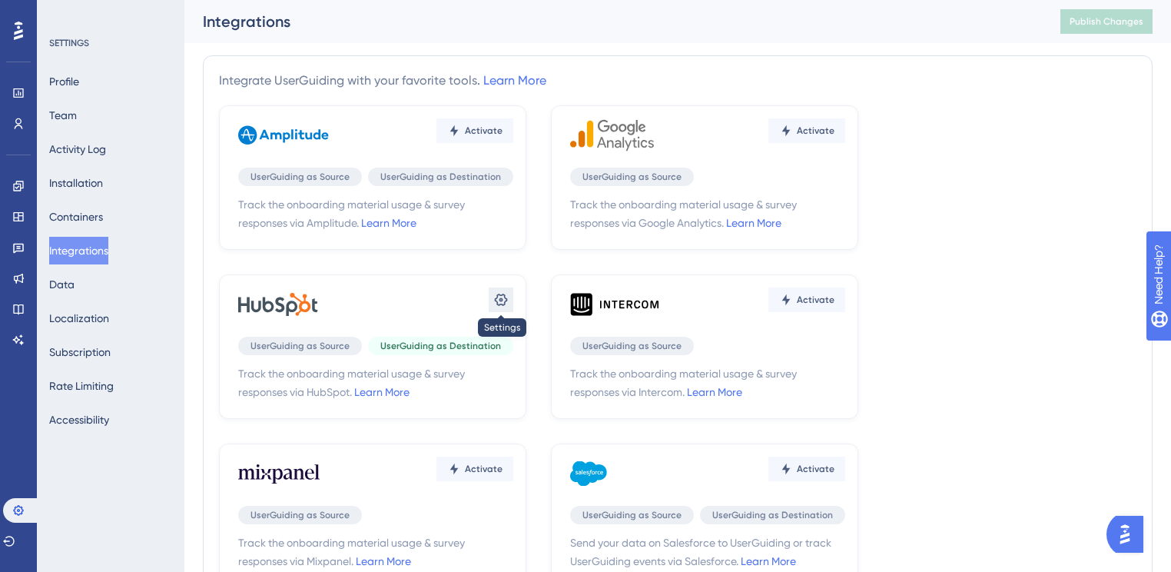
click at [501, 298] on icon at bounding box center [501, 300] width 13 height 12
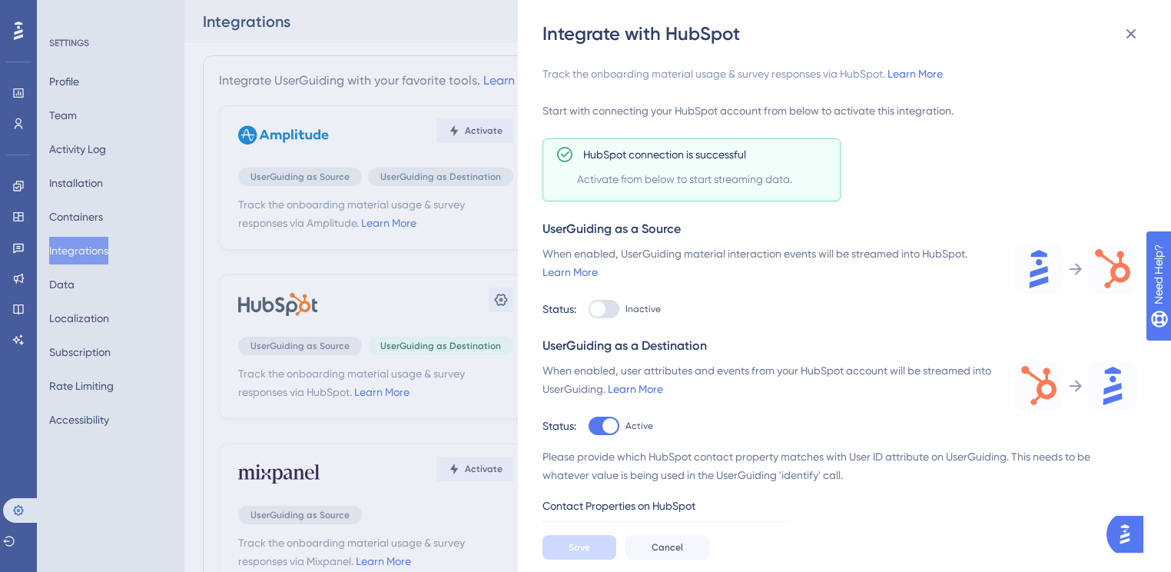
click at [607, 310] on div at bounding box center [604, 309] width 31 height 18
click at [589, 310] on input "Inactive" at bounding box center [588, 309] width 1 height 1
checkbox input "true"
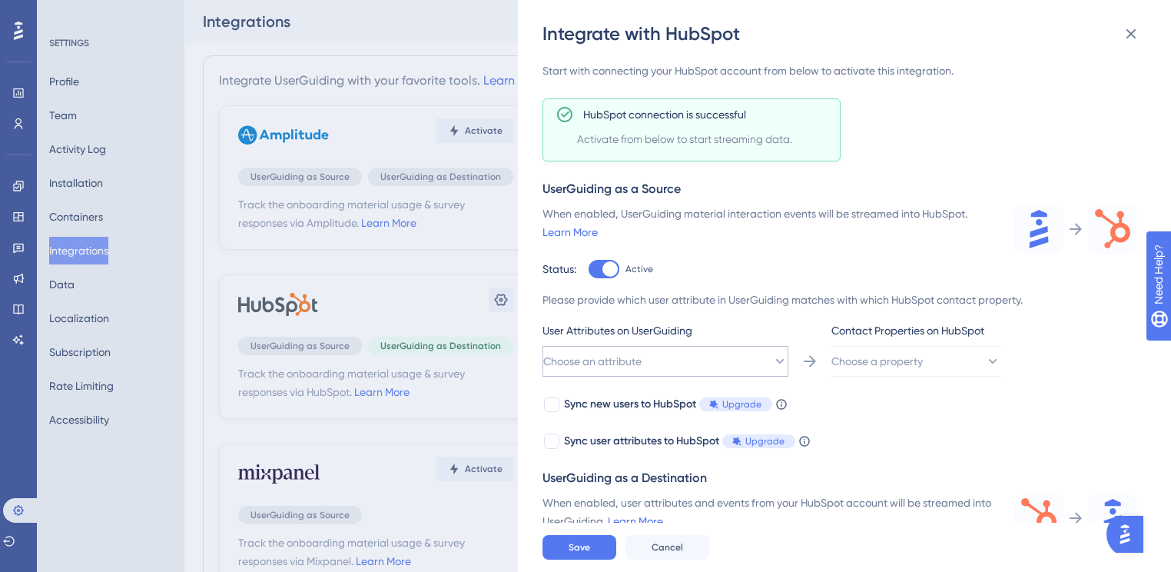
scroll to position [61, 0]
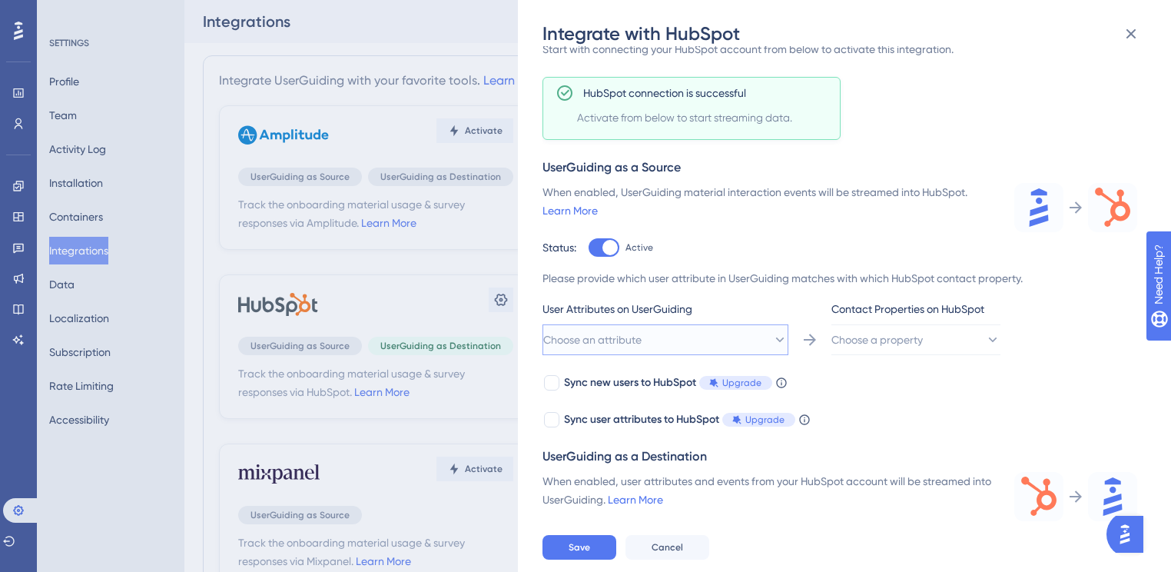
click at [642, 341] on span "Choose an attribute" at bounding box center [592, 339] width 98 height 18
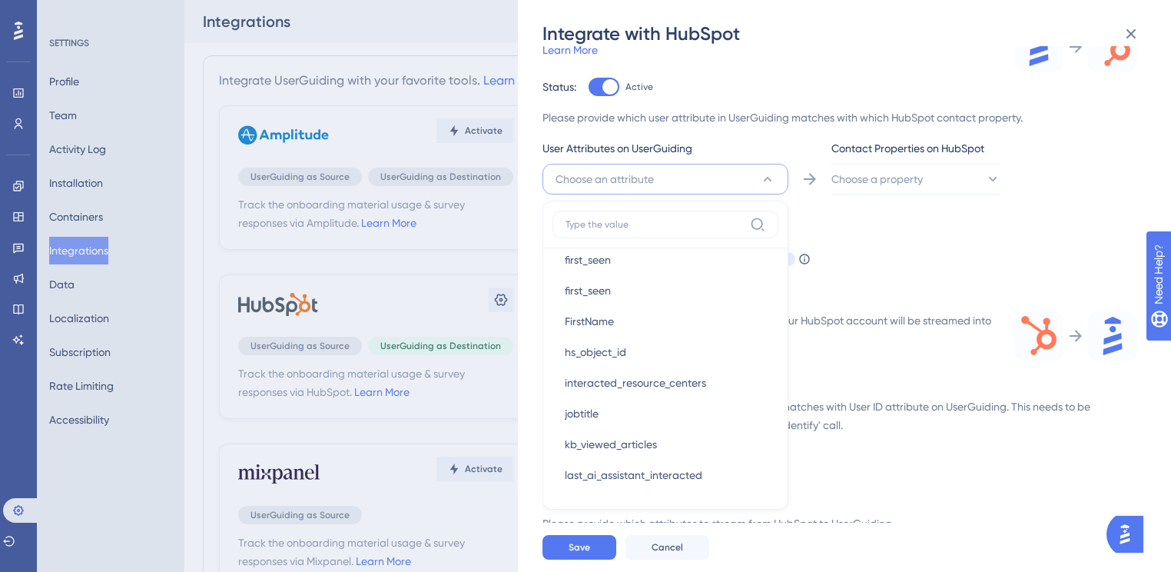
scroll to position [307, 0]
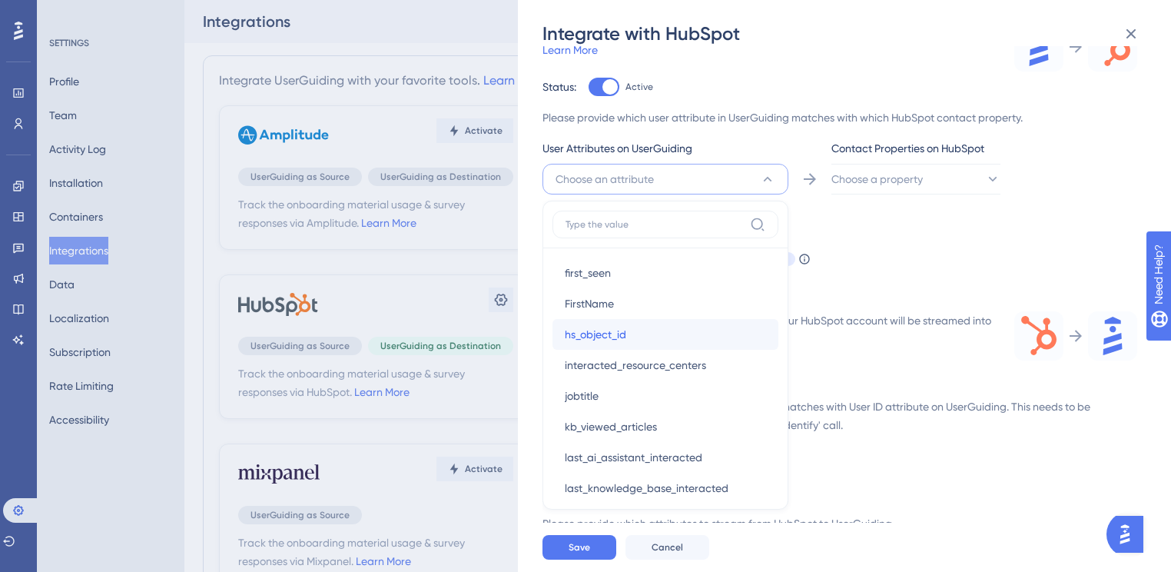
click at [604, 330] on span "hs_object_id" at bounding box center [595, 334] width 61 height 18
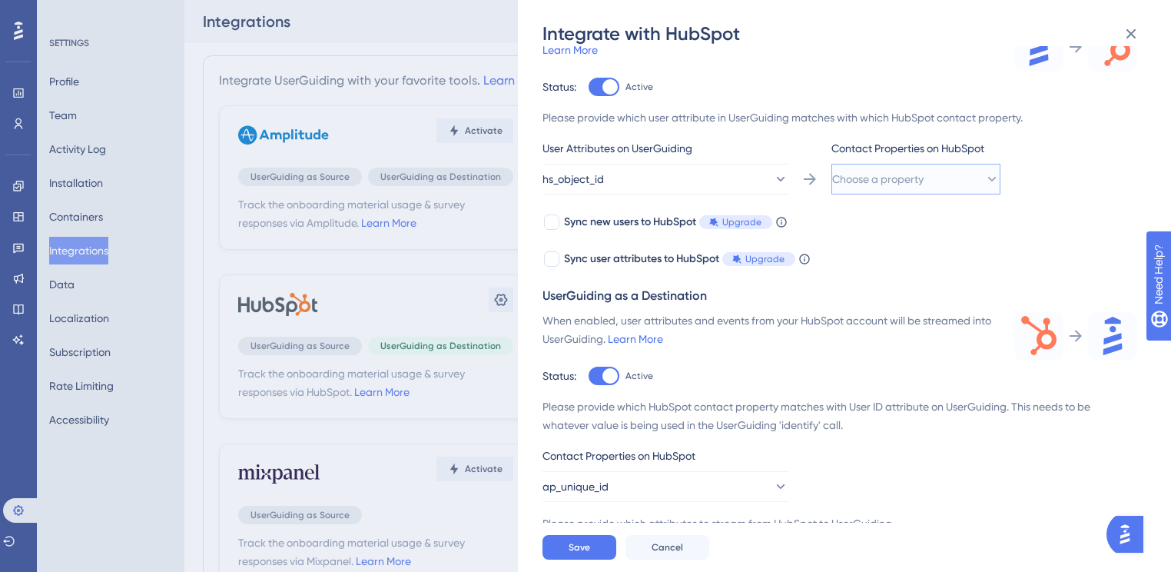
click at [894, 179] on span "Choose a property" at bounding box center [877, 179] width 91 height 18
click at [904, 306] on span "objectId (vid)" at bounding box center [886, 303] width 64 height 18
click at [916, 181] on button "objectId (vid)" at bounding box center [915, 179] width 169 height 31
click at [922, 312] on div "objectId (vid) objectId (vid)" at bounding box center [916, 303] width 124 height 31
click at [595, 557] on button "Save" at bounding box center [580, 547] width 74 height 25
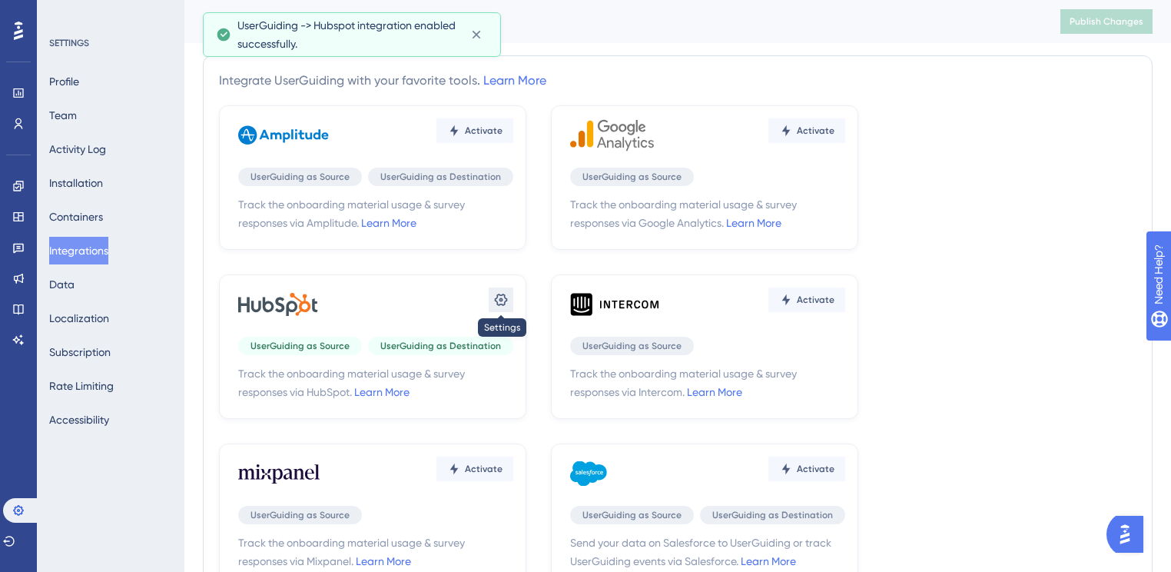
click at [500, 300] on icon at bounding box center [501, 300] width 13 height 12
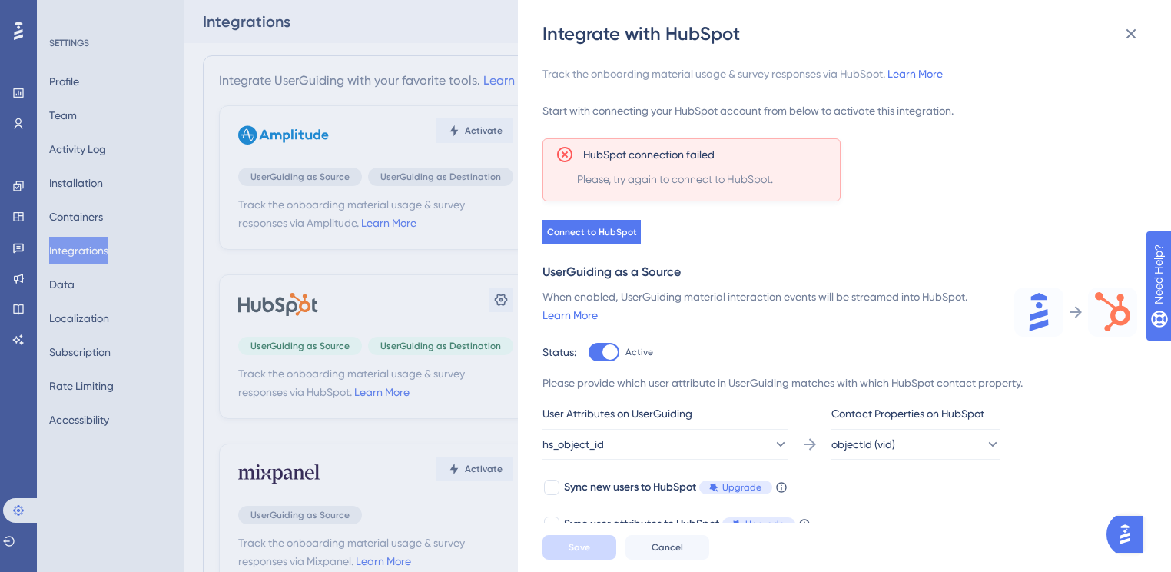
click at [599, 353] on div at bounding box center [604, 352] width 31 height 18
click at [589, 353] on input "Active" at bounding box center [588, 352] width 1 height 1
checkbox input "false"
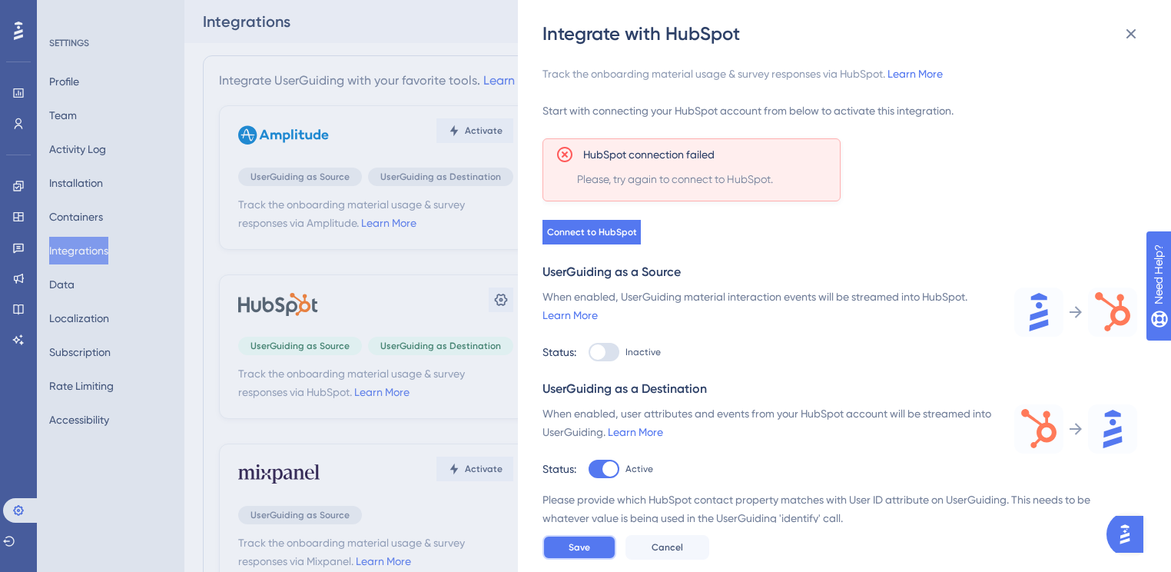
click at [565, 553] on button "Save" at bounding box center [580, 547] width 74 height 25
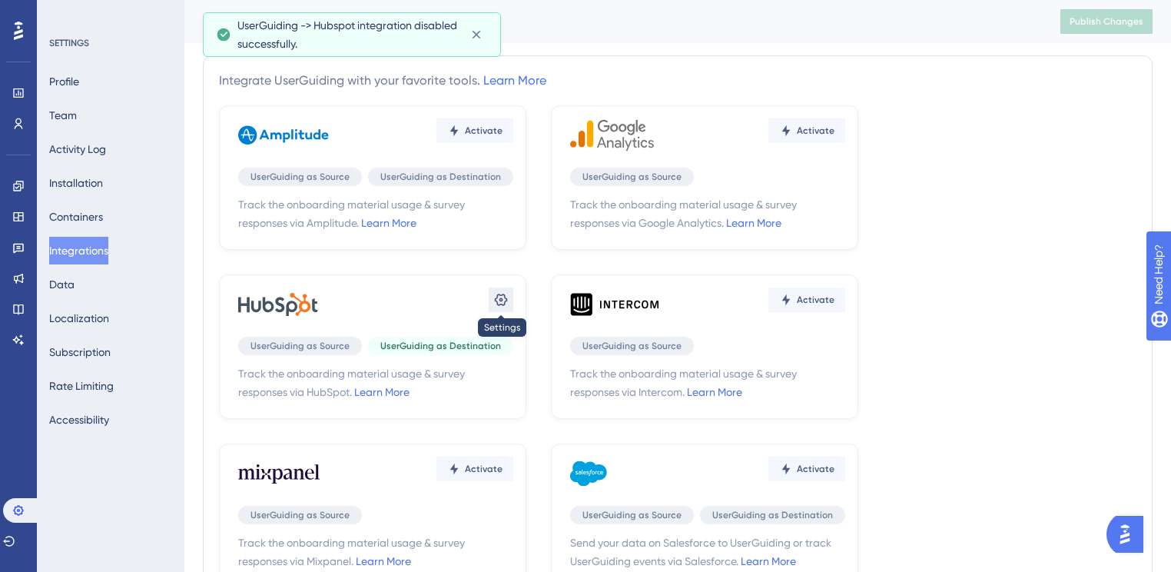
click at [501, 307] on icon at bounding box center [500, 299] width 15 height 15
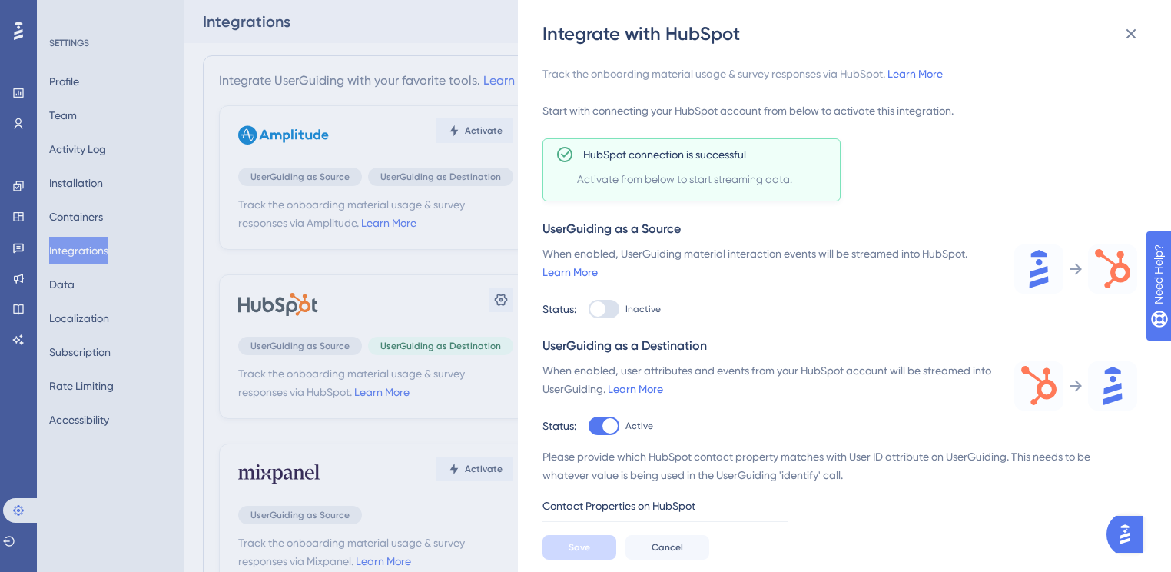
click at [1134, 536] on img "Open AI Assistant Launcher" at bounding box center [1125, 534] width 28 height 28
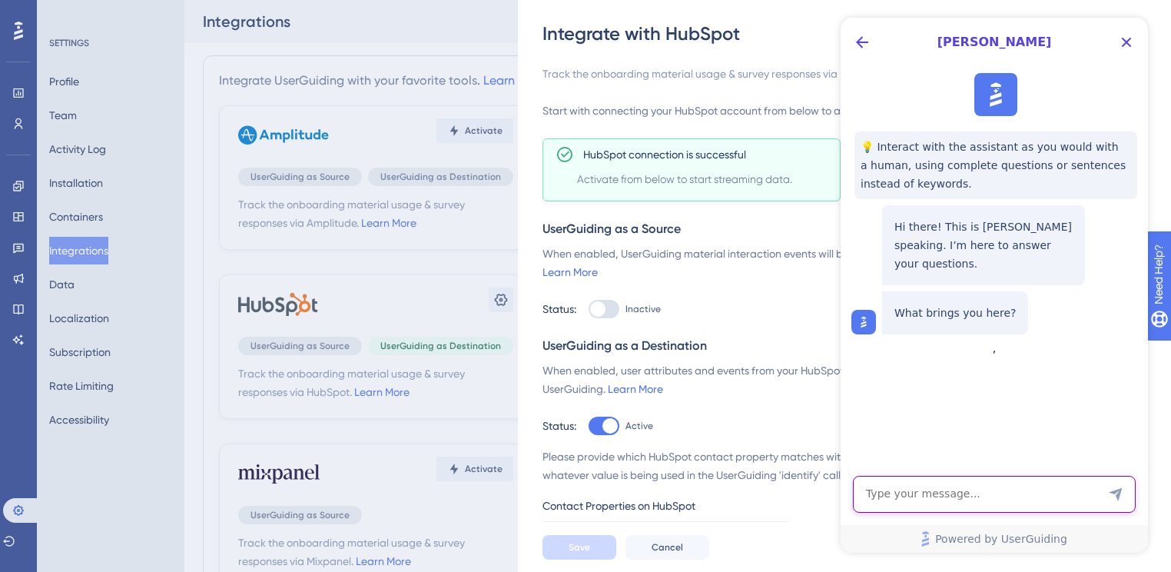
click at [1009, 495] on textarea "AI Assistant Text Input" at bounding box center [994, 494] width 283 height 37
click at [854, 37] on icon "Back Button" at bounding box center [862, 42] width 18 height 18
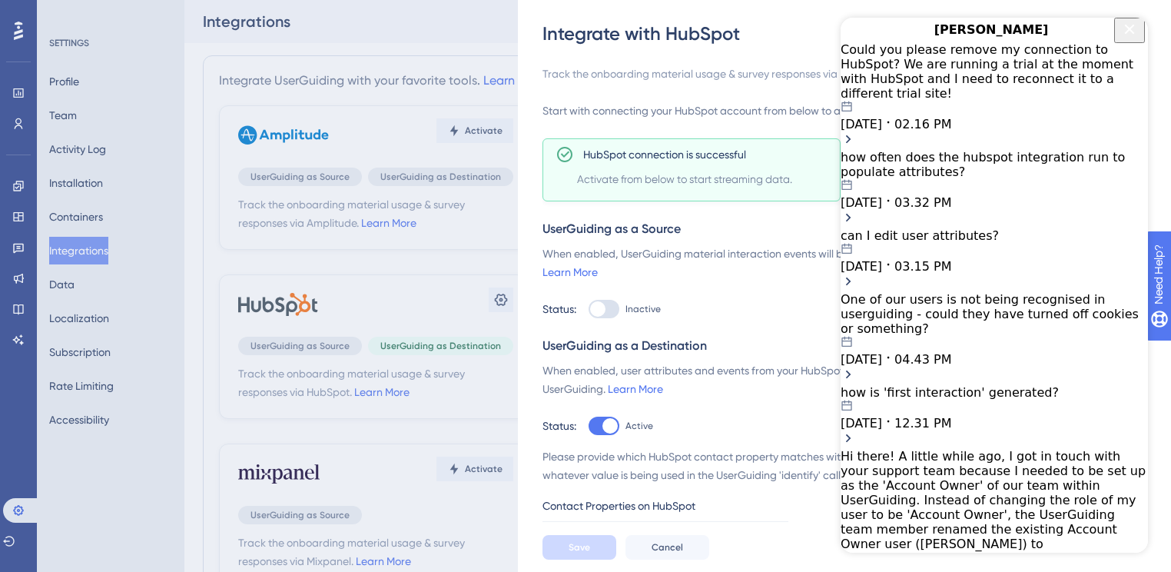
click at [974, 89] on div "Could you please remove my connection to HubSpot? We are running a trial at the…" at bounding box center [994, 71] width 307 height 58
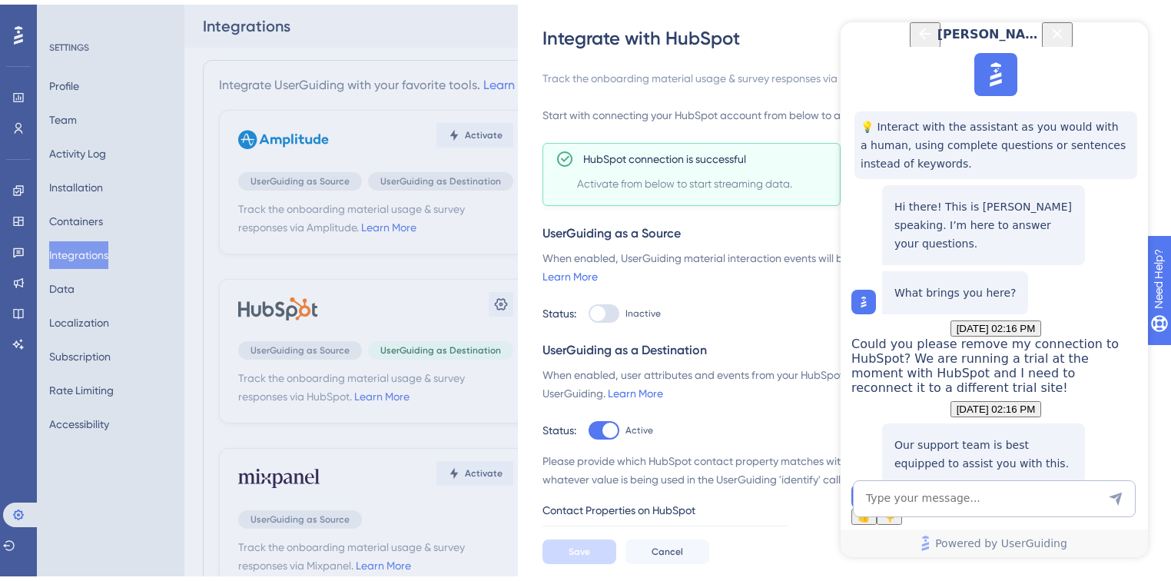
scroll to position [123, 0]
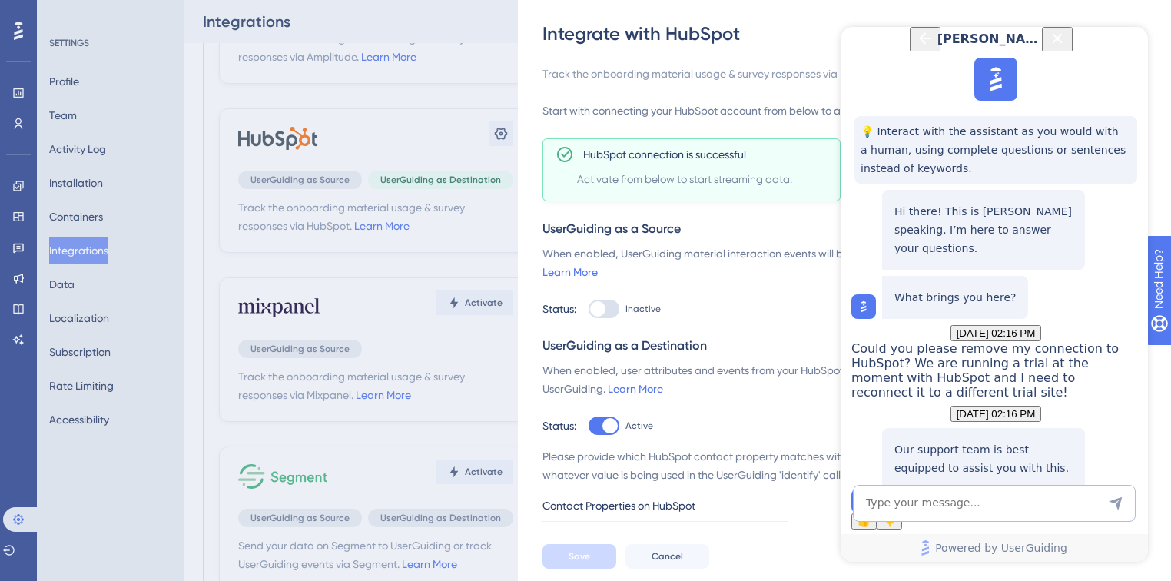
click at [960, 487] on span "Talk to a person" at bounding box center [984, 493] width 72 height 12
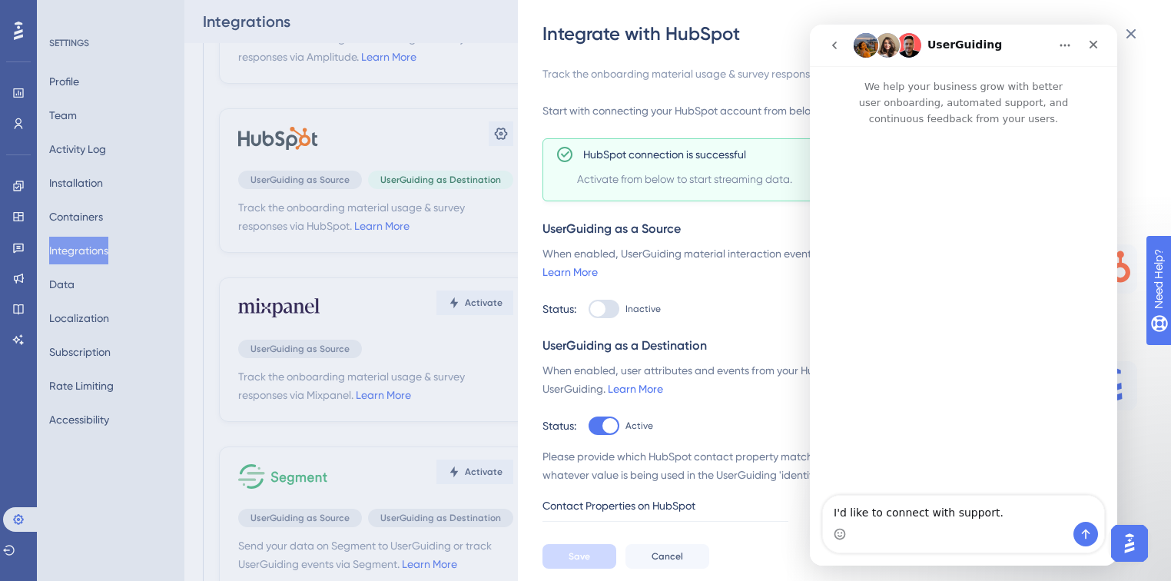
scroll to position [0, 0]
click at [952, 527] on div "Intercom messenger" at bounding box center [963, 534] width 281 height 25
click at [949, 516] on textarea "I'd like to connect with support." at bounding box center [963, 509] width 281 height 26
click at [948, 516] on textarea "I'd like to connect with support." at bounding box center [963, 509] width 281 height 26
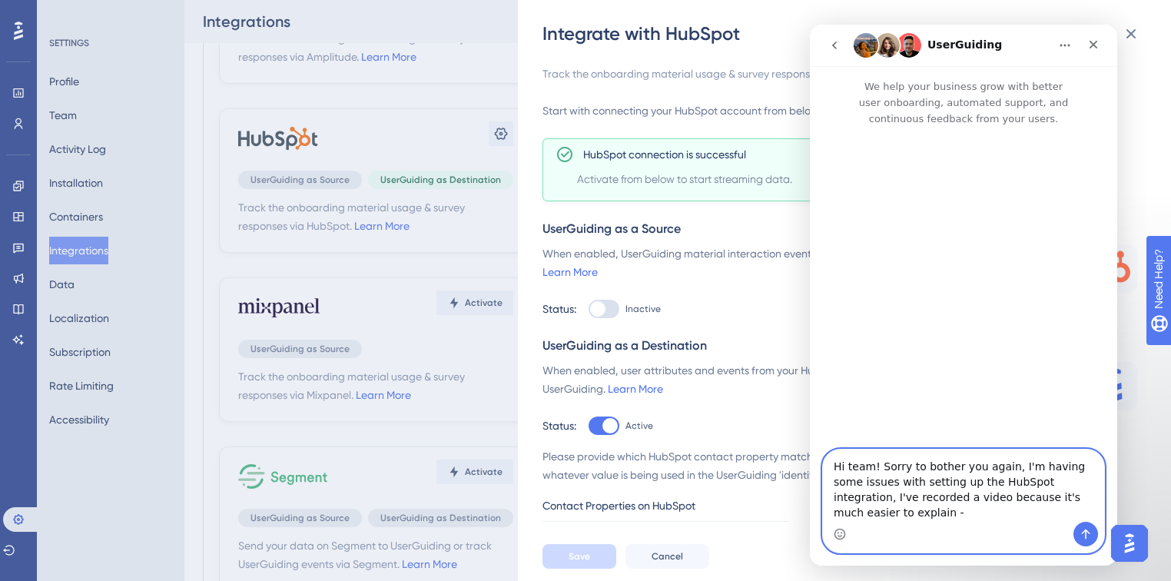
paste textarea "[URL][DOMAIN_NAME]"
type textarea "Hi team! Sorry to bother you again, I'm having some issues with setting up the …"
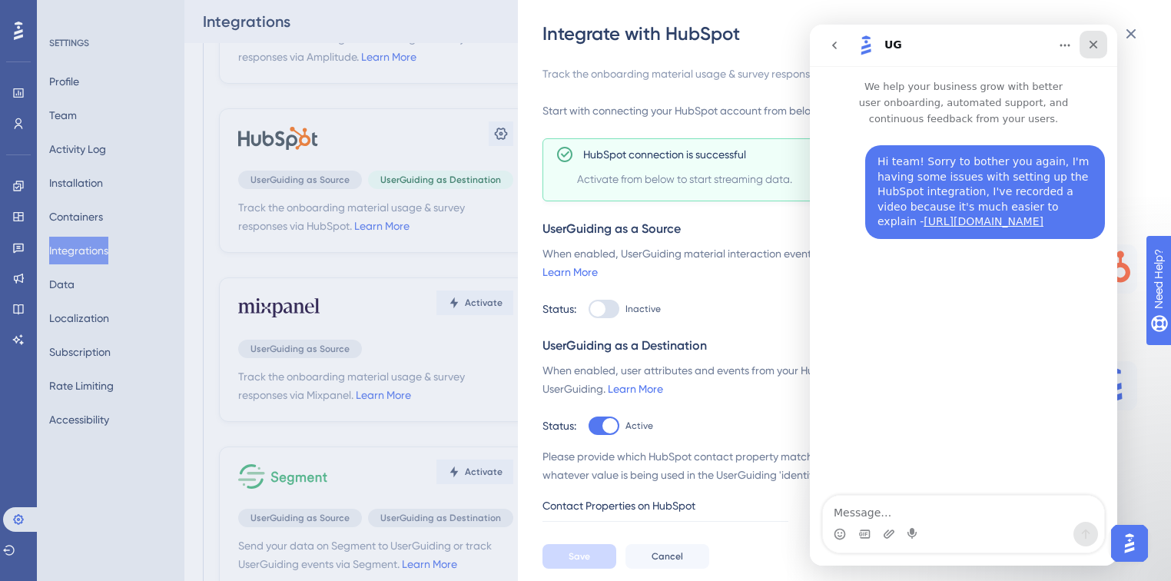
click at [1097, 45] on icon "Close" at bounding box center [1093, 44] width 12 height 12
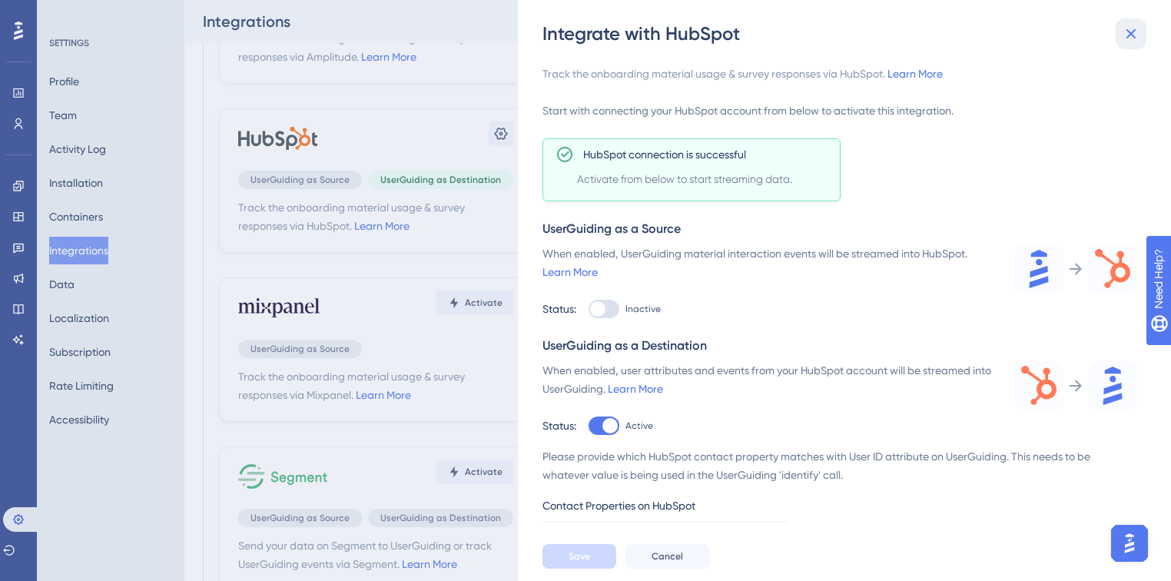
click at [1126, 35] on icon at bounding box center [1131, 34] width 18 height 18
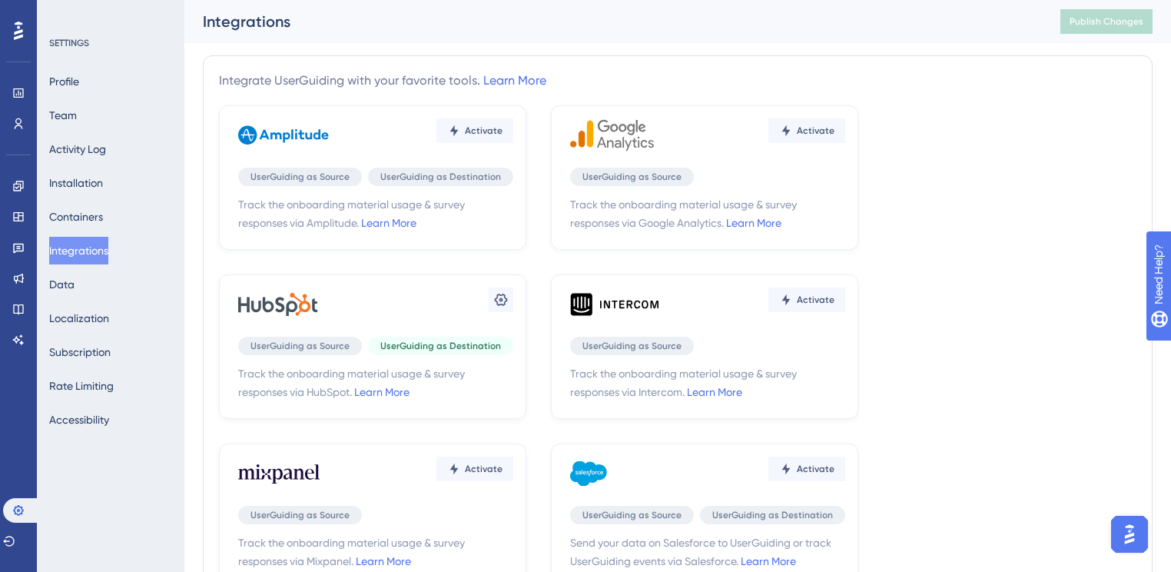
click at [974, 480] on div "Activate UserGuiding as Source UserGuiding as Destination Track the onboarding …" at bounding box center [678, 515] width 918 height 821
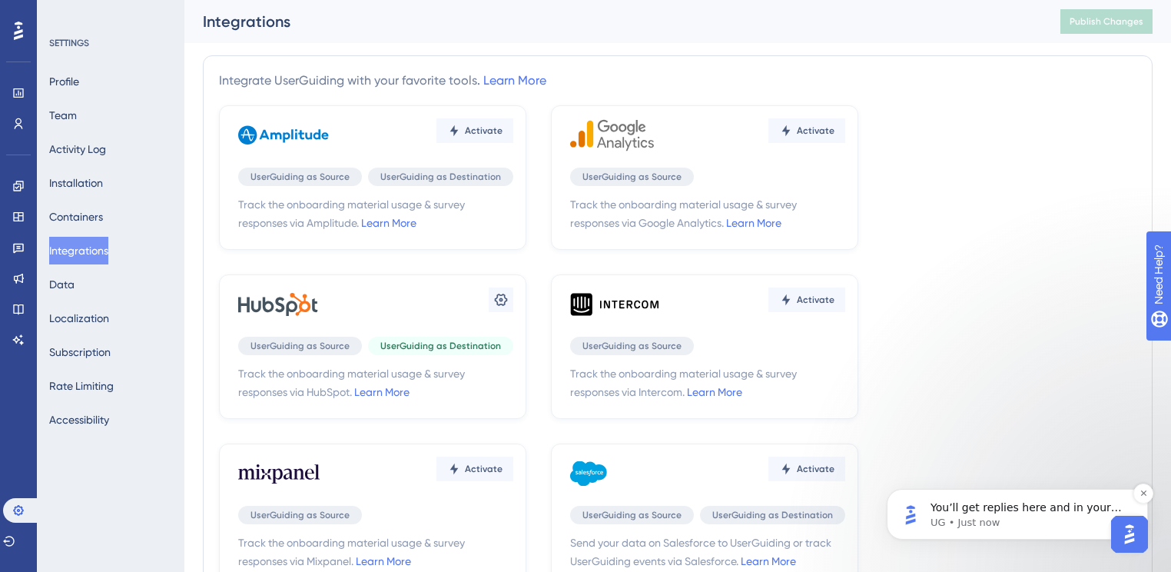
click at [1033, 522] on p "UG • Just now" at bounding box center [1030, 523] width 198 height 14
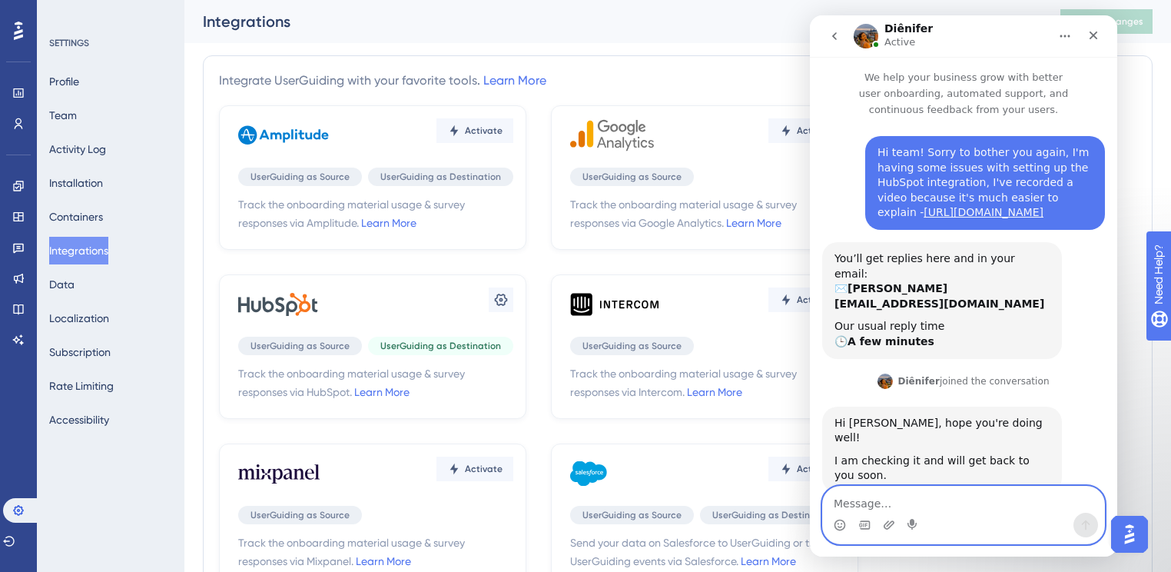
scroll to position [23, 0]
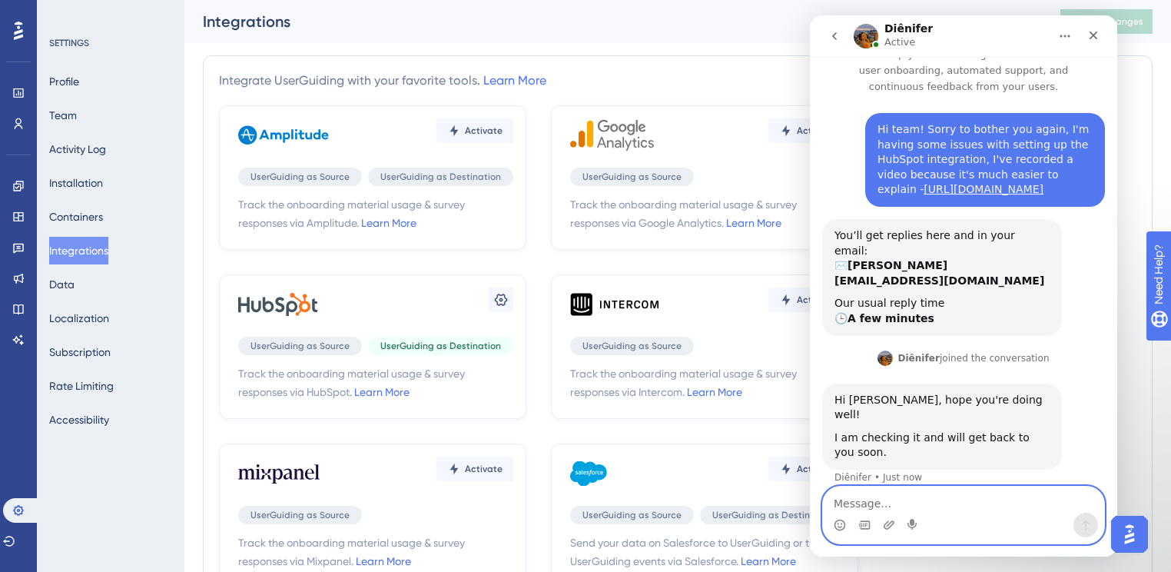
click at [989, 503] on textarea "Message…" at bounding box center [963, 499] width 281 height 26
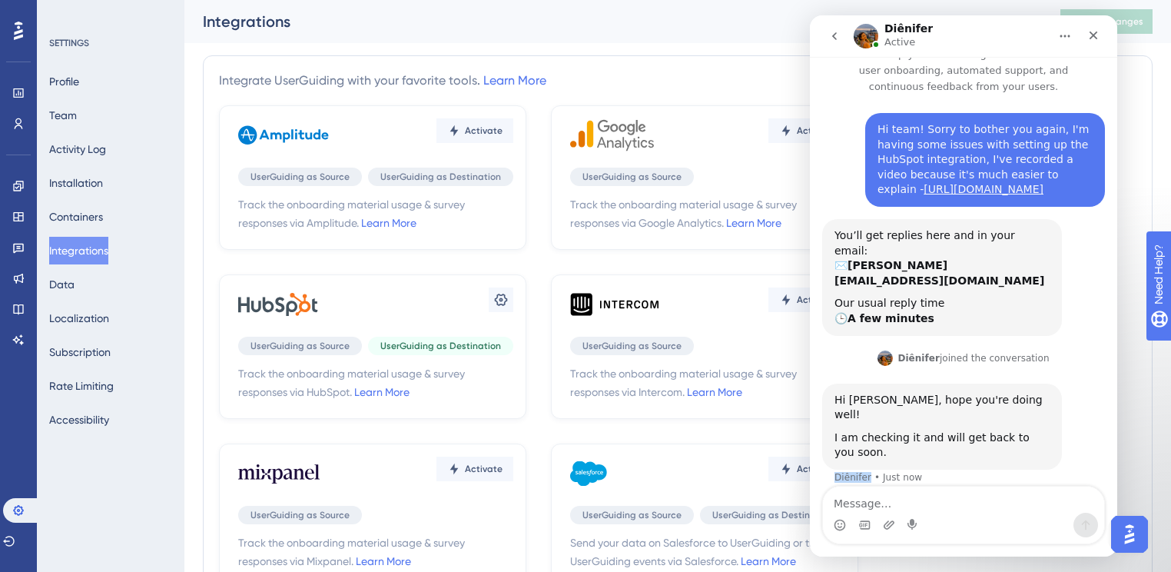
drag, startPoint x: 835, startPoint y: 462, endPoint x: 867, endPoint y: 458, distance: 32.5
click at [867, 473] on div "Diênifer • Just now" at bounding box center [879, 477] width 88 height 9
copy div "Diênifer"
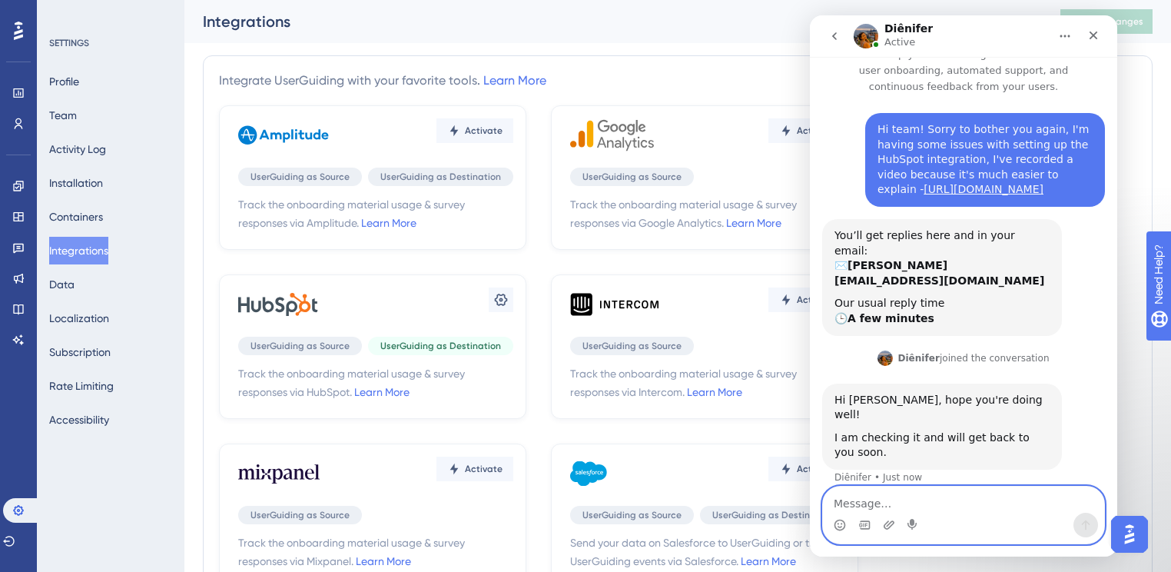
click at [886, 503] on textarea "Message…" at bounding box center [963, 499] width 281 height 26
paste textarea "Diênifer"
type textarea "thanks Diênifer"
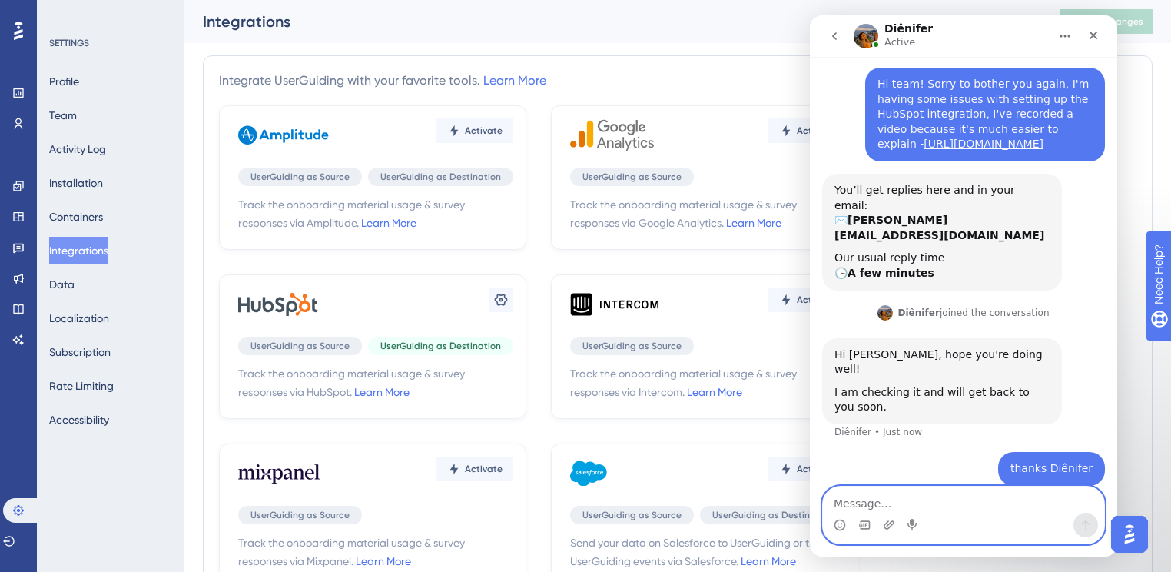
click at [886, 503] on textarea "Message…" at bounding box center [963, 499] width 281 height 26
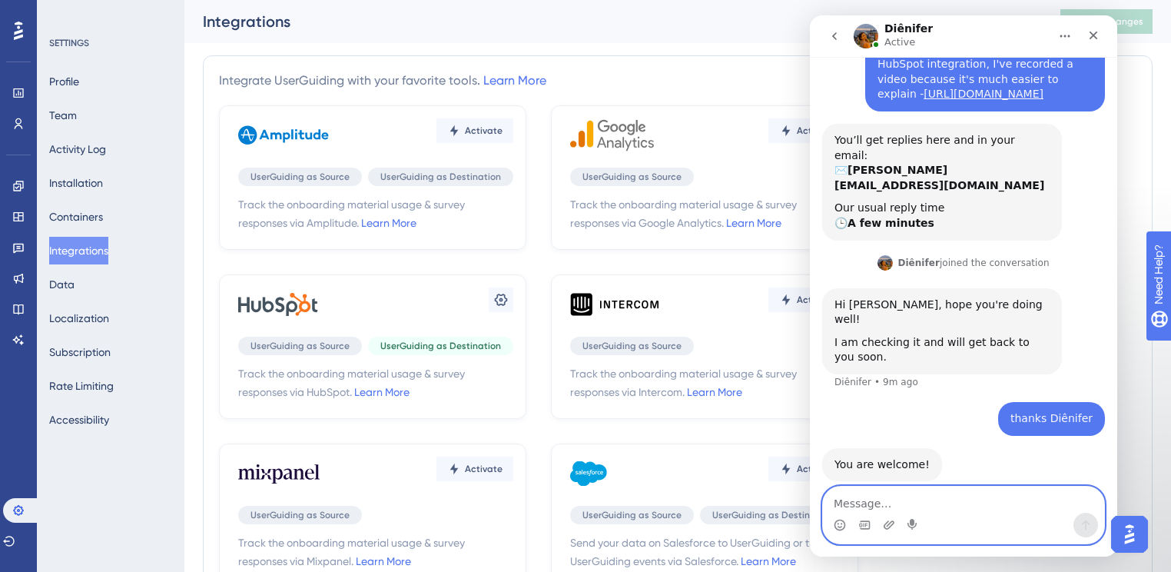
scroll to position [129, 0]
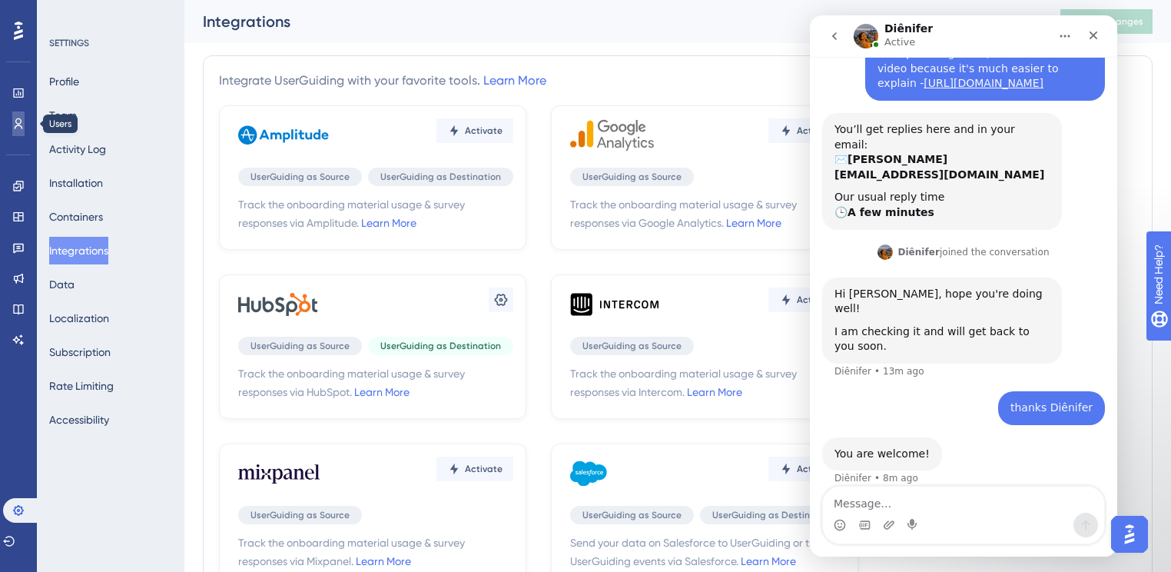
click at [18, 119] on icon at bounding box center [18, 124] width 12 height 12
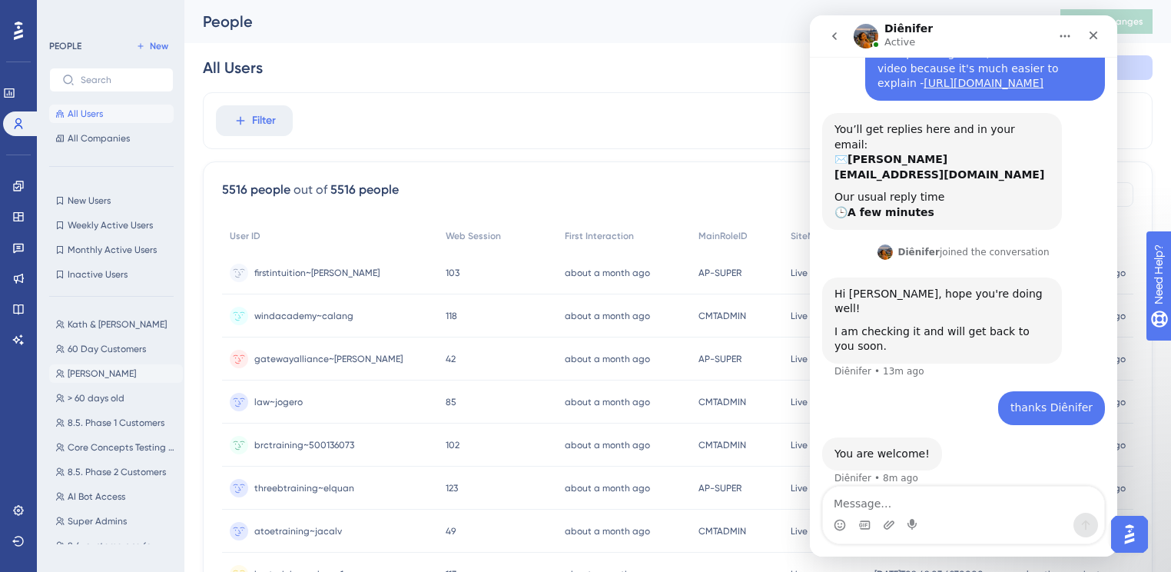
click at [93, 375] on span "[PERSON_NAME]" at bounding box center [102, 373] width 68 height 12
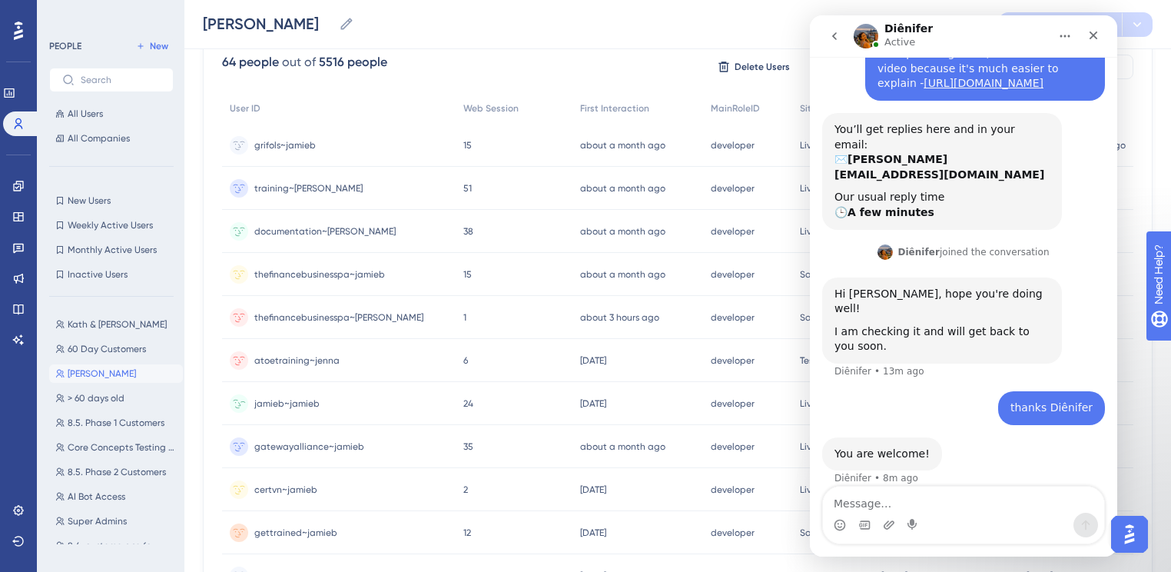
scroll to position [123, 0]
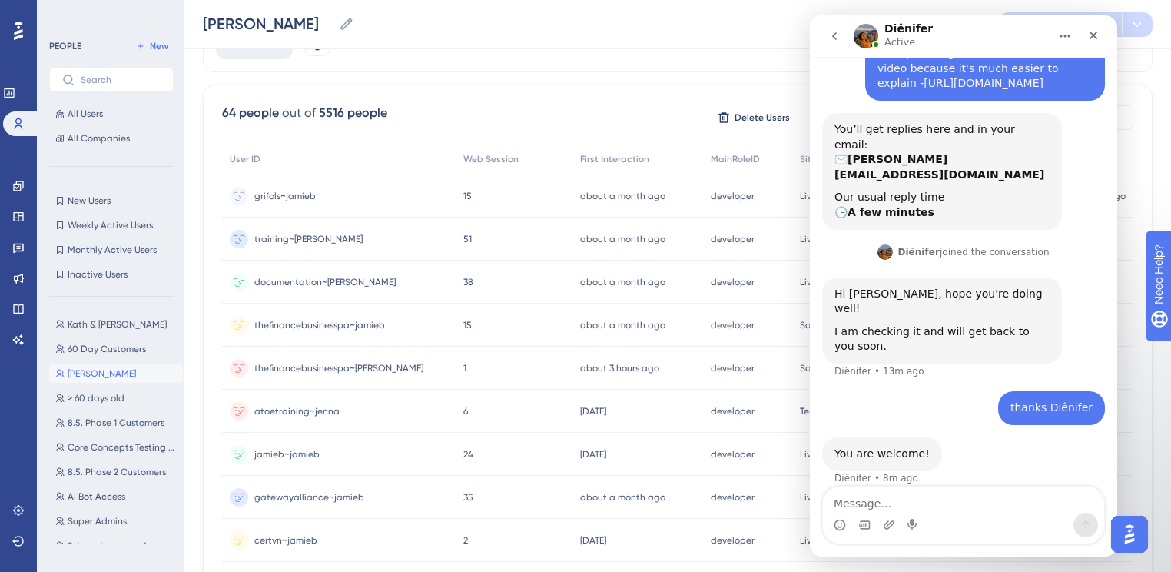
click at [318, 288] on div "documentation~jenna documentation~[PERSON_NAME]" at bounding box center [324, 282] width 141 height 43
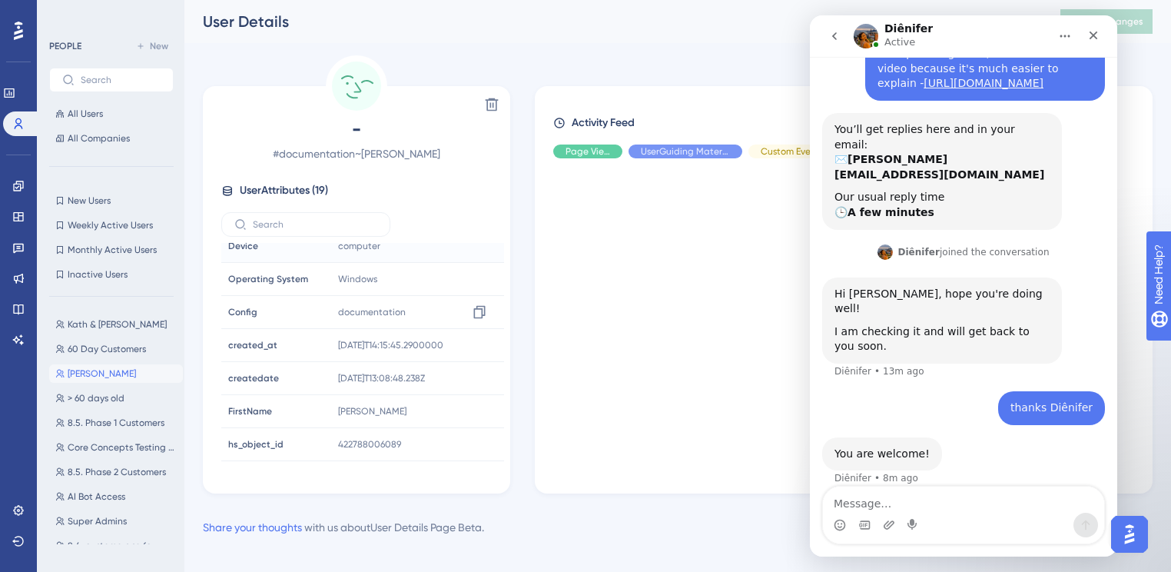
scroll to position [246, 0]
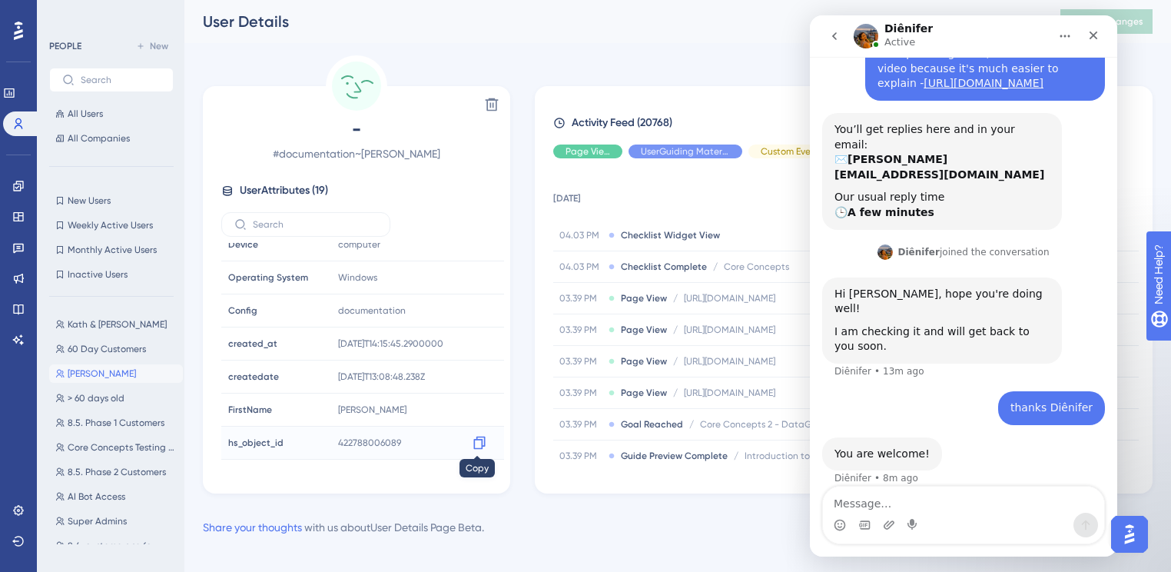
click at [479, 444] on icon at bounding box center [479, 442] width 15 height 15
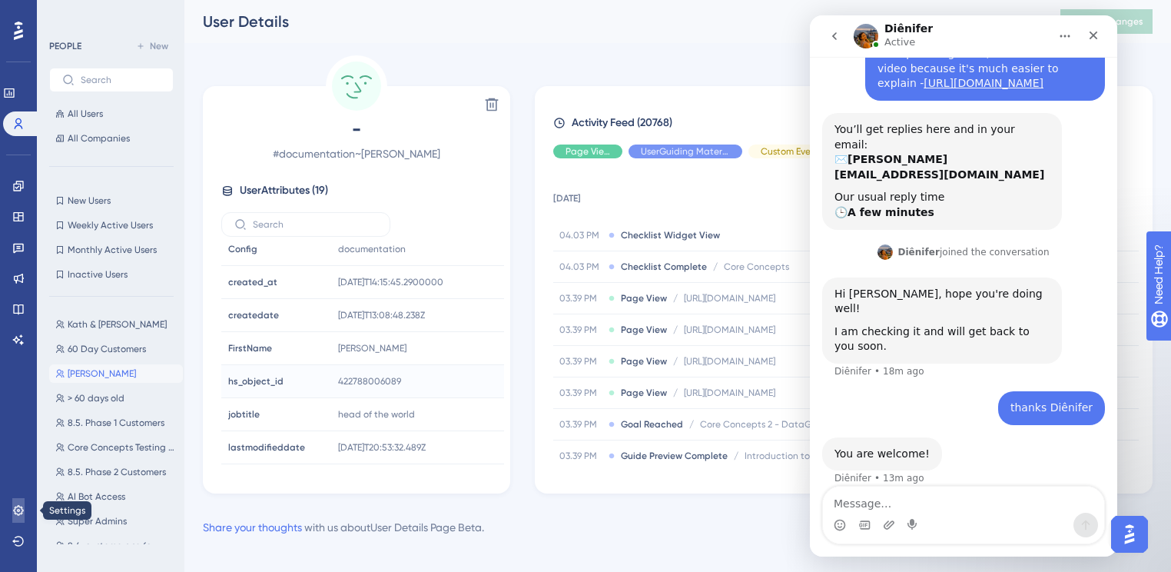
click at [25, 511] on link at bounding box center [18, 510] width 12 height 25
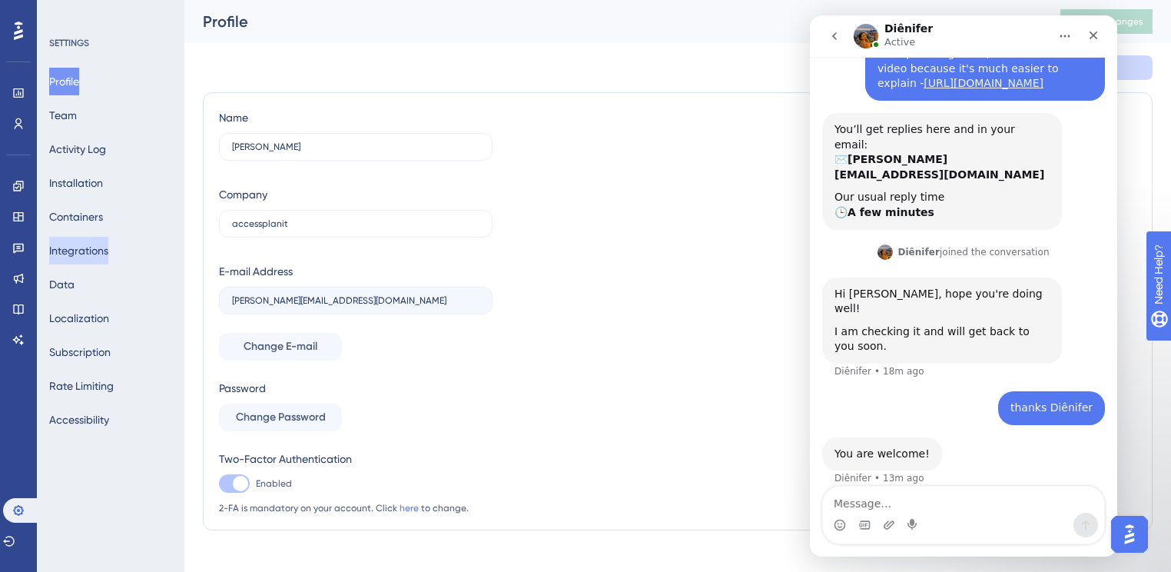
click at [87, 249] on button "Integrations" at bounding box center [78, 251] width 59 height 28
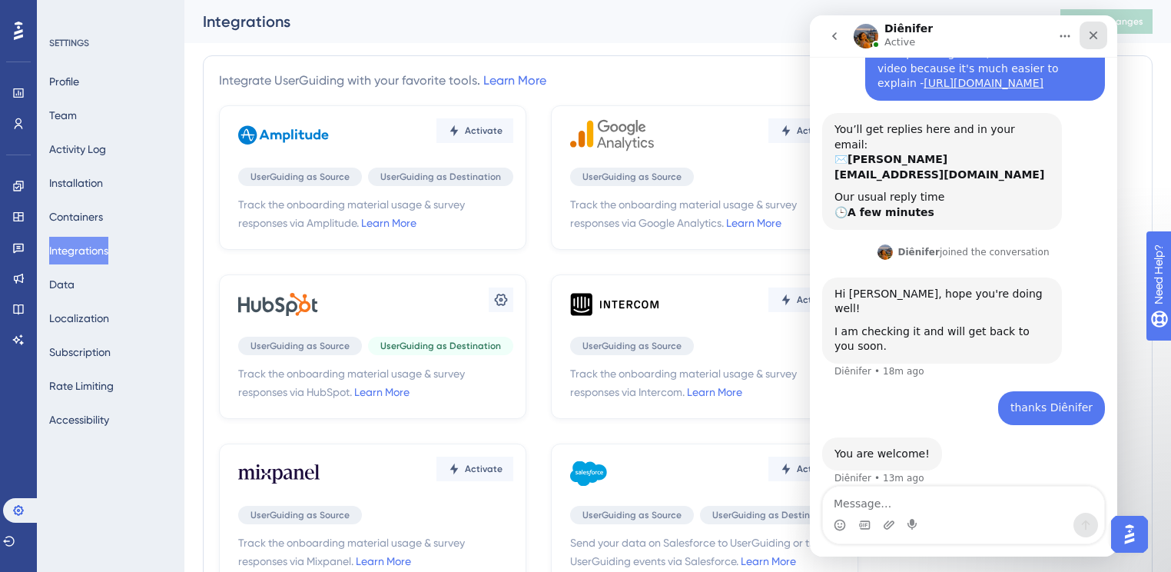
click at [1090, 38] on icon "Close" at bounding box center [1094, 36] width 8 height 8
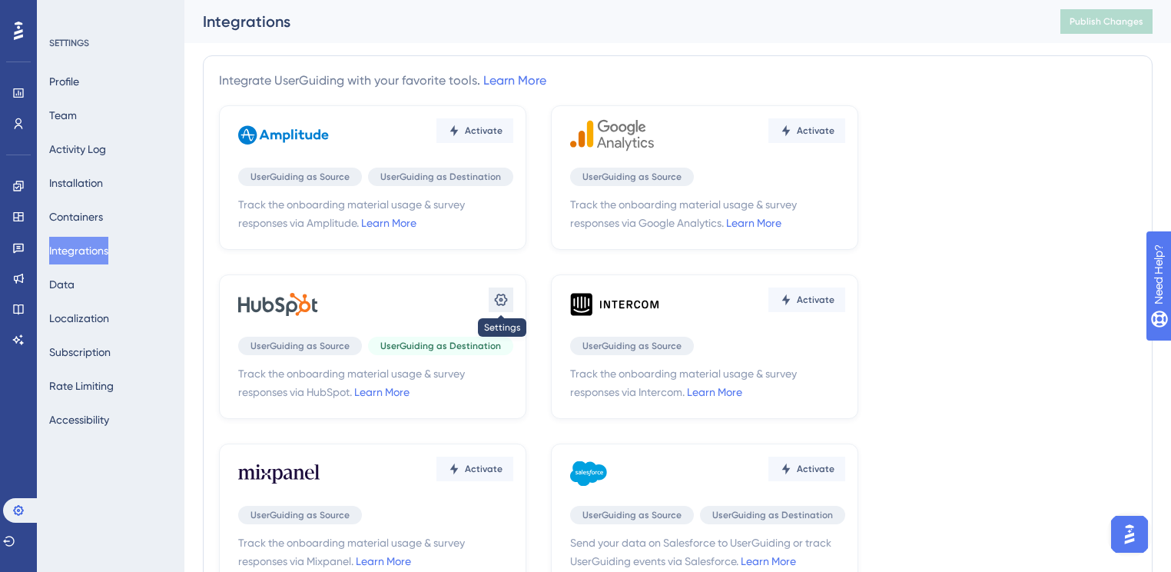
click at [504, 298] on icon at bounding box center [500, 299] width 15 height 15
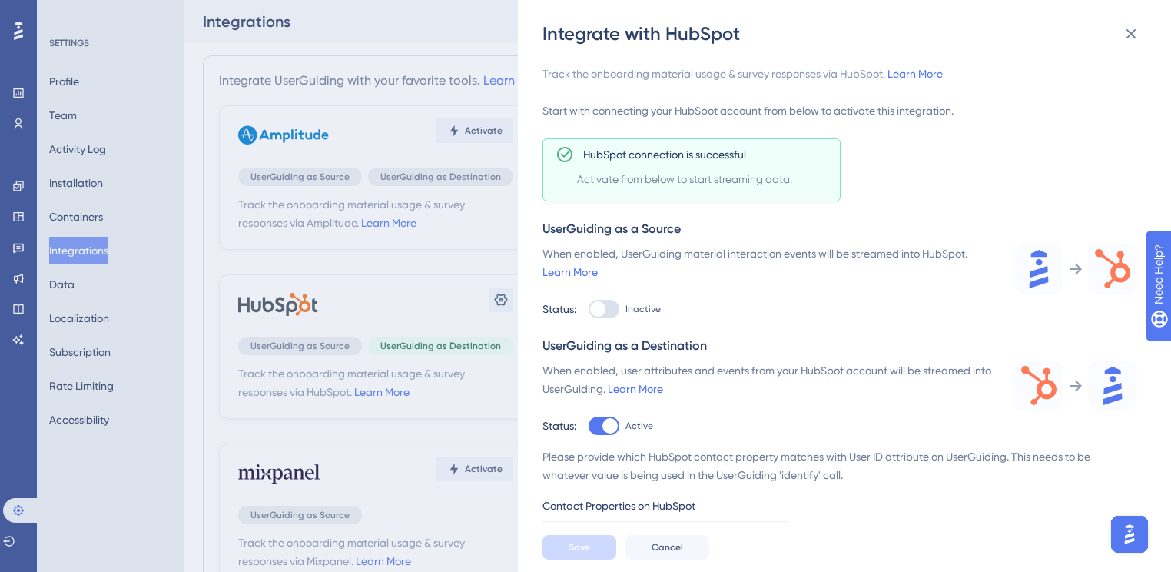
scroll to position [87, 0]
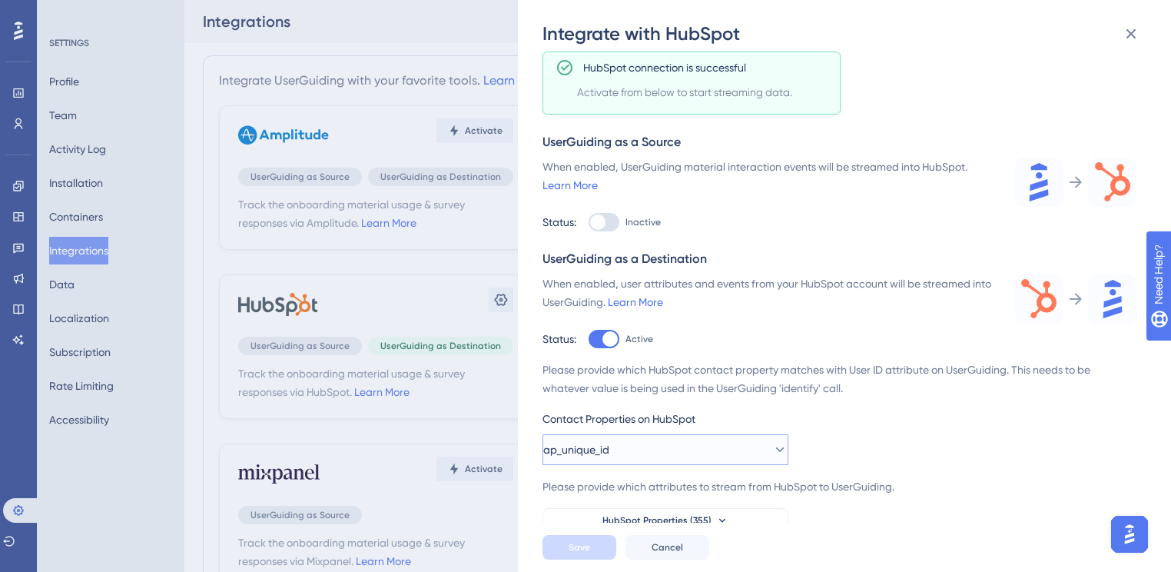
click at [724, 449] on button "ap_unique_id" at bounding box center [666, 449] width 246 height 31
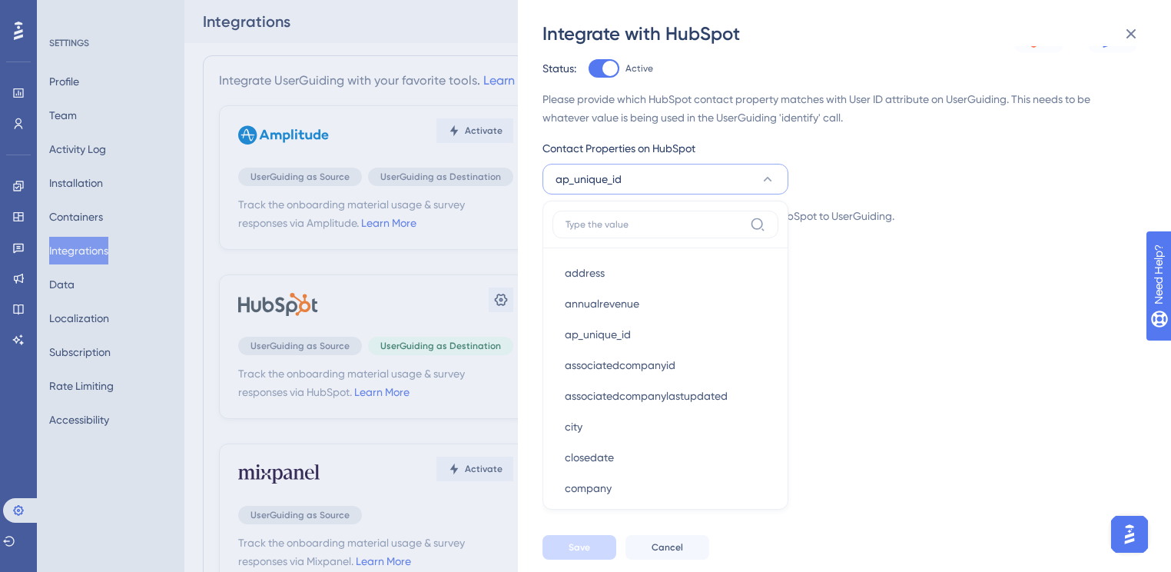
click at [974, 283] on div "Track the onboarding material usage & survey responses via HubSpot. Learn More …" at bounding box center [852, 284] width 619 height 476
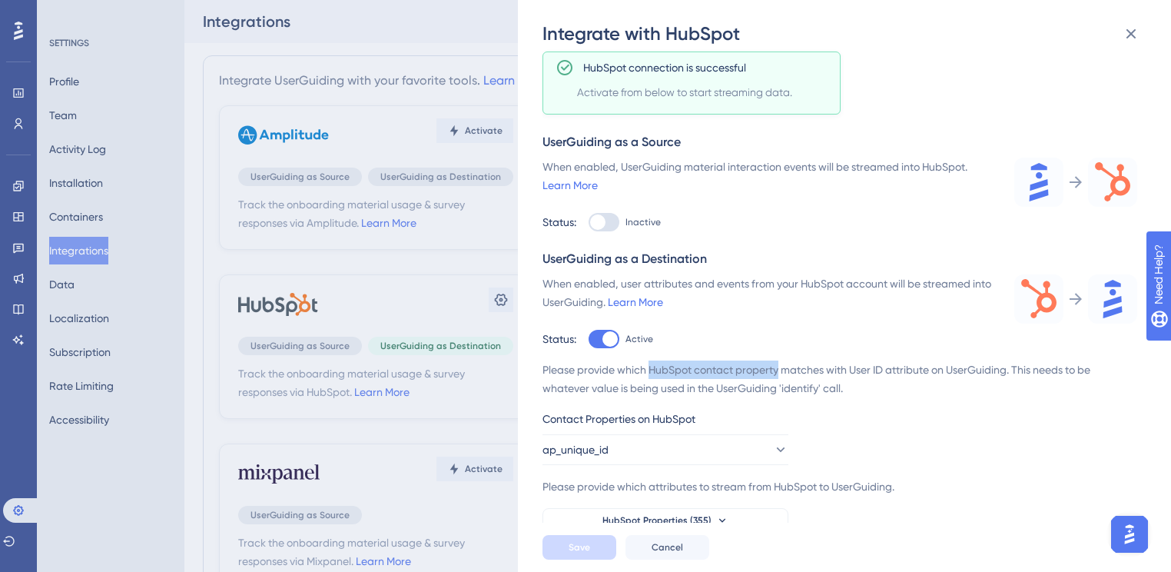
drag, startPoint x: 649, startPoint y: 368, endPoint x: 778, endPoint y: 369, distance: 129.1
click at [778, 369] on div "Please provide which HubSpot contact property matches with User ID attribute on…" at bounding box center [840, 378] width 595 height 37
copy div "HubSpot contact property"
click at [1132, 28] on icon at bounding box center [1131, 34] width 18 height 18
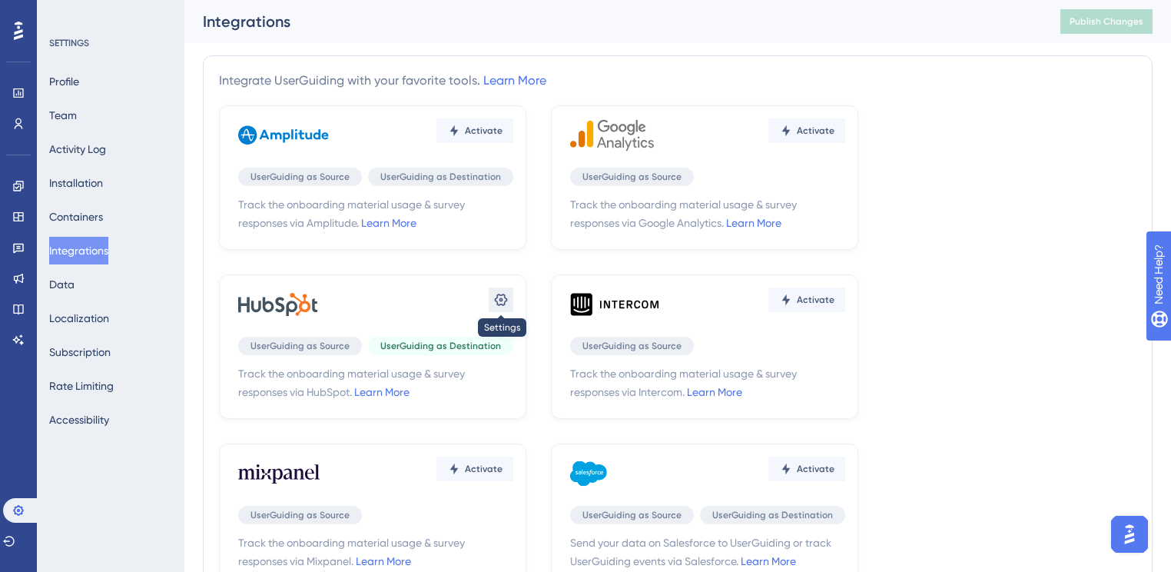
click at [503, 297] on icon at bounding box center [500, 299] width 15 height 15
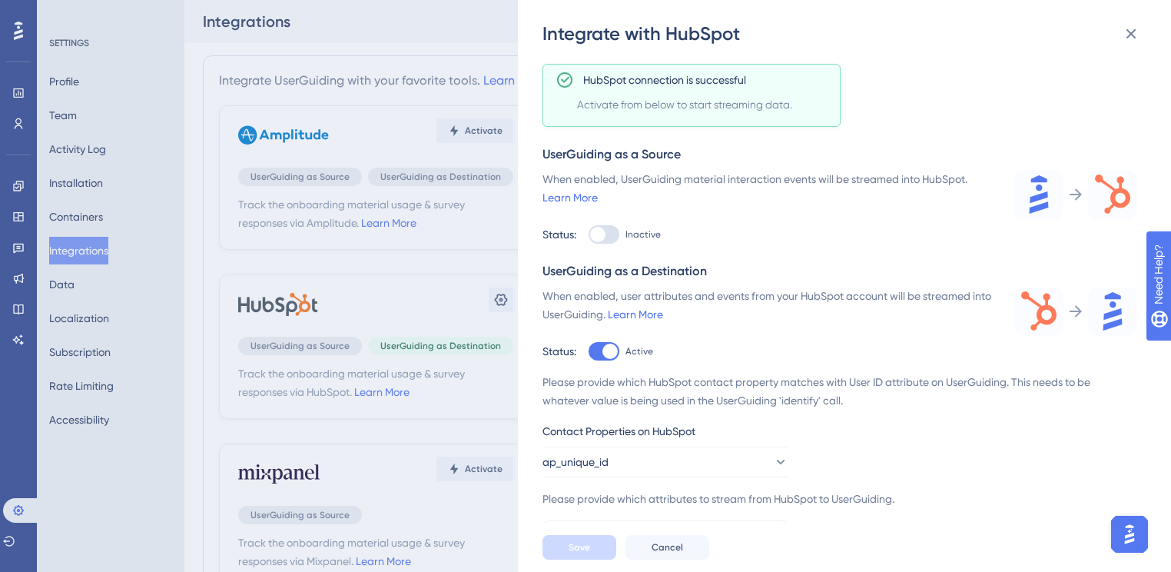
scroll to position [87, 0]
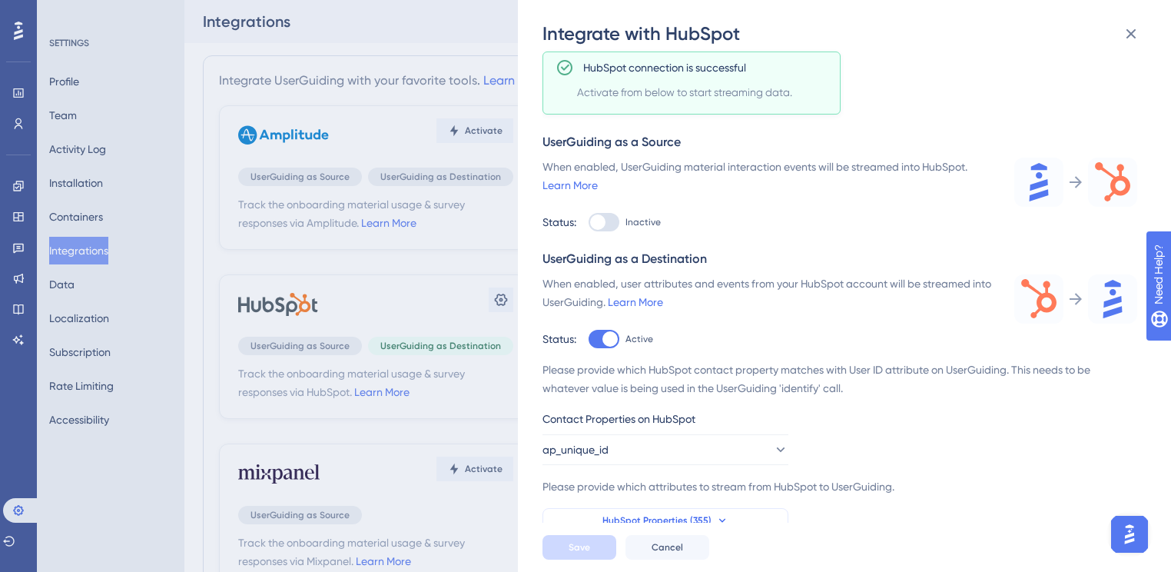
click at [739, 523] on button "HubSpot Properties (355)" at bounding box center [666, 520] width 246 height 25
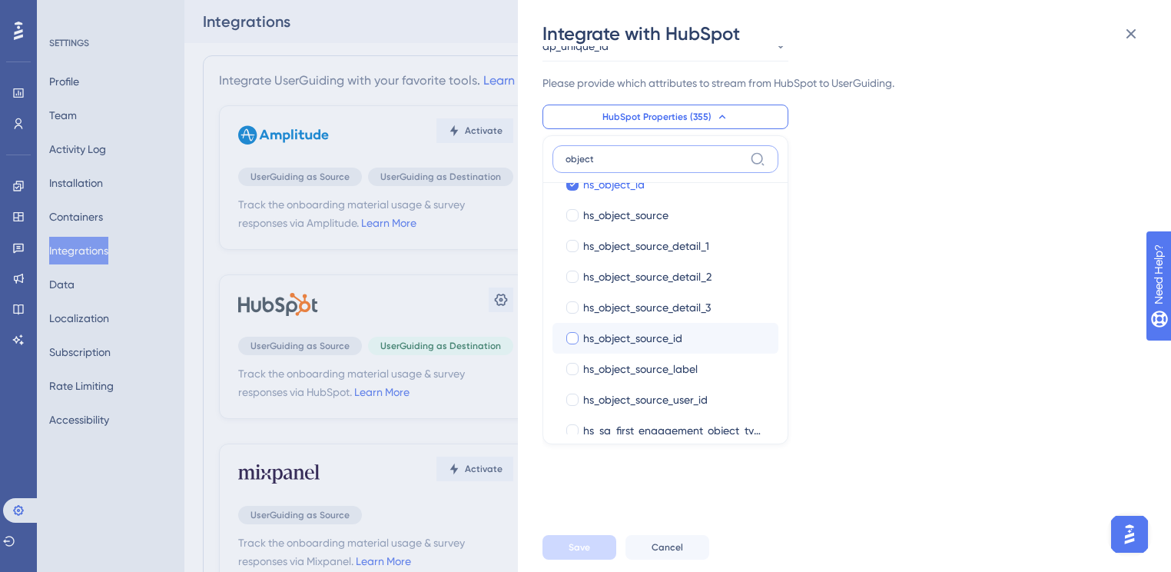
scroll to position [12, 0]
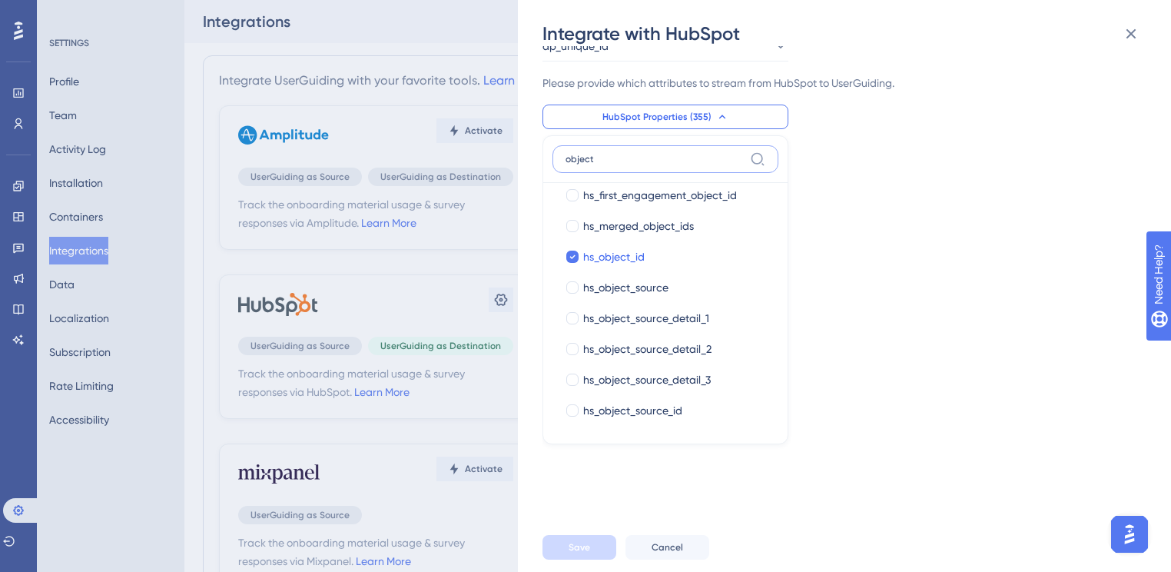
type input "object"
click at [1057, 327] on div "Track the onboarding material usage & survey responses via HubSpot. Learn More …" at bounding box center [852, 284] width 619 height 476
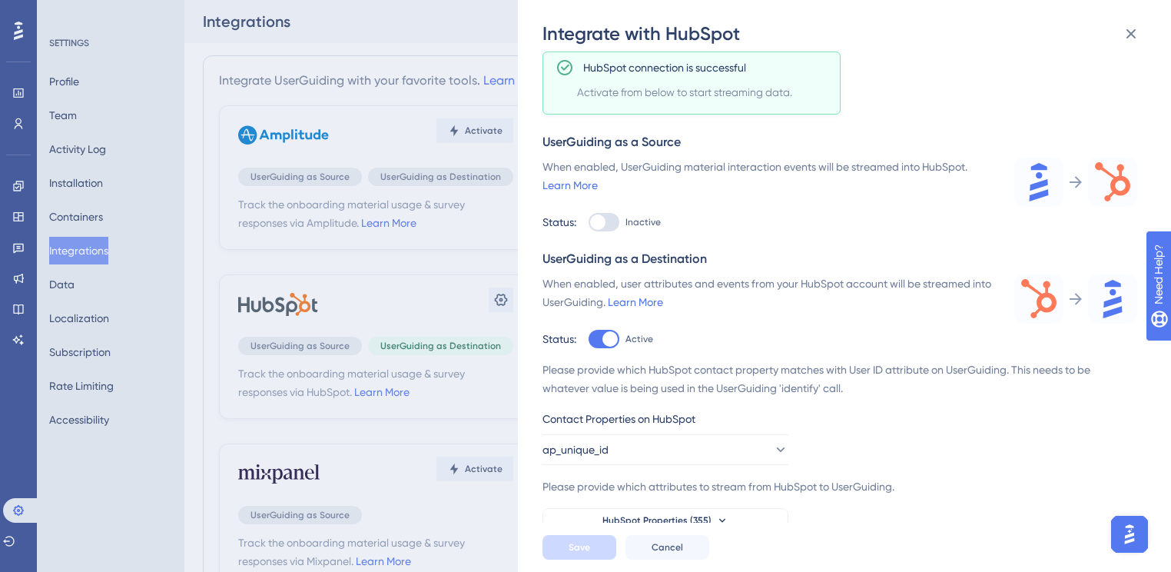
click at [1138, 523] on img "Open AI Assistant Launcher" at bounding box center [1130, 534] width 28 height 28
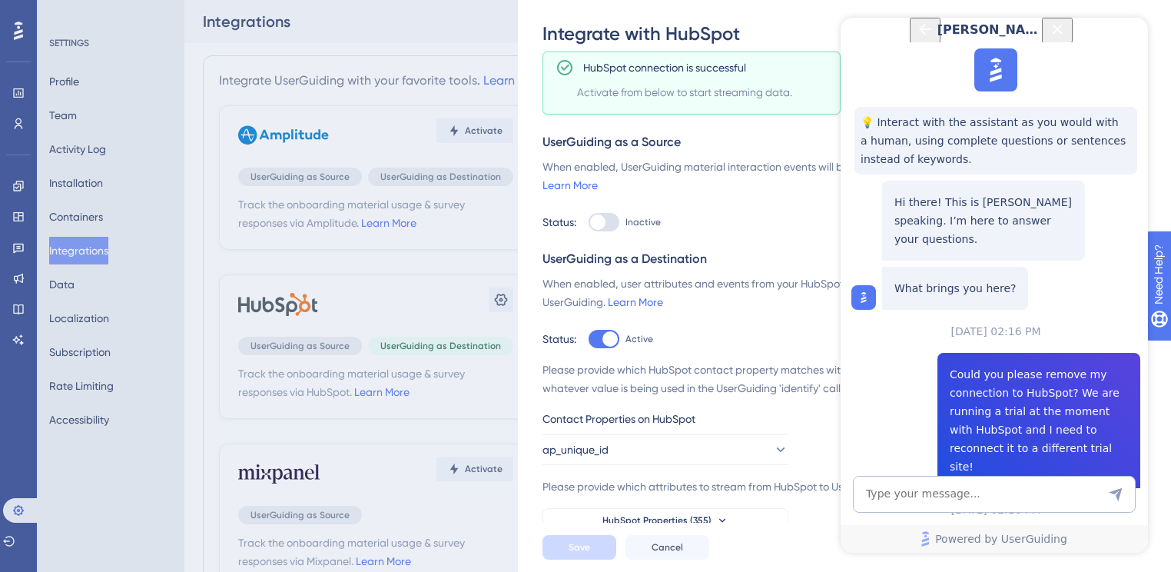
scroll to position [192, 0]
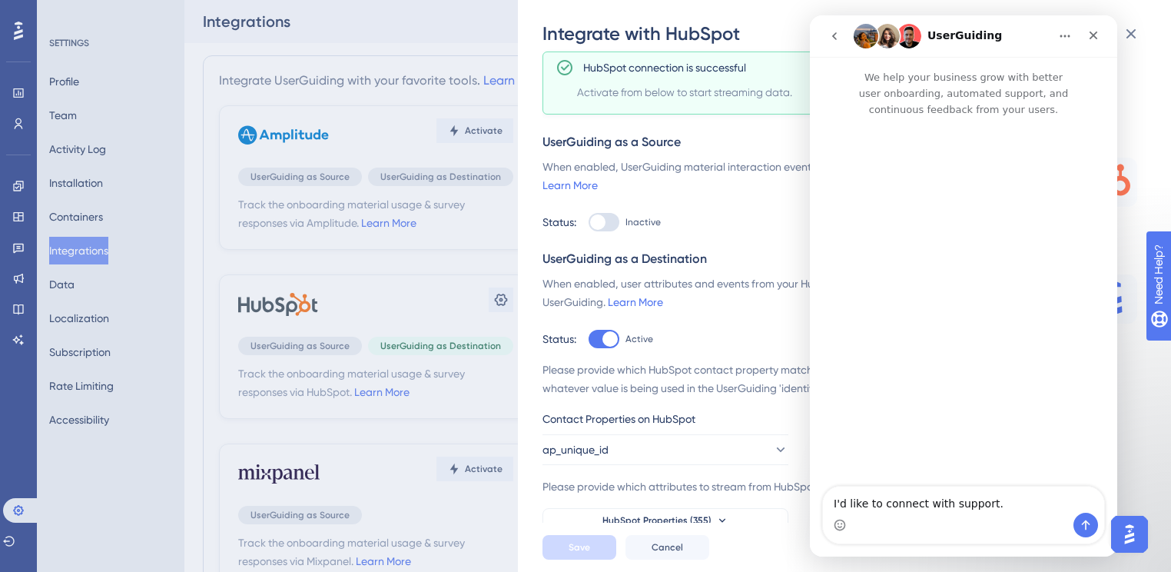
scroll to position [0, 0]
click at [836, 35] on icon "go back" at bounding box center [834, 36] width 12 height 12
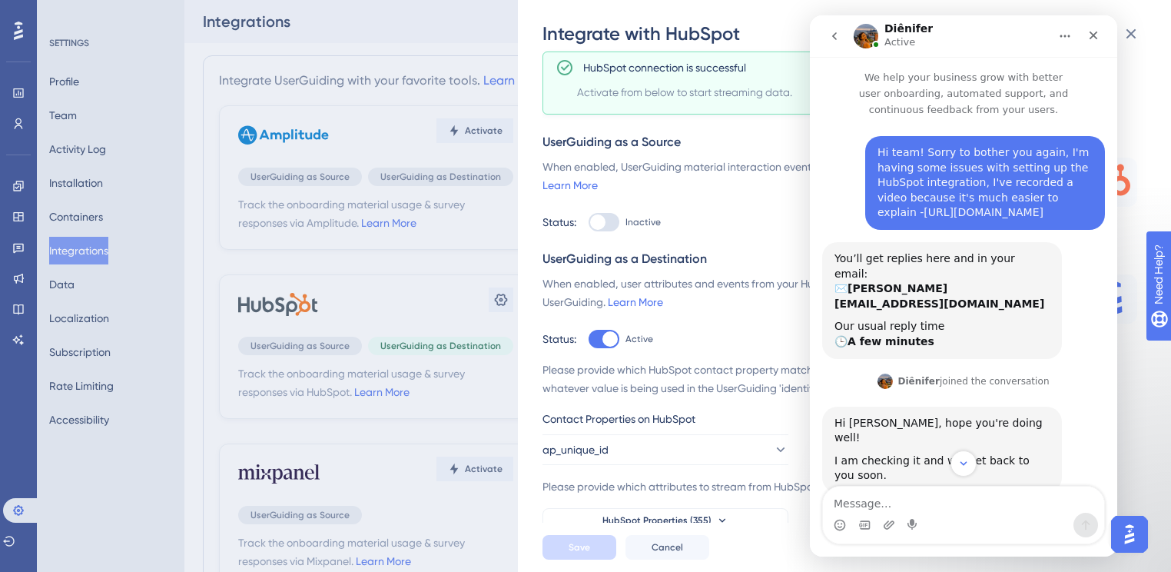
drag, startPoint x: 1002, startPoint y: 237, endPoint x: 874, endPoint y: 211, distance: 131.0
click at [878, 211] on div "Hi team! Sorry to bother you again, I'm having some issues with setting up the …" at bounding box center [985, 182] width 215 height 75
copy link "[URL][DOMAIN_NAME]"
click at [976, 153] on div "Hi team! Sorry to bother you again, I'm having some issues with setting up the …" at bounding box center [985, 182] width 215 height 75
drag, startPoint x: 917, startPoint y: 153, endPoint x: 1001, endPoint y: 240, distance: 121.2
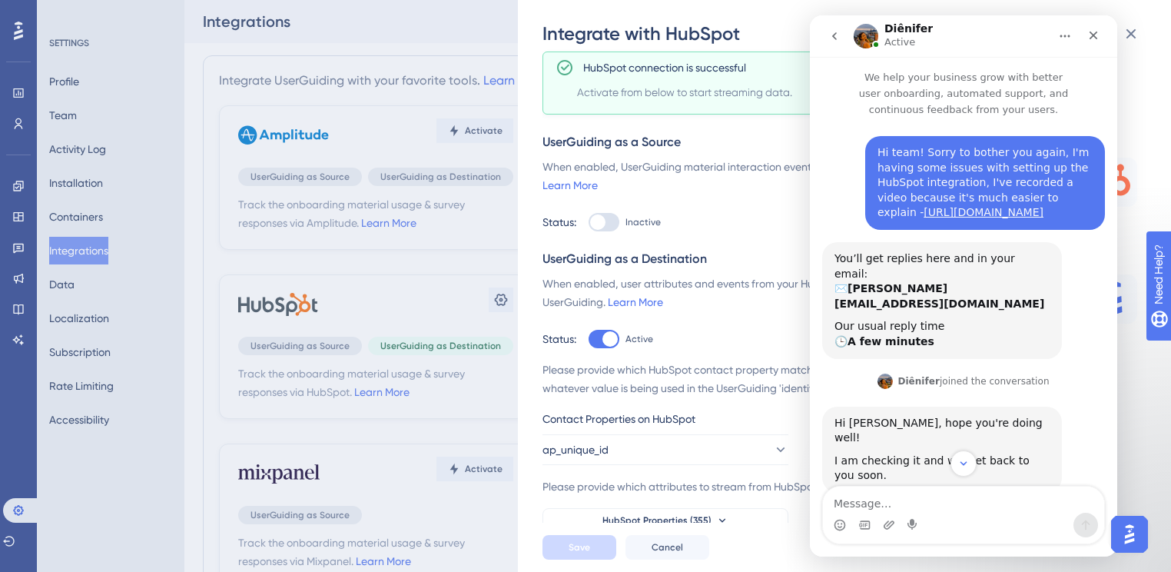
click at [1001, 221] on div "Hi team! Sorry to bother you again, I'm having some issues with setting up the …" at bounding box center [985, 182] width 215 height 75
copy div "orry to bother you again, I'm having some issues with setting up the HubSpot in…"
click at [178, 25] on div "Integrate with HubSpot Track the onboarding material usage & survey responses v…" at bounding box center [585, 286] width 1171 height 572
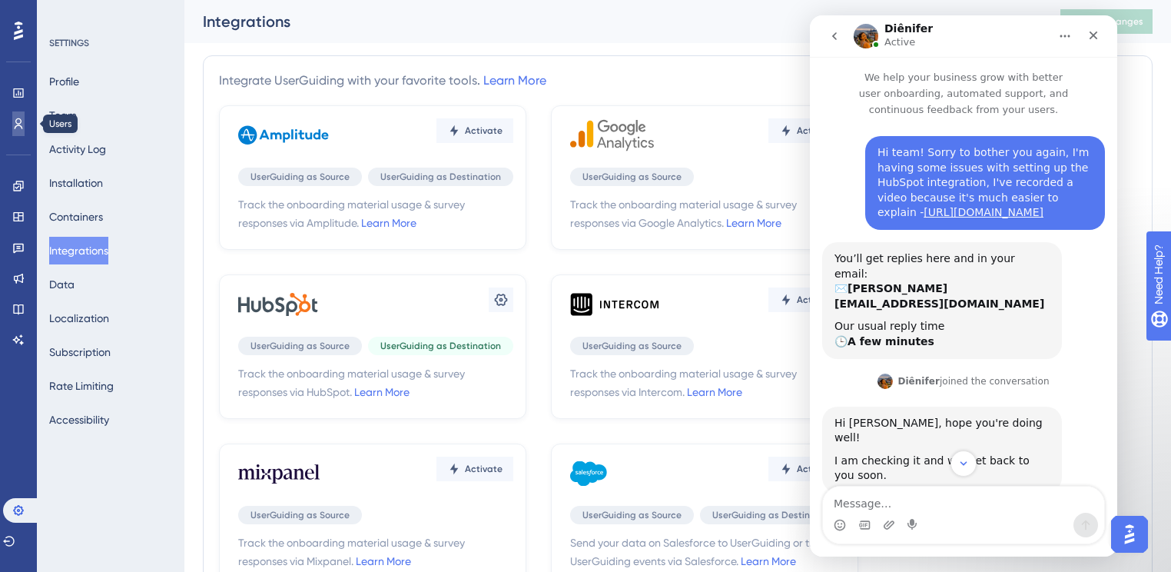
click at [25, 120] on link at bounding box center [18, 123] width 12 height 25
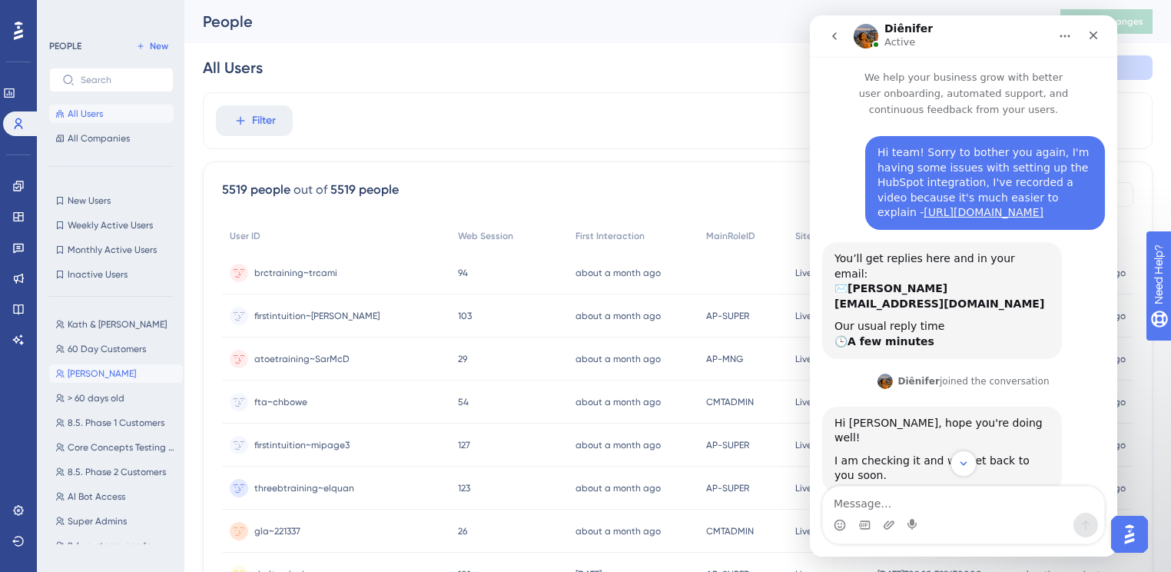
click at [114, 370] on span "[PERSON_NAME]" at bounding box center [102, 373] width 68 height 12
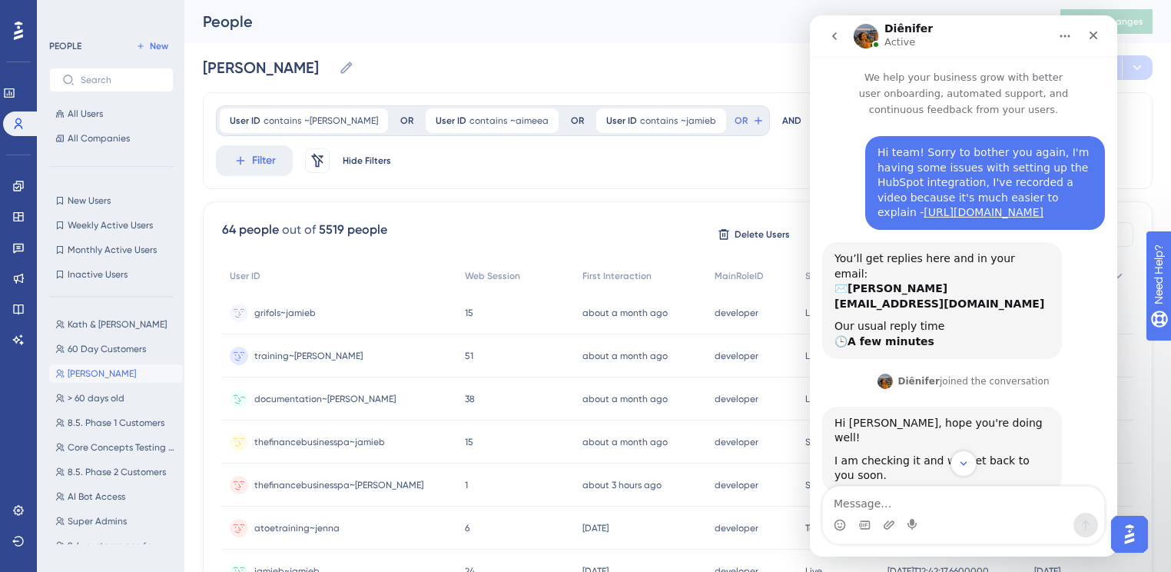
click at [323, 398] on span "documentation~[PERSON_NAME]" at bounding box center [324, 399] width 141 height 12
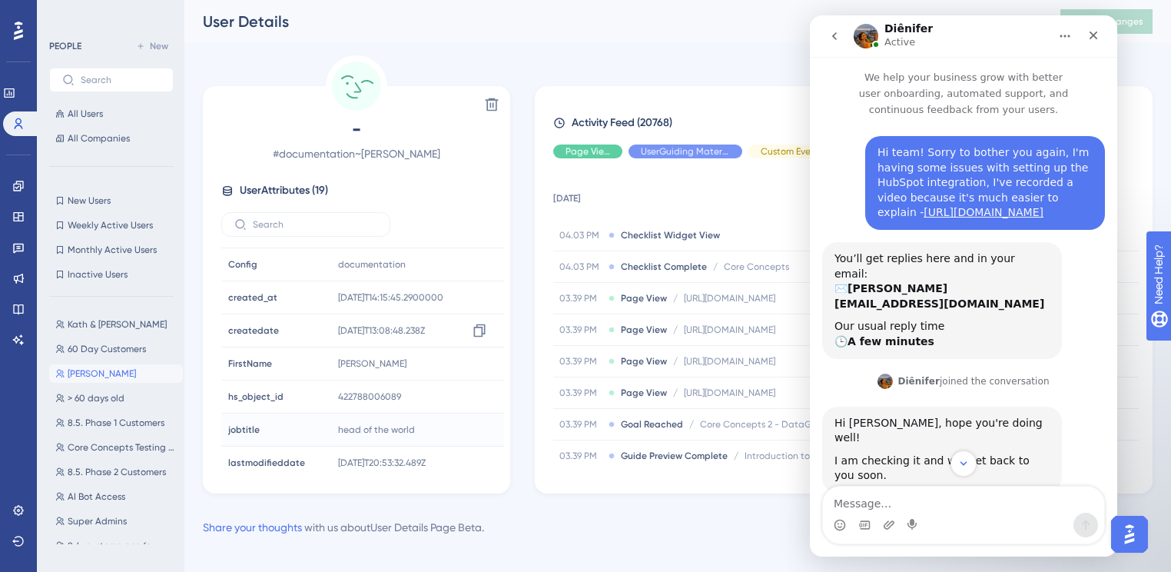
scroll to position [307, 0]
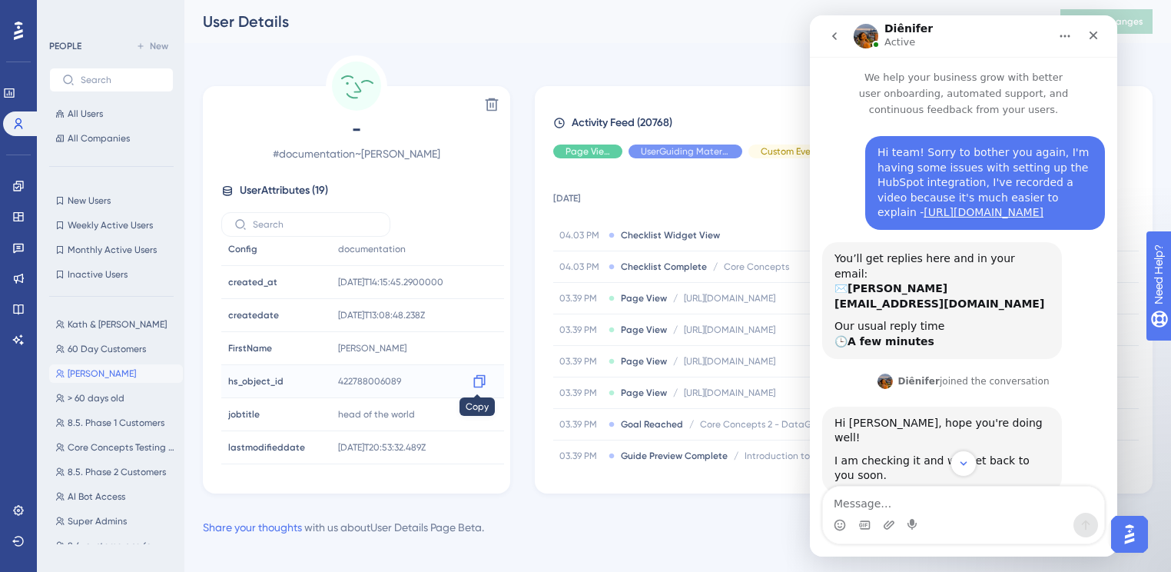
click at [476, 370] on div at bounding box center [479, 381] width 25 height 25
click at [484, 373] on icon at bounding box center [479, 380] width 15 height 15
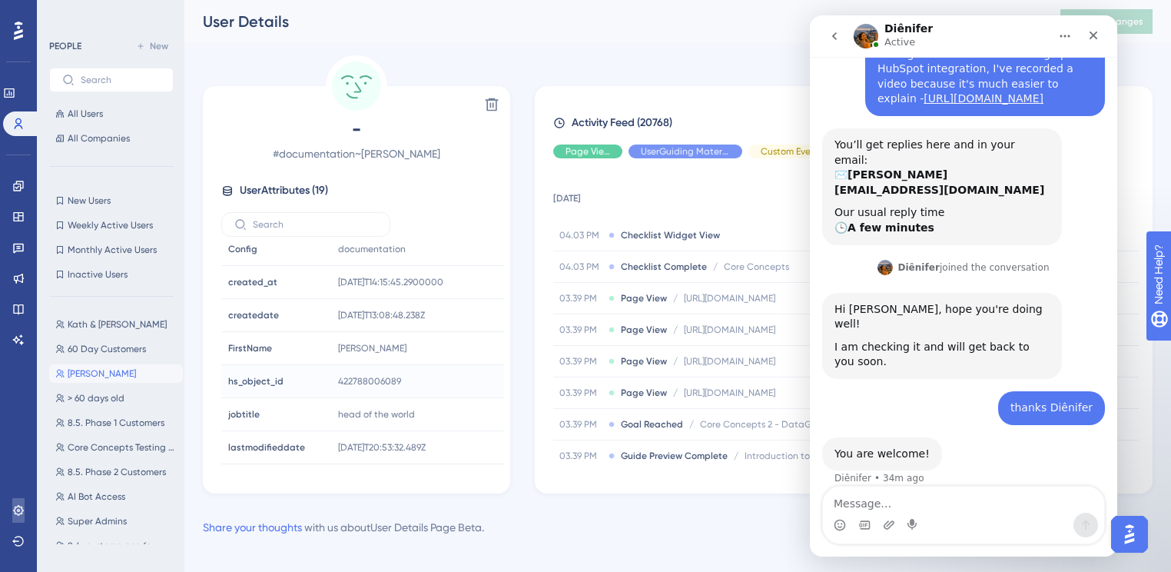
click at [12, 516] on link at bounding box center [18, 510] width 12 height 25
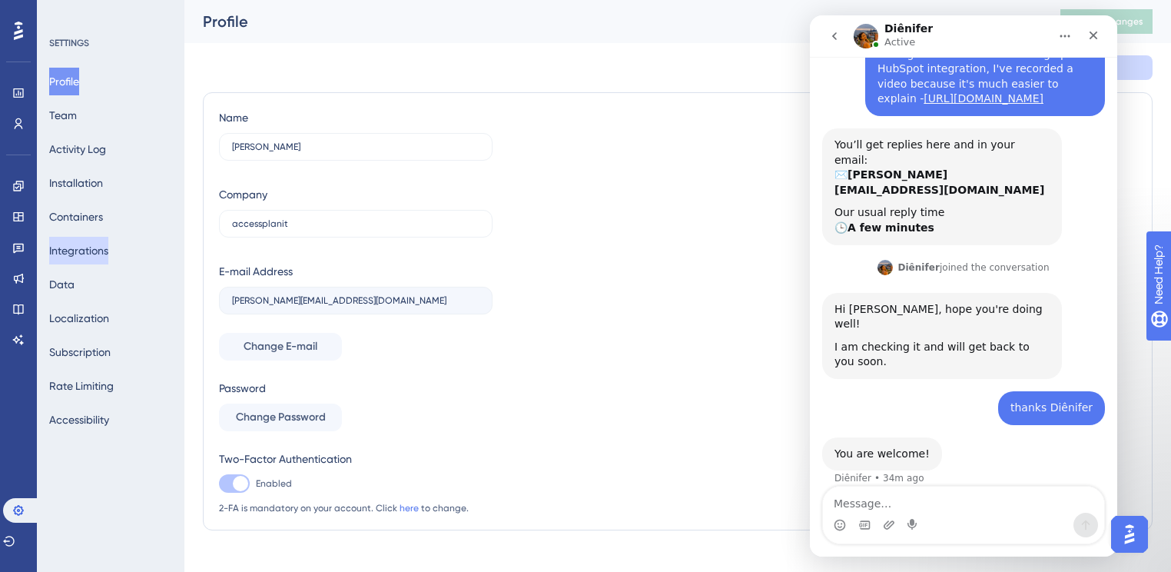
click at [89, 251] on button "Integrations" at bounding box center [78, 251] width 59 height 28
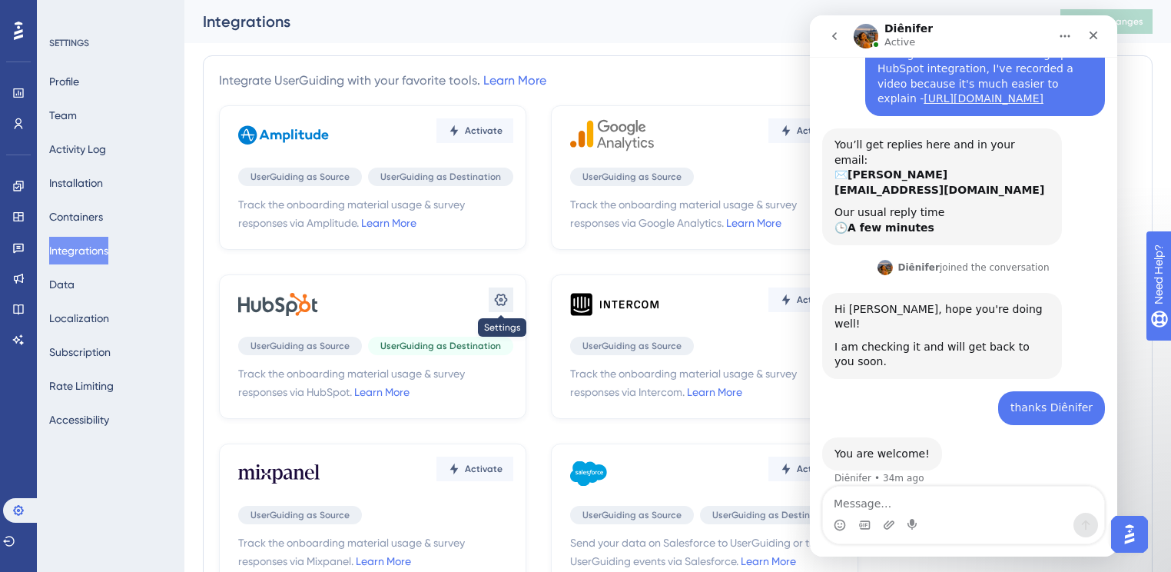
click at [502, 295] on icon at bounding box center [500, 299] width 15 height 15
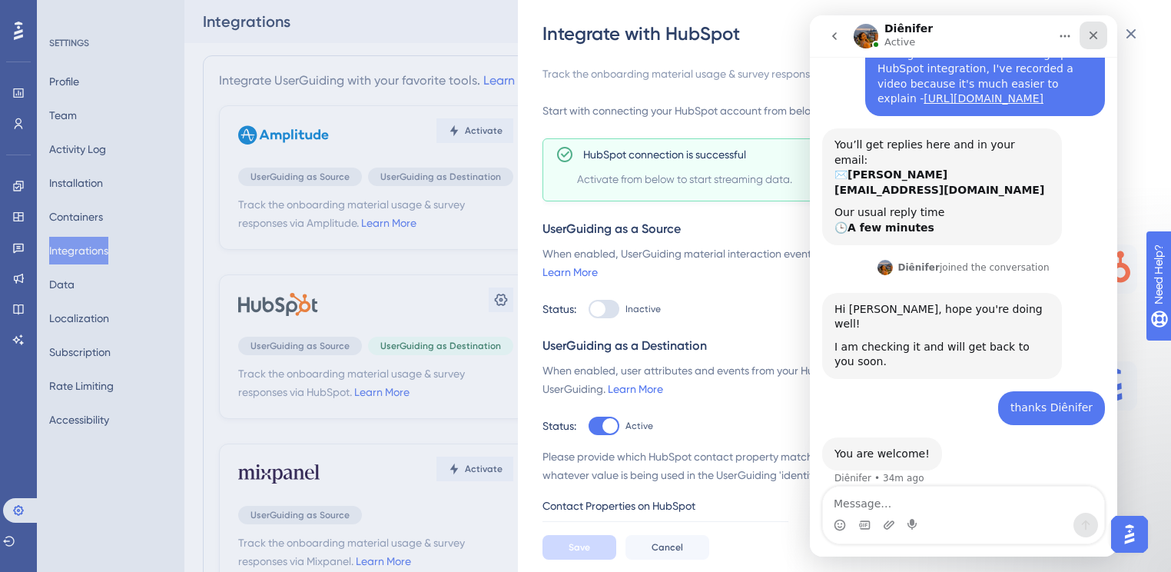
click at [1098, 37] on icon "Close" at bounding box center [1093, 35] width 12 height 12
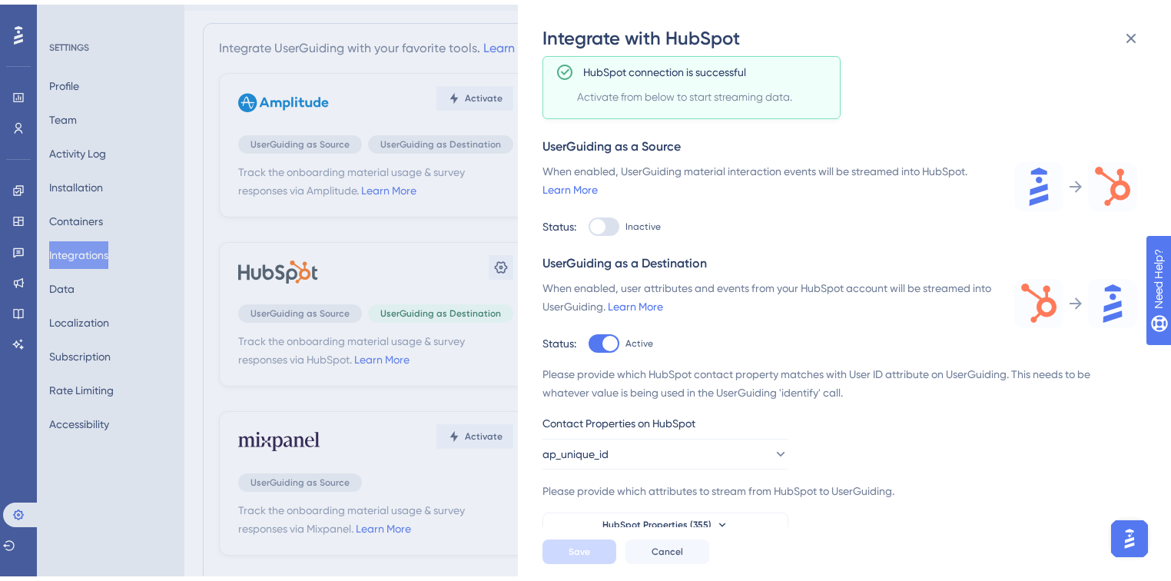
scroll to position [123, 0]
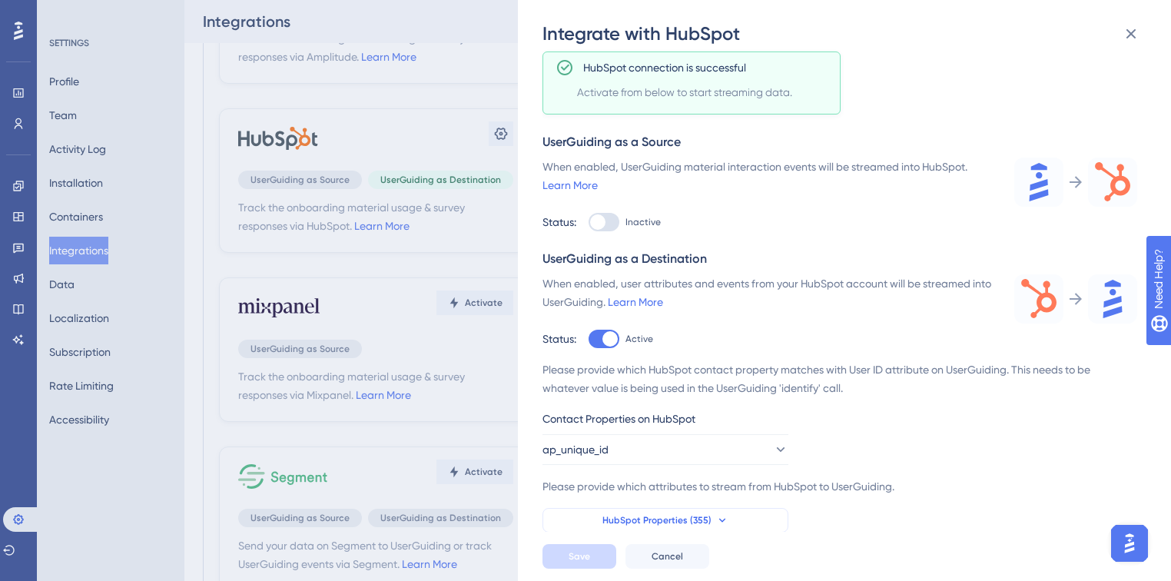
click at [682, 525] on span "HubSpot Properties (355)" at bounding box center [656, 520] width 109 height 12
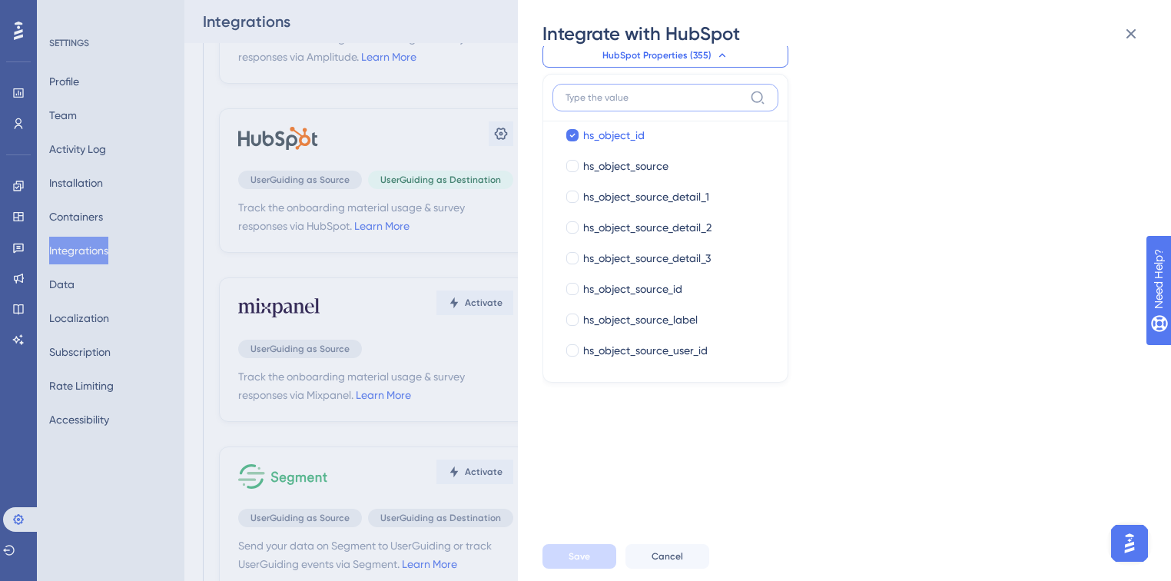
scroll to position [5902, 0]
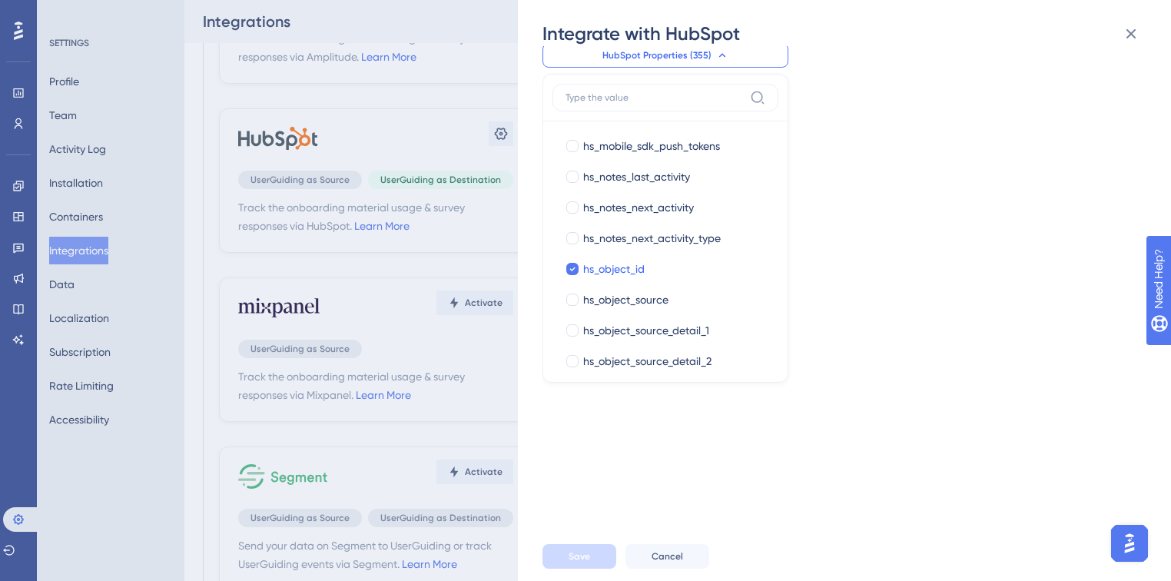
click at [3, 144] on div "Integrate with HubSpot Track the onboarding material usage & survey responses v…" at bounding box center [585, 290] width 1171 height 581
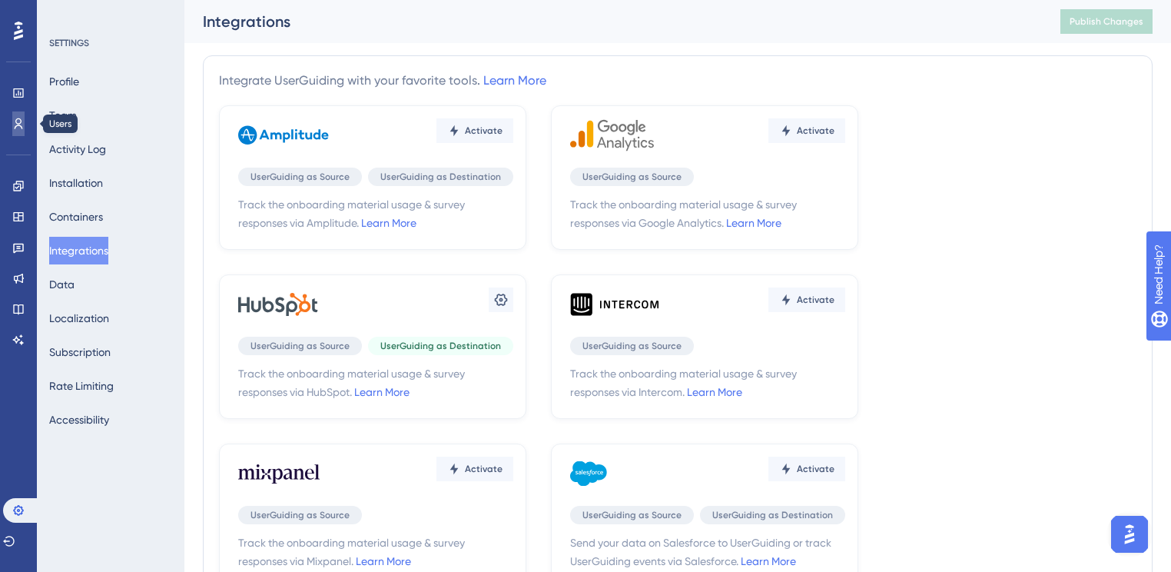
click at [15, 118] on icon at bounding box center [18, 124] width 12 height 12
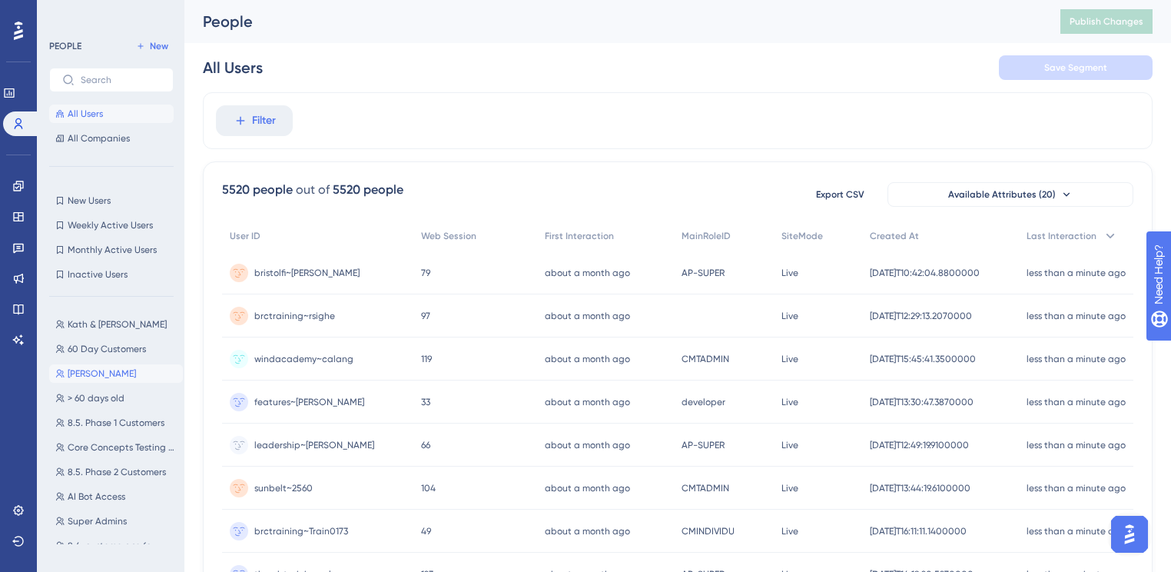
click at [116, 369] on span "[PERSON_NAME]" at bounding box center [102, 373] width 68 height 12
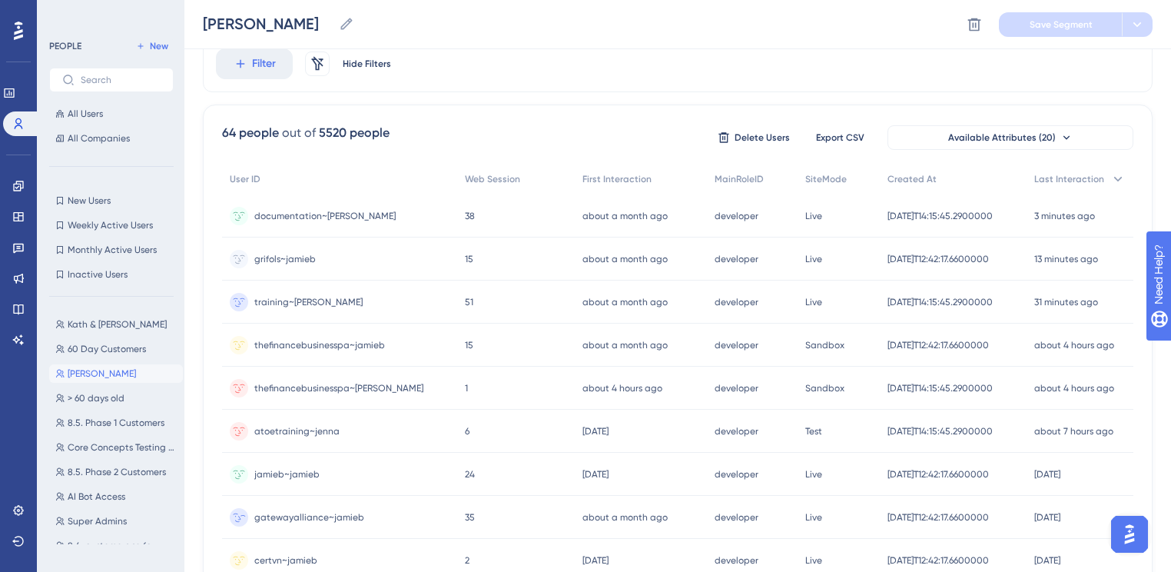
scroll to position [123, 0]
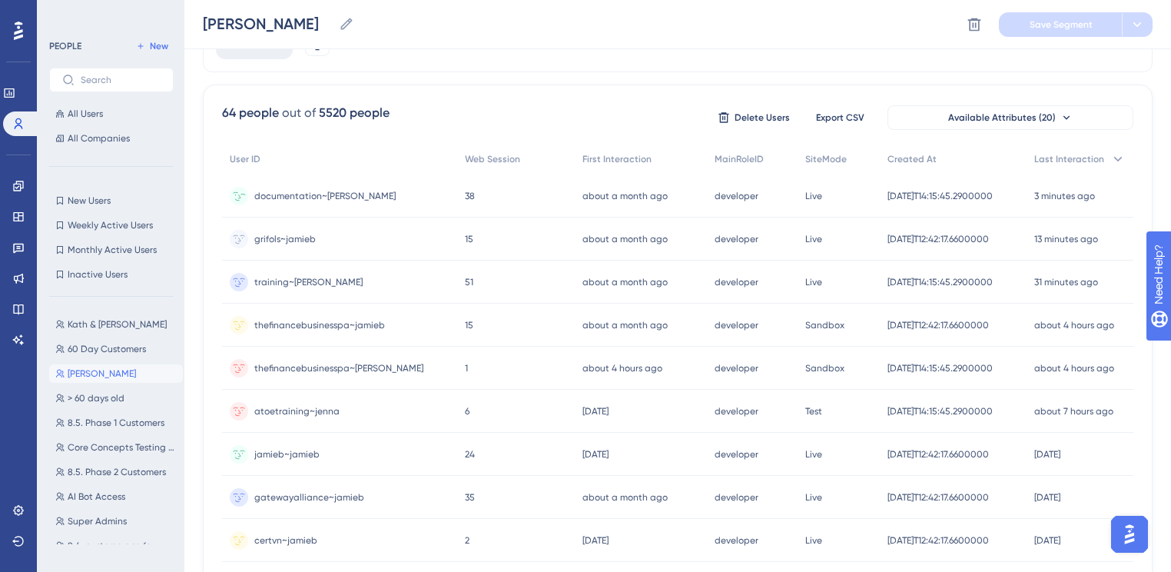
click at [301, 200] on span "documentation~[PERSON_NAME]" at bounding box center [324, 196] width 141 height 12
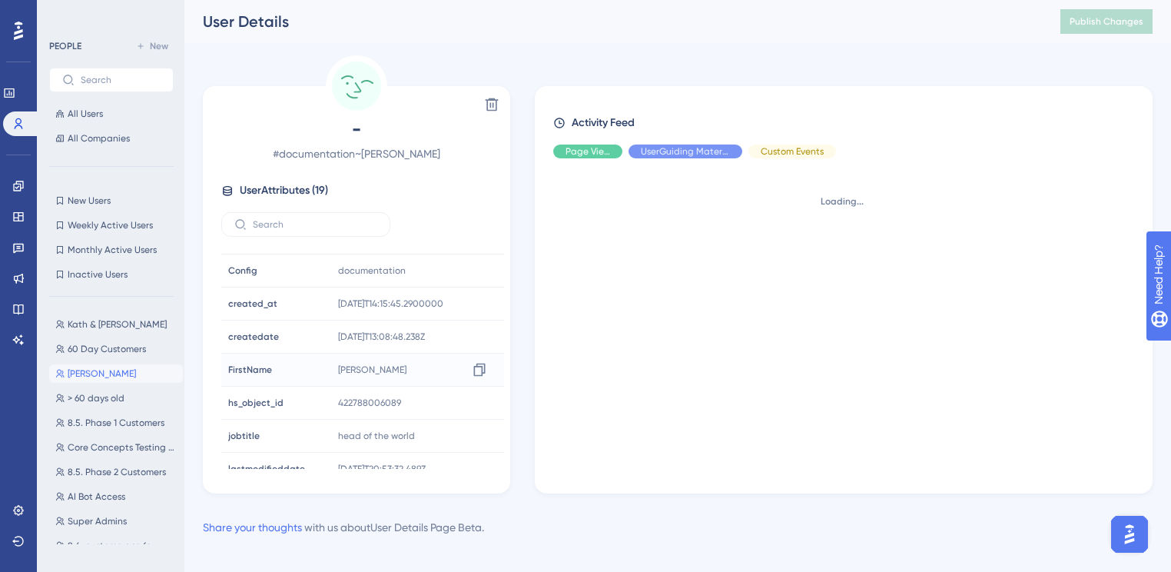
scroll to position [307, 0]
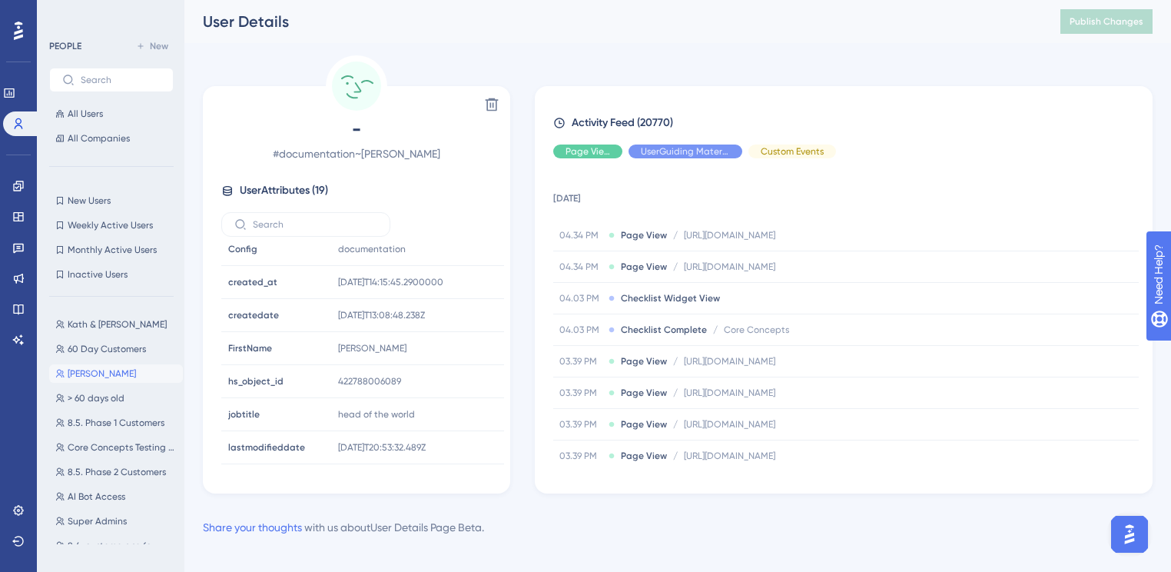
click at [1143, 541] on button "Open AI Assistant Launcher" at bounding box center [1129, 534] width 37 height 37
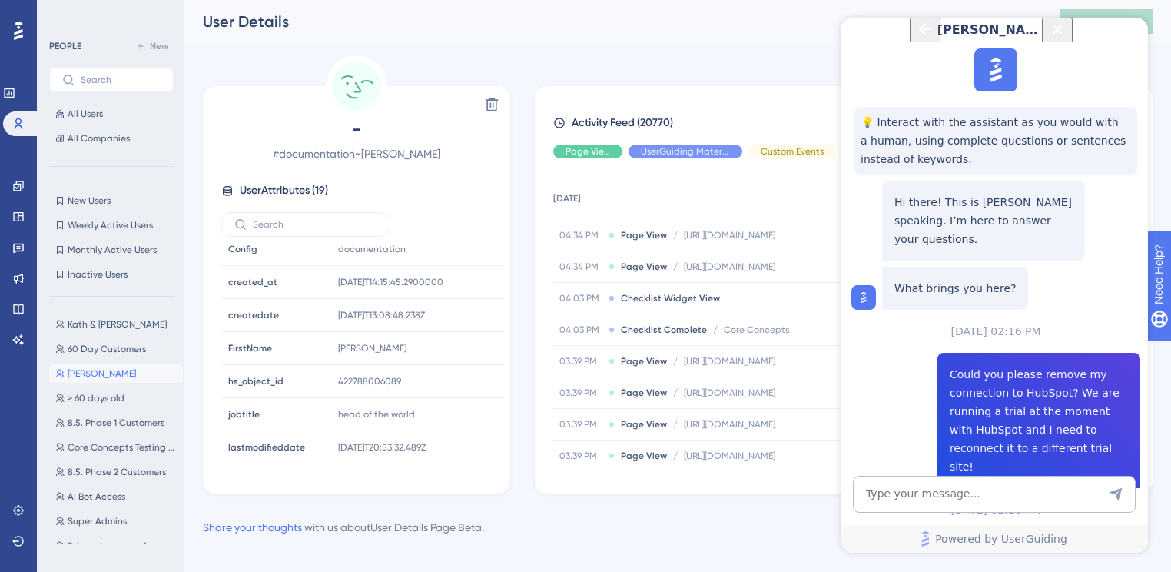
scroll to position [192, 0]
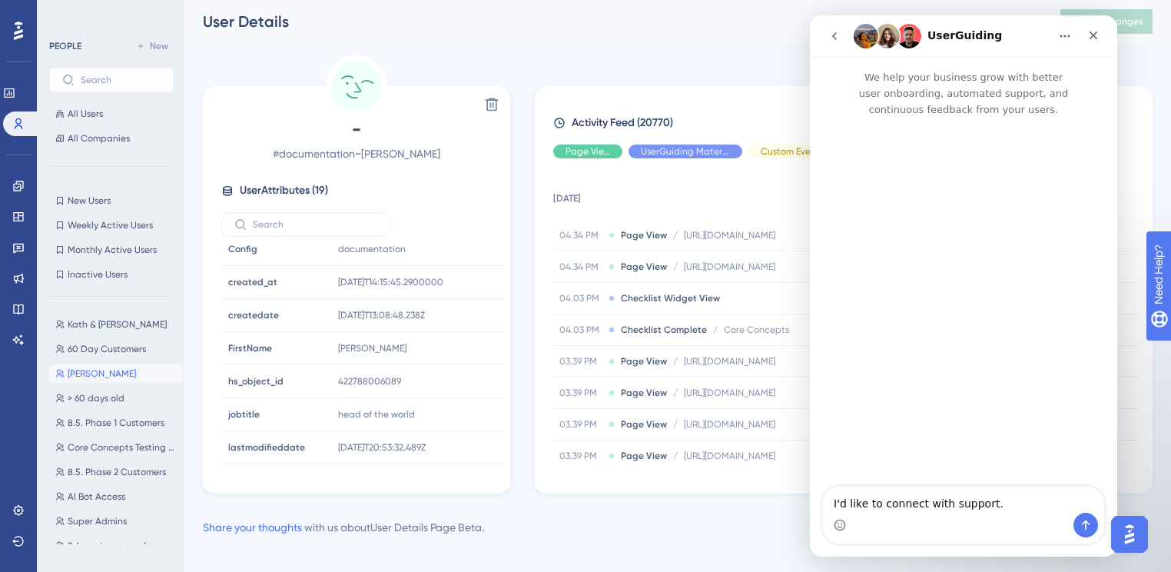
scroll to position [0, 0]
click at [835, 43] on button "go back" at bounding box center [834, 36] width 29 height 29
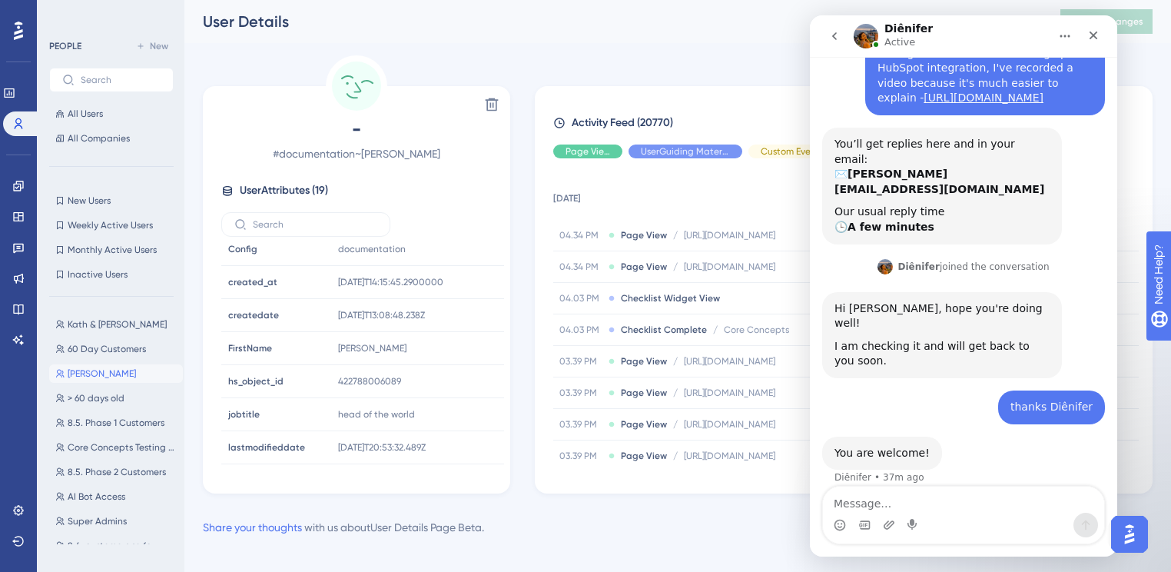
scroll to position [114, 0]
click at [842, 473] on div "Diênifer • 42m ago" at bounding box center [880, 477] width 90 height 9
copy div "Diênifer"
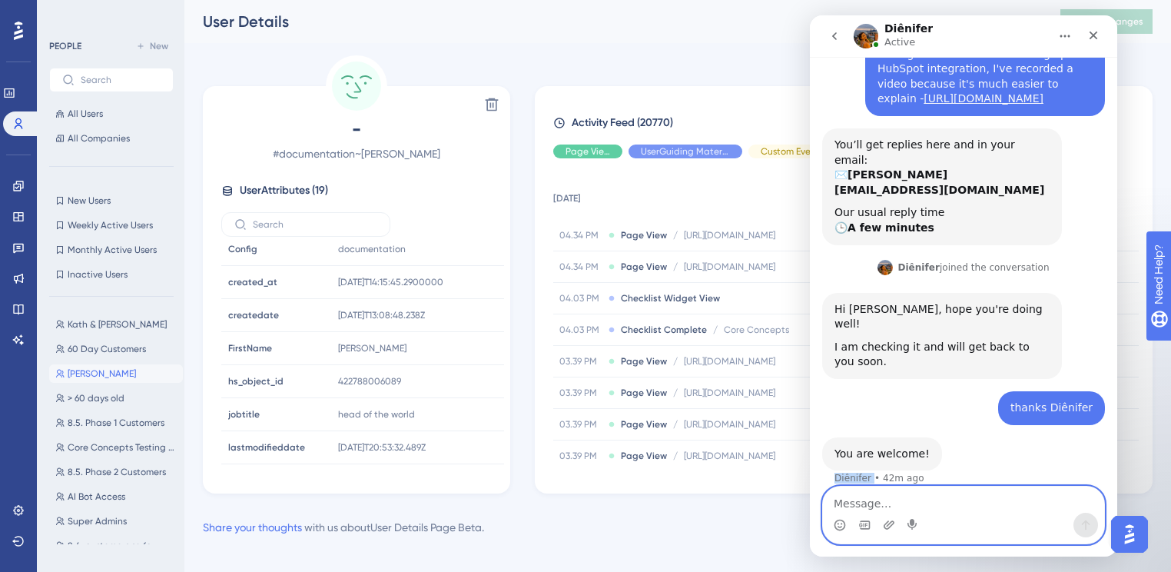
click at [851, 504] on textarea "Message…" at bounding box center [963, 499] width 281 height 26
paste textarea "Diênifer"
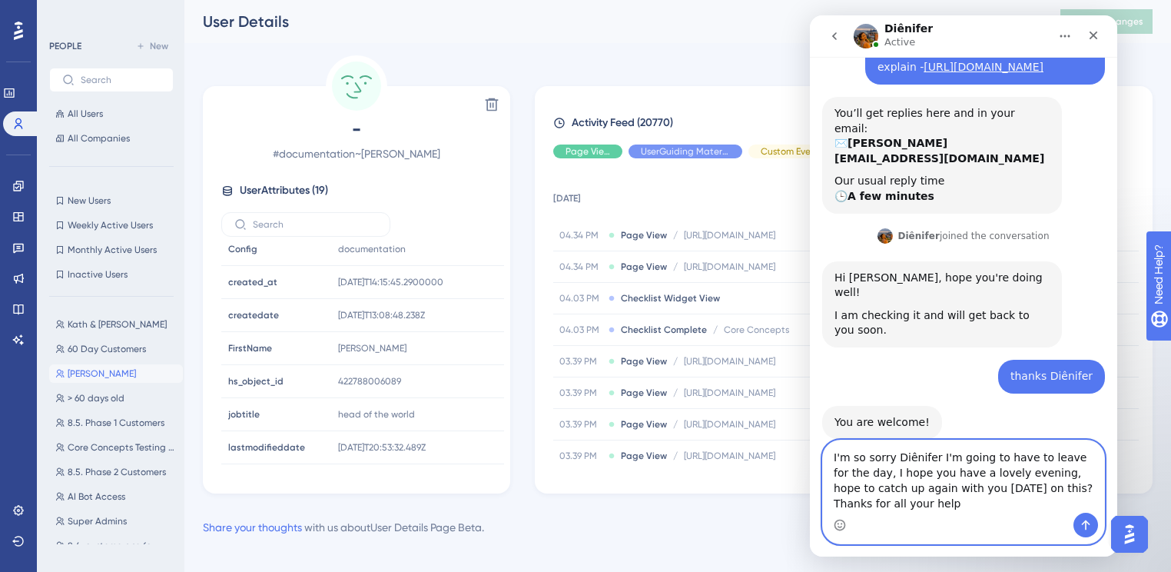
scroll to position [161, 0]
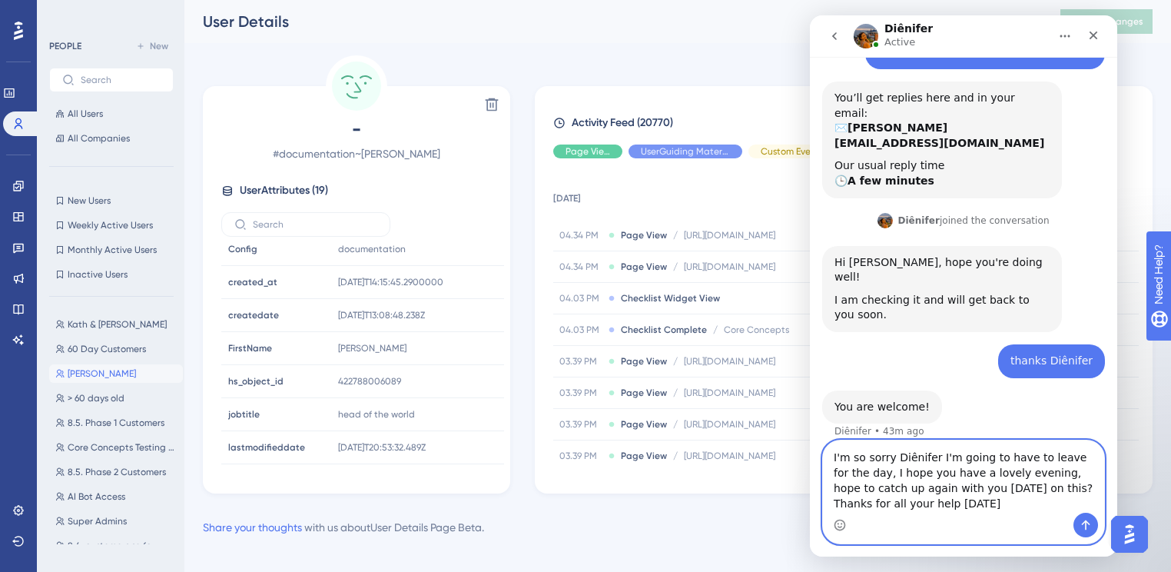
type textarea "I'm so sorry Diênifer I'm going to have to leave for the day, I hope you have a…"
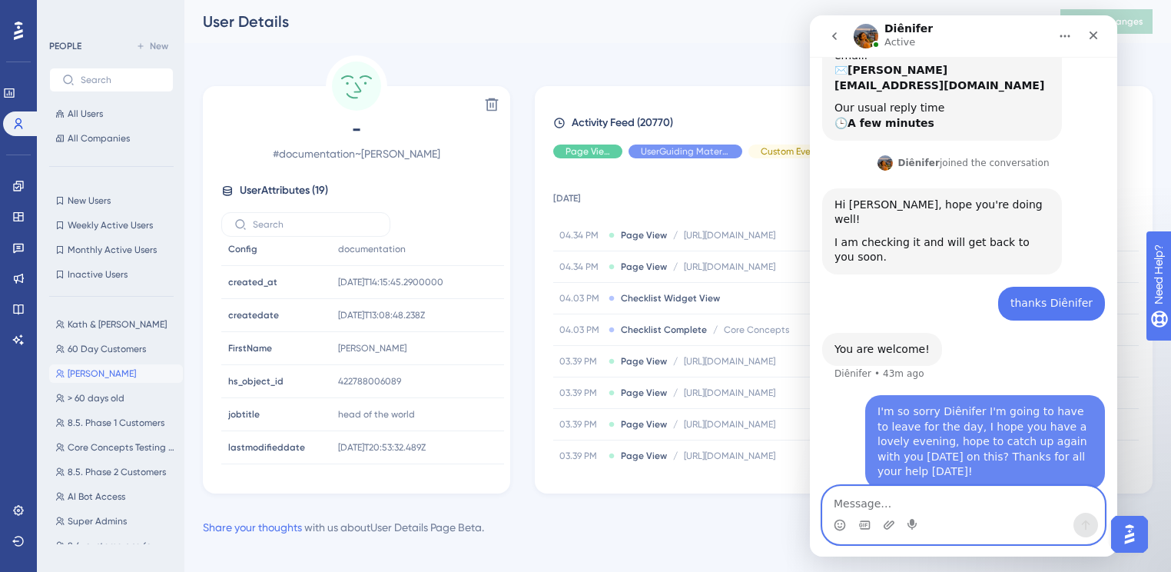
scroll to position [221, 0]
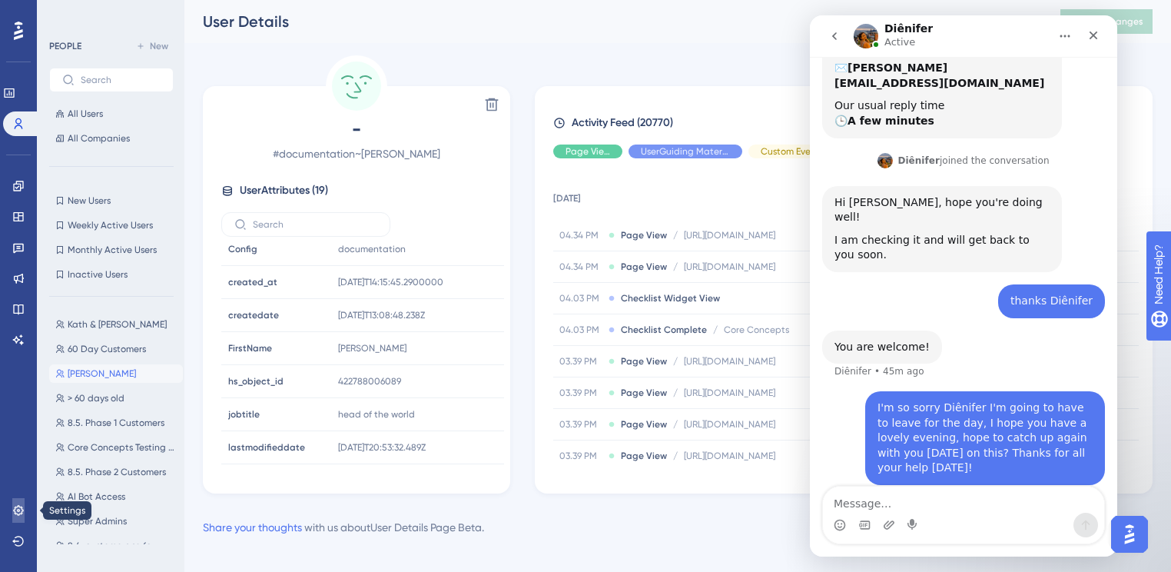
click at [14, 521] on link at bounding box center [18, 510] width 12 height 25
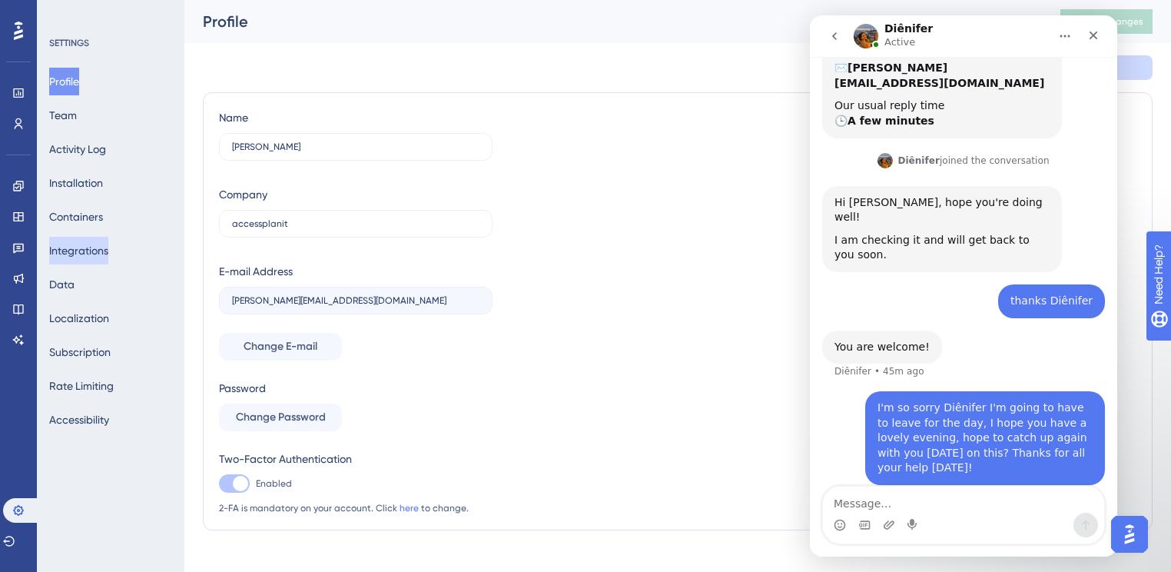
click at [99, 250] on button "Integrations" at bounding box center [78, 251] width 59 height 28
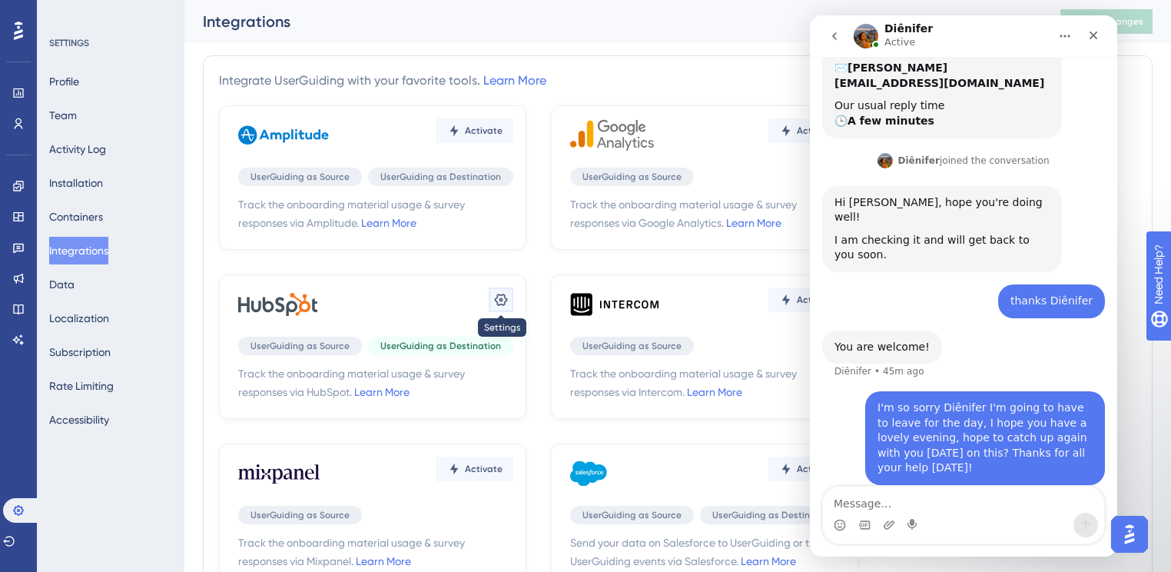
click at [510, 290] on button at bounding box center [501, 299] width 25 height 25
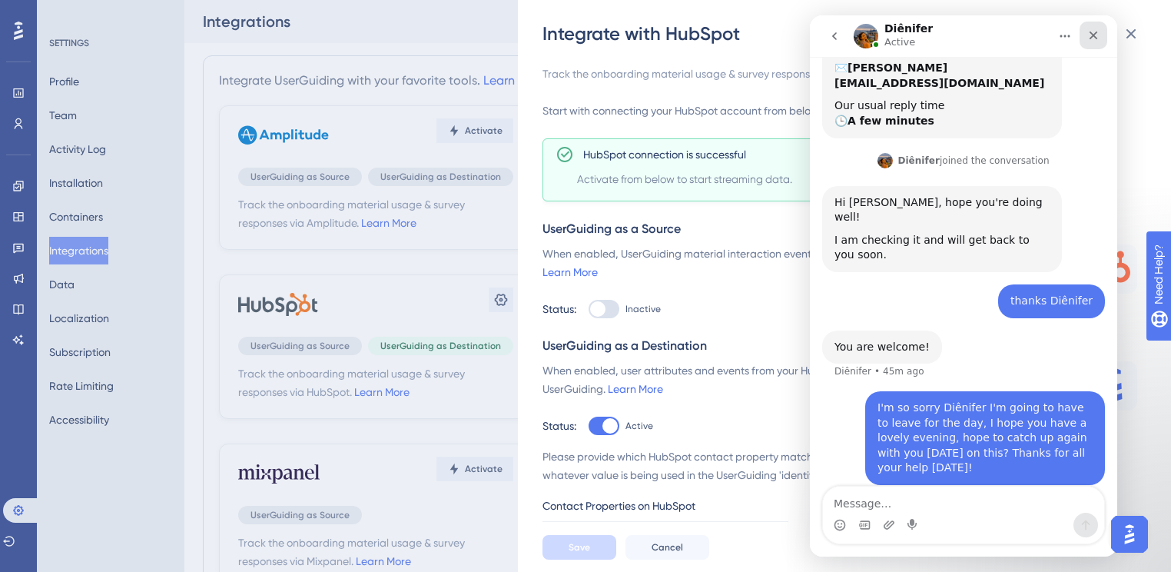
click at [1097, 31] on icon "Close" at bounding box center [1093, 35] width 12 height 12
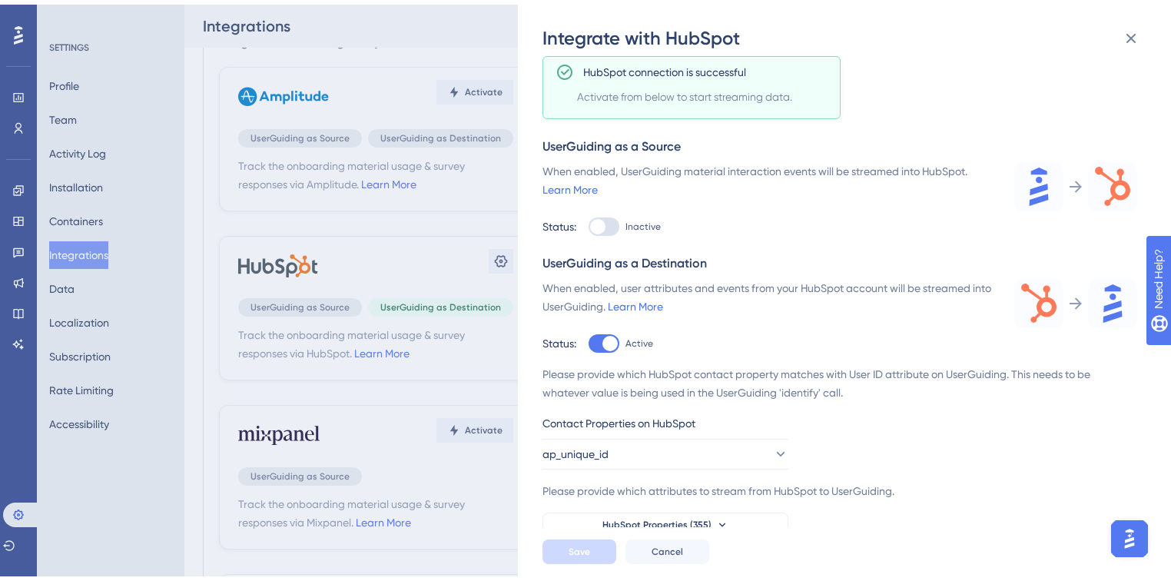
scroll to position [400, 0]
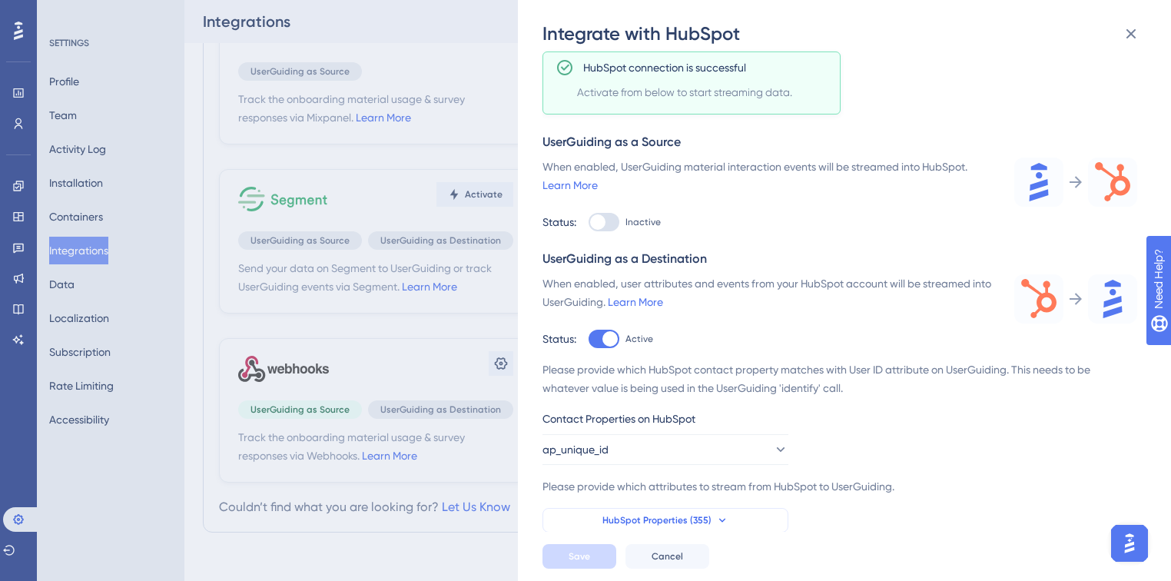
click at [695, 526] on button "HubSpot Properties (355)" at bounding box center [666, 520] width 246 height 25
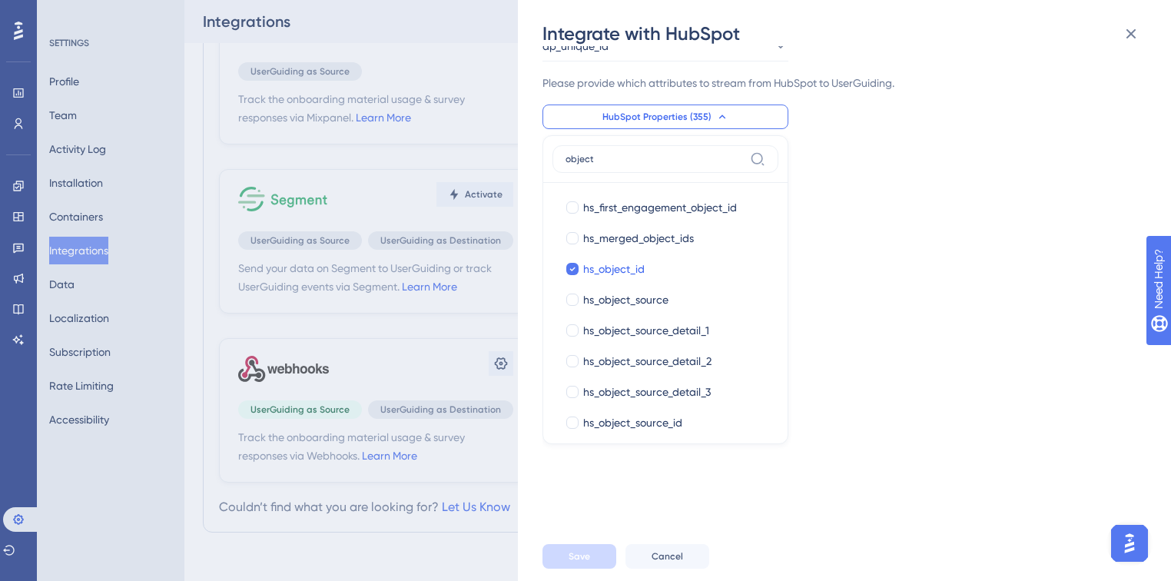
scroll to position [429, 0]
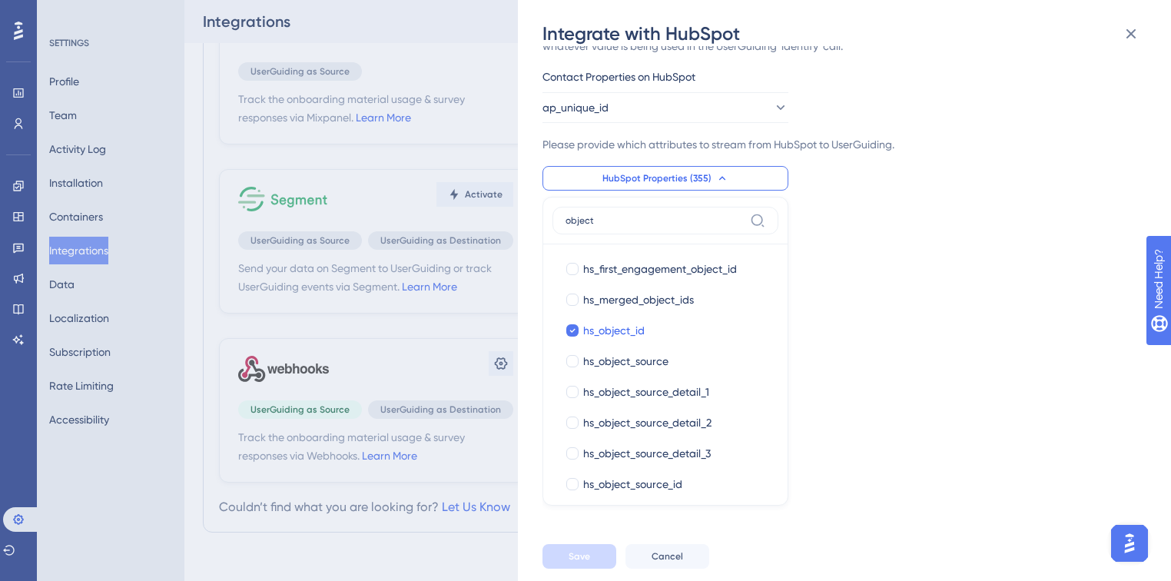
type input "object"
click at [1119, 39] on button at bounding box center [1131, 33] width 31 height 31
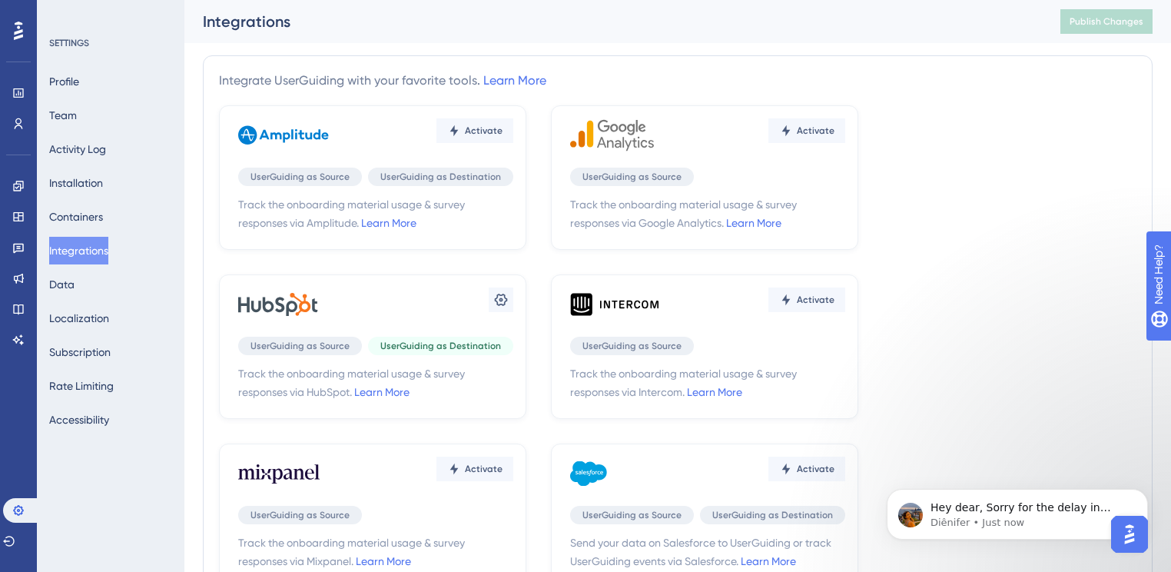
scroll to position [394, 0]
click at [1128, 523] on img "Open AI Assistant Launcher" at bounding box center [1130, 534] width 28 height 28
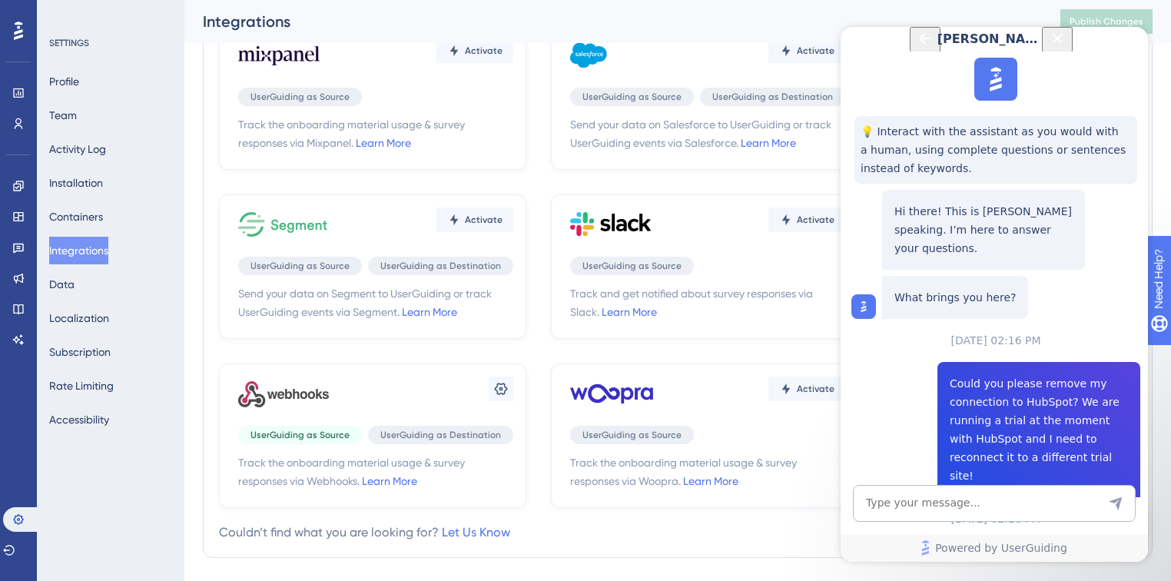
scroll to position [192, 0]
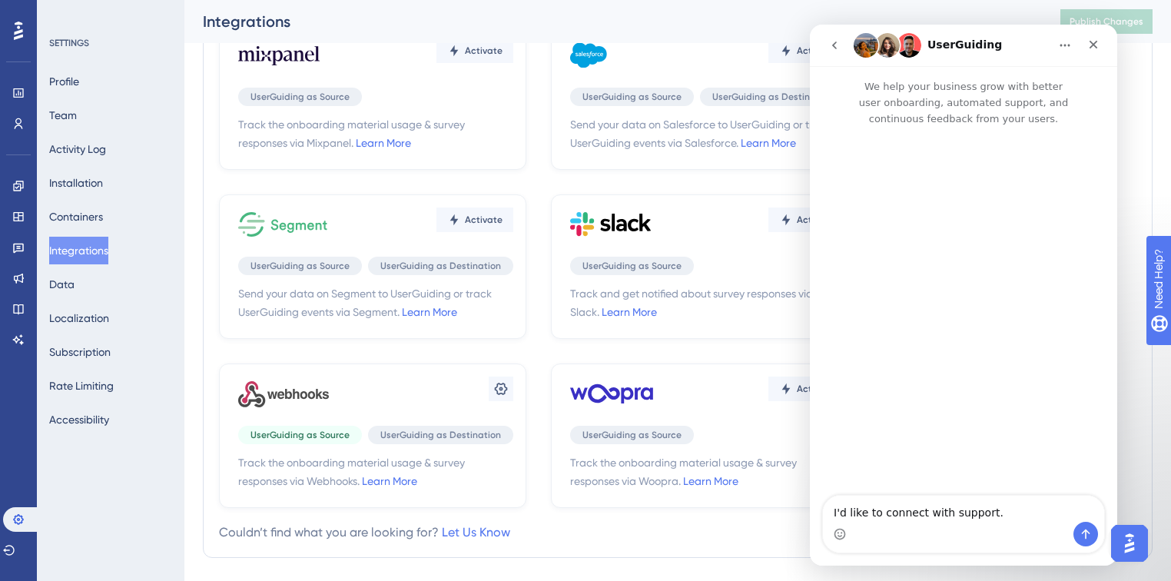
scroll to position [0, 0]
click at [831, 46] on icon "go back" at bounding box center [834, 45] width 12 height 12
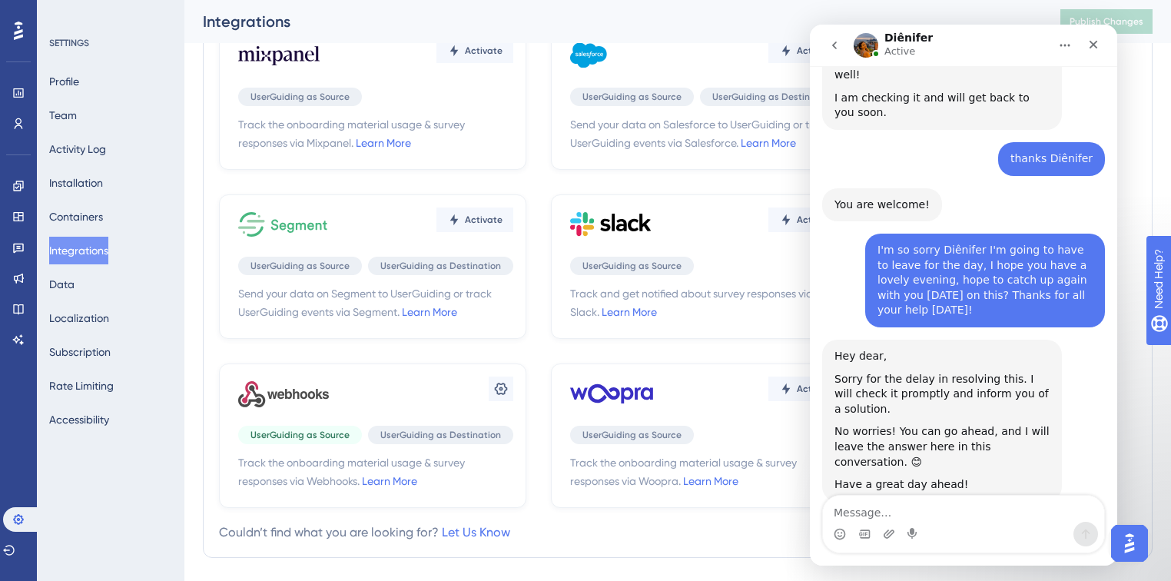
scroll to position [395, 0]
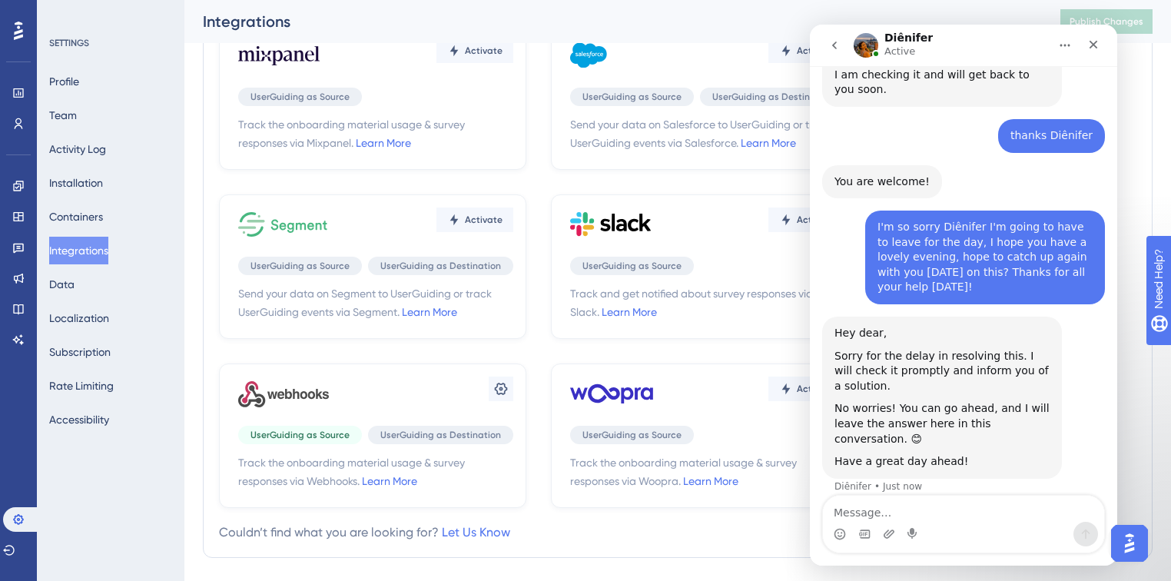
click at [1071, 380] on div "Hey dear, Sorry for the delay in resolving this. I will check it promptly and i…" at bounding box center [963, 415] width 283 height 196
click at [1013, 393] on div "Diênifer says…" at bounding box center [942, 397] width 215 height 8
click at [964, 510] on textarea "Message…" at bounding box center [963, 509] width 281 height 26
click at [964, 511] on textarea "Message…" at bounding box center [963, 509] width 281 height 26
type textarea "t"
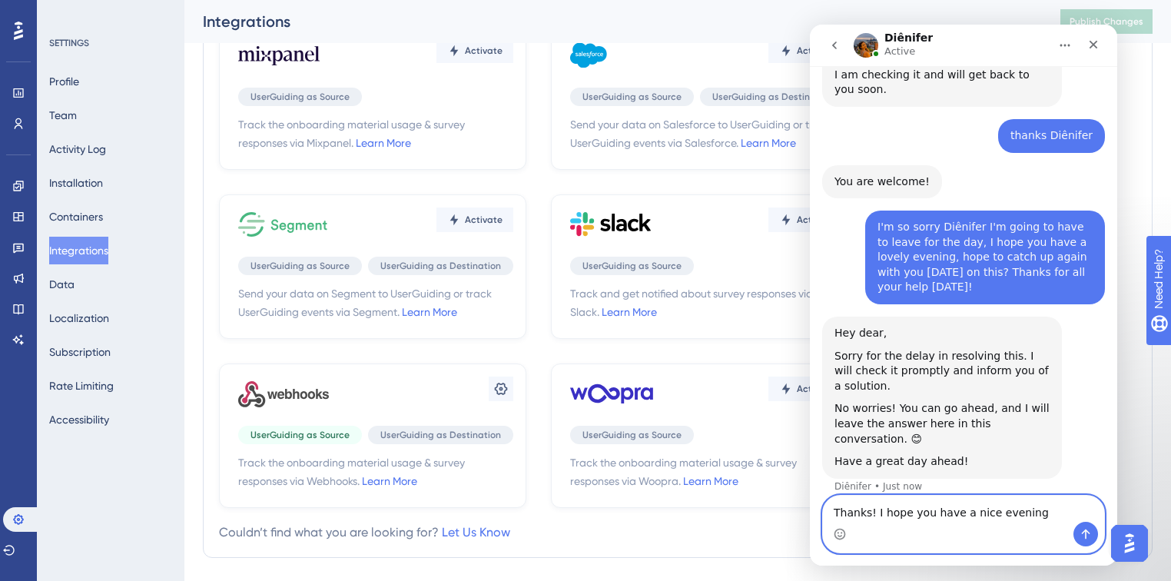
type textarea "Thanks! I hope you have a nice evening!"
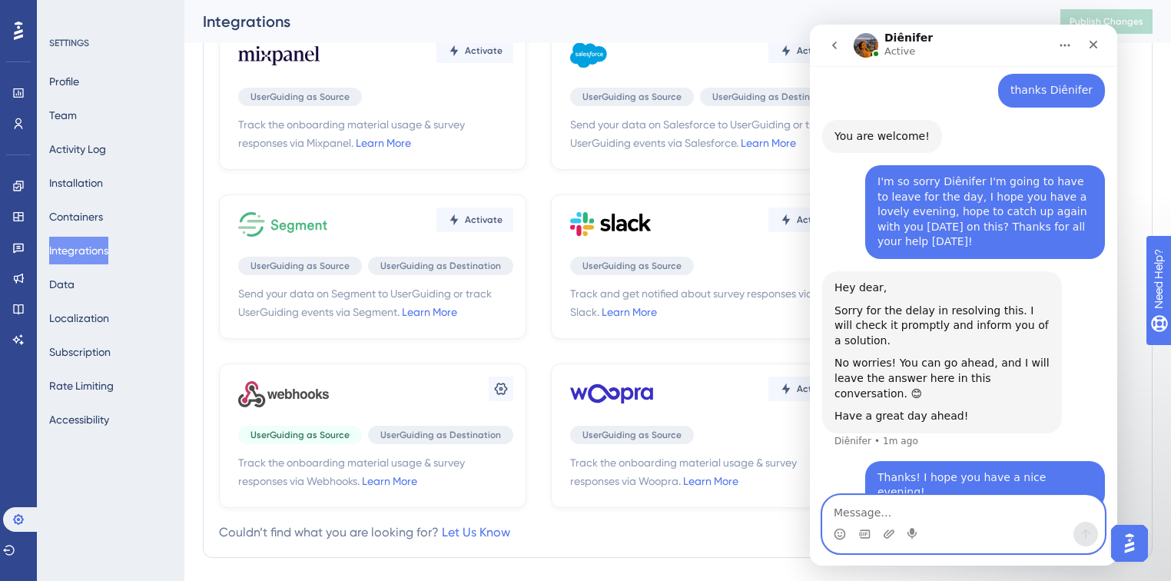
scroll to position [256, 0]
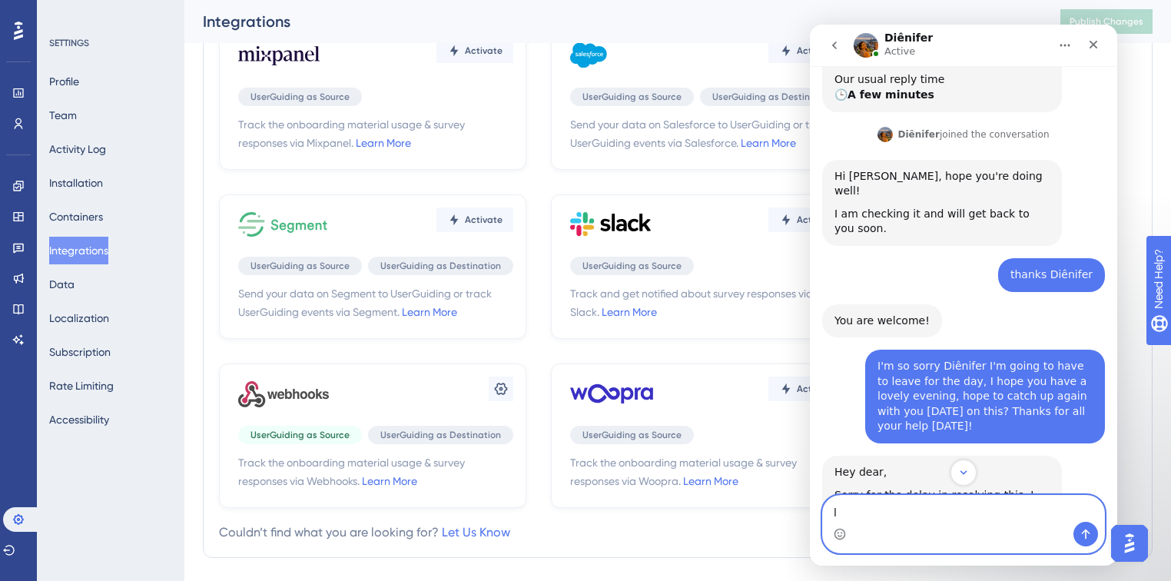
type textarea "l"
click at [949, 515] on textarea "l" at bounding box center [963, 509] width 281 height 26
